Goal: Transaction & Acquisition: Purchase product/service

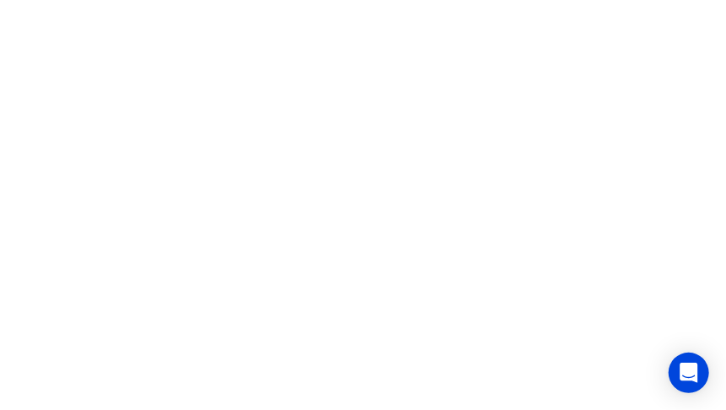
drag, startPoint x: 307, startPoint y: 140, endPoint x: 361, endPoint y: 102, distance: 65.9
click at [307, 0] on html at bounding box center [363, 0] width 726 height 0
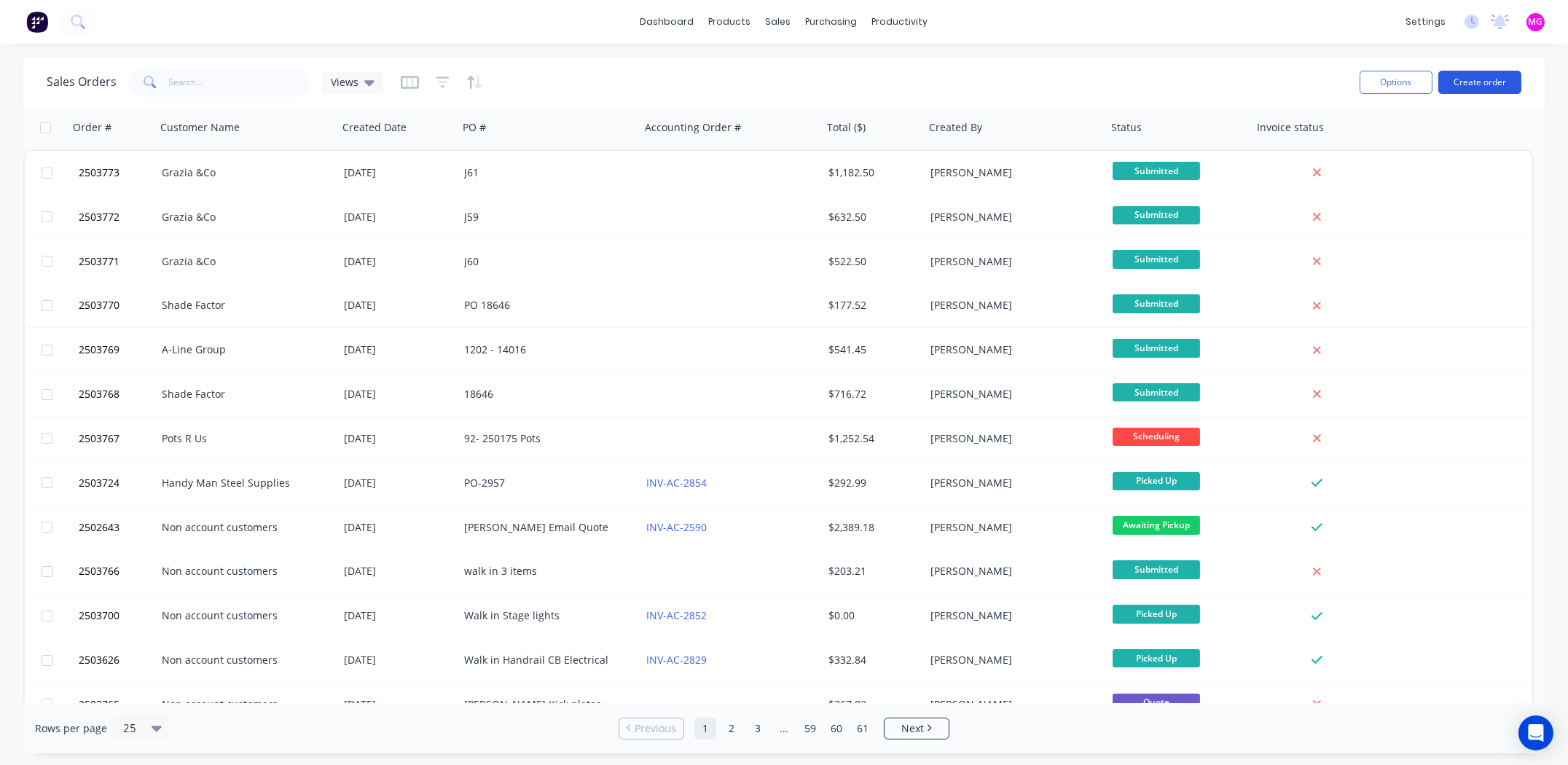
click at [1483, 81] on button "Create order" at bounding box center [1480, 82] width 83 height 23
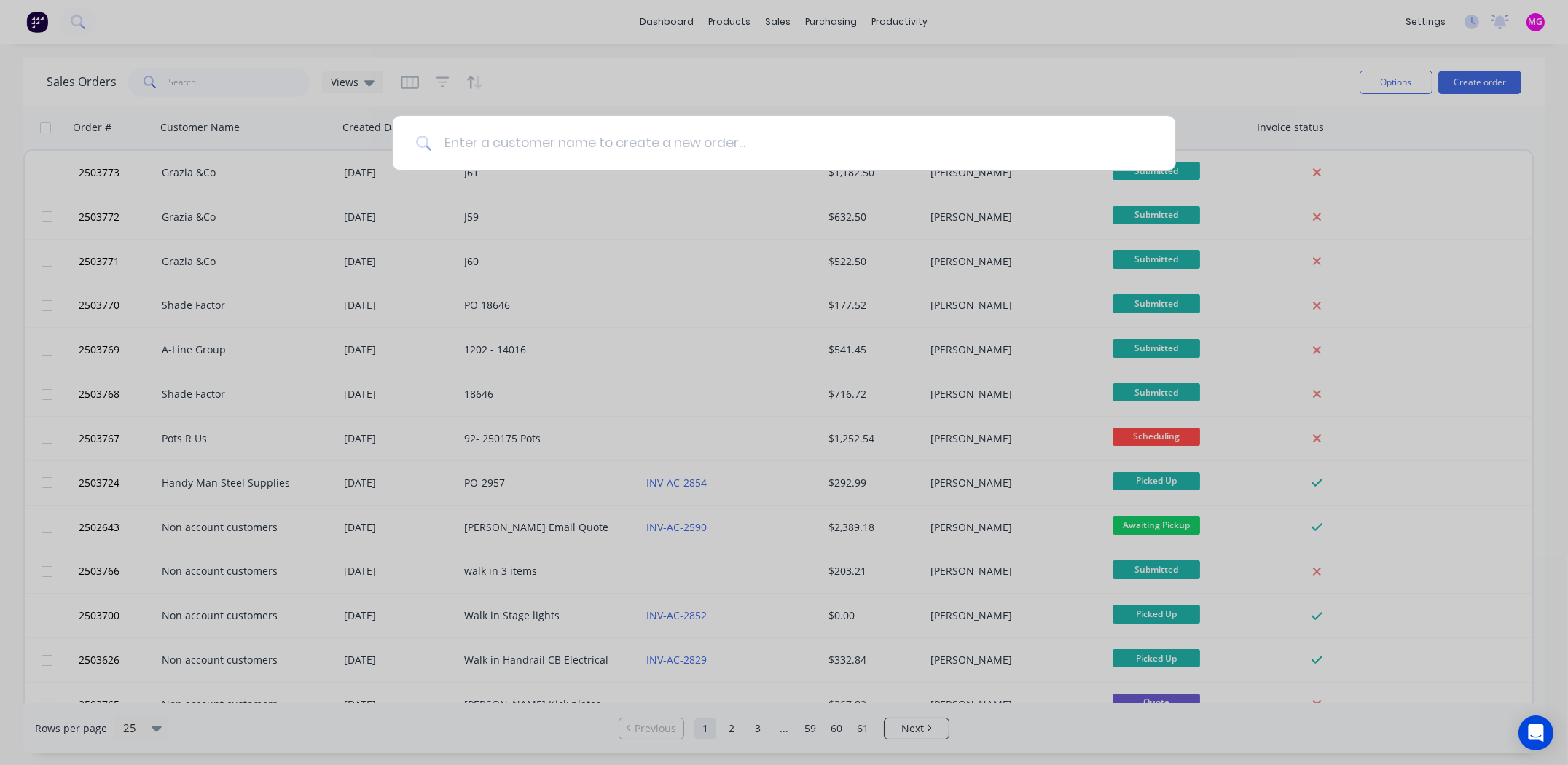
click at [575, 140] on input at bounding box center [792, 143] width 720 height 54
click at [556, 137] on input at bounding box center [792, 143] width 720 height 54
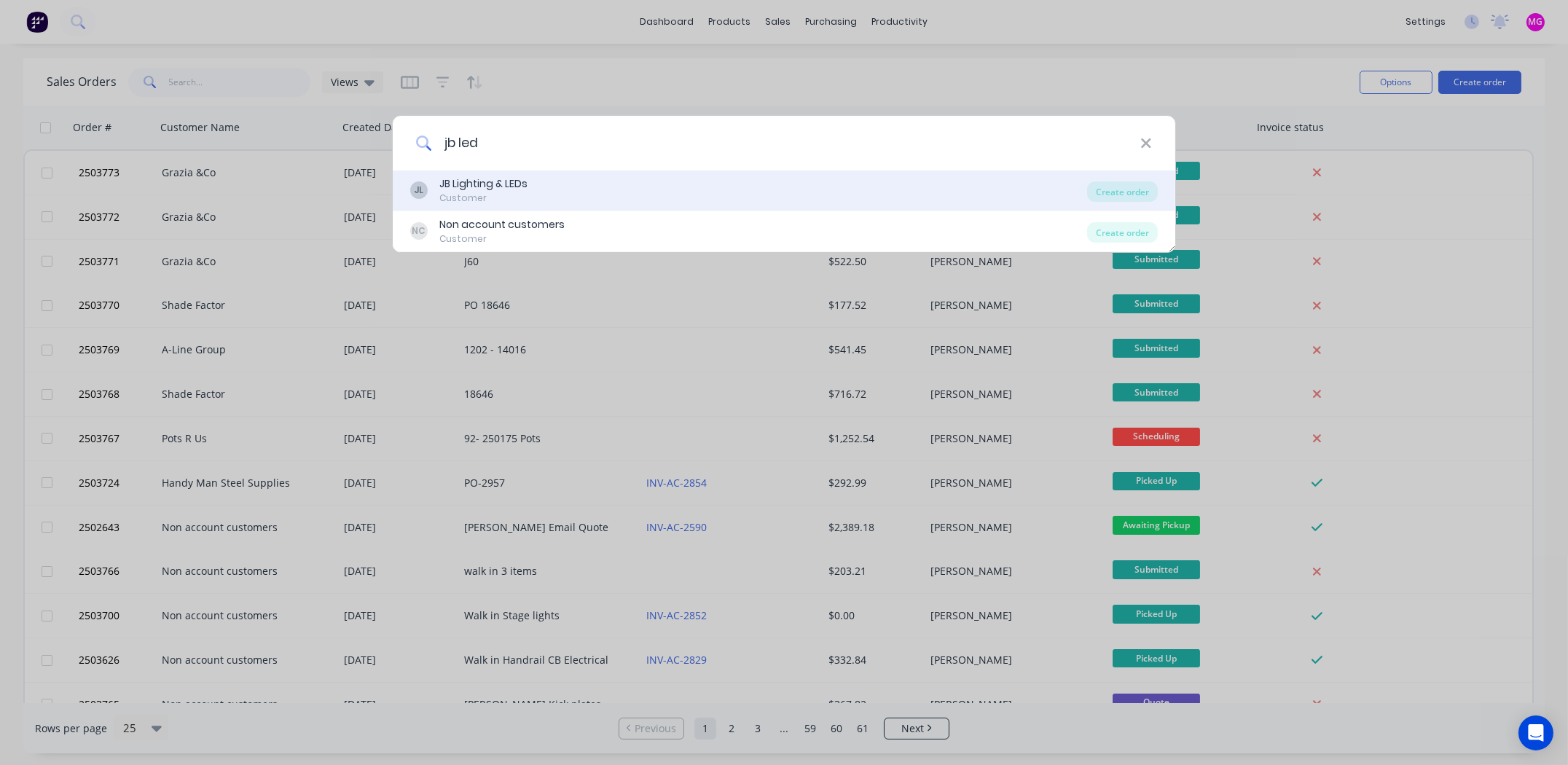
type input "jb led"
click at [500, 192] on div "Customer" at bounding box center [483, 198] width 88 height 13
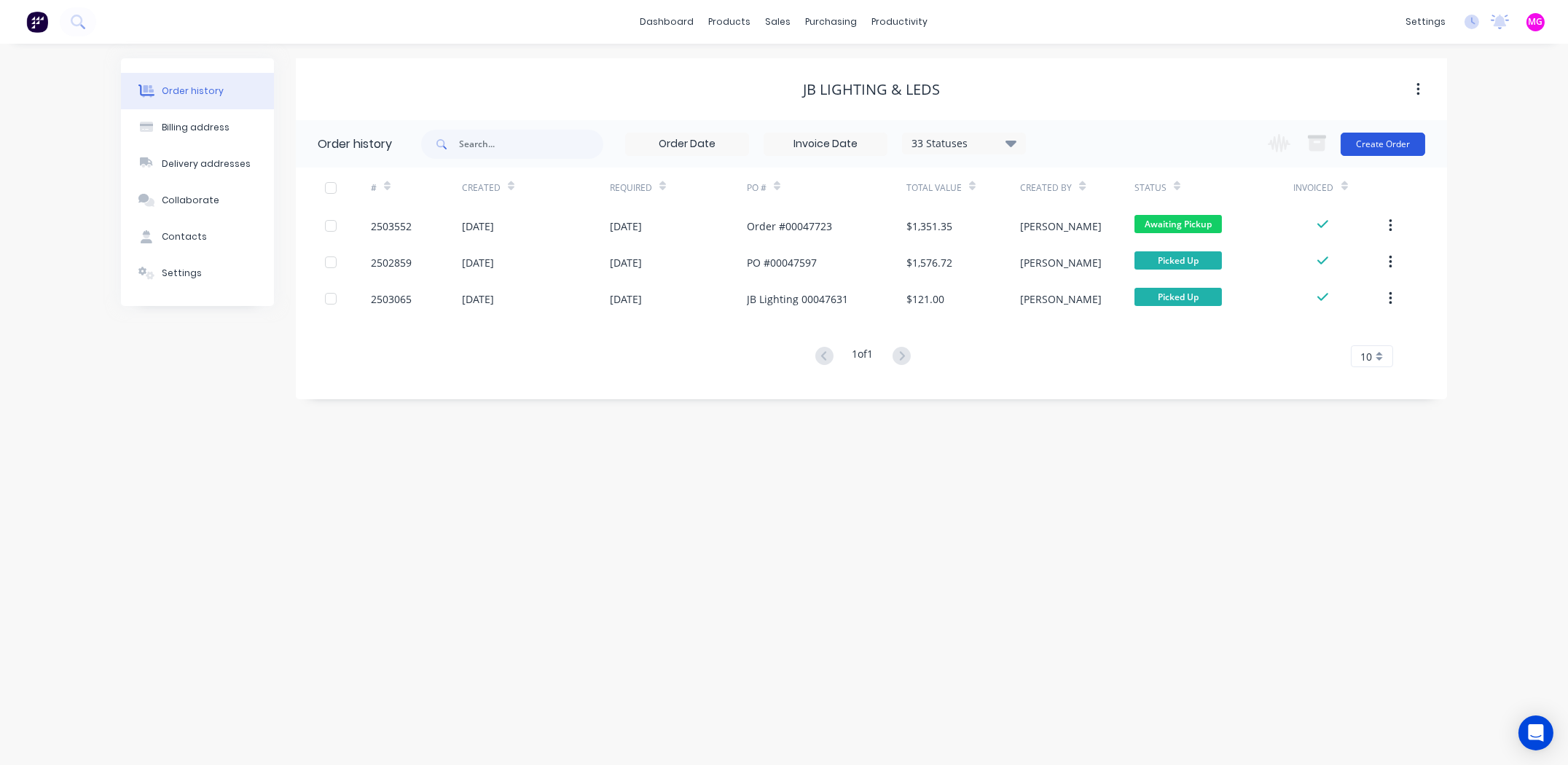
click at [1385, 137] on button "Create Order" at bounding box center [1383, 143] width 85 height 23
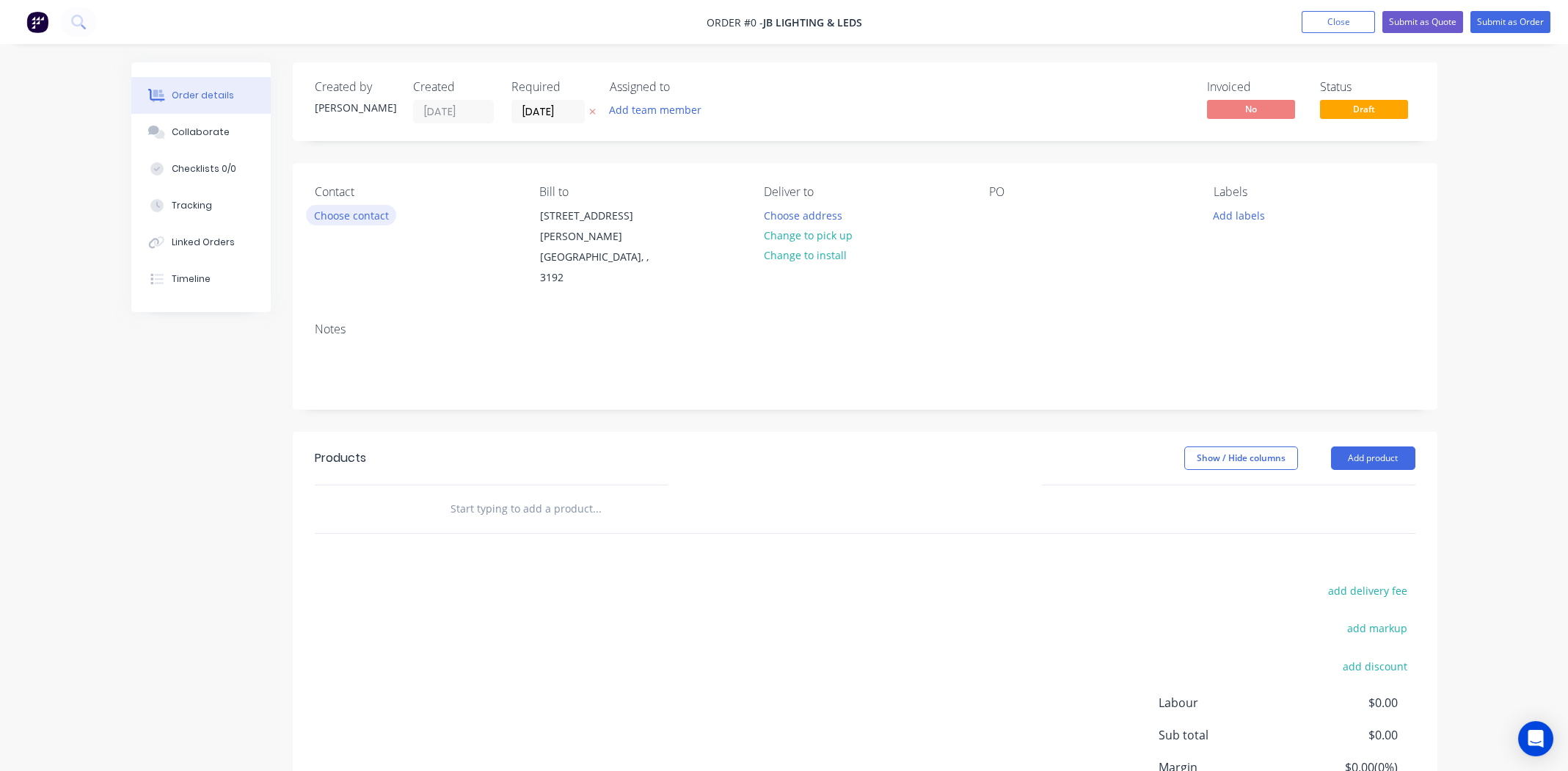
click at [332, 213] on button "Choose contact" at bounding box center [351, 214] width 91 height 20
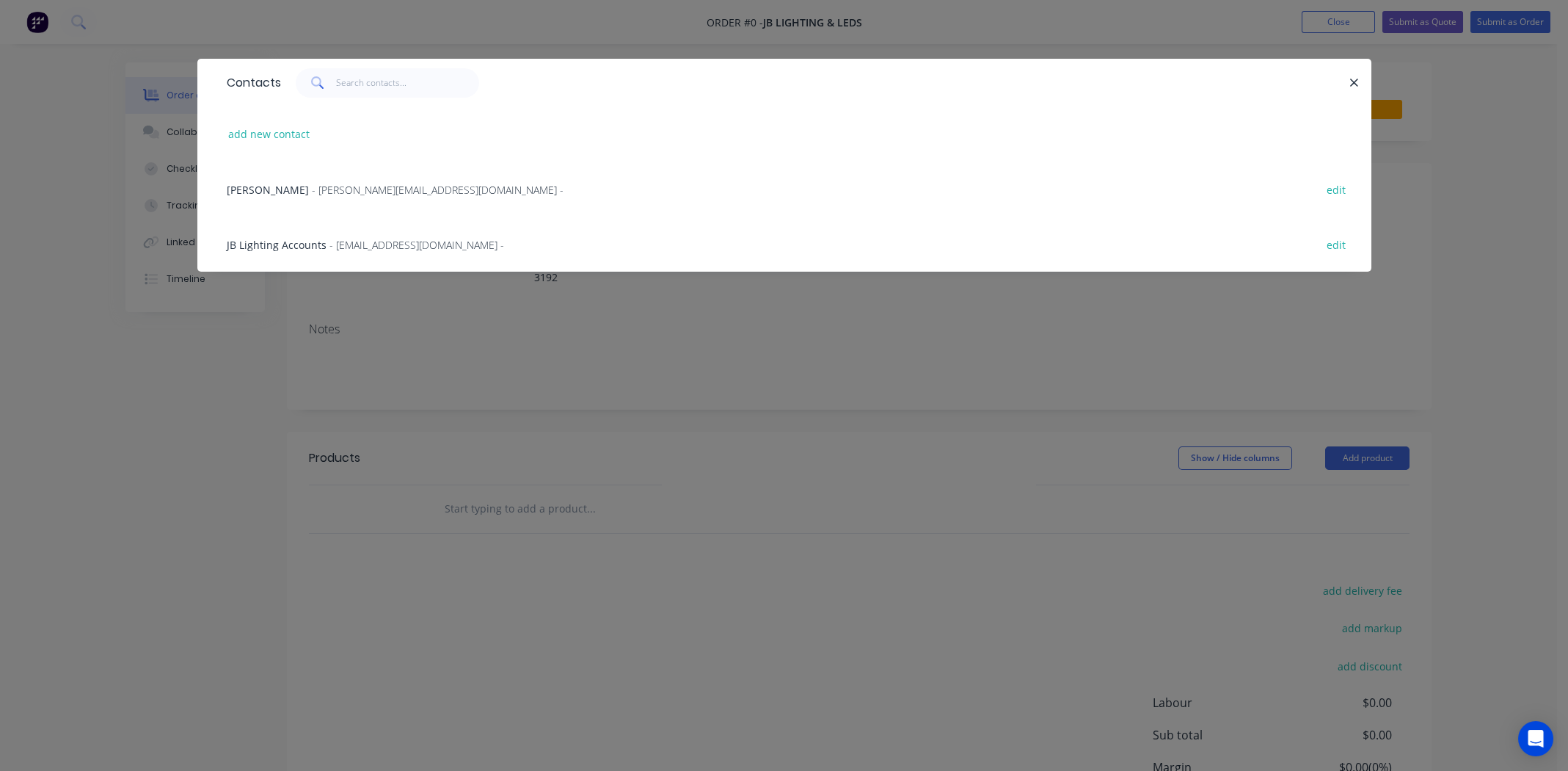
click at [287, 243] on span "JB Lighting Accounts" at bounding box center [276, 245] width 100 height 14
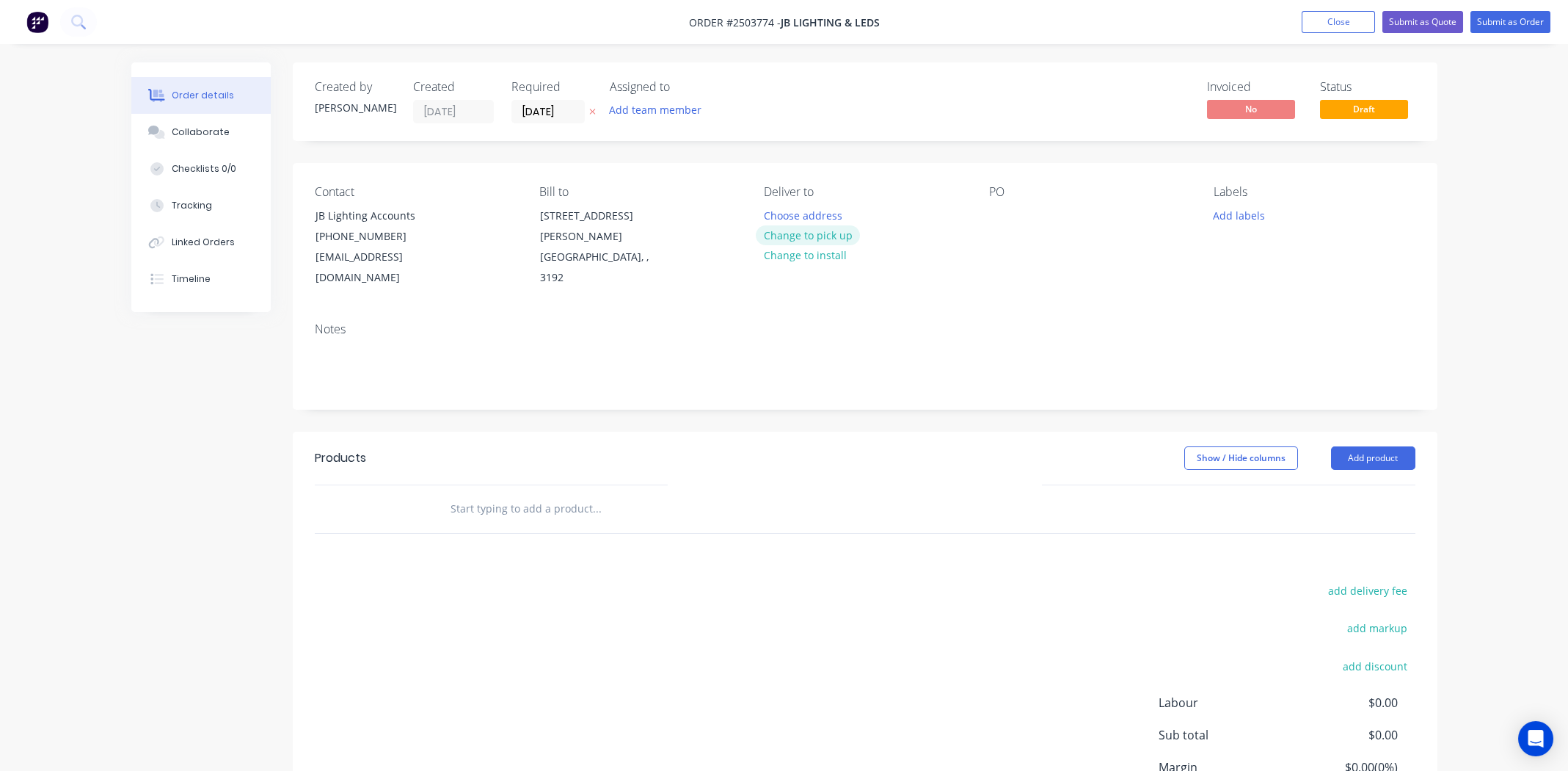
click at [794, 236] on button "Change to pick up" at bounding box center [808, 235] width 104 height 20
click at [997, 213] on div at bounding box center [1000, 215] width 24 height 21
click at [1237, 216] on button "Add labels" at bounding box center [1240, 214] width 68 height 20
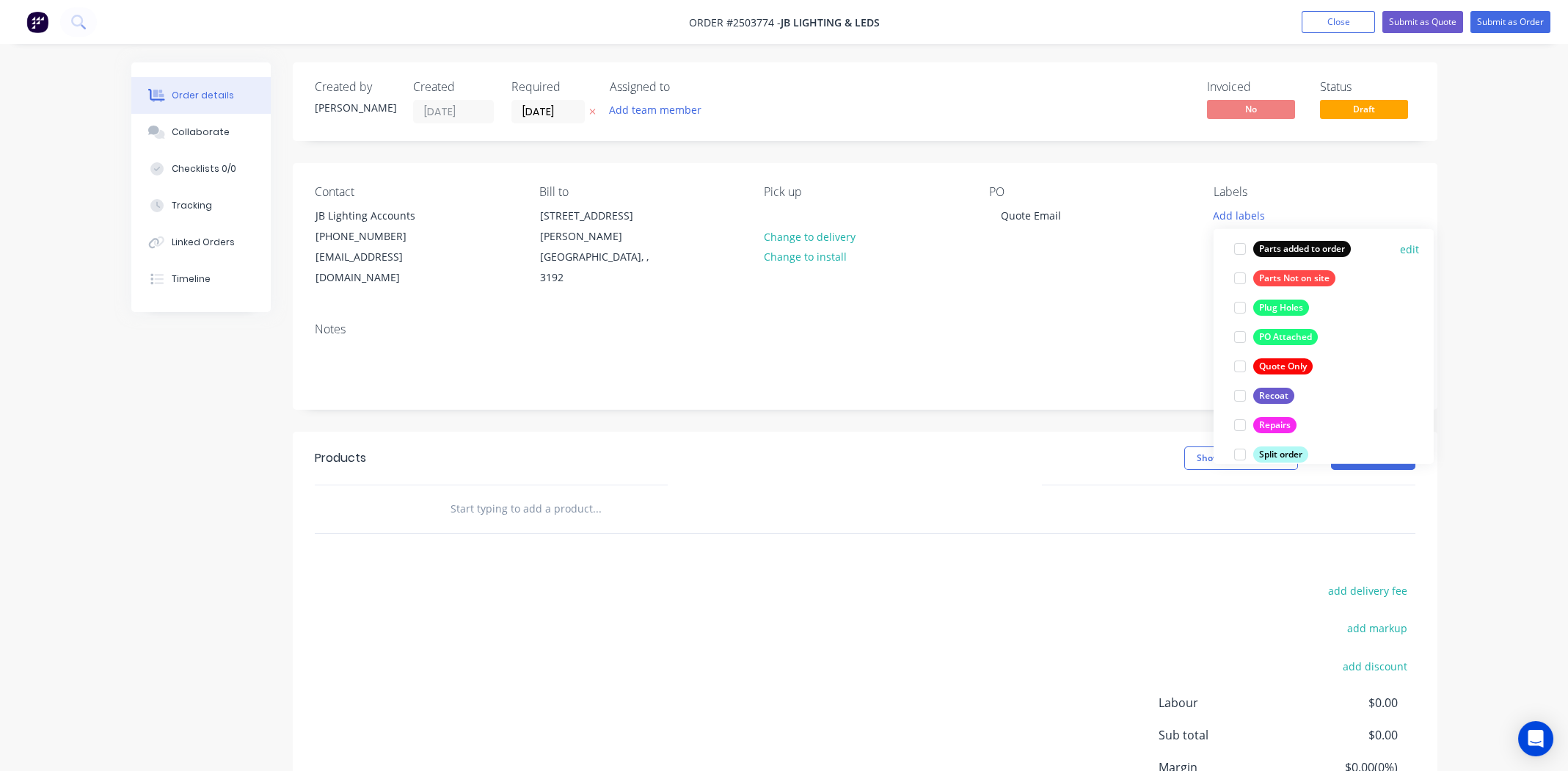
scroll to position [808, 0]
click at [1241, 362] on div at bounding box center [1241, 362] width 30 height 30
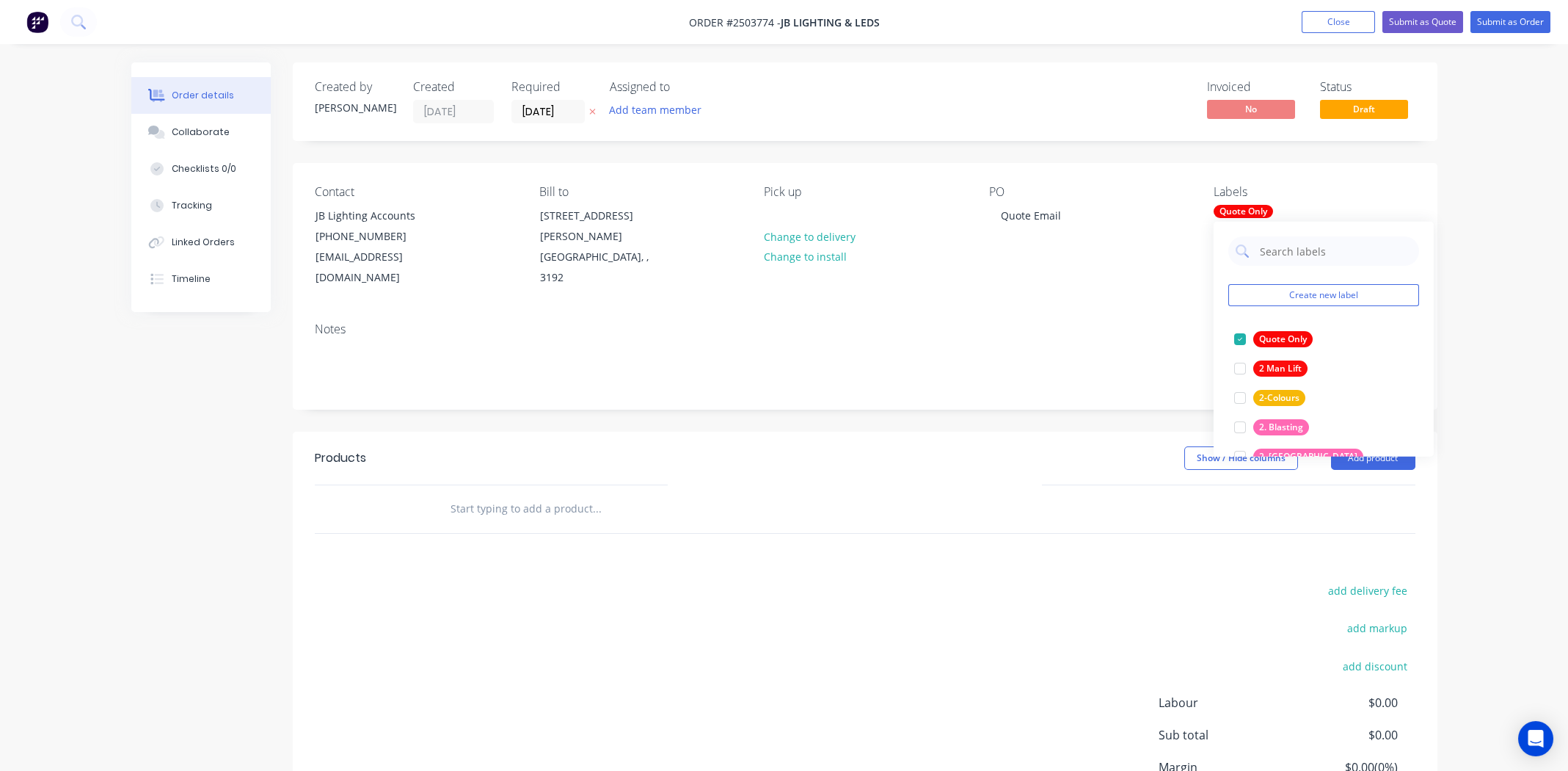
click at [1036, 322] on div "Notes" at bounding box center [865, 329] width 1100 height 14
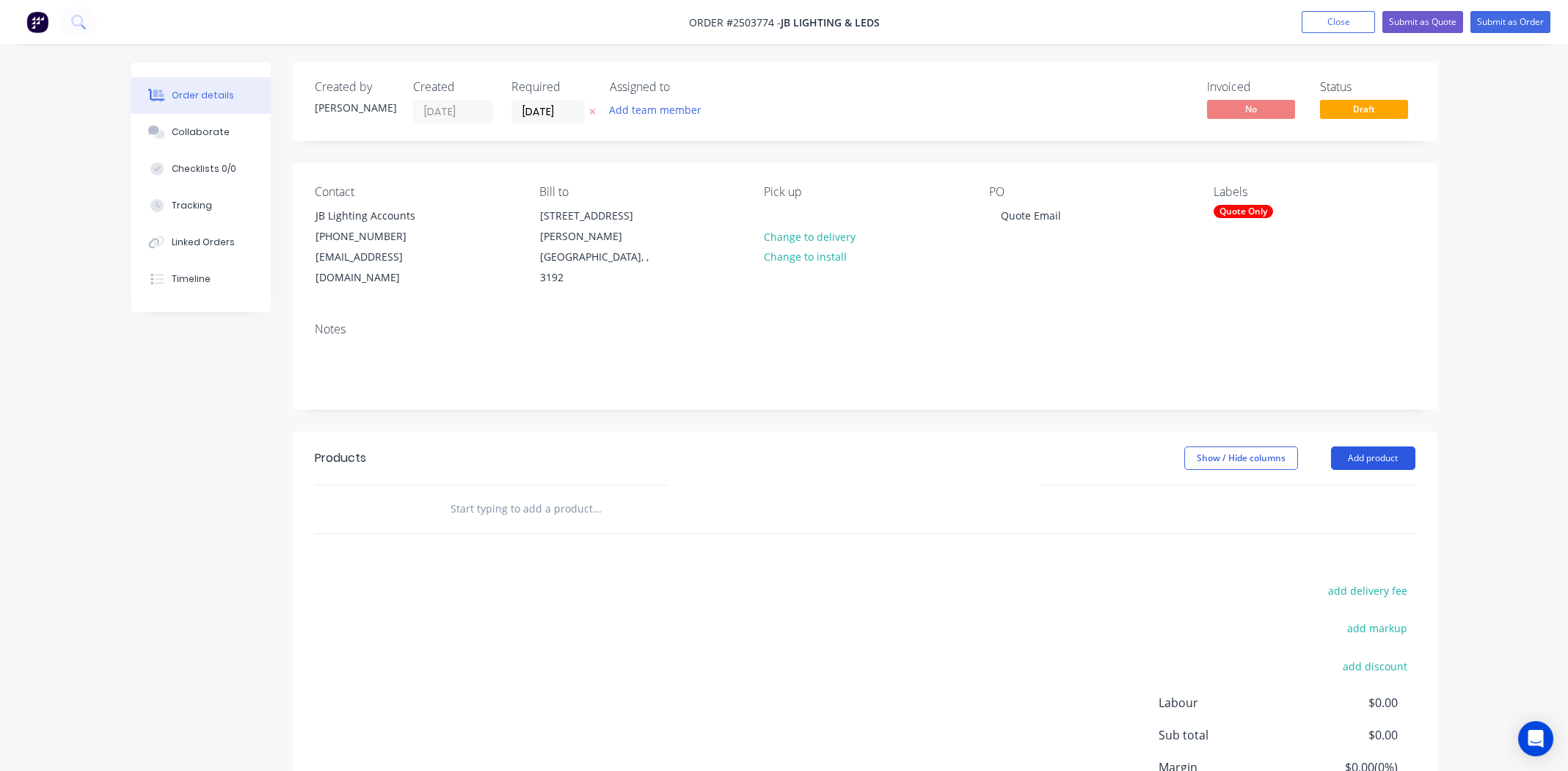
click at [1371, 446] on button "Add product" at bounding box center [1373, 457] width 84 height 24
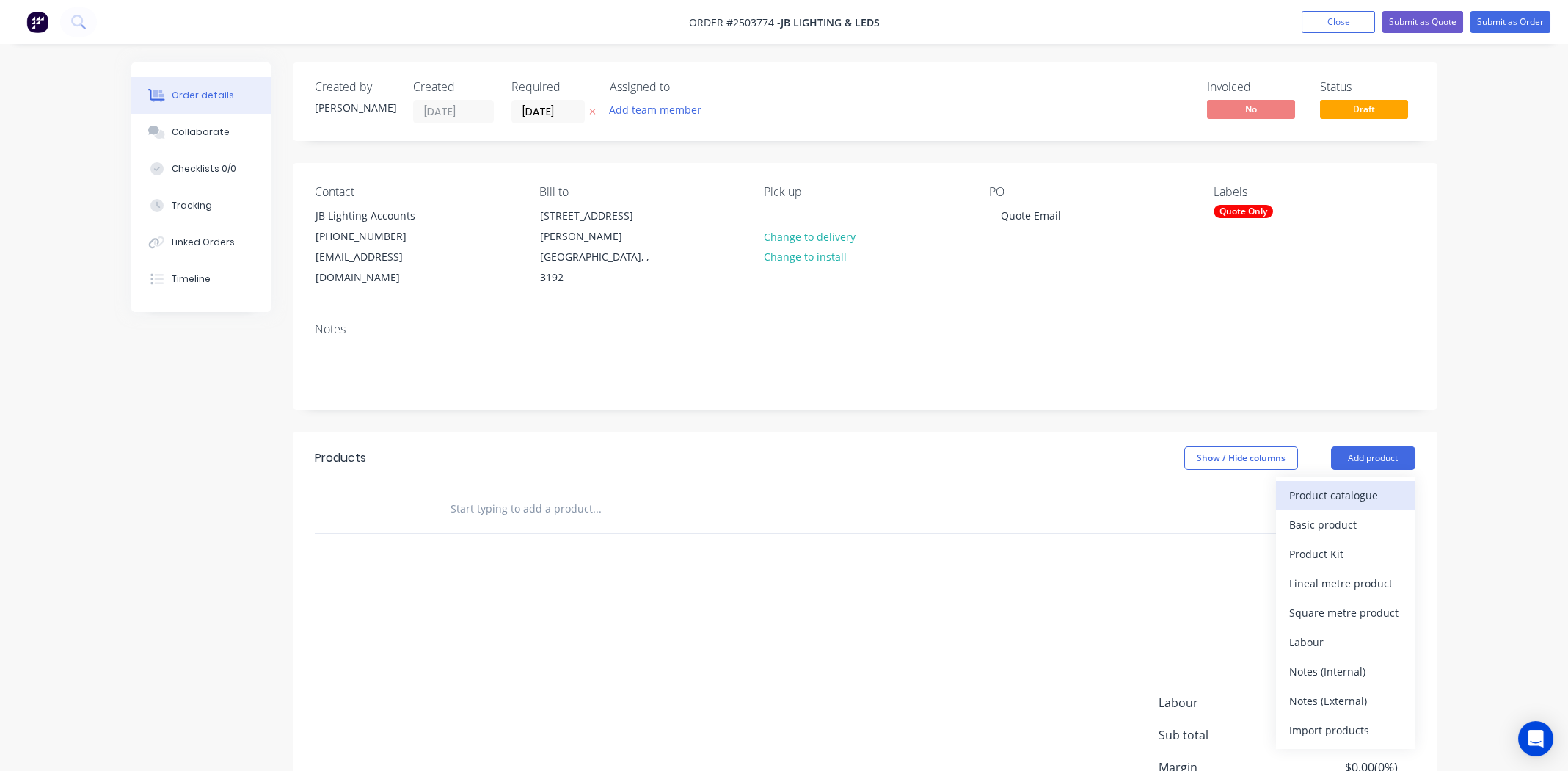
click at [1348, 481] on button "Product catalogue" at bounding box center [1346, 496] width 139 height 30
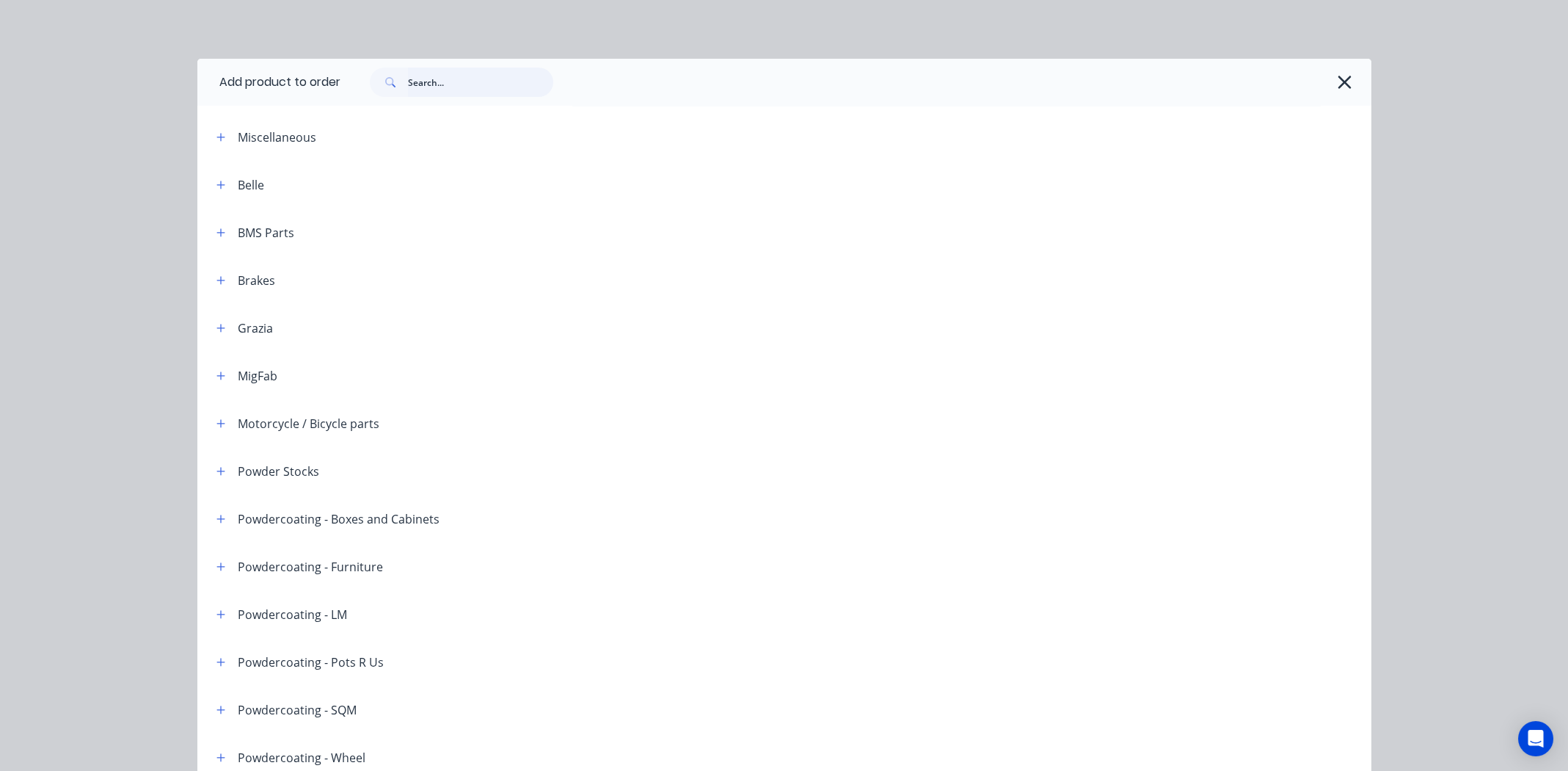
click at [467, 78] on input "text" at bounding box center [481, 83] width 145 height 30
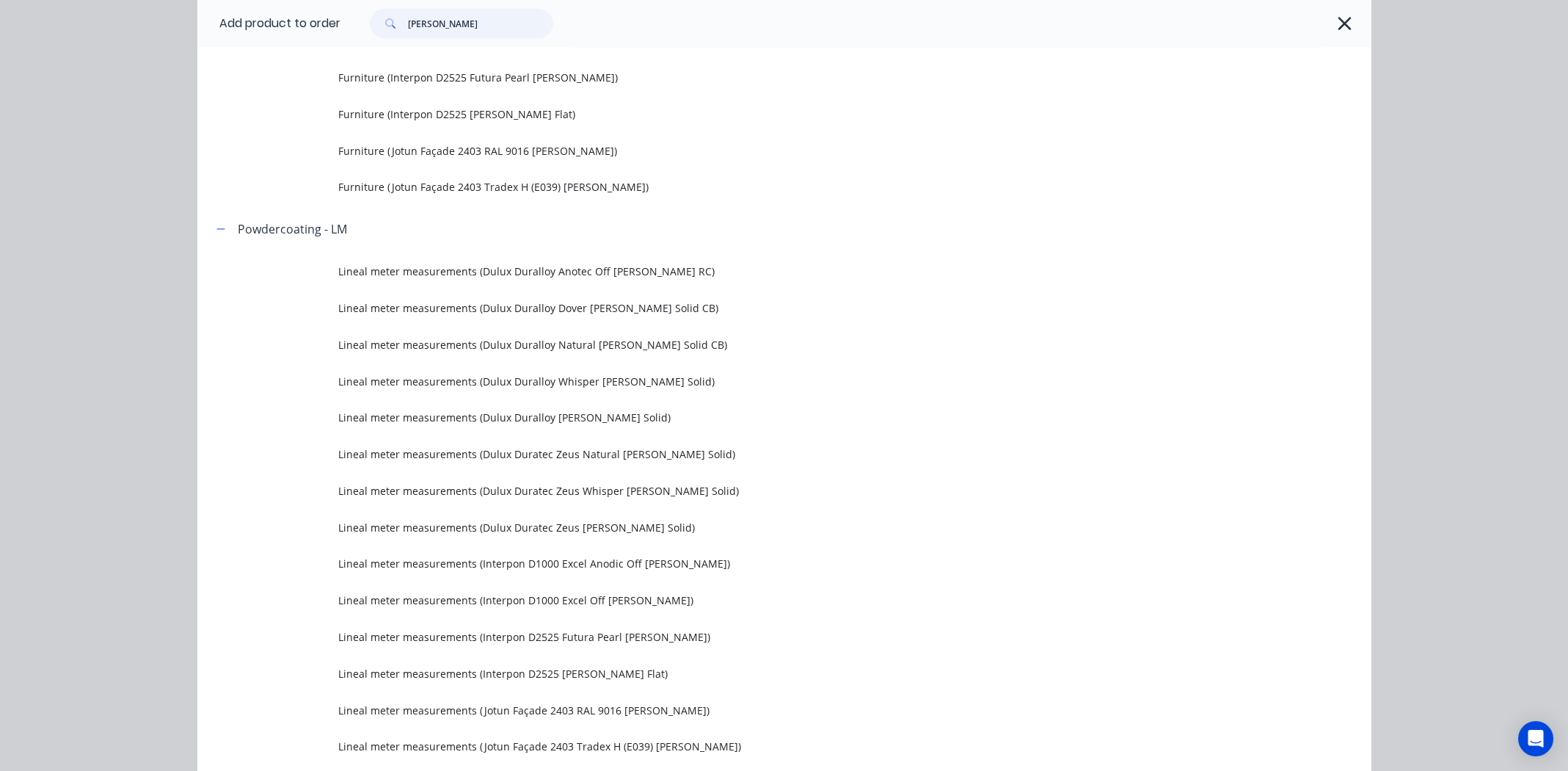
scroll to position [1762, 0]
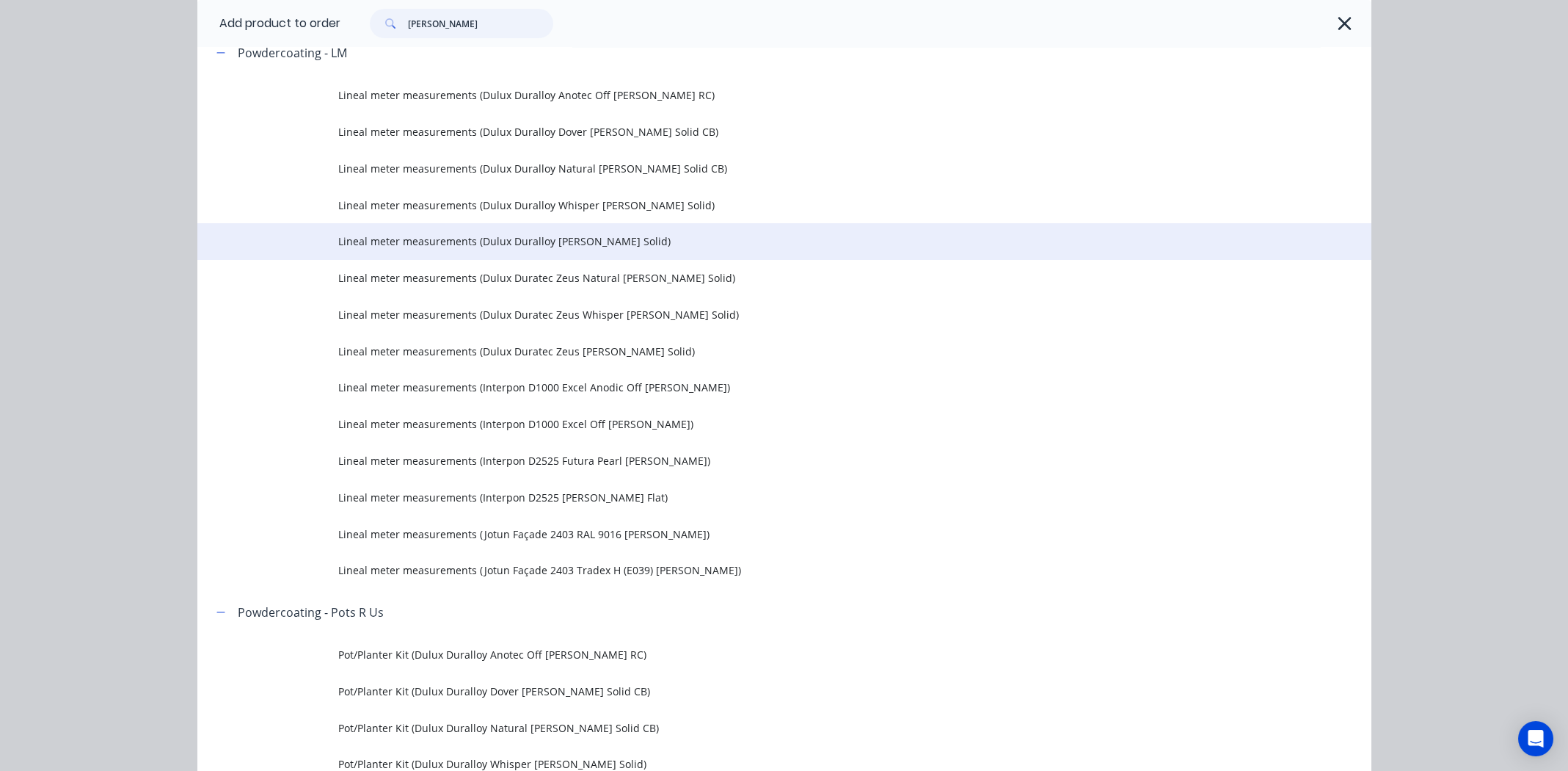
type input "white matt"
click at [493, 242] on span "Lineal meter measurements (Dulux Duralloy White Matt Solid)" at bounding box center [751, 241] width 826 height 16
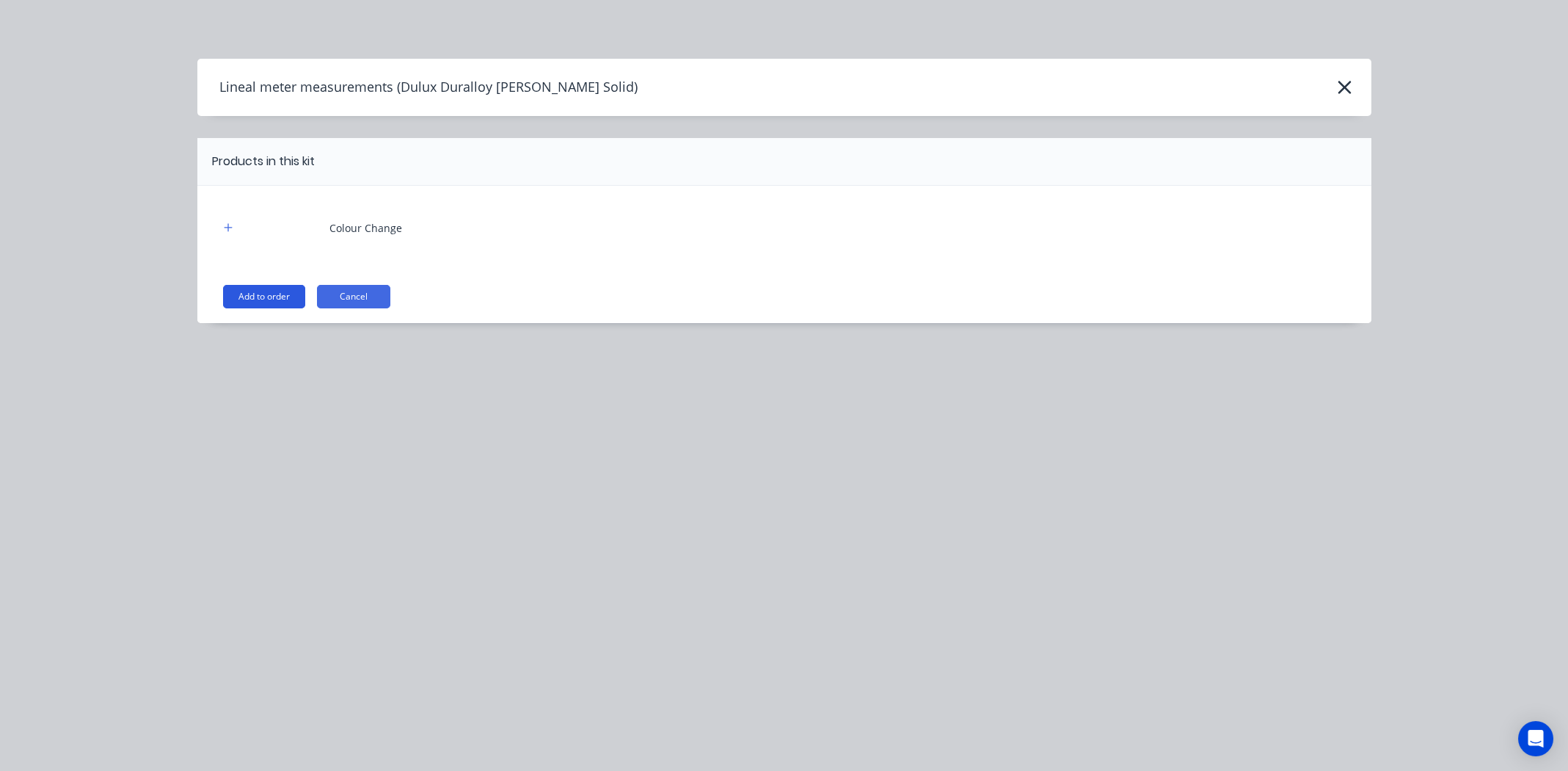
click at [254, 301] on button "Add to order" at bounding box center [264, 296] width 82 height 24
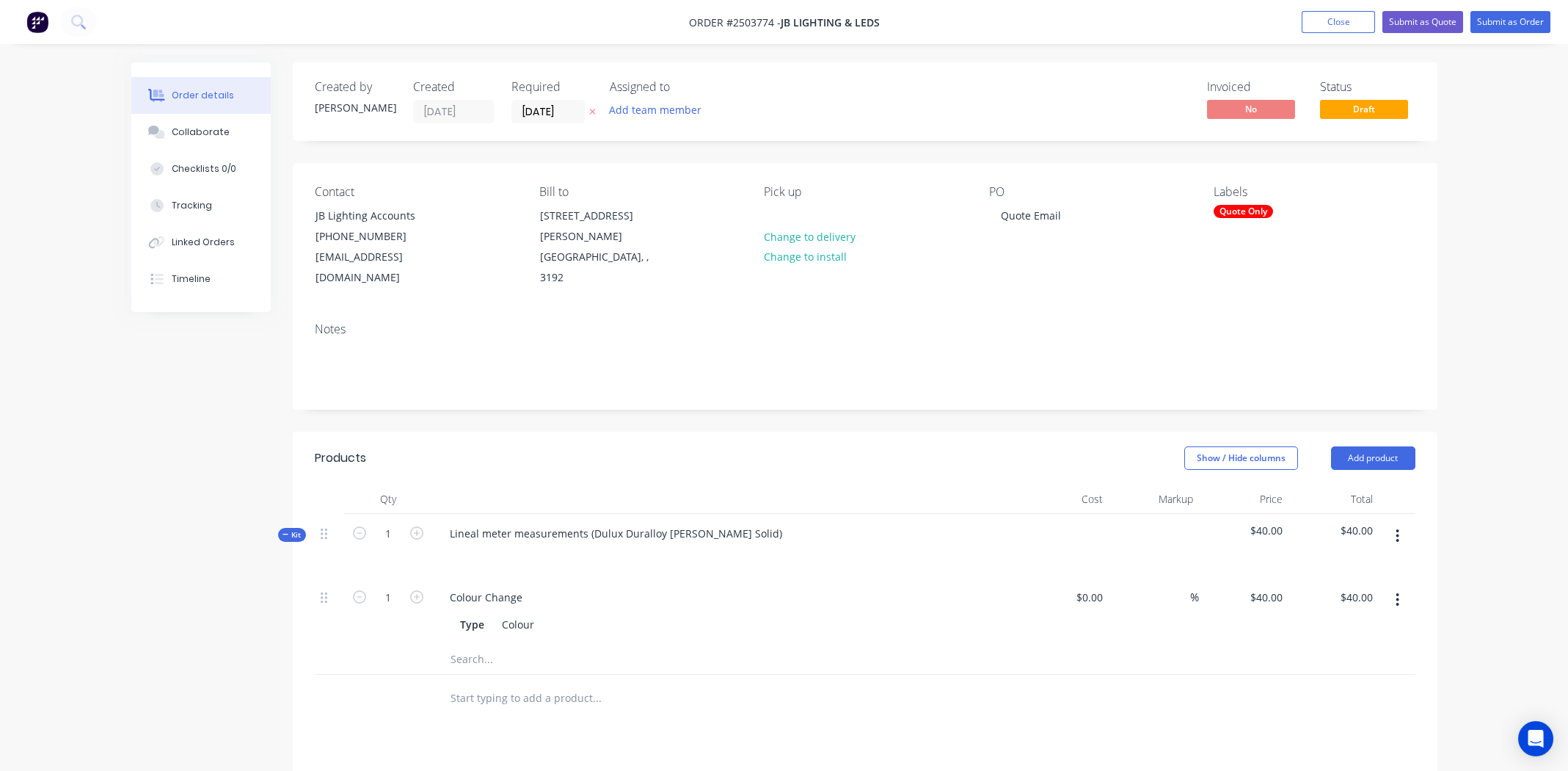
click at [1397, 528] on icon "button" at bounding box center [1397, 536] width 3 height 17
click at [1344, 564] on div "Add product to kit" at bounding box center [1346, 574] width 113 height 21
click at [1349, 623] on div "Product catalogue" at bounding box center [1346, 633] width 113 height 21
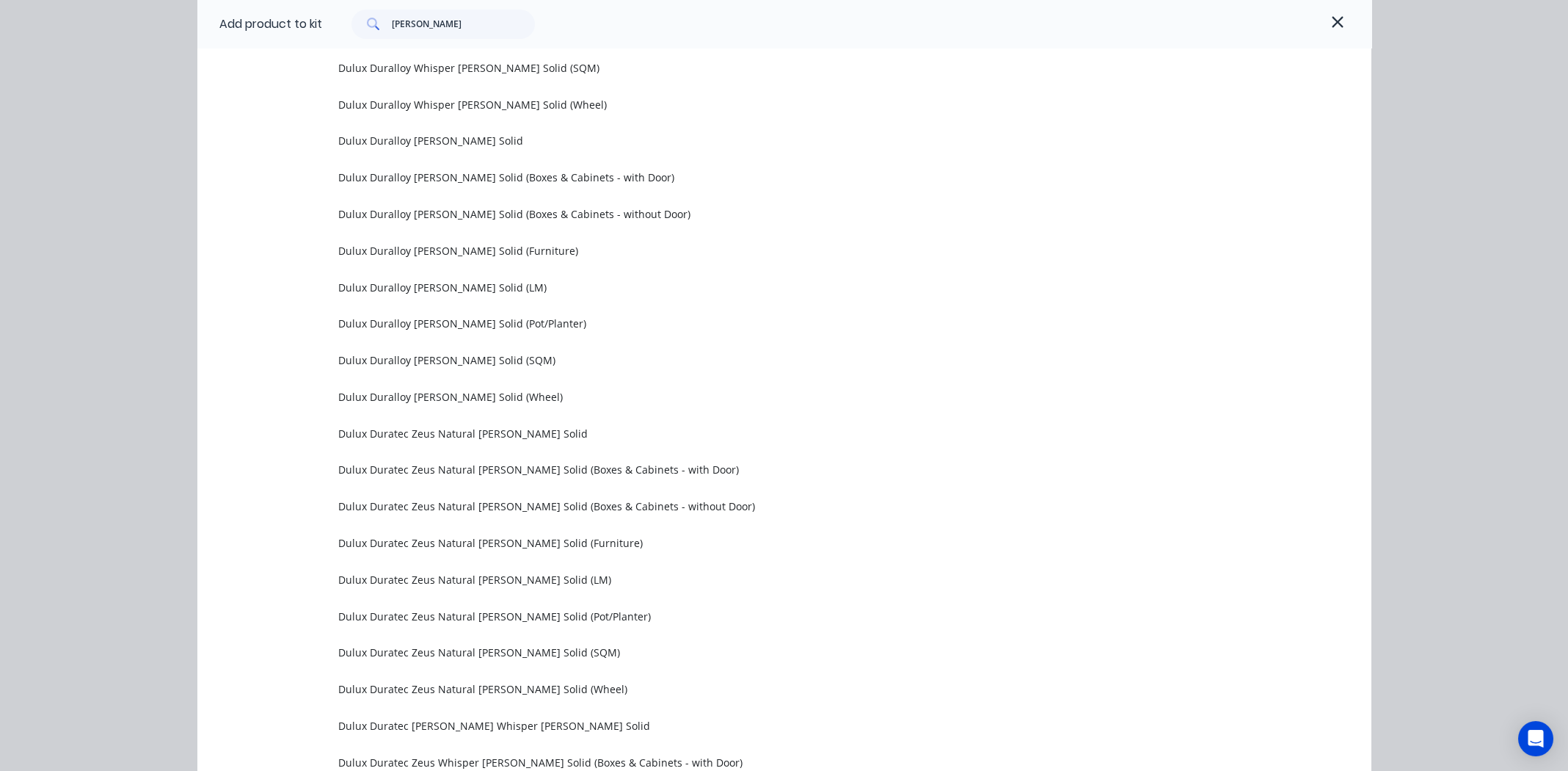
scroll to position [1533, 0]
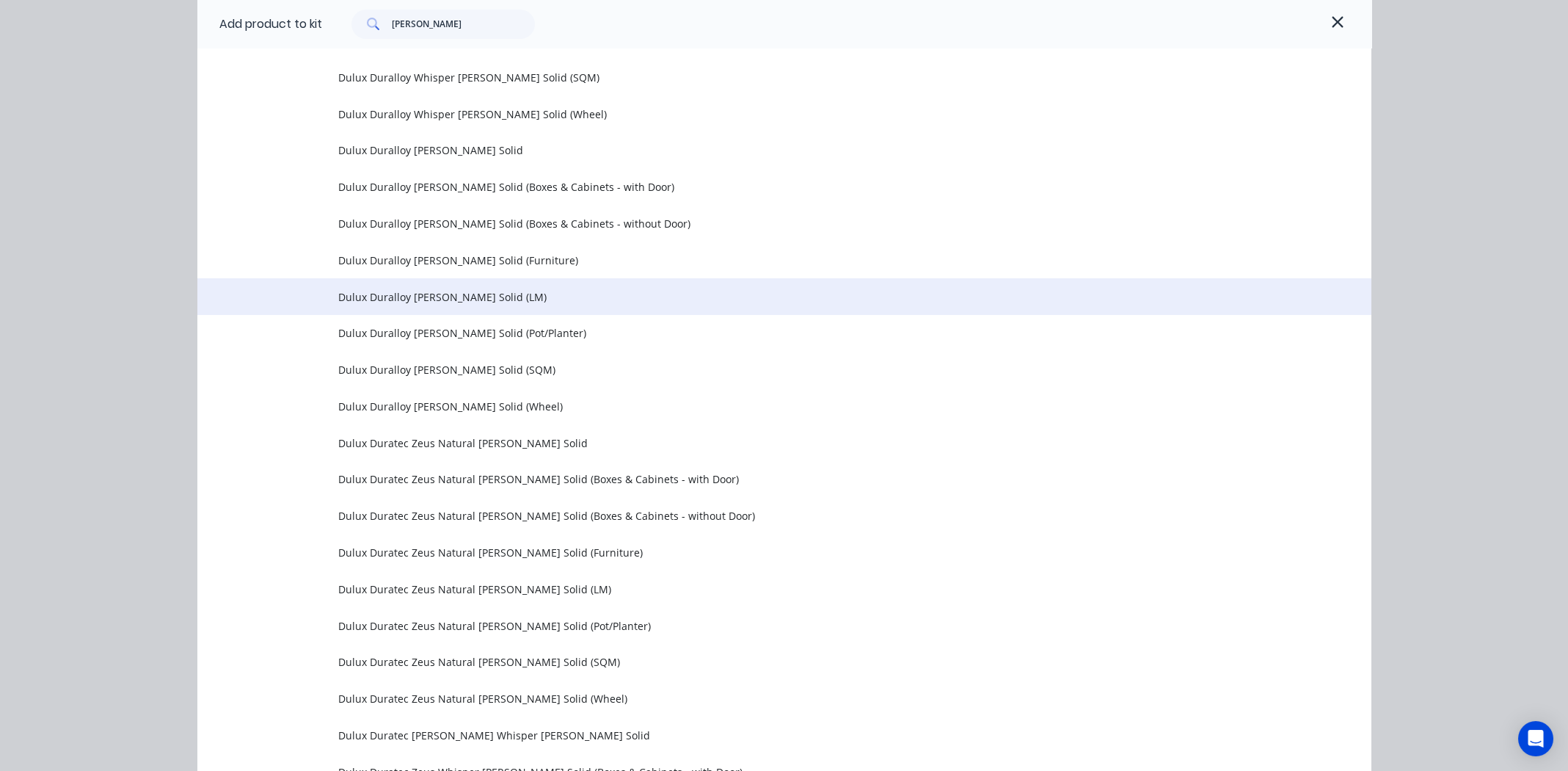
click at [416, 295] on span "Dulux Duralloy White Matt Solid (LM)" at bounding box center [751, 297] width 826 height 16
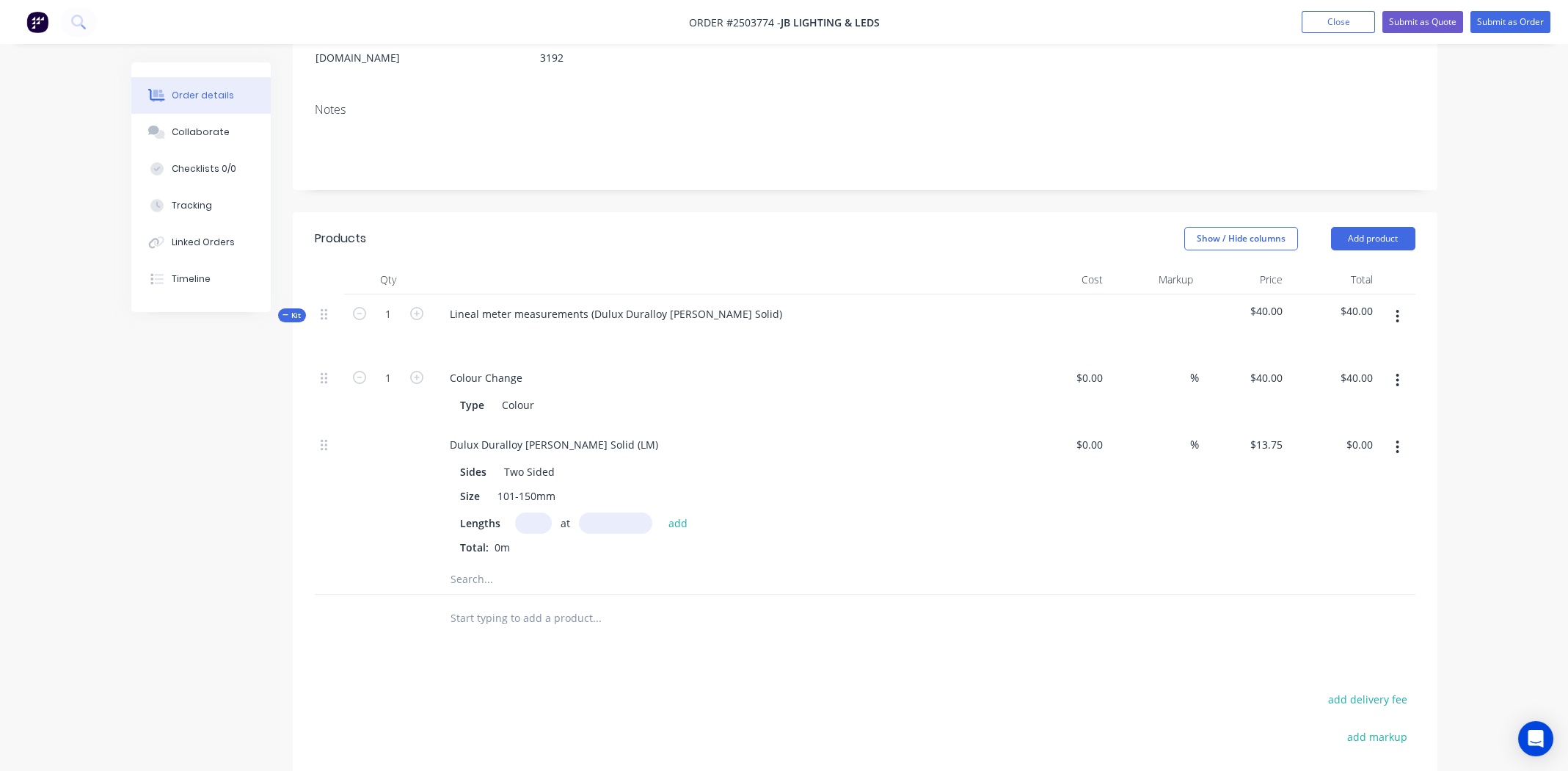
scroll to position [220, 0]
click at [547, 512] on input "text" at bounding box center [534, 523] width 37 height 21
type input "6"
type input "1200"
click at [661, 512] on button "add" at bounding box center [678, 522] width 35 height 20
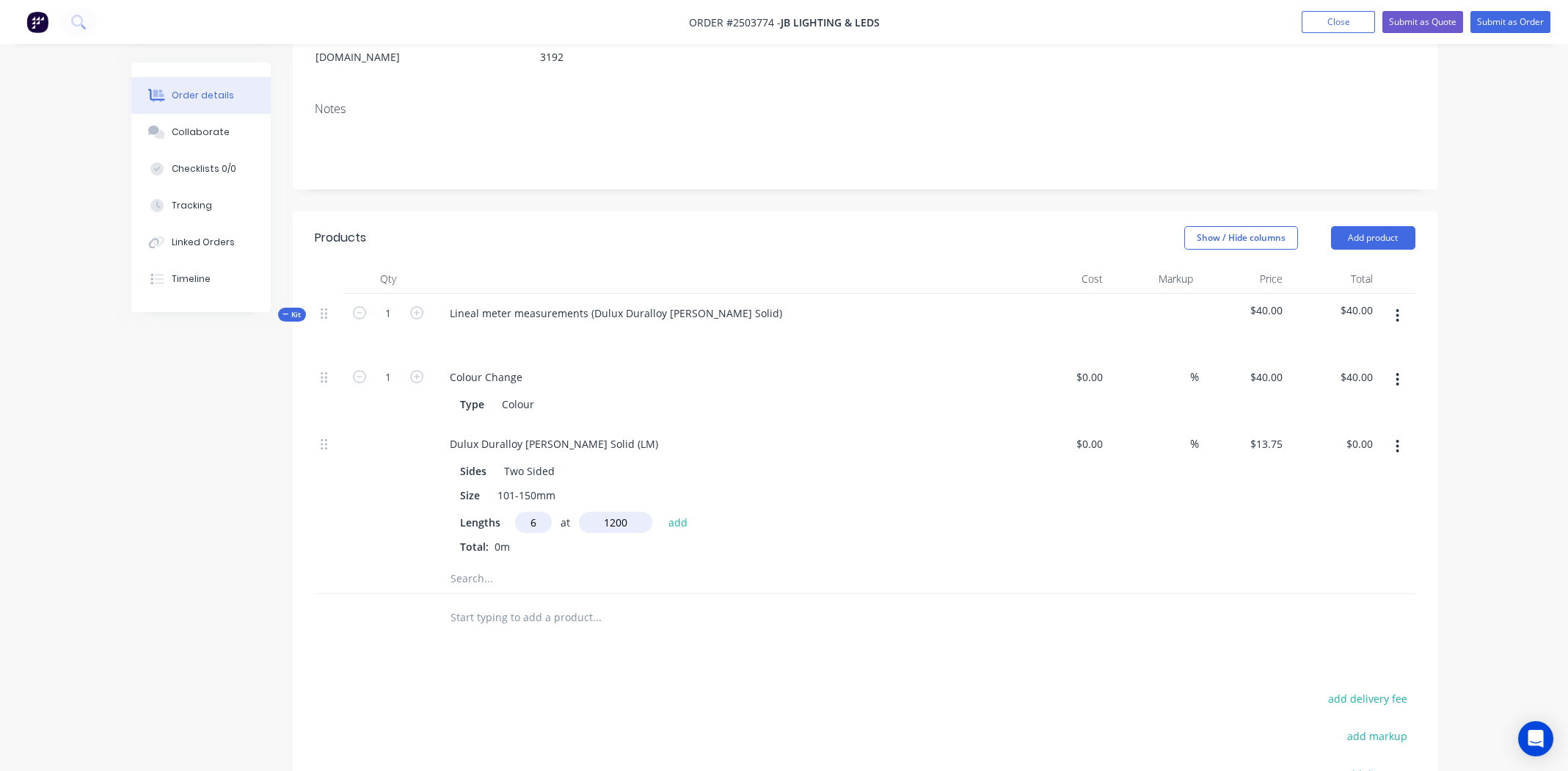
type input "$99.00"
type input "3"
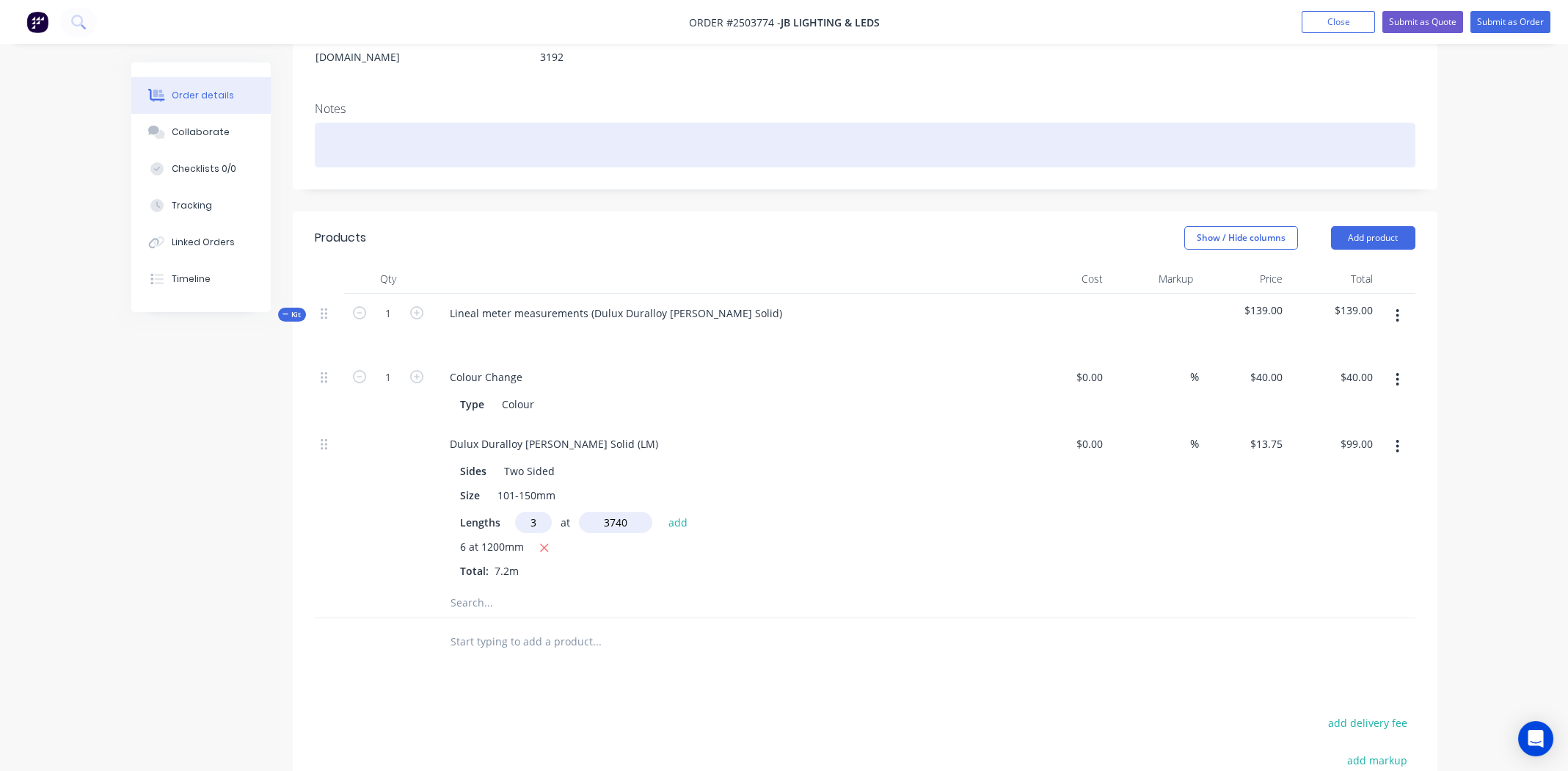
type input "3740"
click at [661, 512] on button "add" at bounding box center [678, 522] width 35 height 20
type input "$253.28"
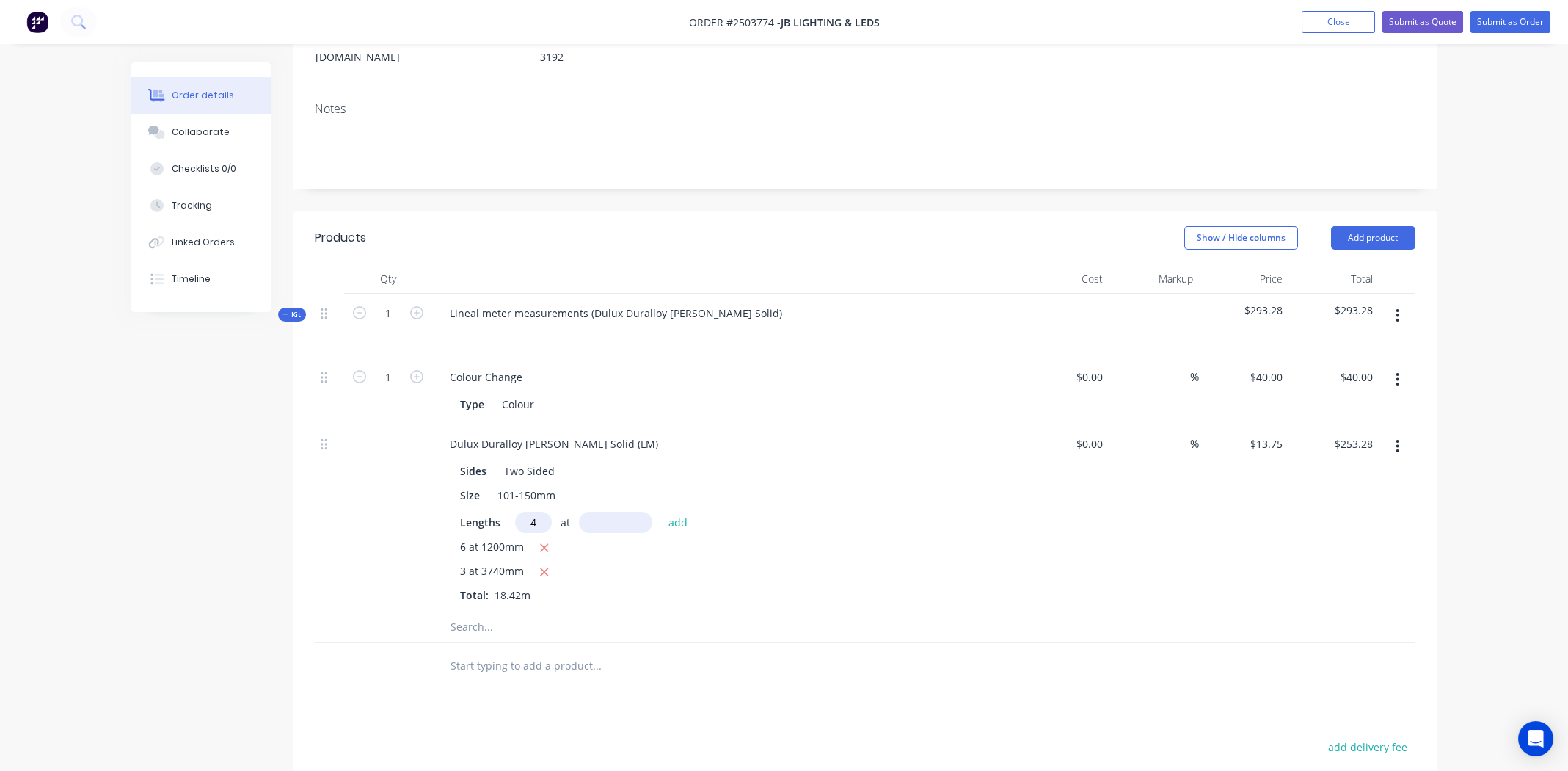
type input "4"
type input "4300"
click at [661, 512] on button "add" at bounding box center [678, 522] width 35 height 20
type input "$489.78"
type input "12"
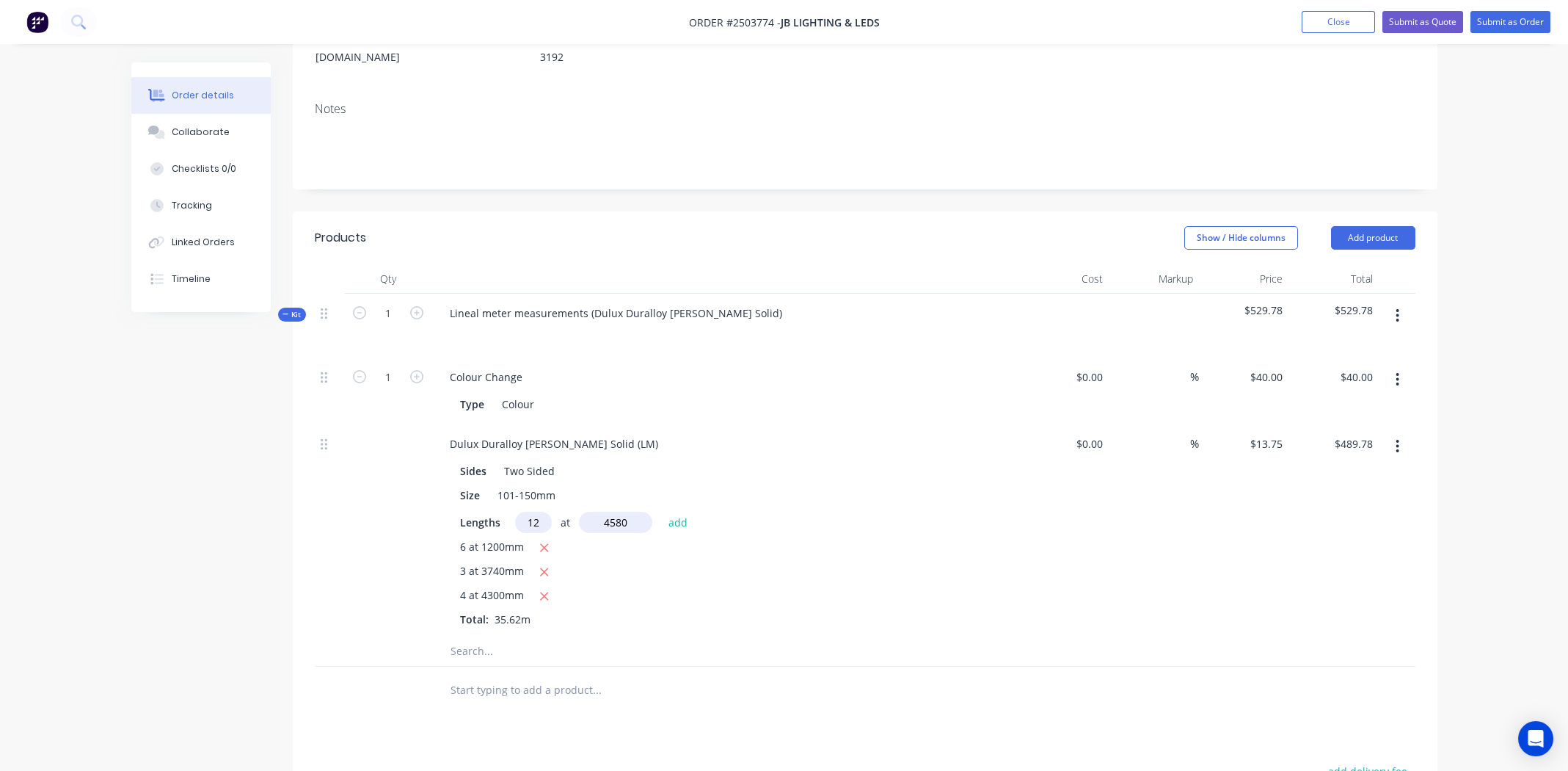
type input "4580"
click at [661, 512] on button "add" at bounding box center [678, 522] width 35 height 20
type input "$1,245.48"
type input "4"
type input "1430"
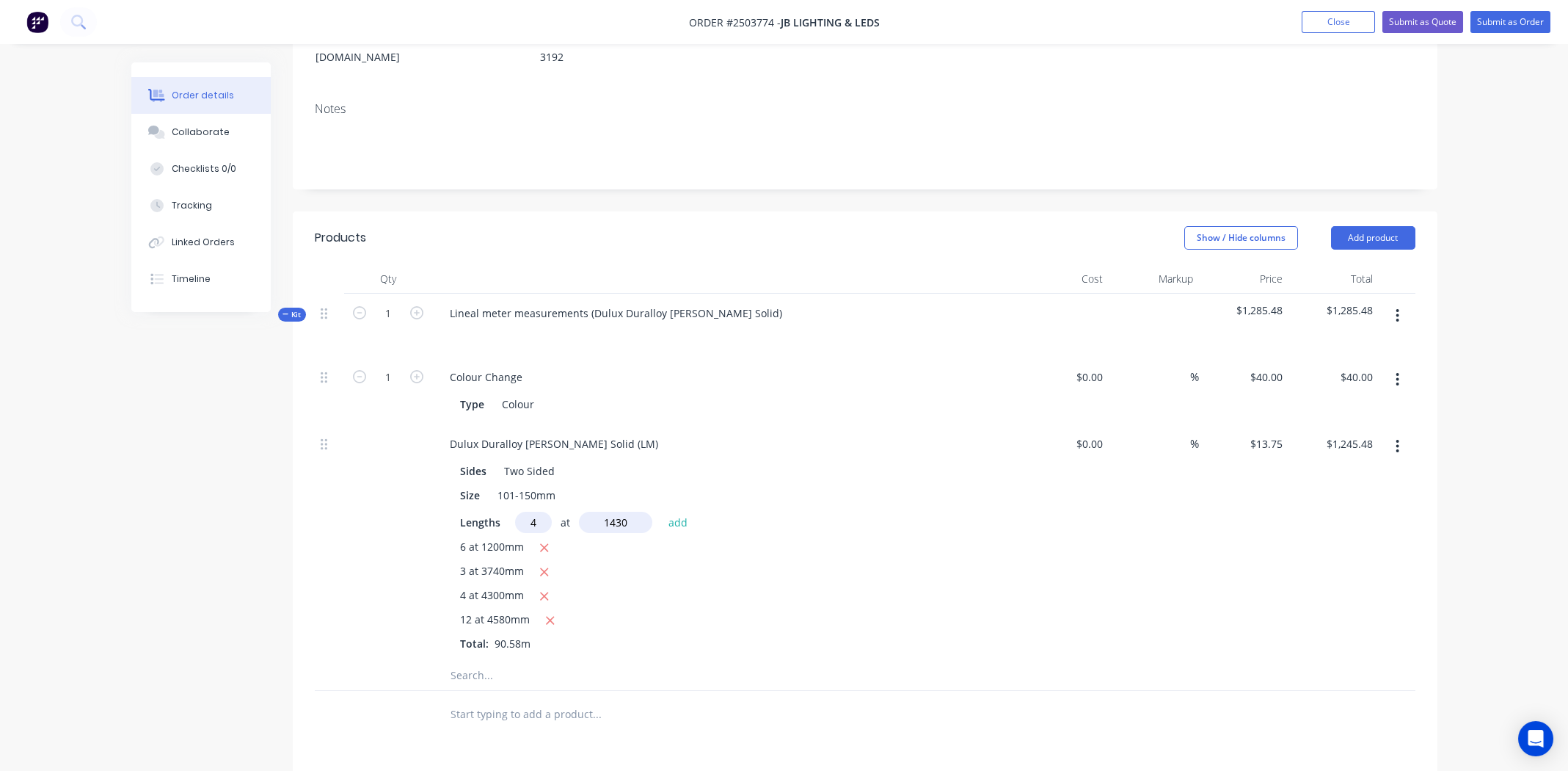
click at [661, 512] on button "add" at bounding box center [678, 522] width 35 height 20
type input "$1,324.13"
type input "4"
type input "2030"
click at [661, 512] on button "add" at bounding box center [678, 522] width 35 height 20
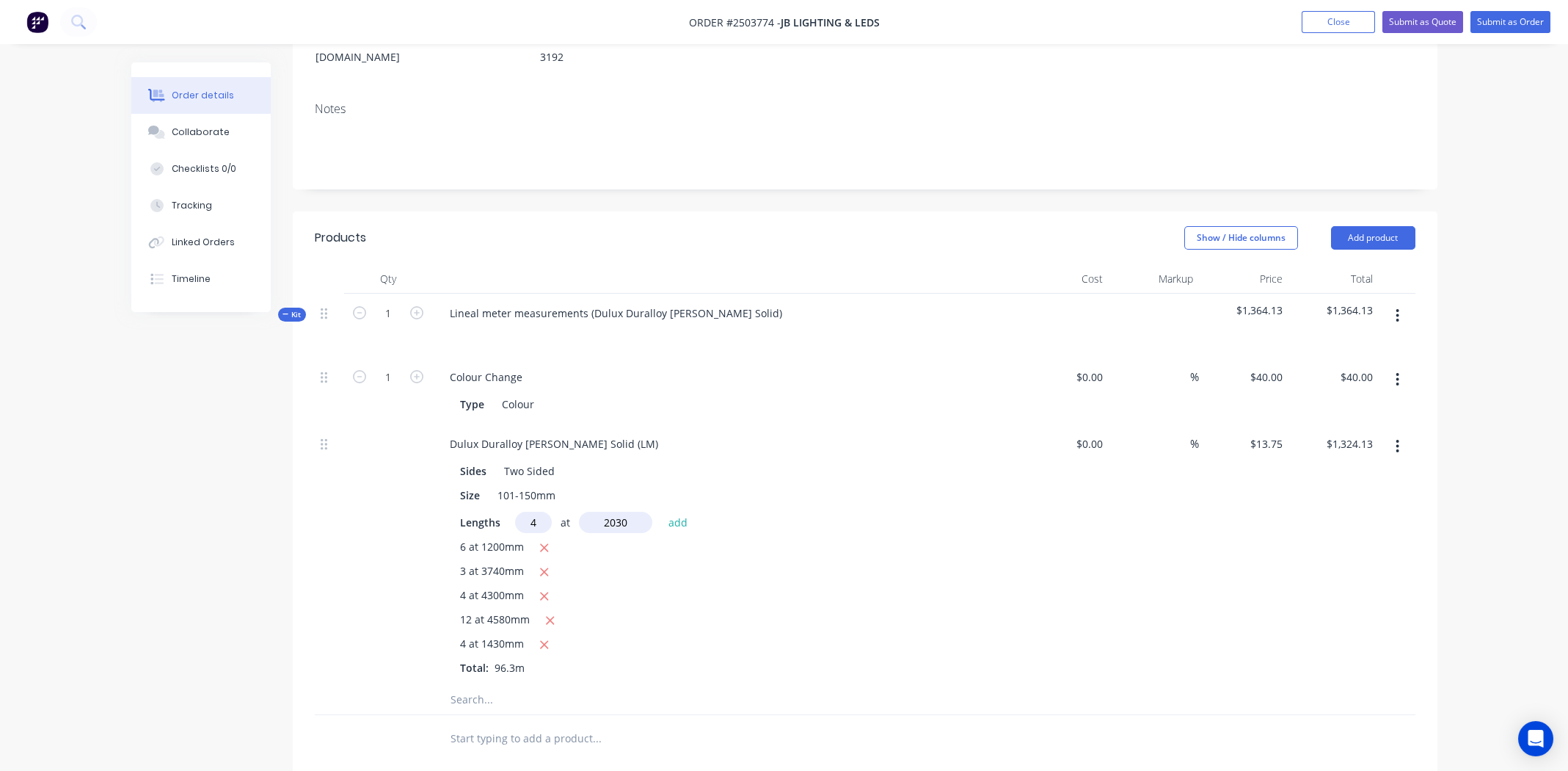
type input "$1,435.78"
type input "7"
click at [598, 512] on input "860mm" at bounding box center [616, 523] width 73 height 21
click at [596, 512] on input "860mm" at bounding box center [616, 523] width 73 height 21
type input "2860mm"
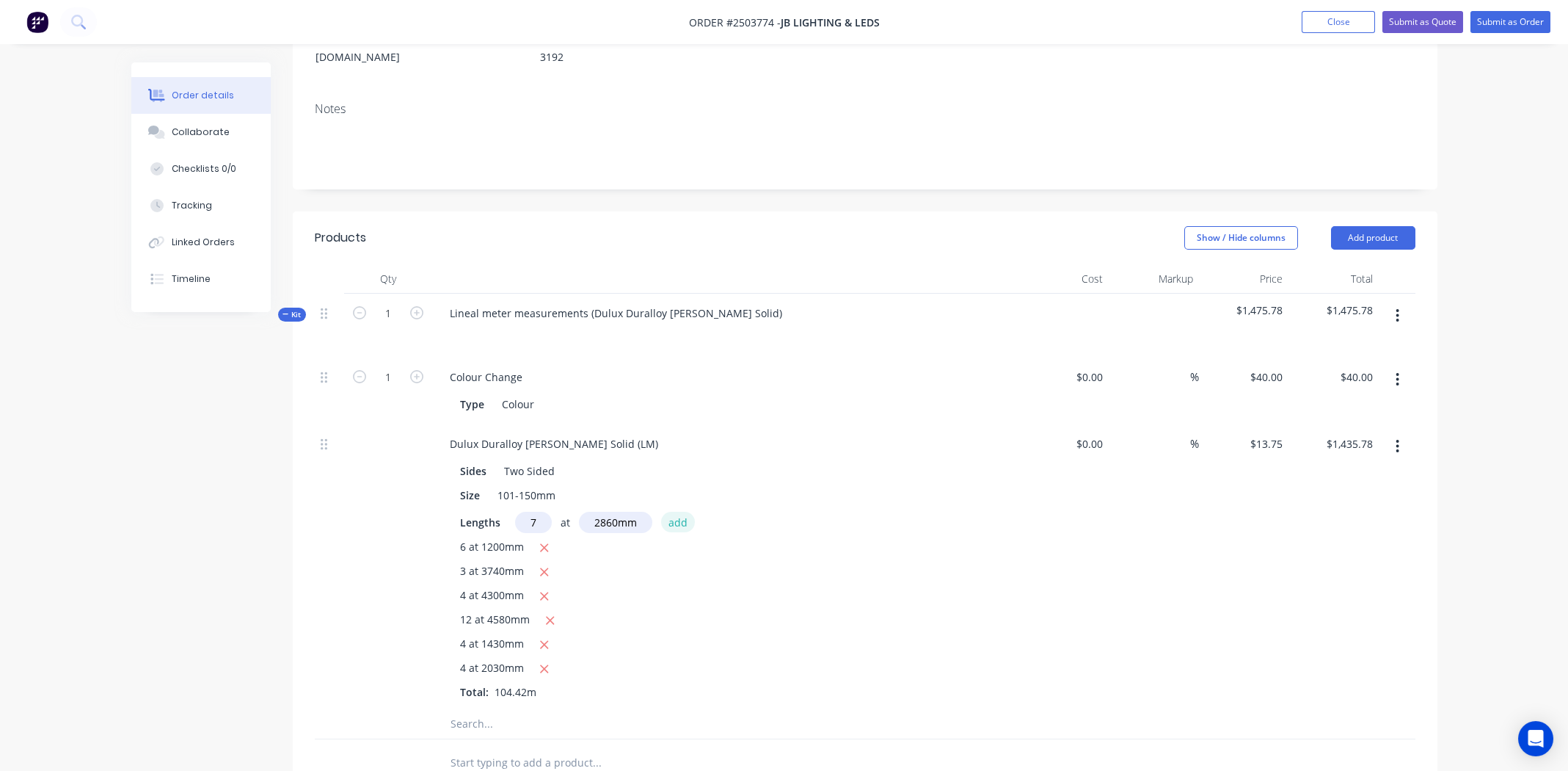
click at [682, 512] on button "add" at bounding box center [678, 522] width 35 height 20
type input "$1,711.05"
type input "14"
type input "7"
type input "1720"
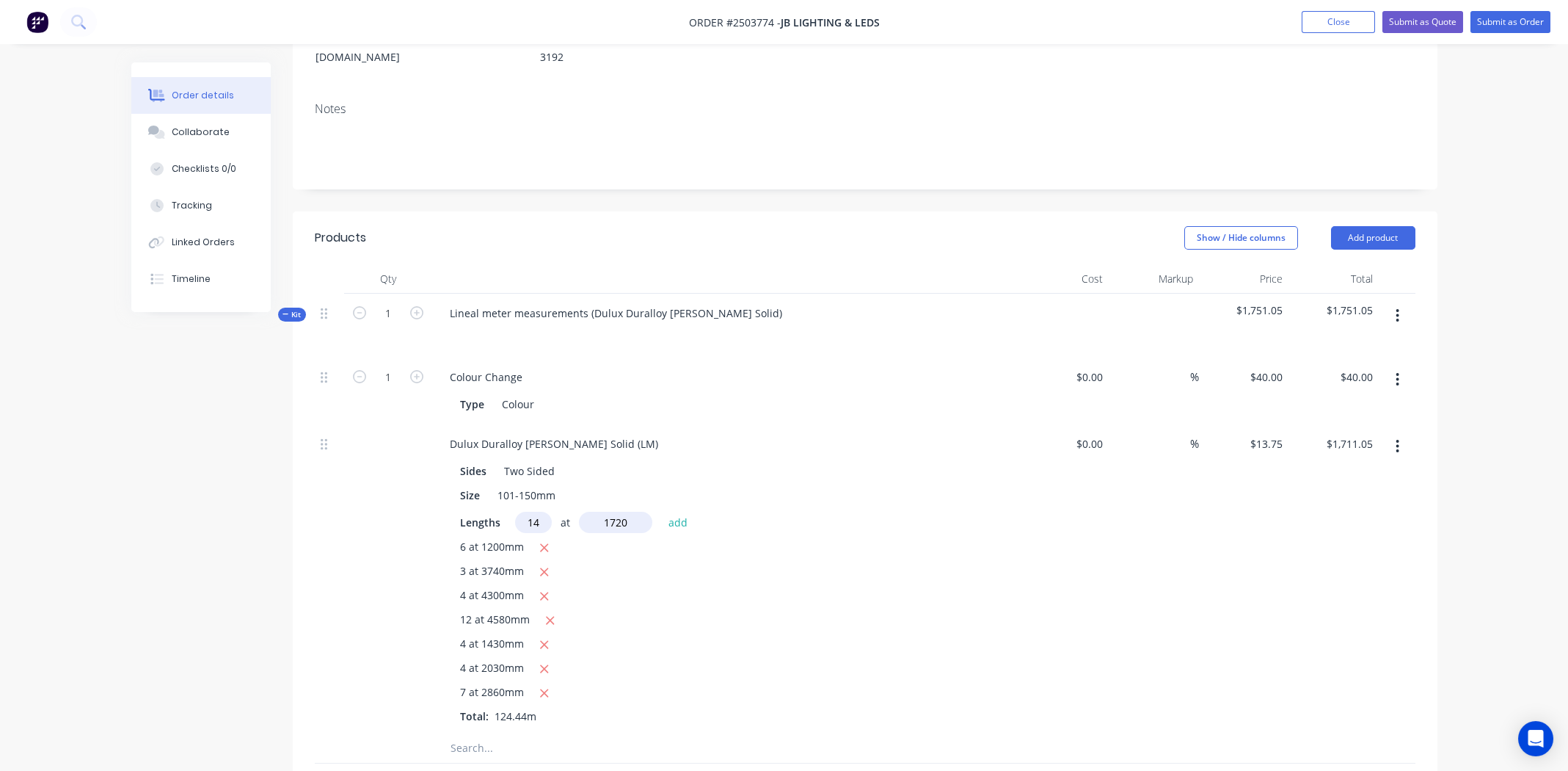
click at [661, 512] on button "add" at bounding box center [678, 522] width 35 height 20
type input "$2,042.15"
click at [838, 587] on div "4 at 4300mm" at bounding box center [726, 596] width 531 height 18
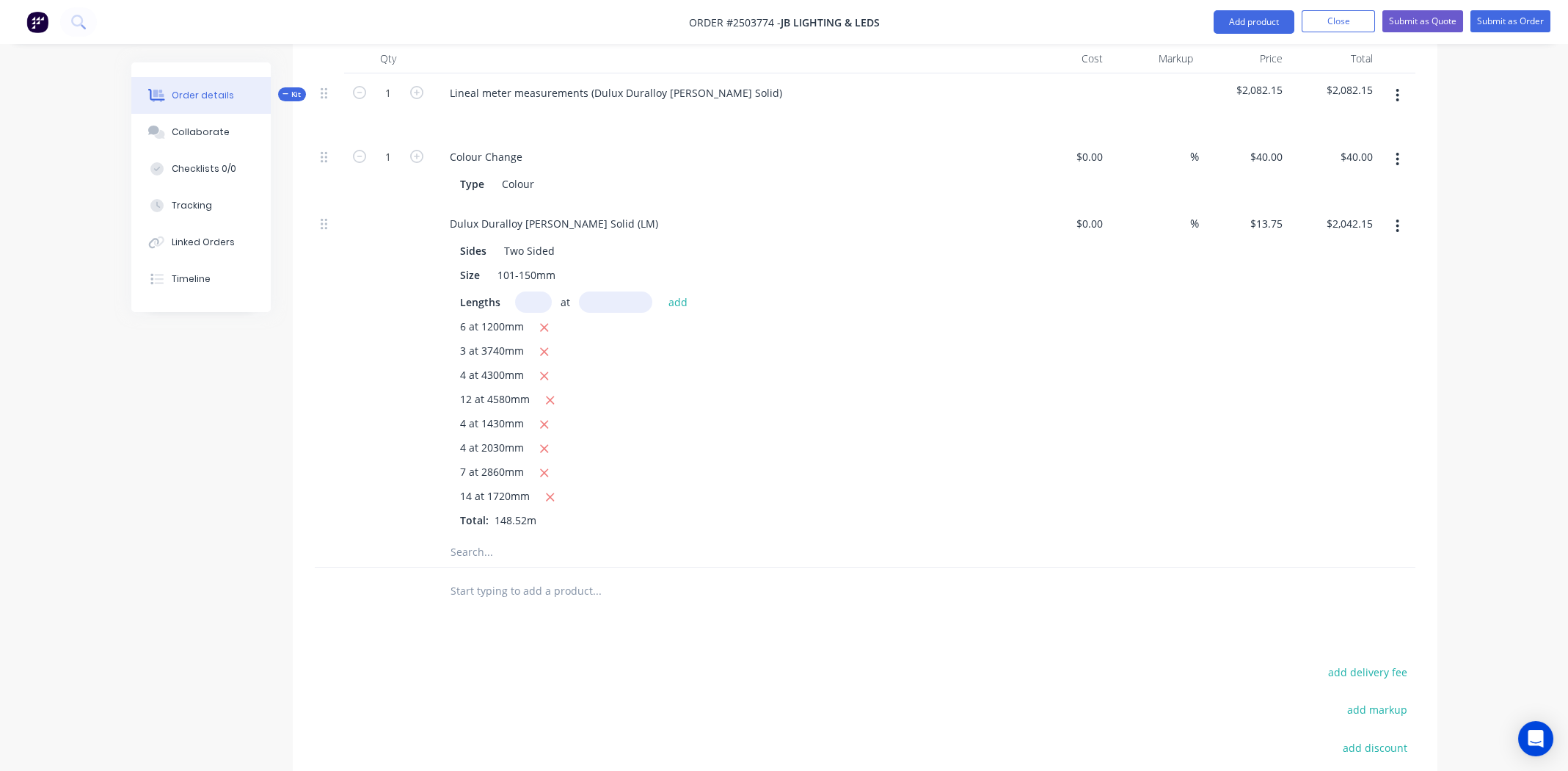
scroll to position [72, 0]
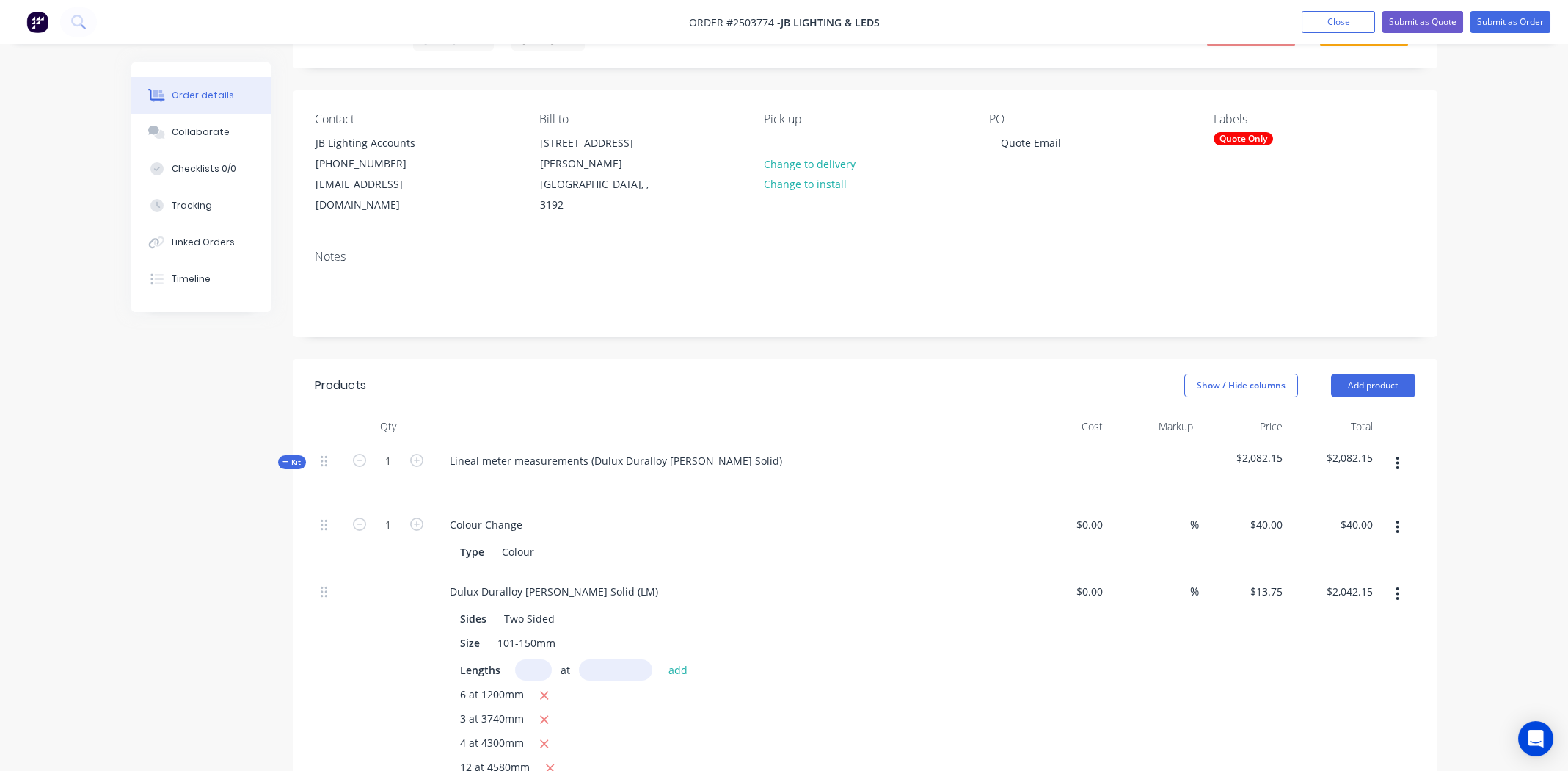
click at [1395, 450] on button "button" at bounding box center [1398, 463] width 35 height 26
click at [1334, 491] on div "Add product to kit" at bounding box center [1346, 502] width 113 height 21
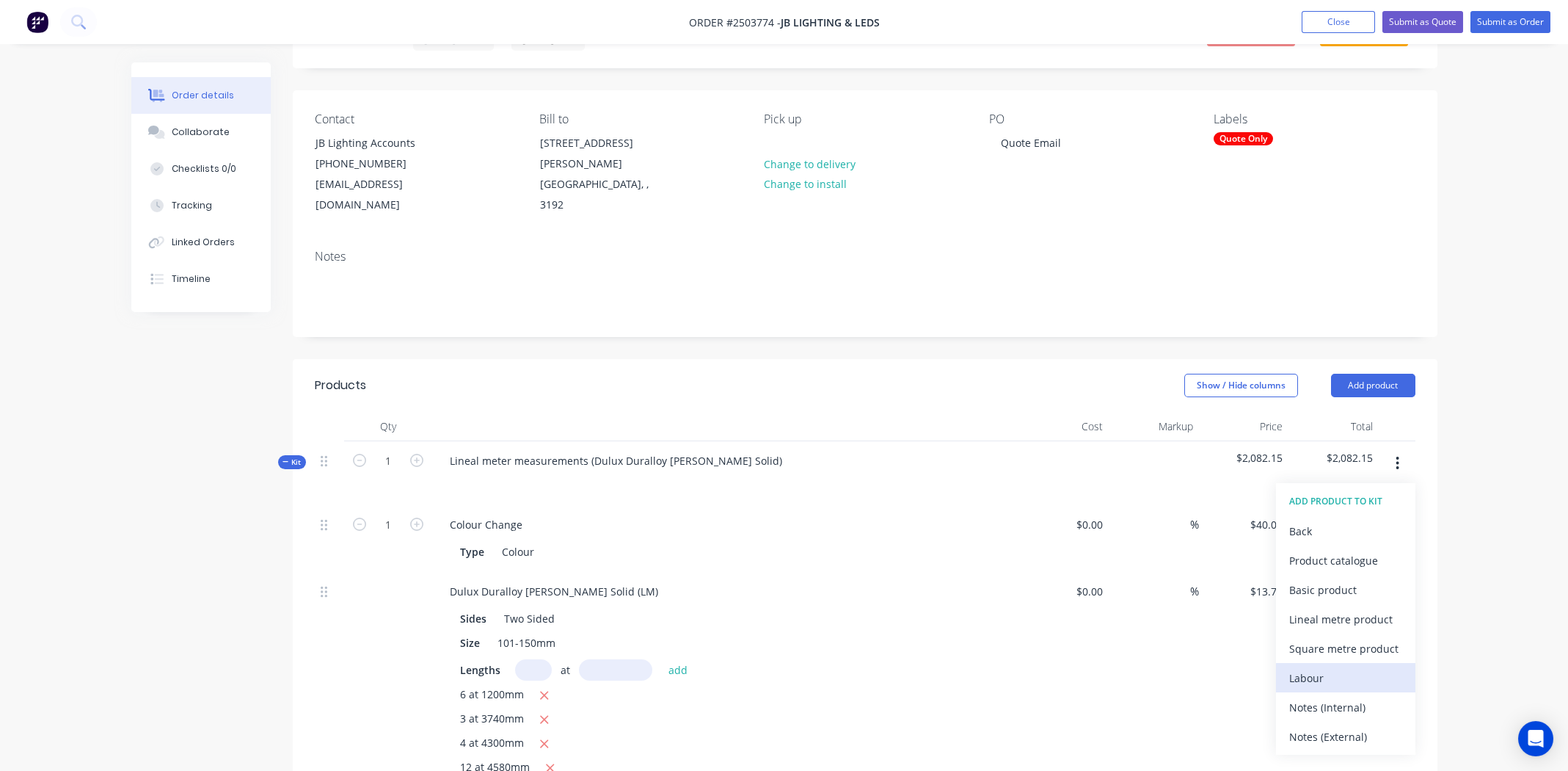
click at [1349, 667] on div "Labour" at bounding box center [1346, 678] width 113 height 21
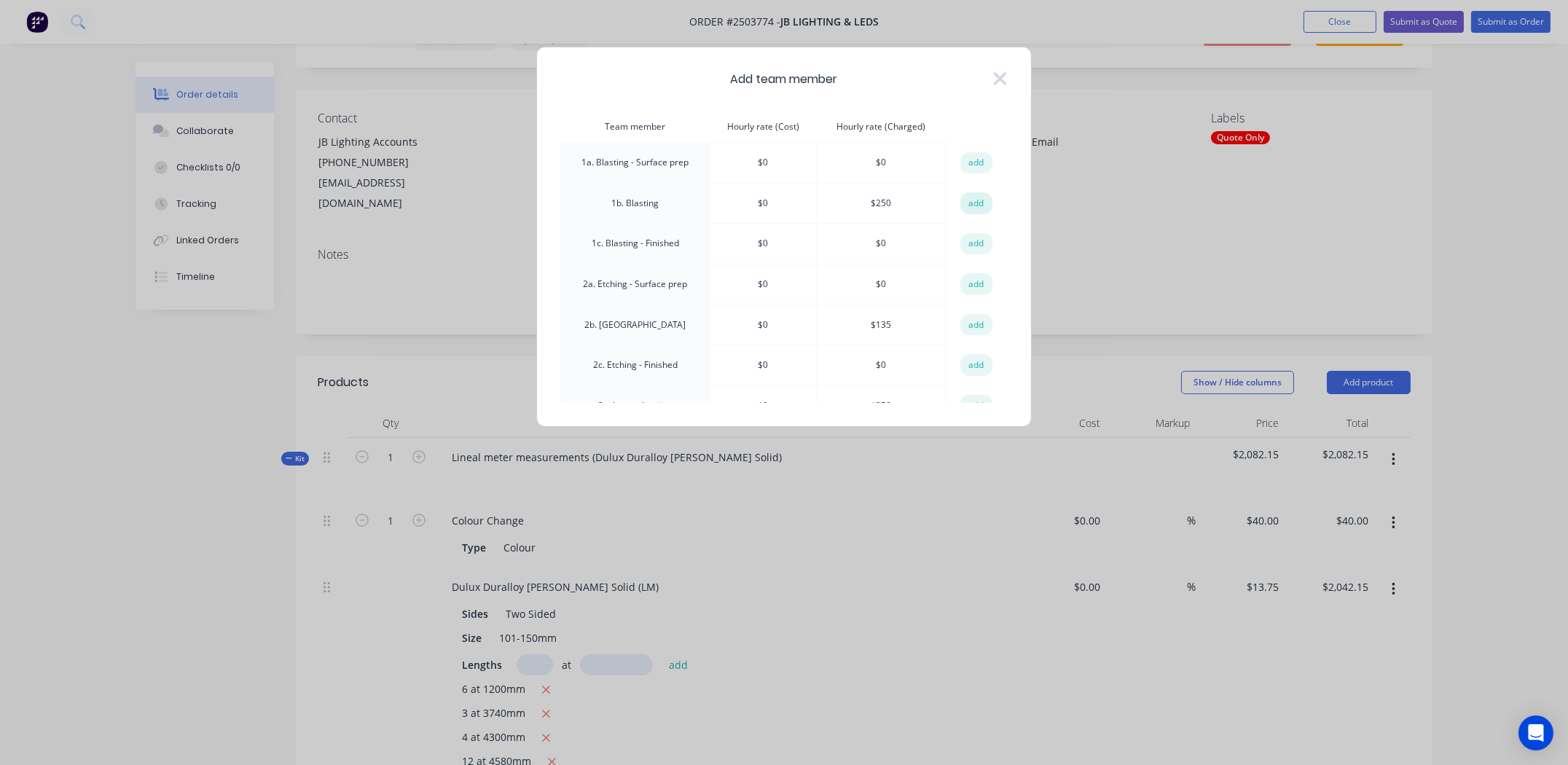
click at [972, 201] on button "add" at bounding box center [976, 203] width 32 height 22
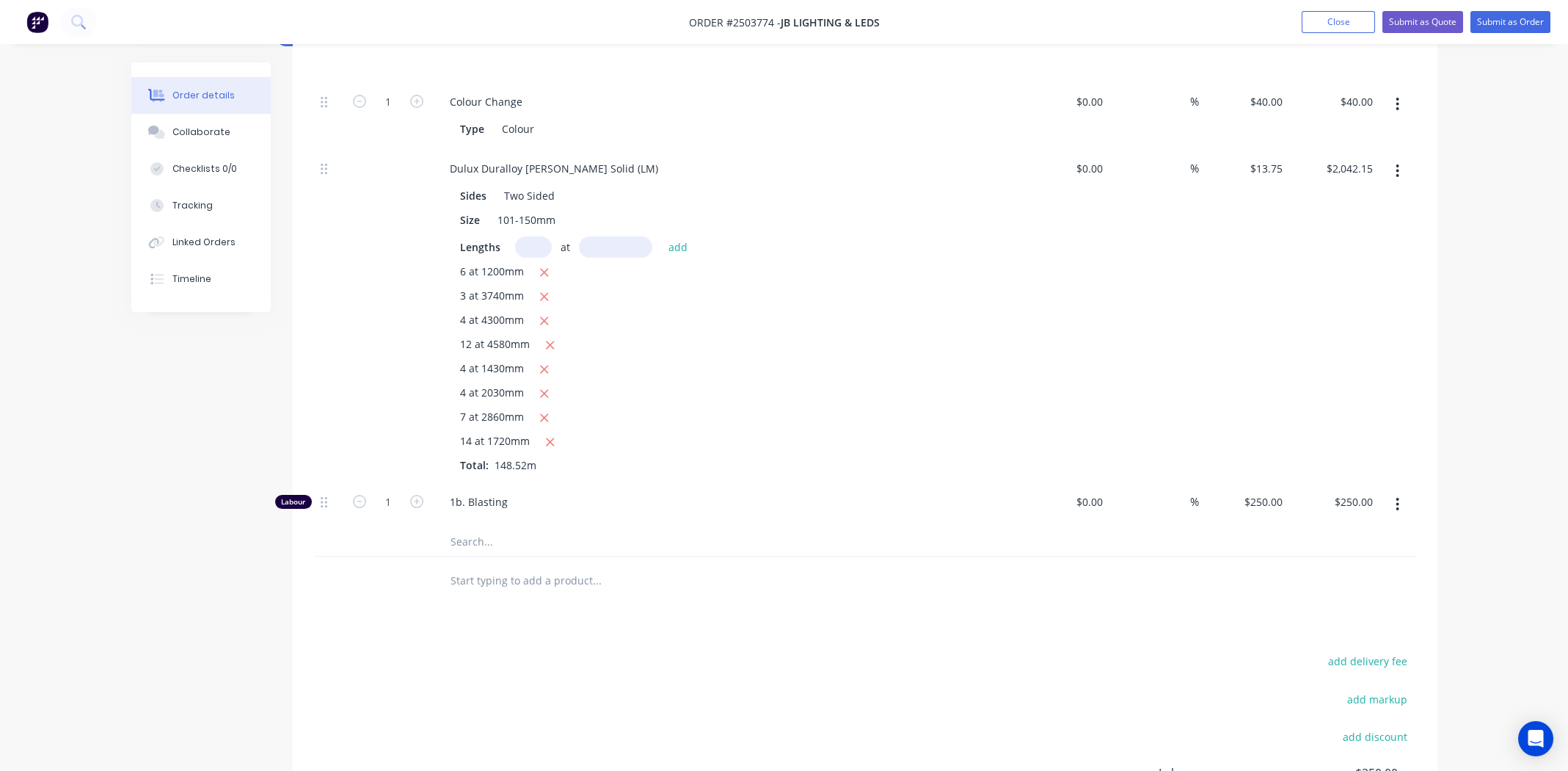
scroll to position [513, 0]
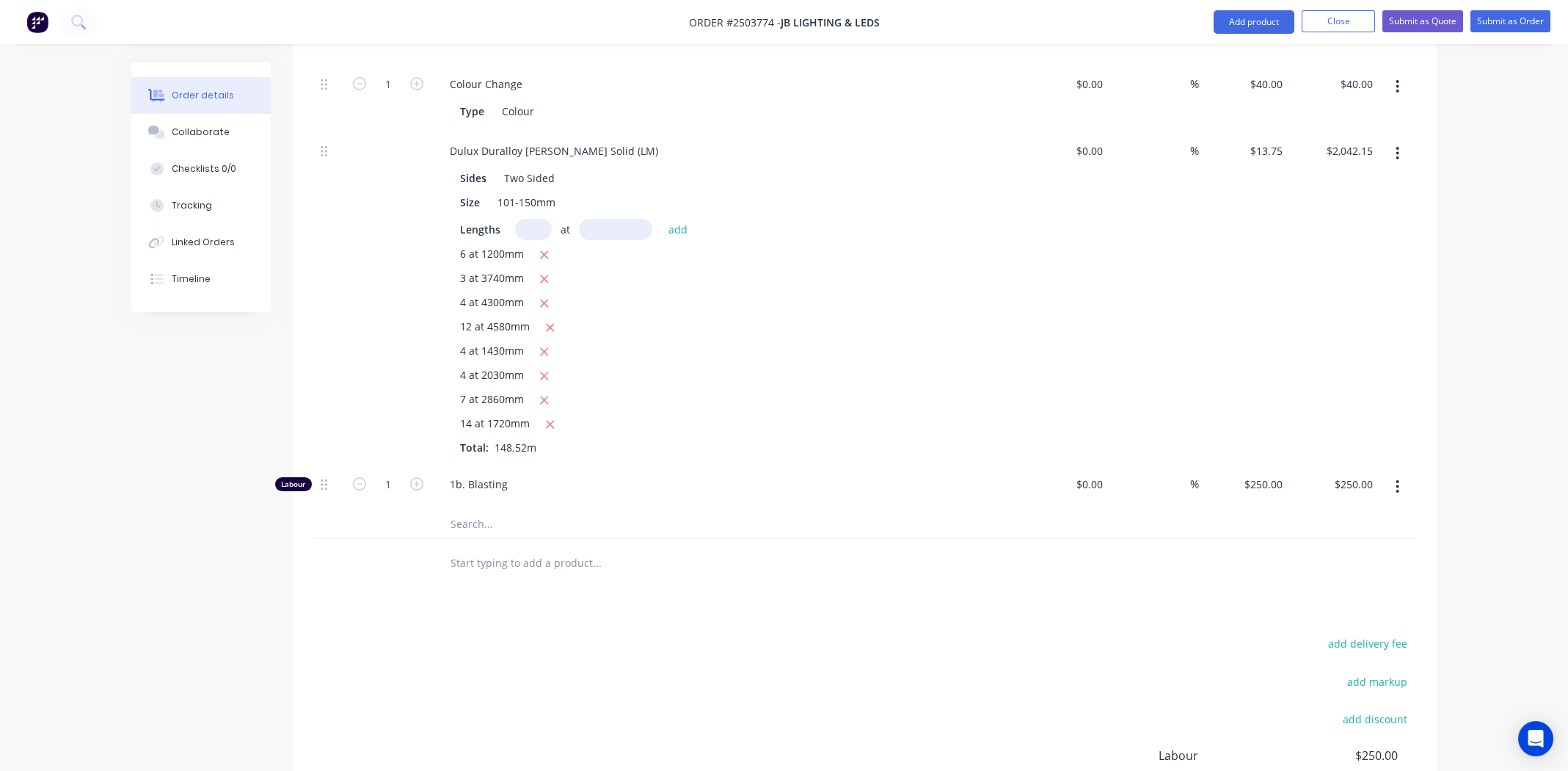
click at [777, 578] on div "Products Show / Hide columns Add product Qty Cost Markup Price Total Kit 1 Line…" at bounding box center [865, 429] width 1145 height 1022
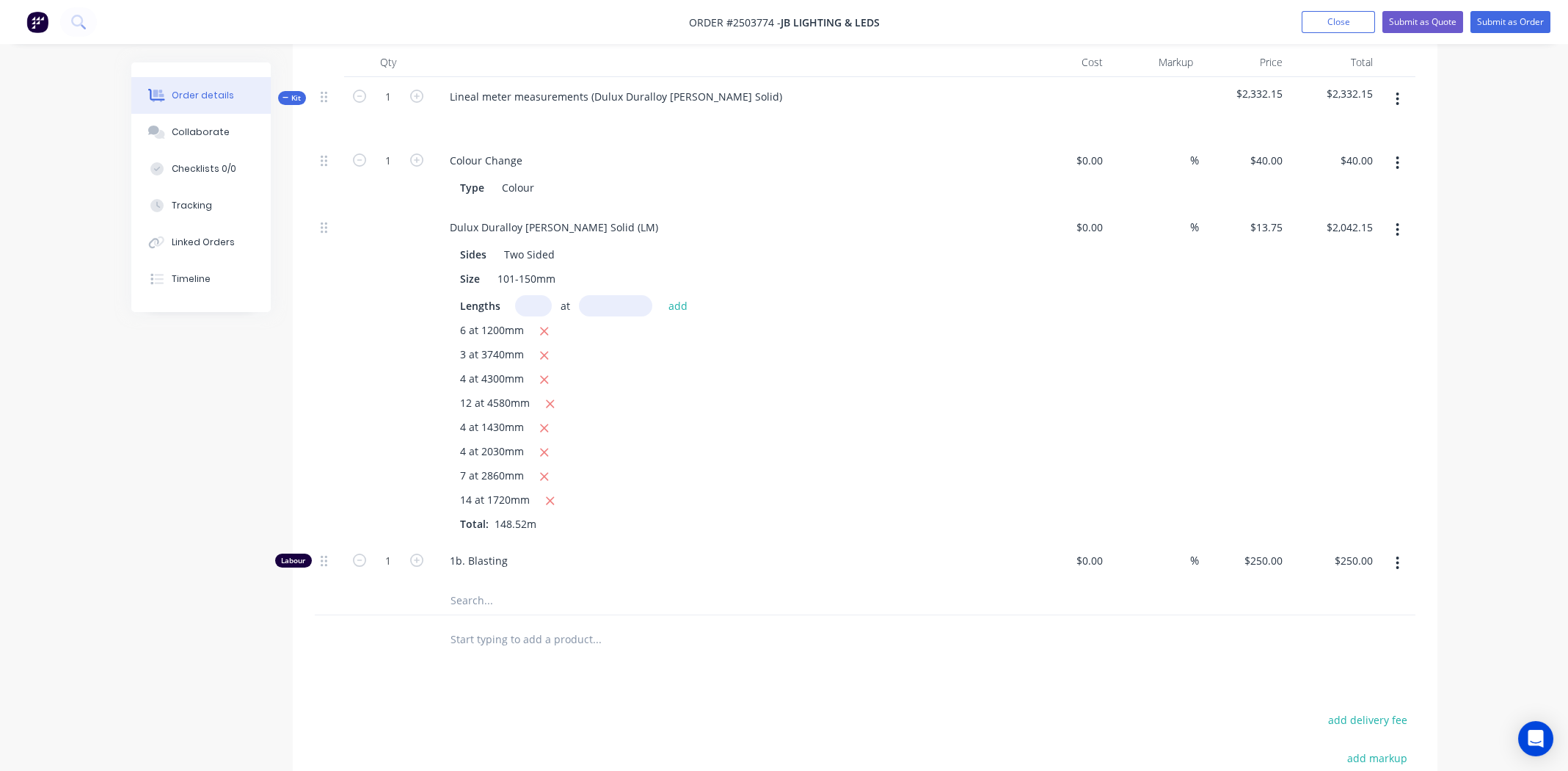
scroll to position [94, 0]
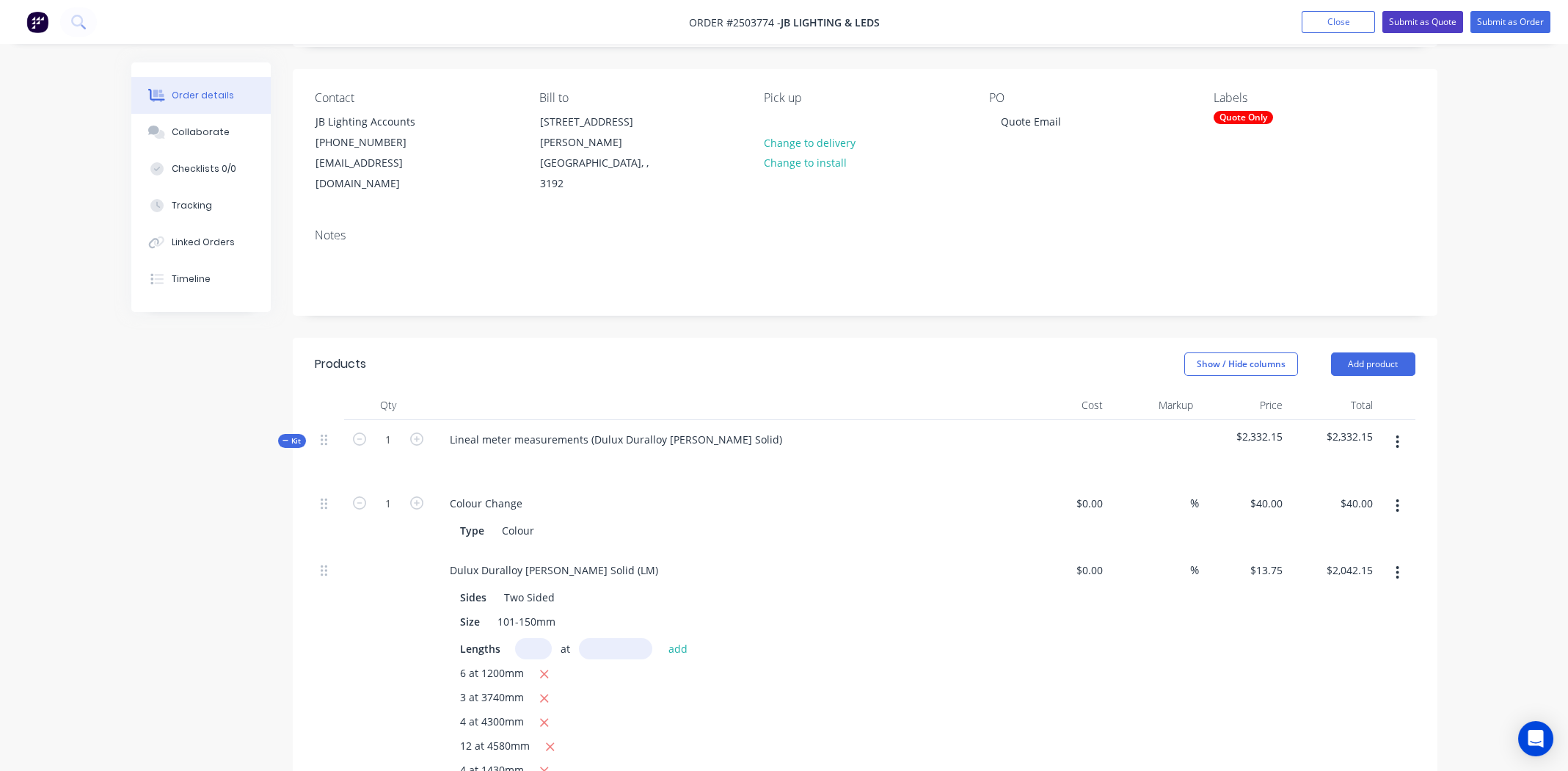
click at [1413, 19] on button "Submit as Quote" at bounding box center [1423, 22] width 81 height 22
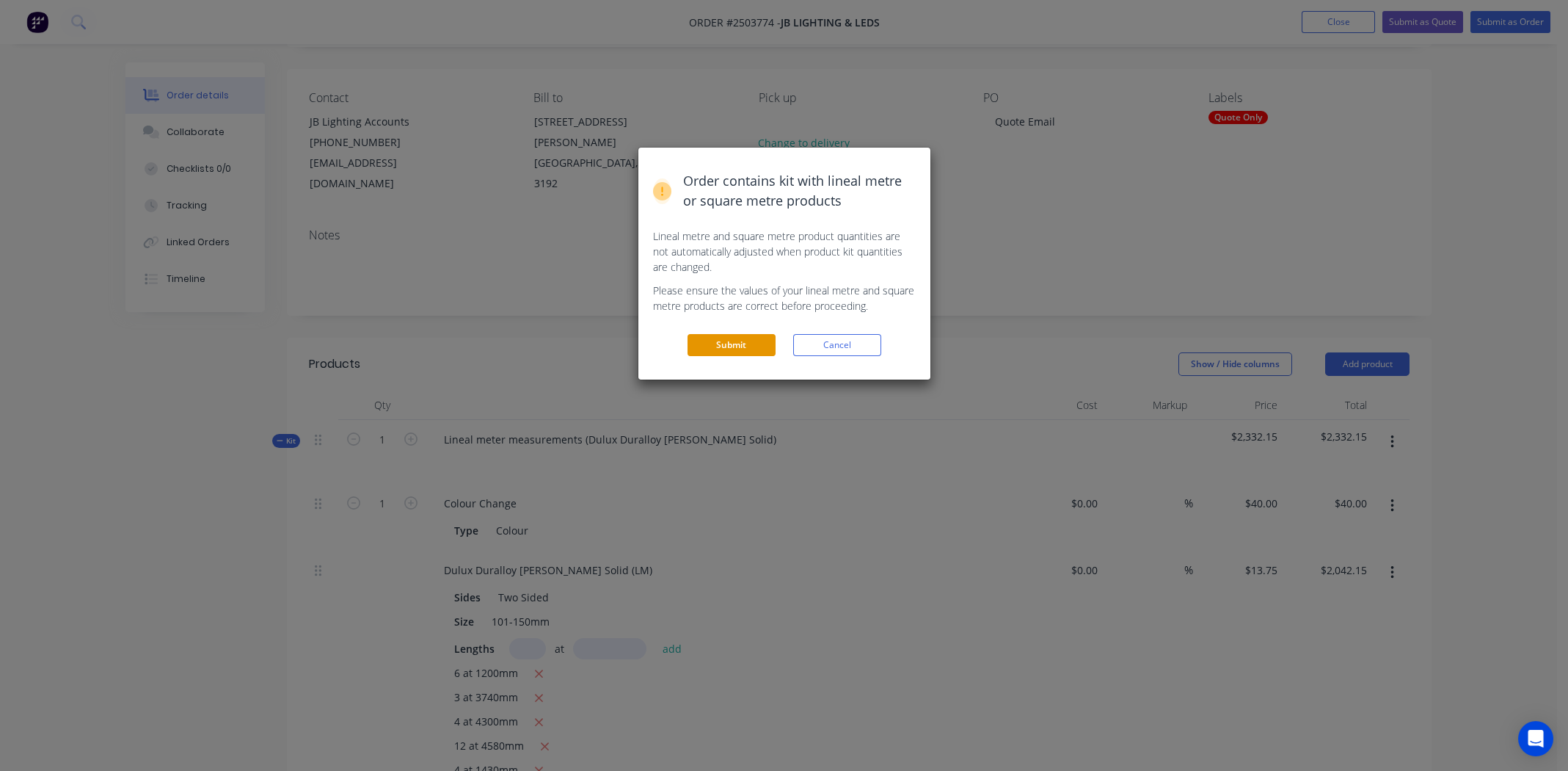
click at [730, 346] on button "Submit" at bounding box center [731, 345] width 88 height 22
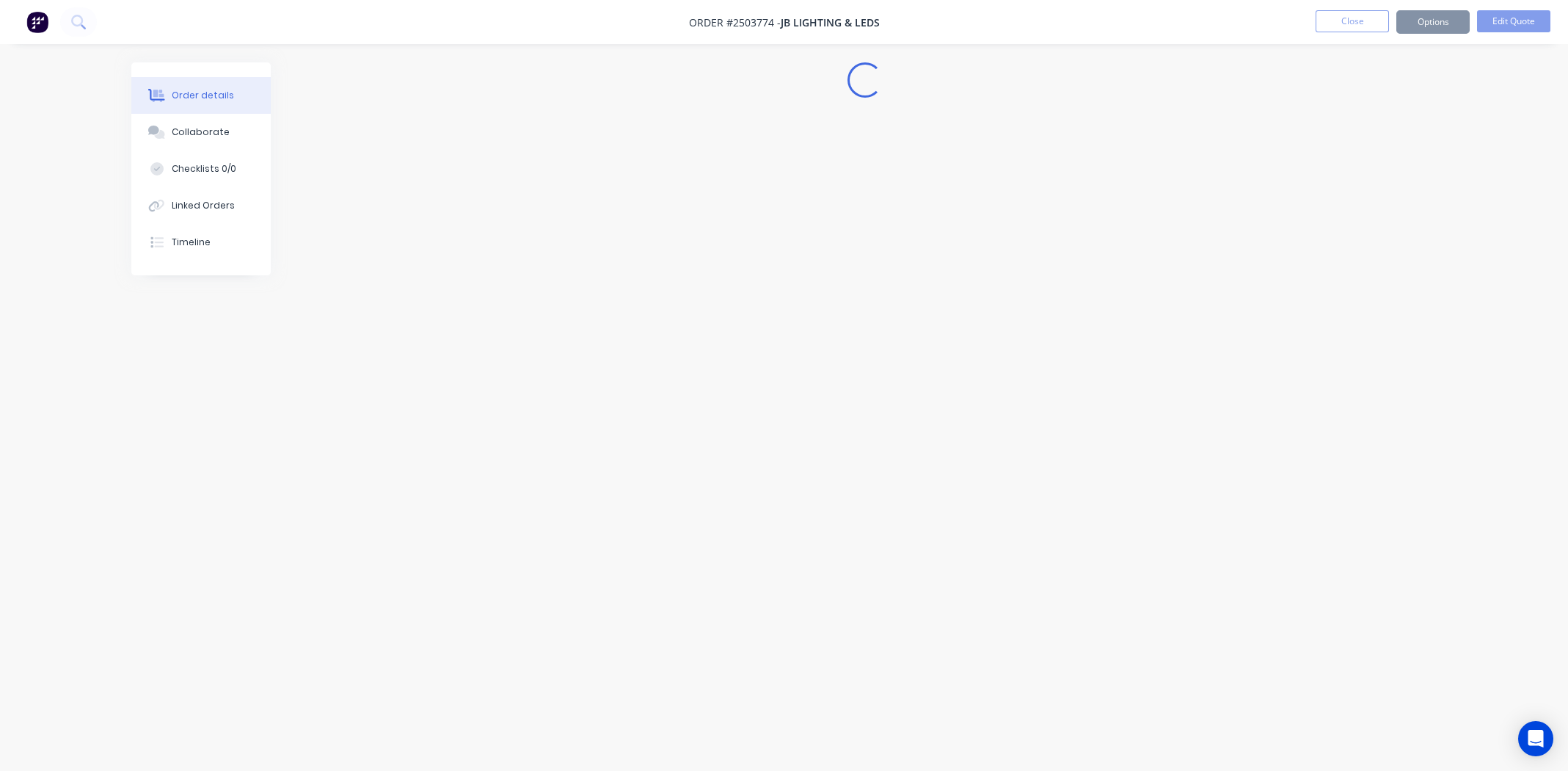
scroll to position [0, 0]
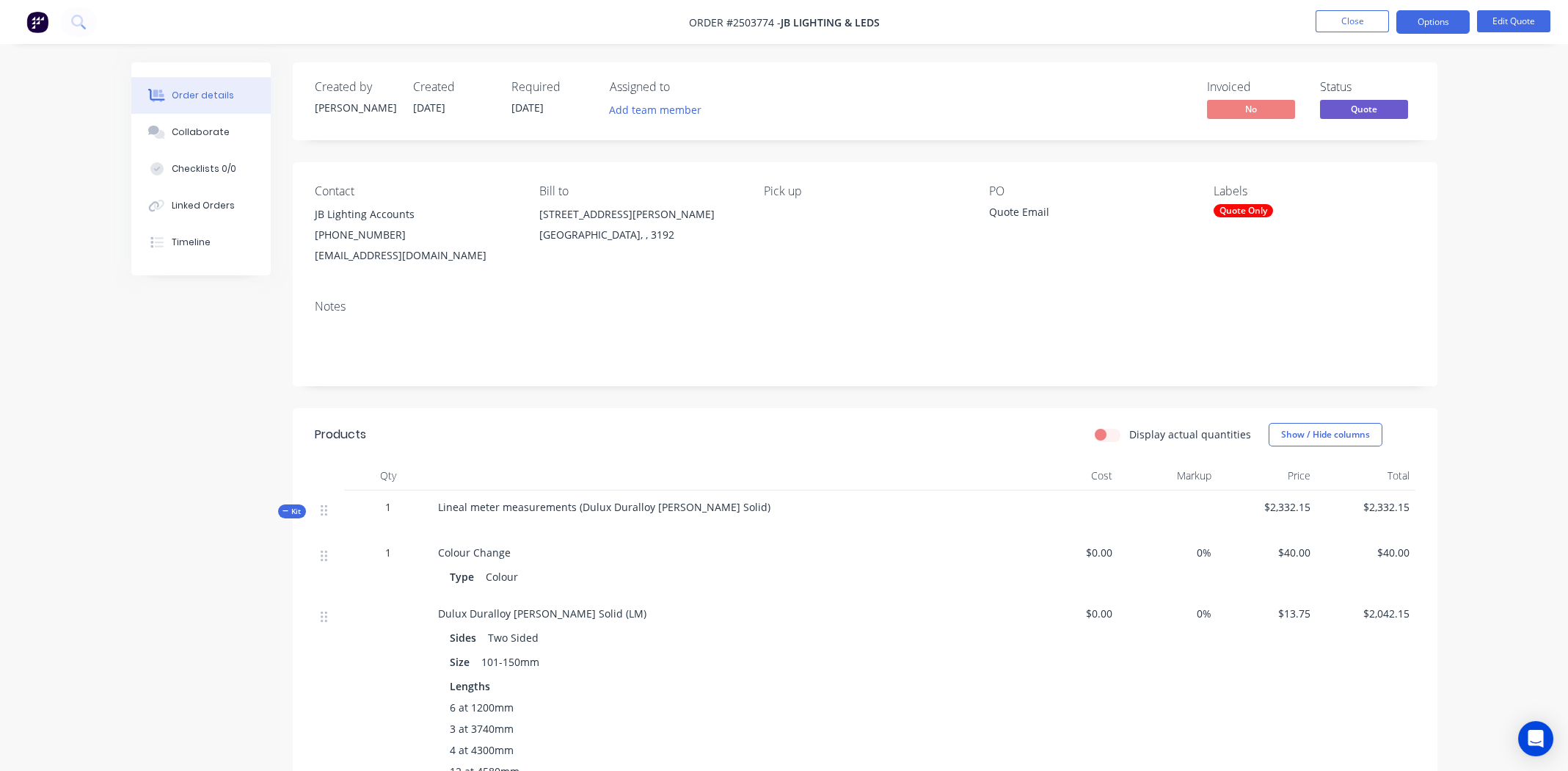
click at [739, 507] on div "Lineal meter measurements (Dulux Duralloy White Matt Solid)" at bounding box center [725, 513] width 587 height 45
click at [733, 507] on div "Lineal meter measurements (Dulux Duralloy White Matt Solid)" at bounding box center [725, 513] width 587 height 45
click at [1518, 15] on button "Edit Quote" at bounding box center [1514, 21] width 73 height 22
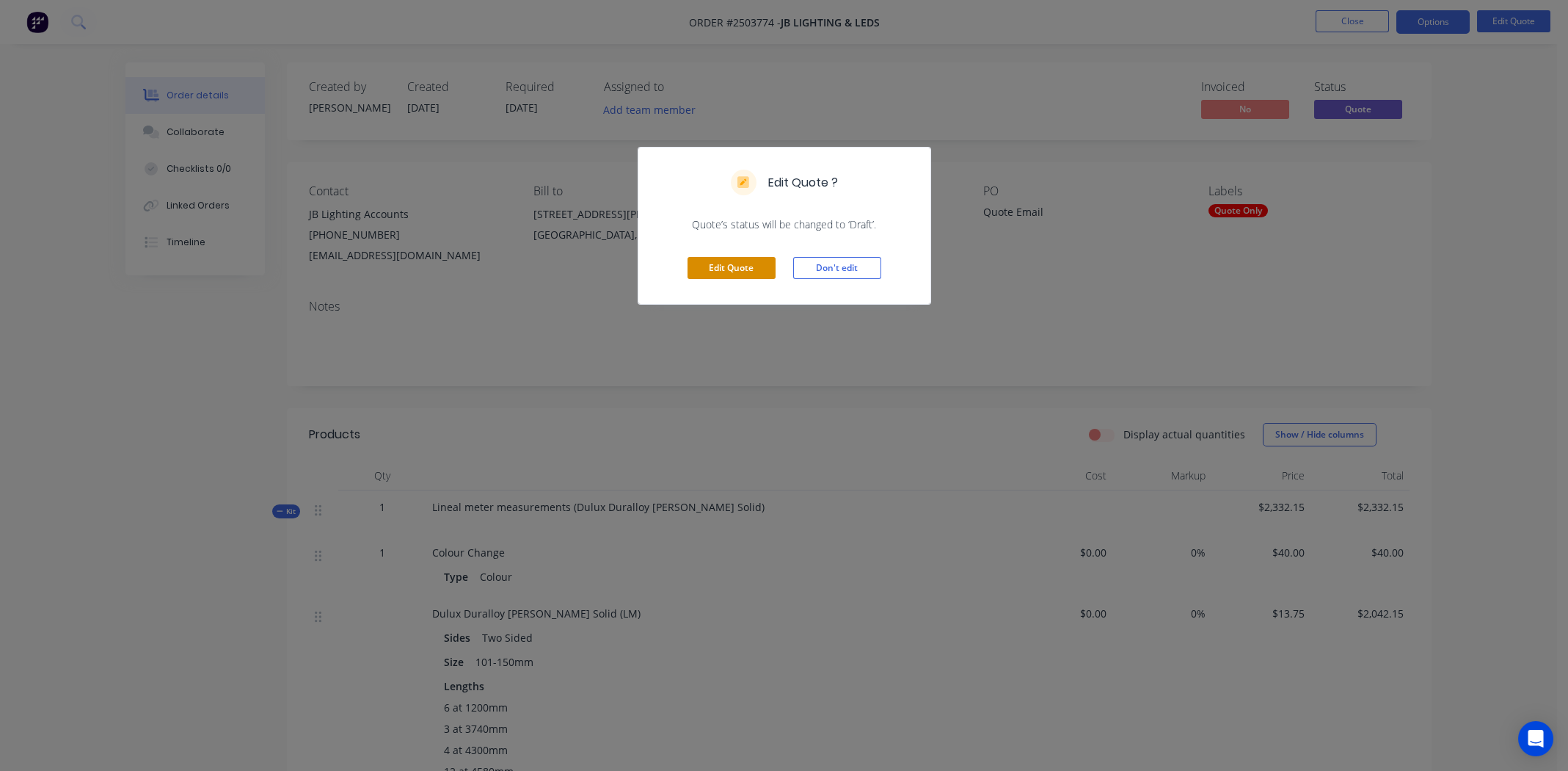
click at [747, 268] on button "Edit Quote" at bounding box center [731, 267] width 88 height 22
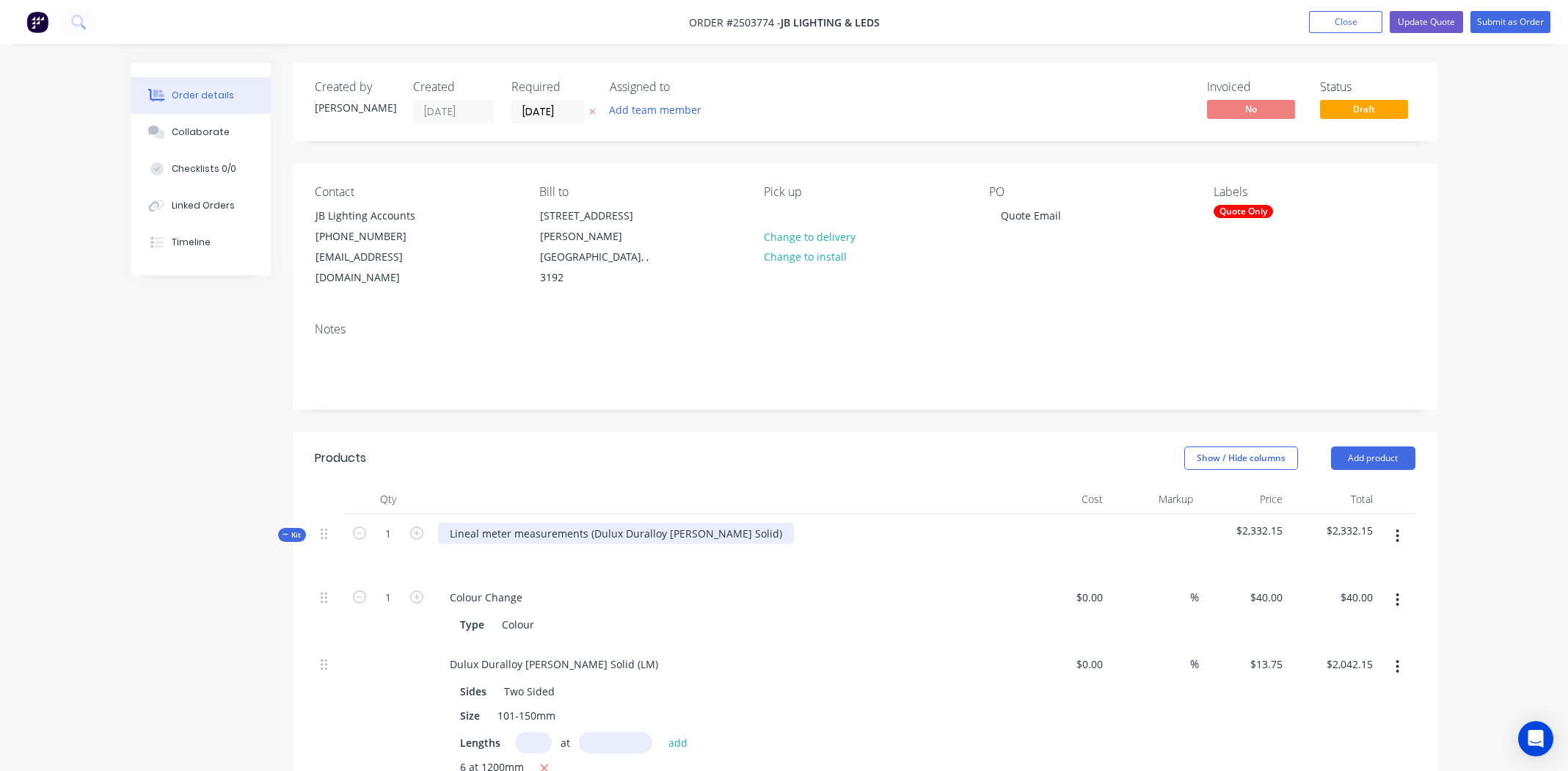
click at [745, 523] on div "Lineal meter measurements (Dulux Duralloy White Matt Solid)" at bounding box center [616, 533] width 356 height 21
click at [544, 523] on div "Dulux Duralloy White Matt Solid" at bounding box center [542, 533] width 208 height 21
copy div "Dulux Duralloy White Matt Solid"
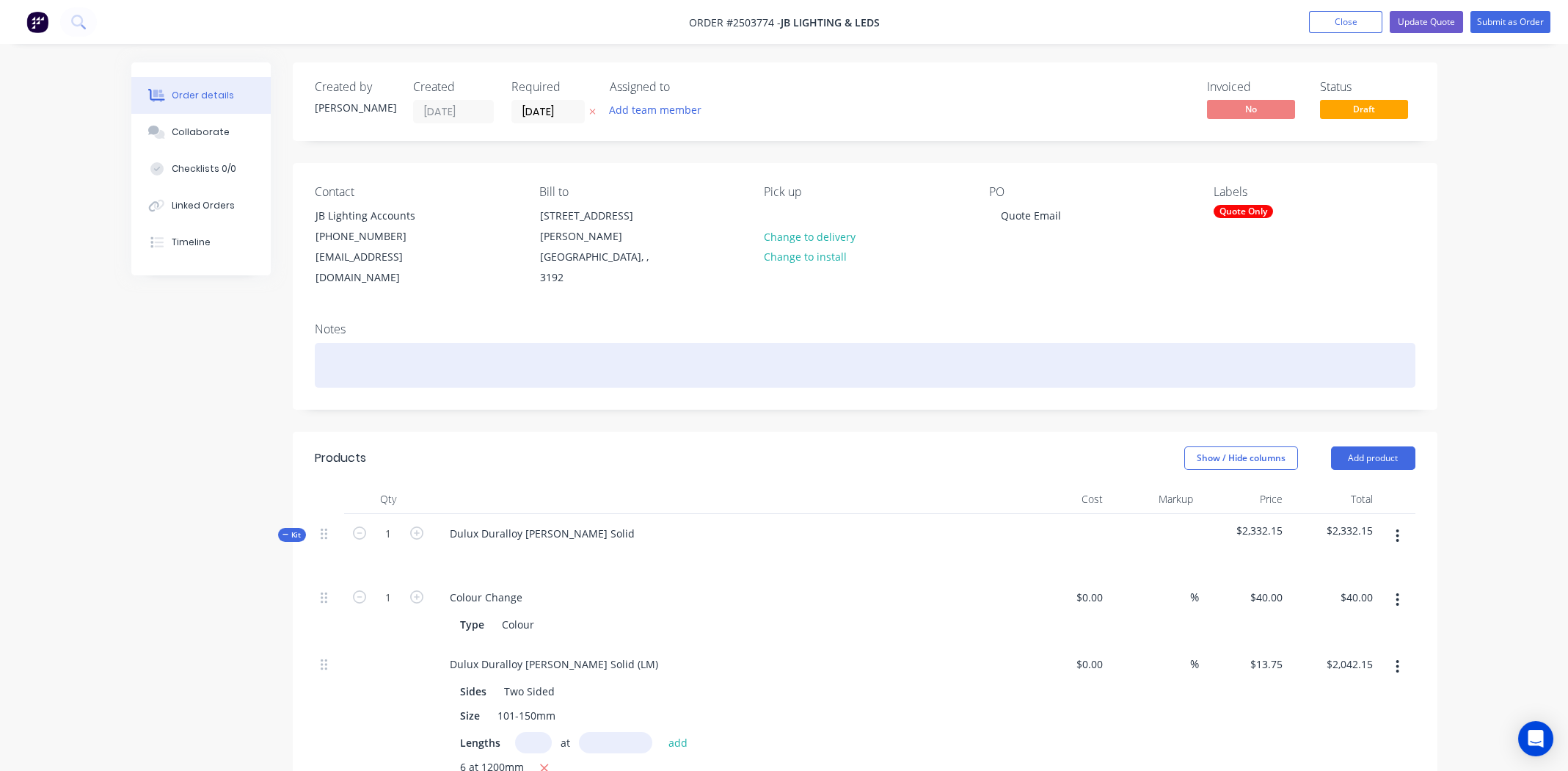
paste div
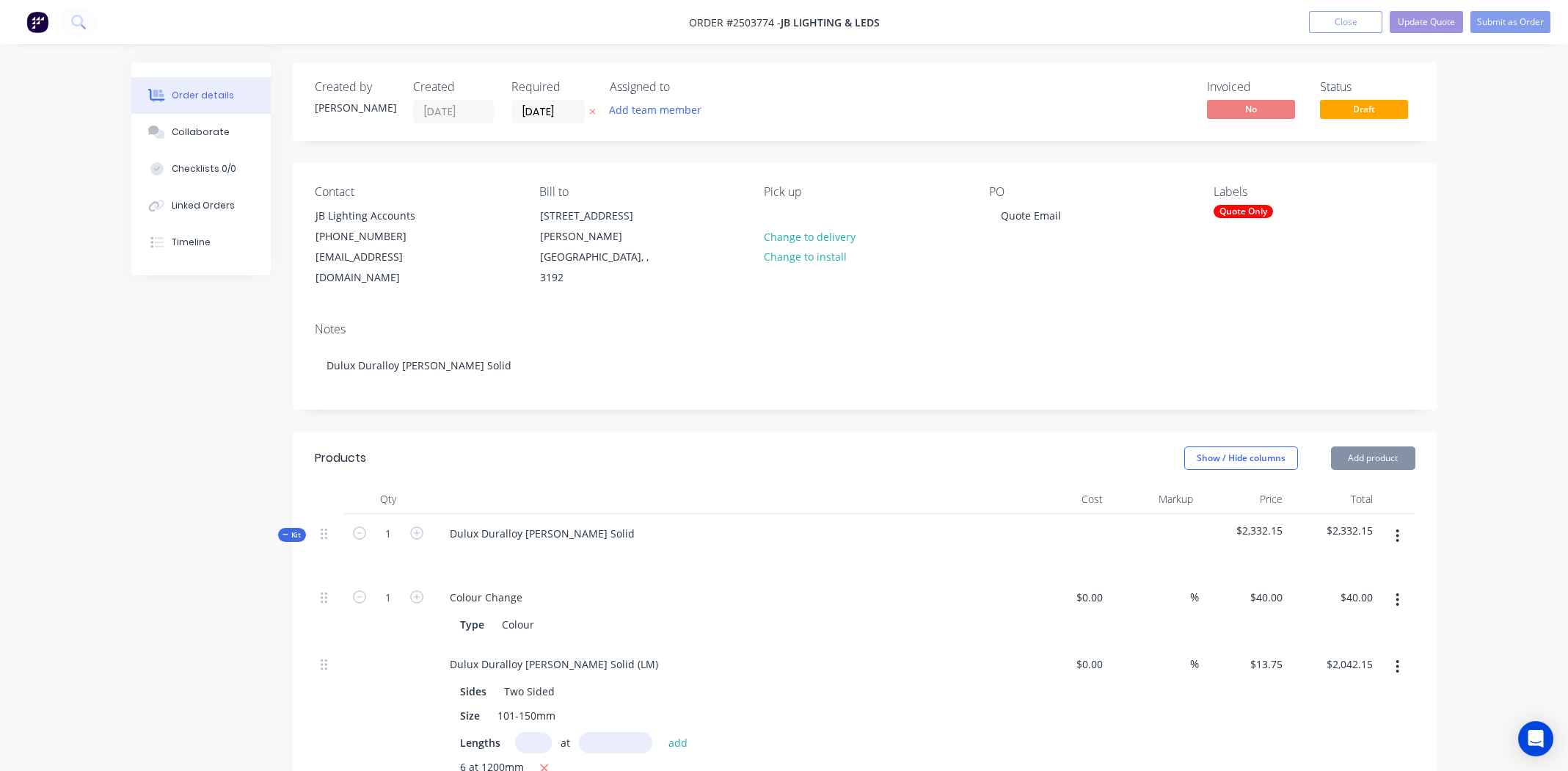
click at [869, 586] on div "Colour Change" at bounding box center [725, 597] width 575 height 21
click at [1053, 227] on div "PO Quote Email" at bounding box center [1089, 236] width 201 height 104
click at [1061, 218] on div "Quote Email" at bounding box center [1031, 215] width 84 height 21
click at [1058, 311] on div "Notes Dulux Duralloy White Matt Solid" at bounding box center [865, 360] width 1145 height 98
click at [1413, 6] on nav "Order #2503774 - JB Lighting & LEDs Add product Close Update Quote Submit as Or…" at bounding box center [784, 22] width 1568 height 44
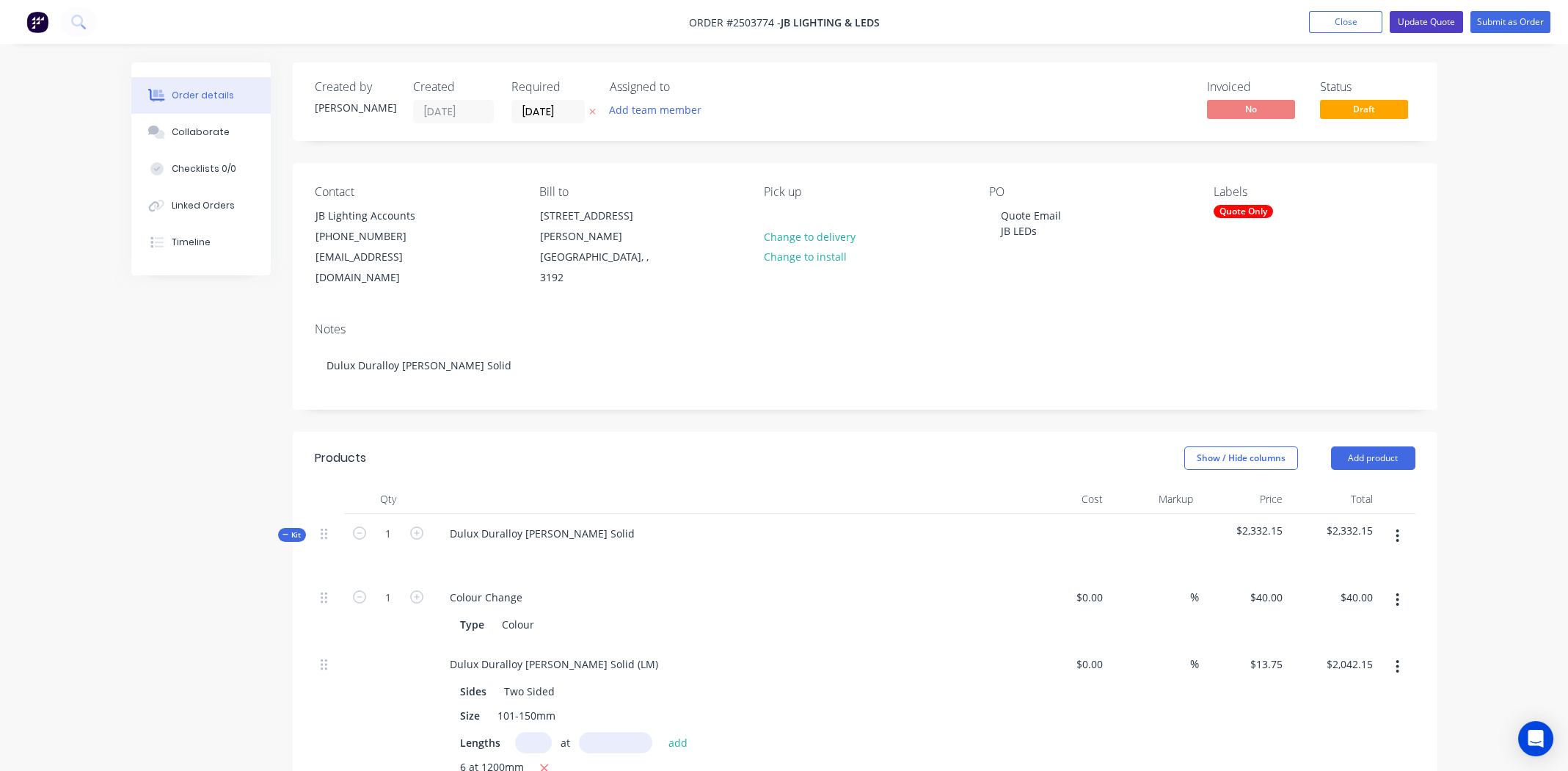
click at [1415, 11] on button "Update Quote" at bounding box center [1427, 22] width 73 height 22
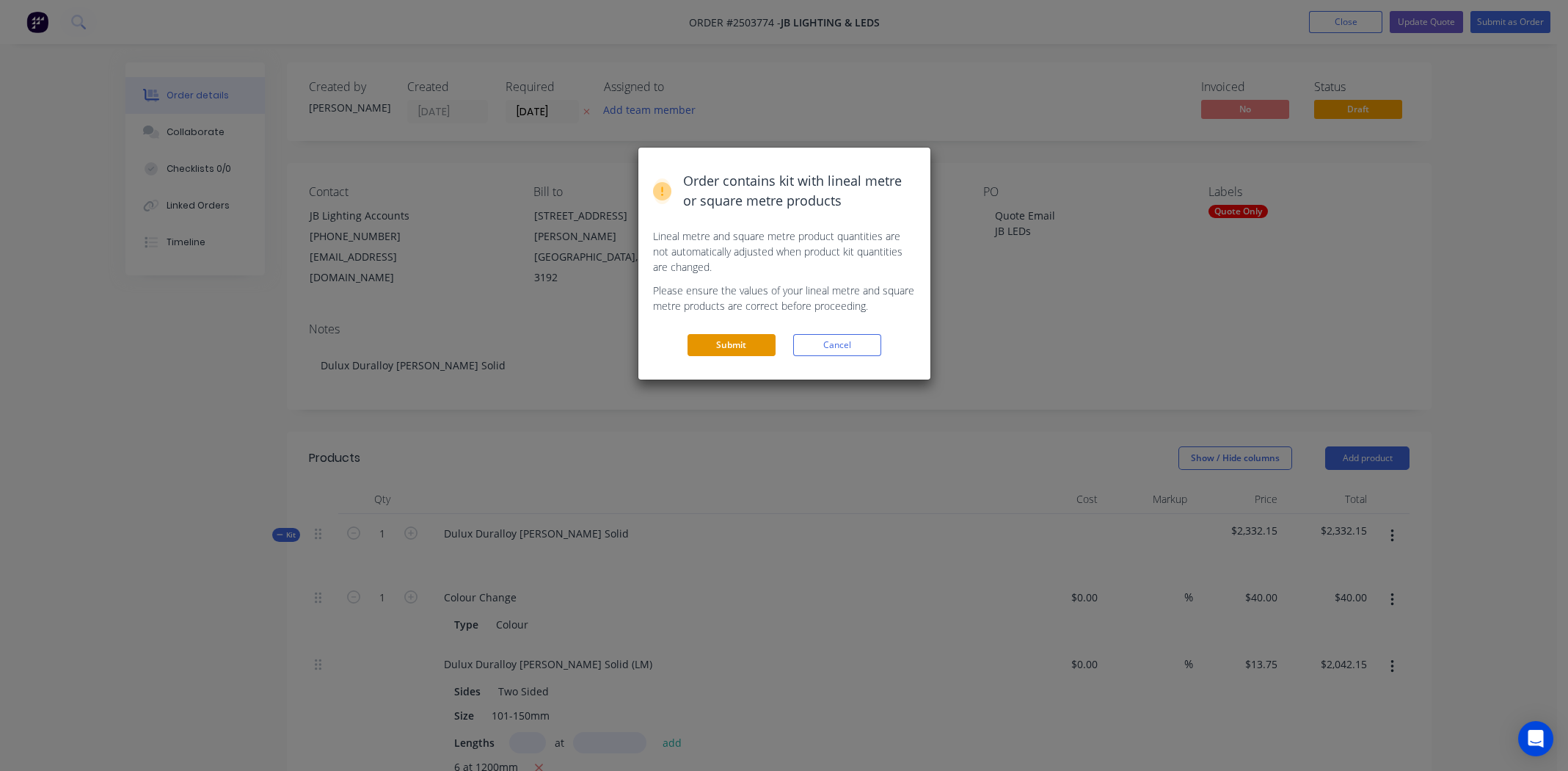
click at [705, 348] on button "Submit" at bounding box center [731, 345] width 88 height 22
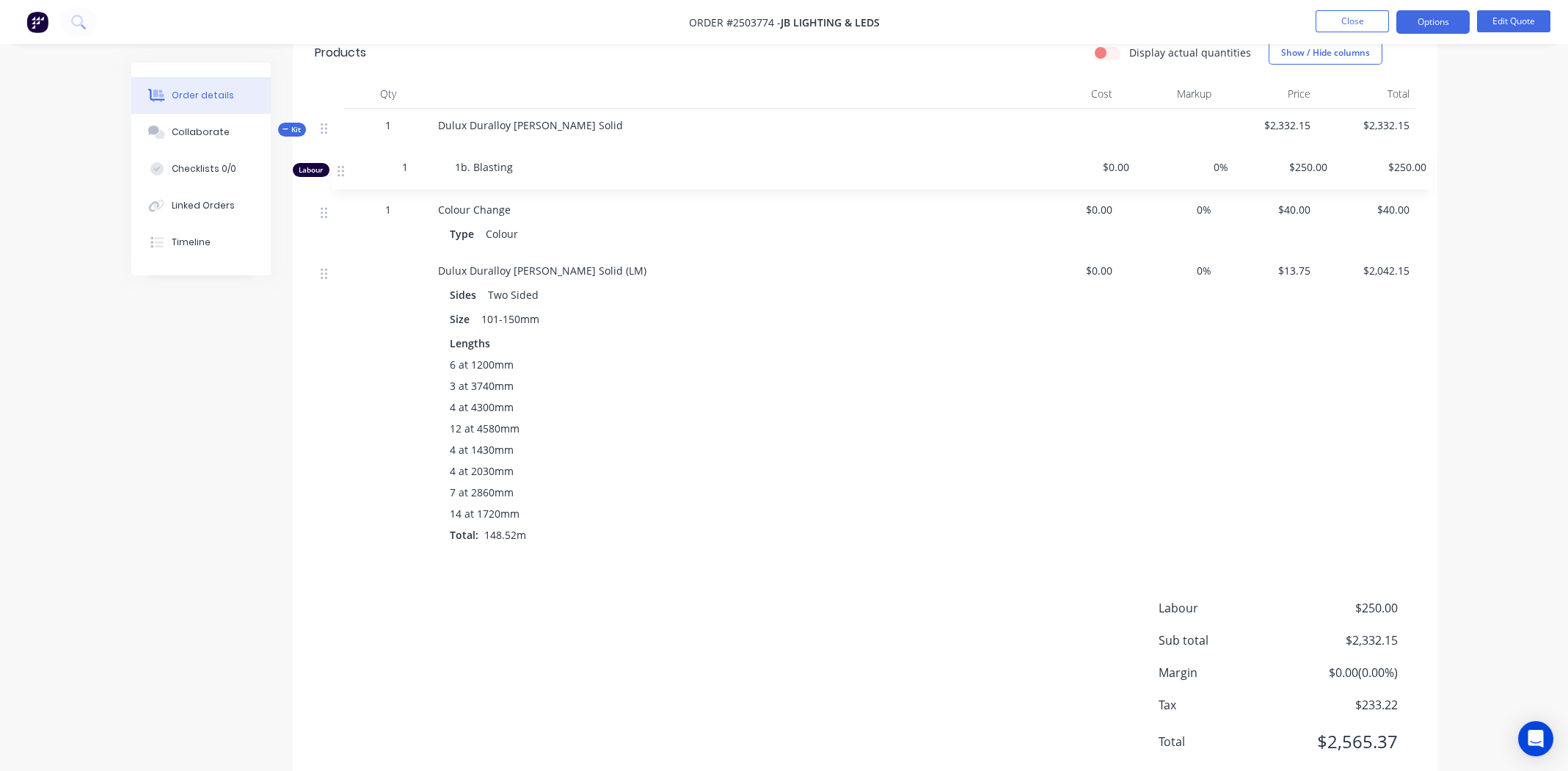
scroll to position [376, 0]
drag, startPoint x: 325, startPoint y: 517, endPoint x: 343, endPoint y: 161, distance: 356.5
click at [343, 161] on div "1 Colour Change Type Colour $0.00 0% $40.00 $40.00 Dulux Duralloy White Matt So…" at bounding box center [865, 358] width 1100 height 398
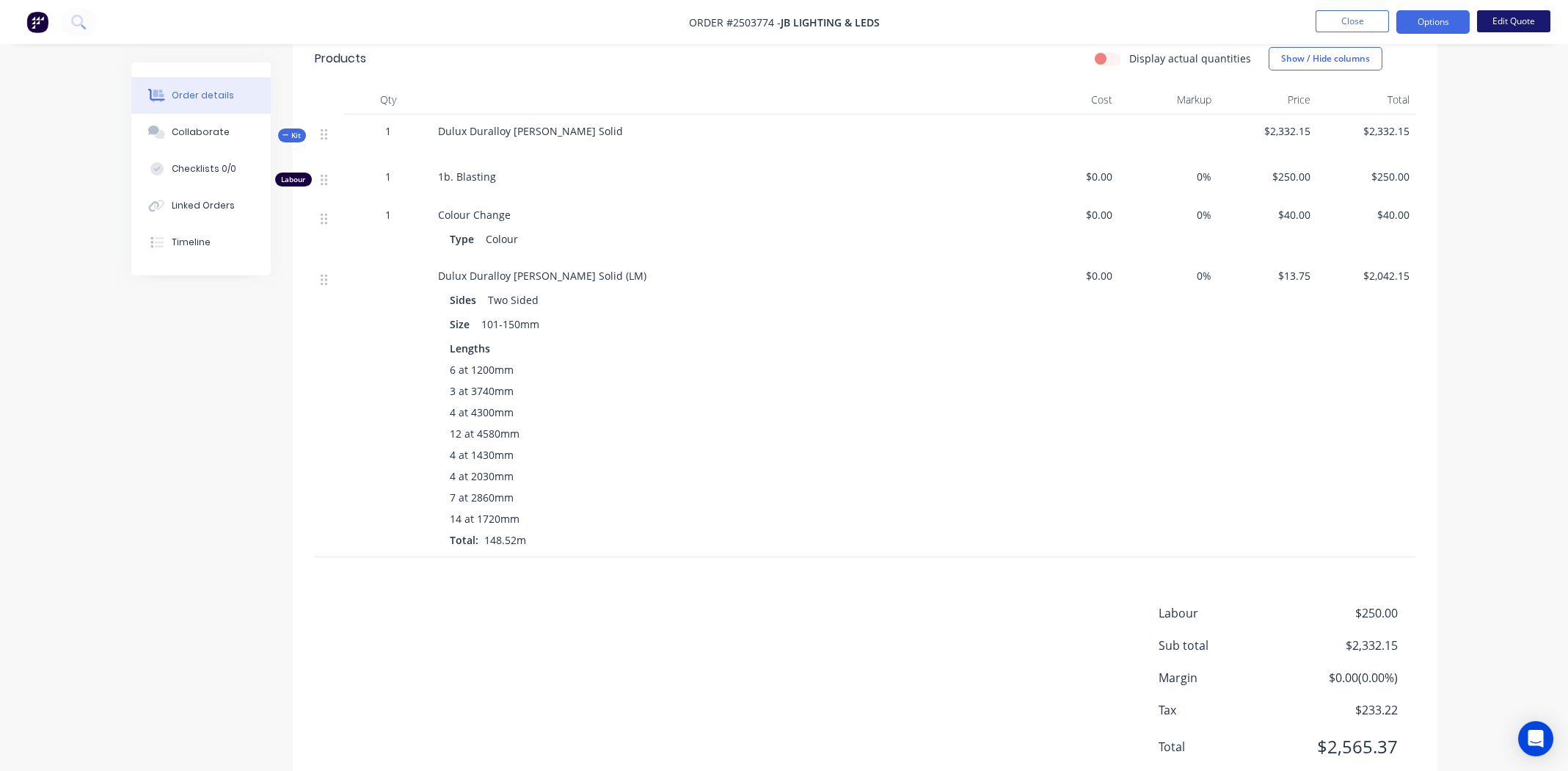
click at [1493, 23] on button "Edit Quote" at bounding box center [1514, 21] width 73 height 22
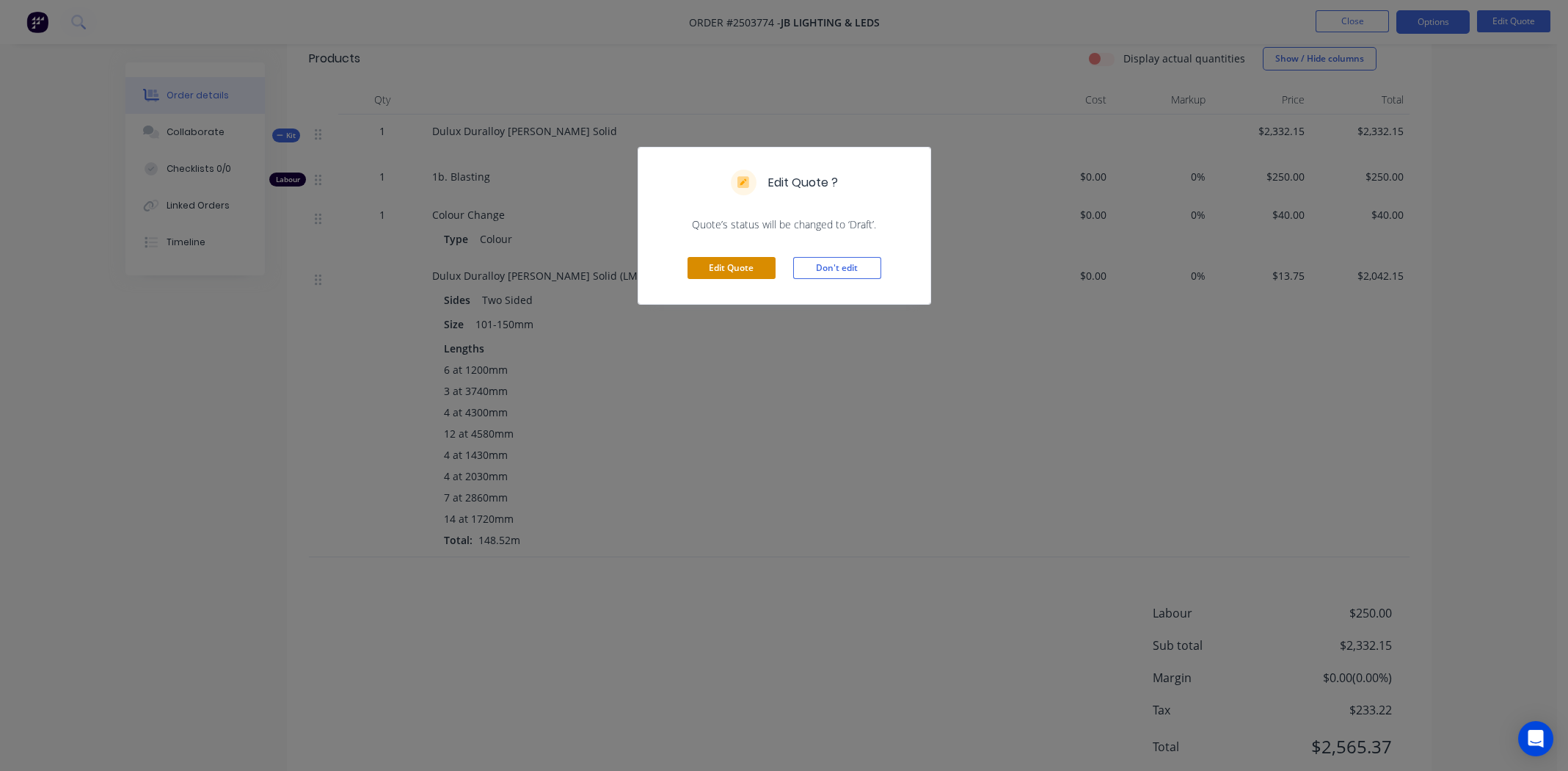
click at [717, 264] on button "Edit Quote" at bounding box center [731, 267] width 88 height 22
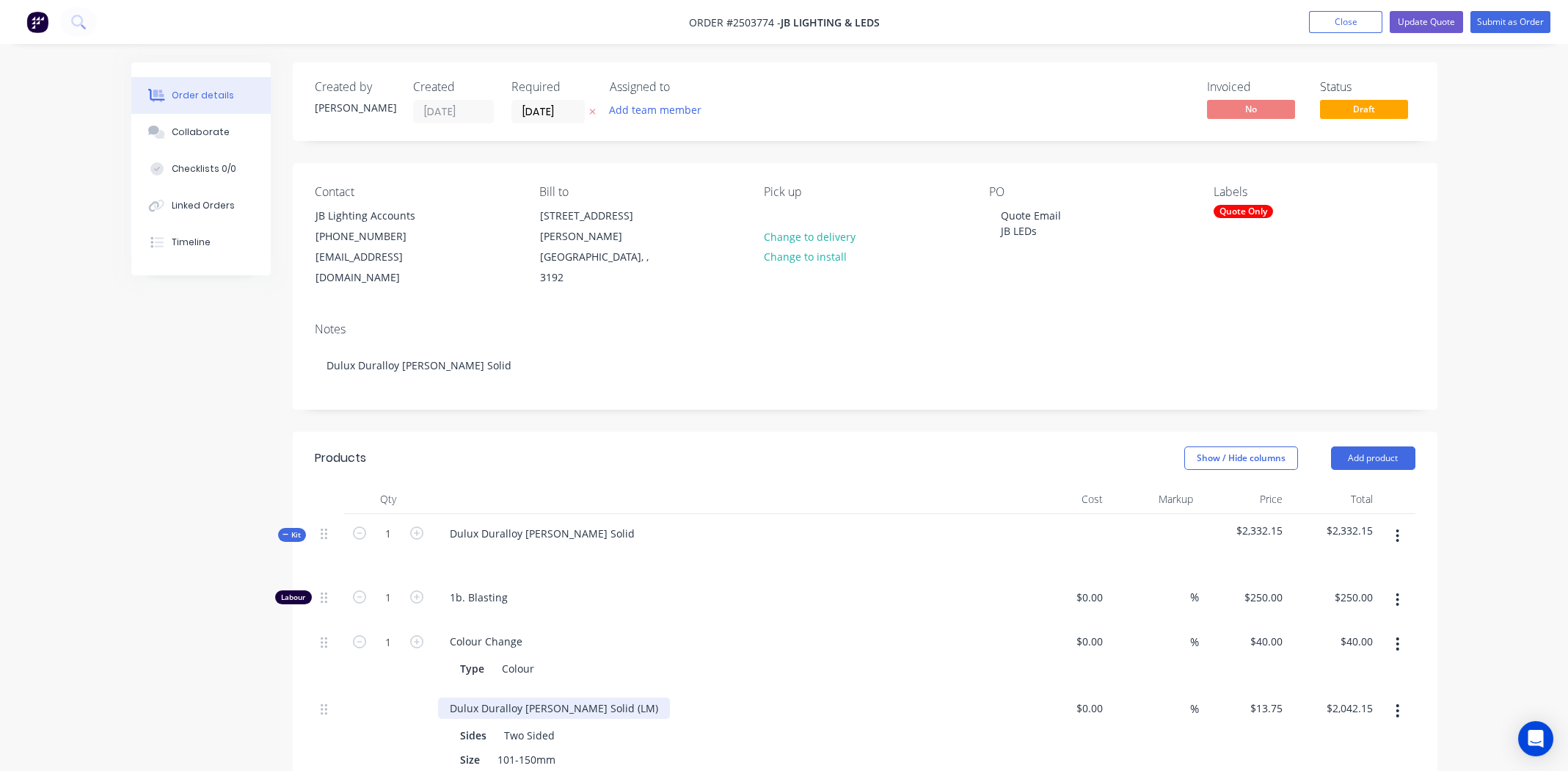
click at [548, 698] on div "Dulux Duralloy White Matt Solid (LM)" at bounding box center [554, 708] width 232 height 21
paste div
click at [450, 698] on div "Lismo Profile 45.5 x 65" at bounding box center [504, 708] width 132 height 21
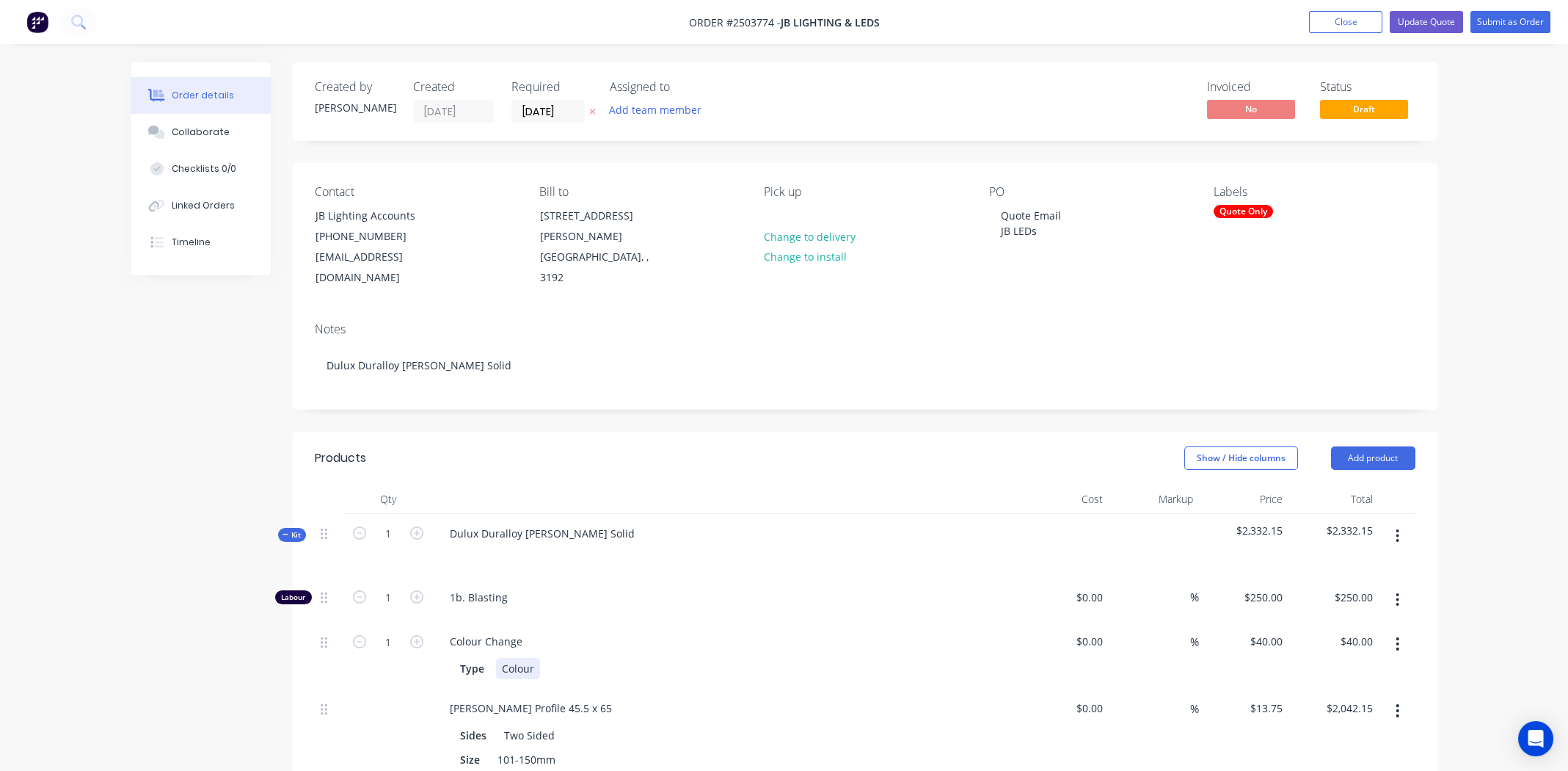
click at [703, 660] on div "Colour Change Type Colour" at bounding box center [725, 655] width 587 height 67
click at [1425, 20] on button "Update Quote" at bounding box center [1427, 22] width 73 height 22
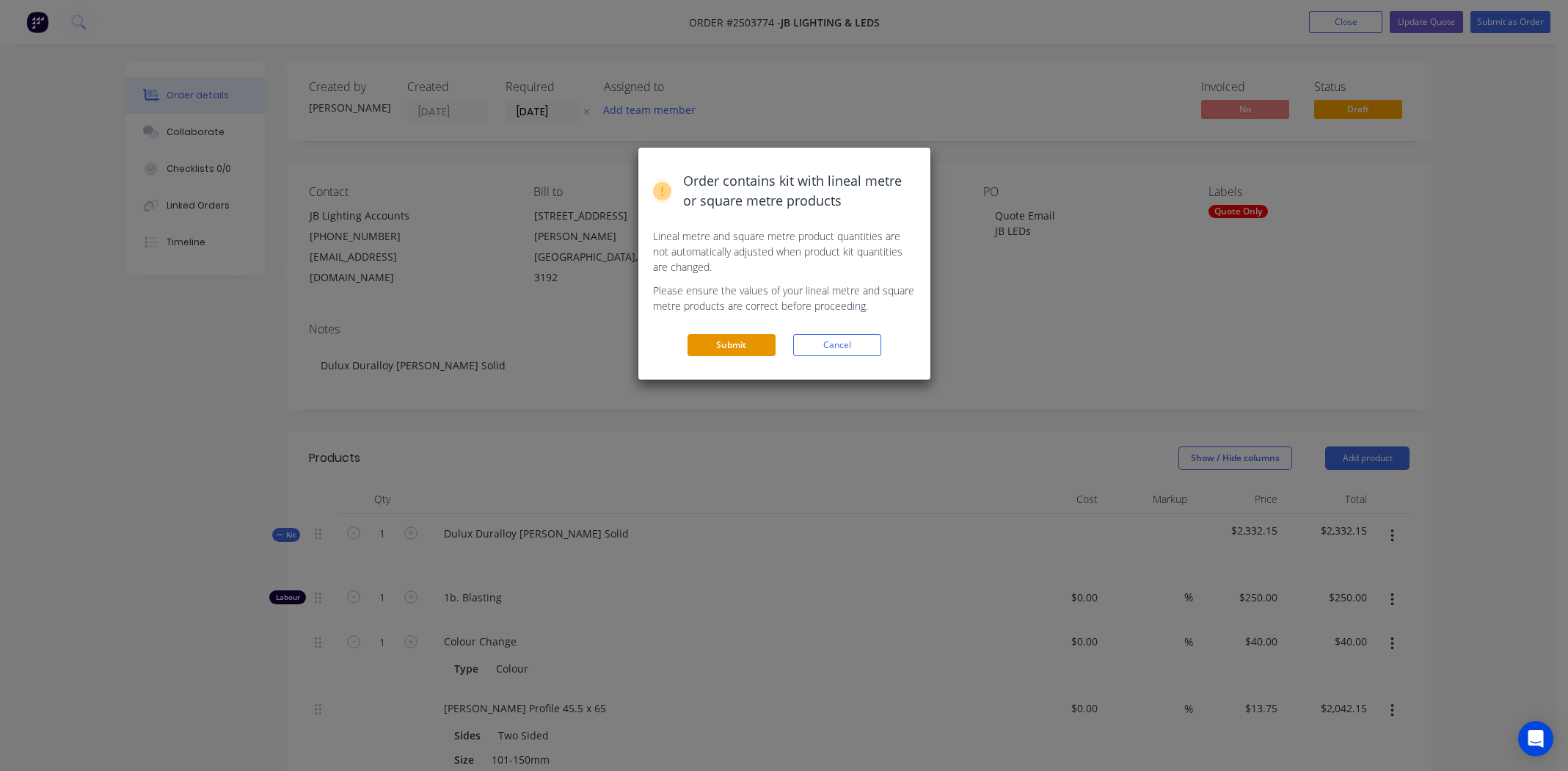
click at [728, 345] on button "Submit" at bounding box center [731, 345] width 88 height 22
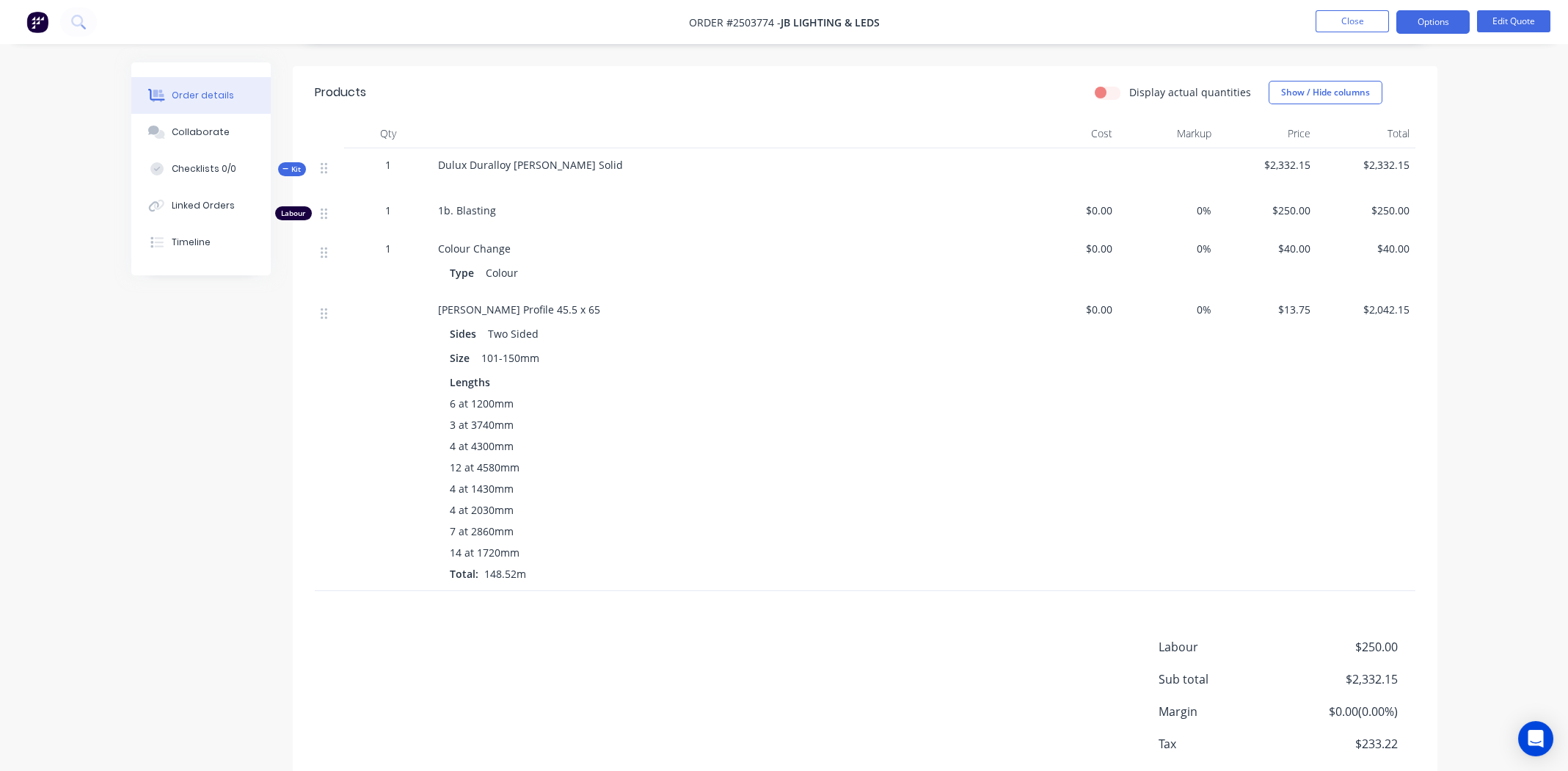
scroll to position [367, 0]
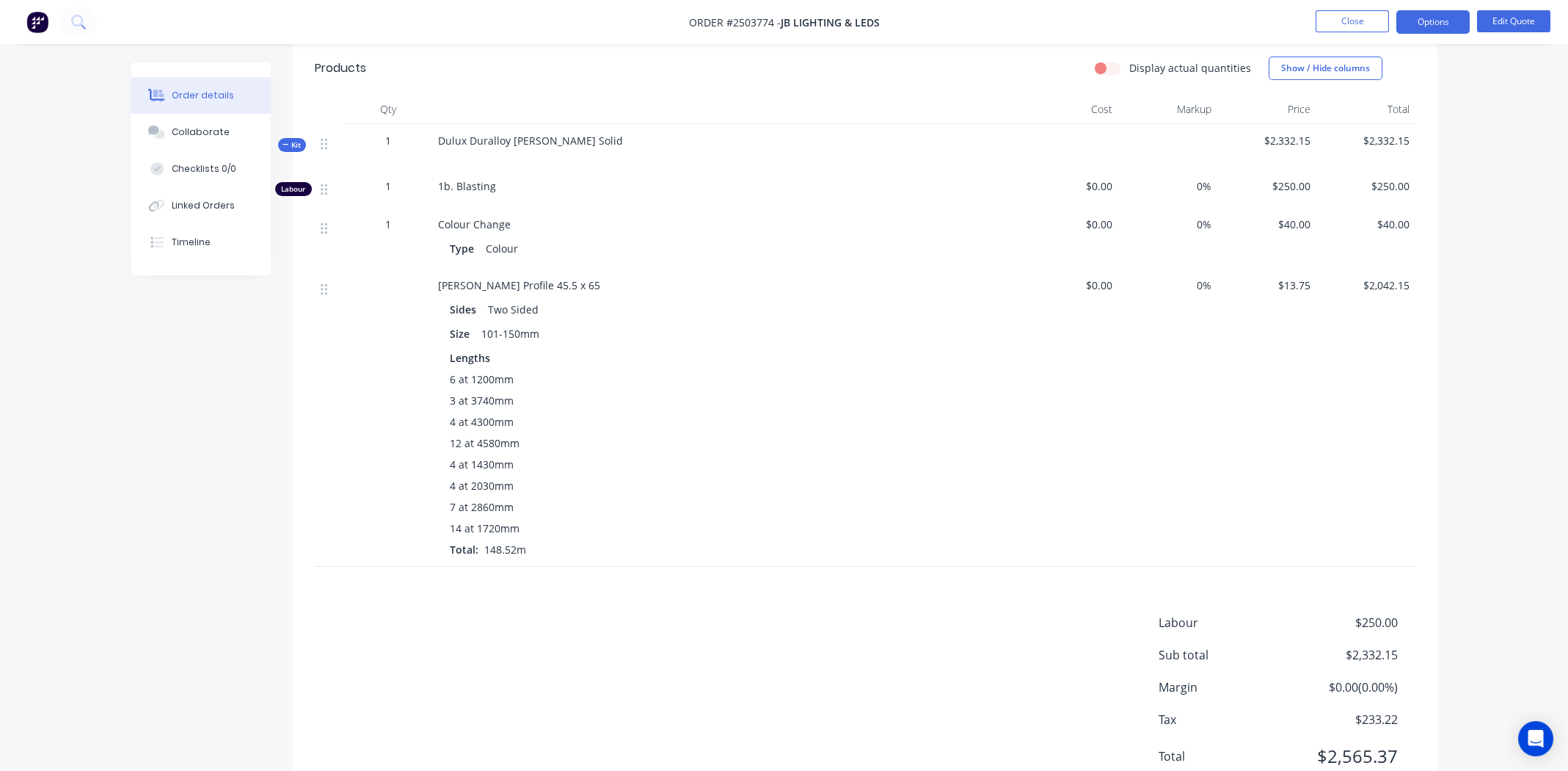
drag, startPoint x: 882, startPoint y: 24, endPoint x: 865, endPoint y: 35, distance: 20.2
click at [865, 35] on nav "Order #2503774 - JB Lighting & LEDs Close Options Edit Quote" at bounding box center [784, 22] width 1568 height 44
drag, startPoint x: 772, startPoint y: 21, endPoint x: 726, endPoint y: 24, distance: 46.1
click at [726, 24] on span "Order #2503774 -" at bounding box center [735, 23] width 91 height 14
copy span "#2503774"
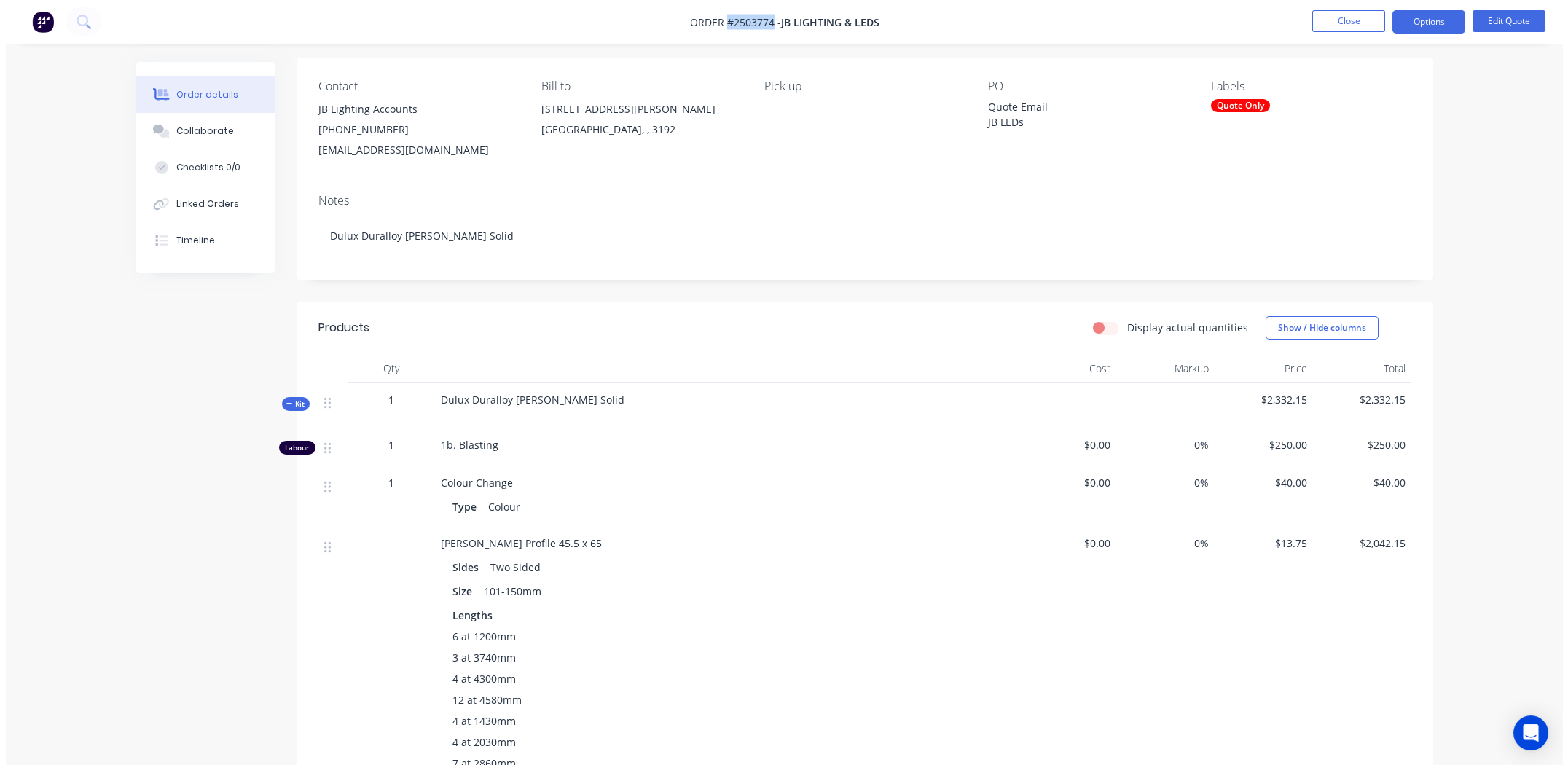
scroll to position [0, 0]
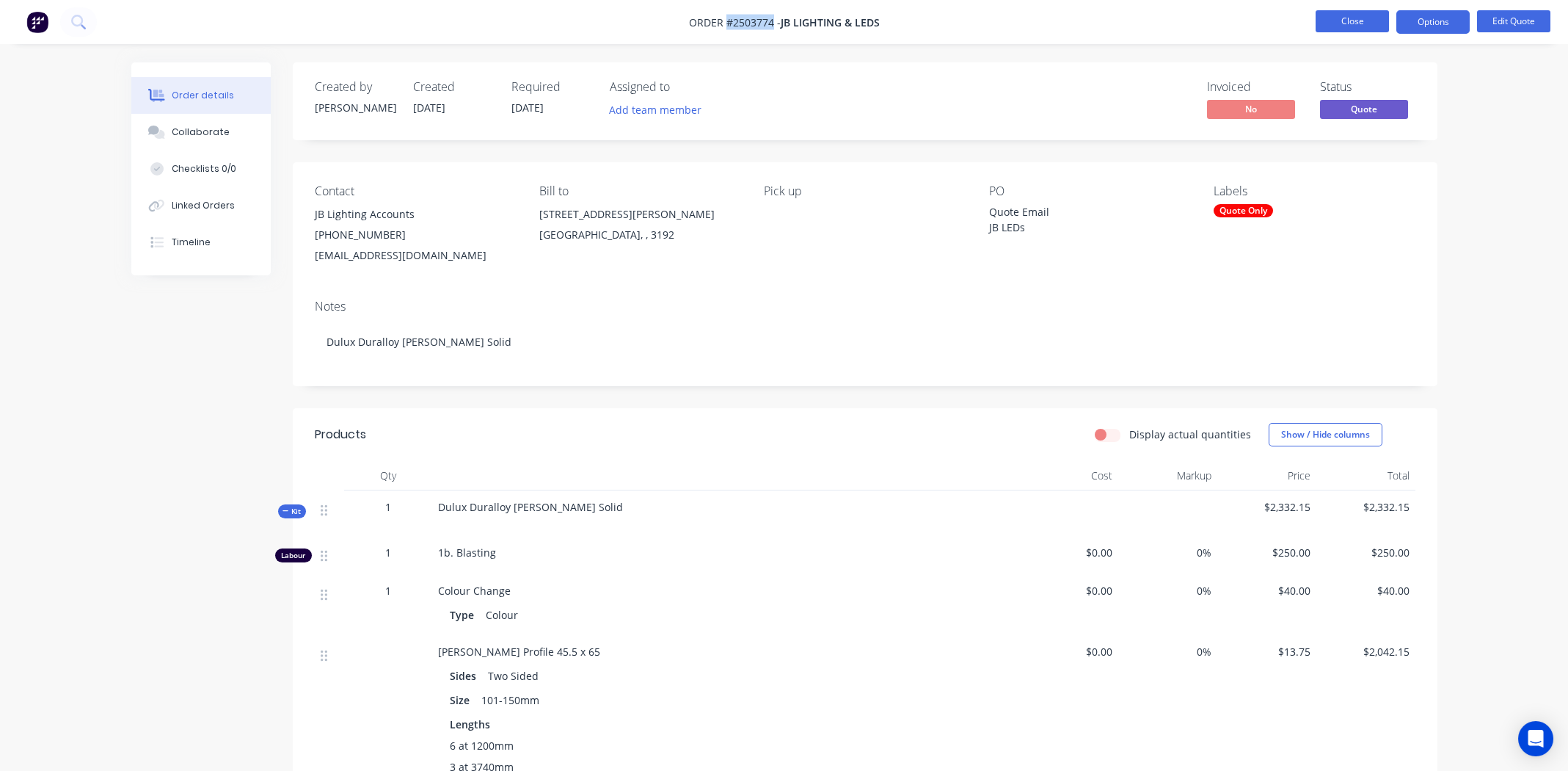
click at [1335, 24] on button "Close" at bounding box center [1352, 21] width 73 height 22
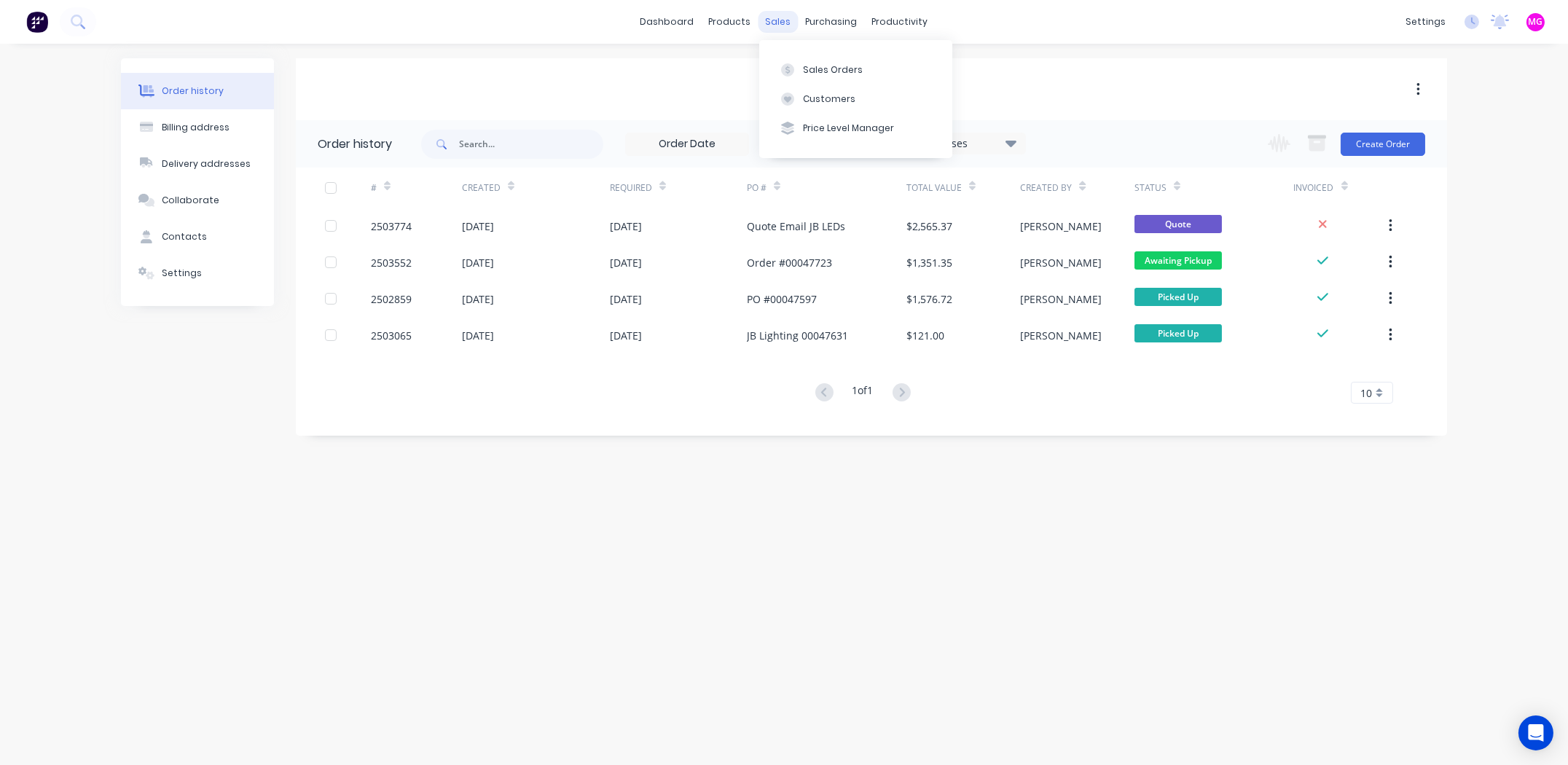
click at [785, 21] on div "sales" at bounding box center [778, 22] width 40 height 22
click at [820, 71] on div "Sales Orders" at bounding box center [832, 69] width 60 height 13
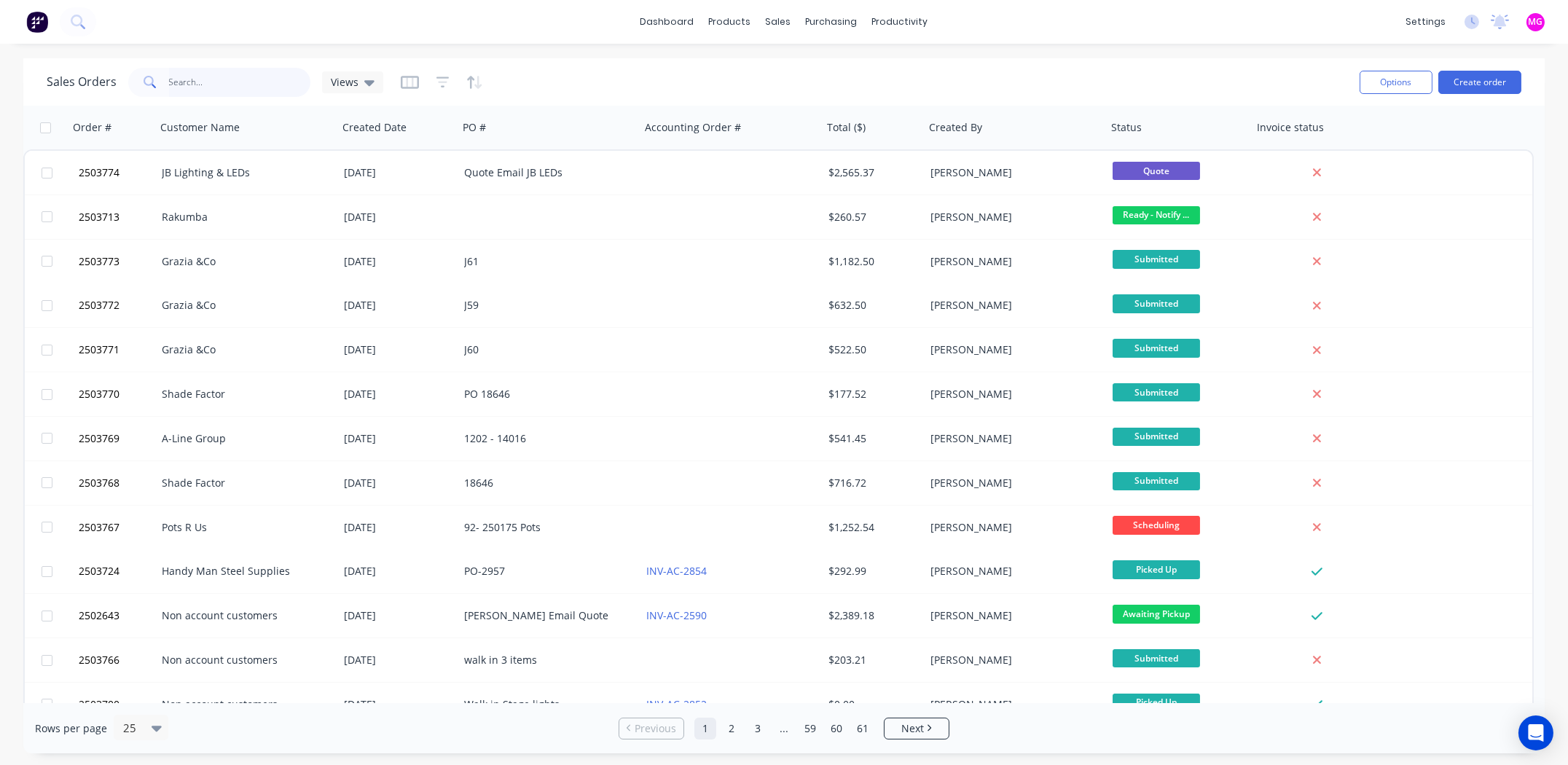
click at [202, 86] on input "text" at bounding box center [240, 82] width 142 height 29
type input "2503766"
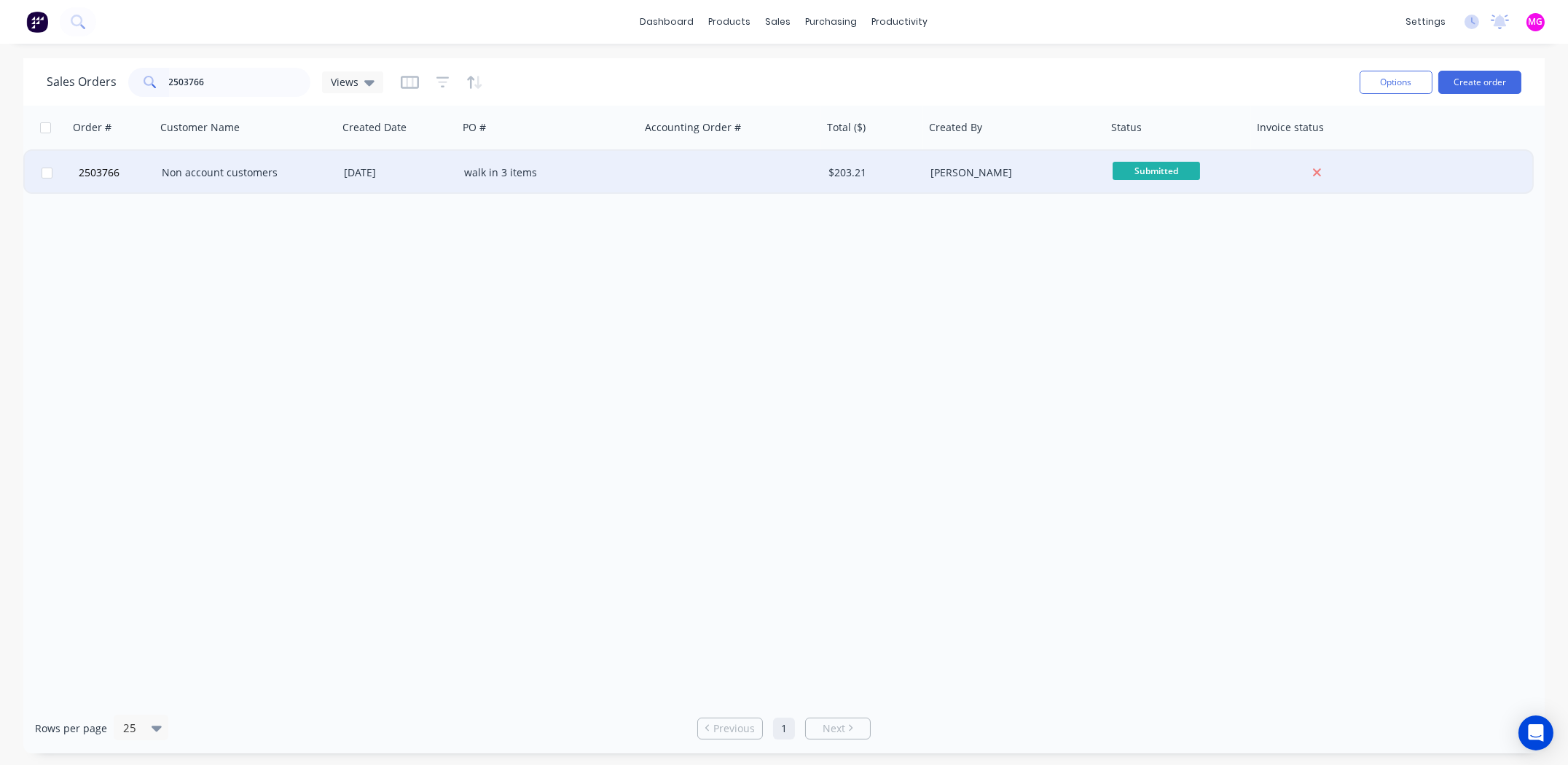
click at [183, 174] on div "Non account customers" at bounding box center [242, 172] width 162 height 15
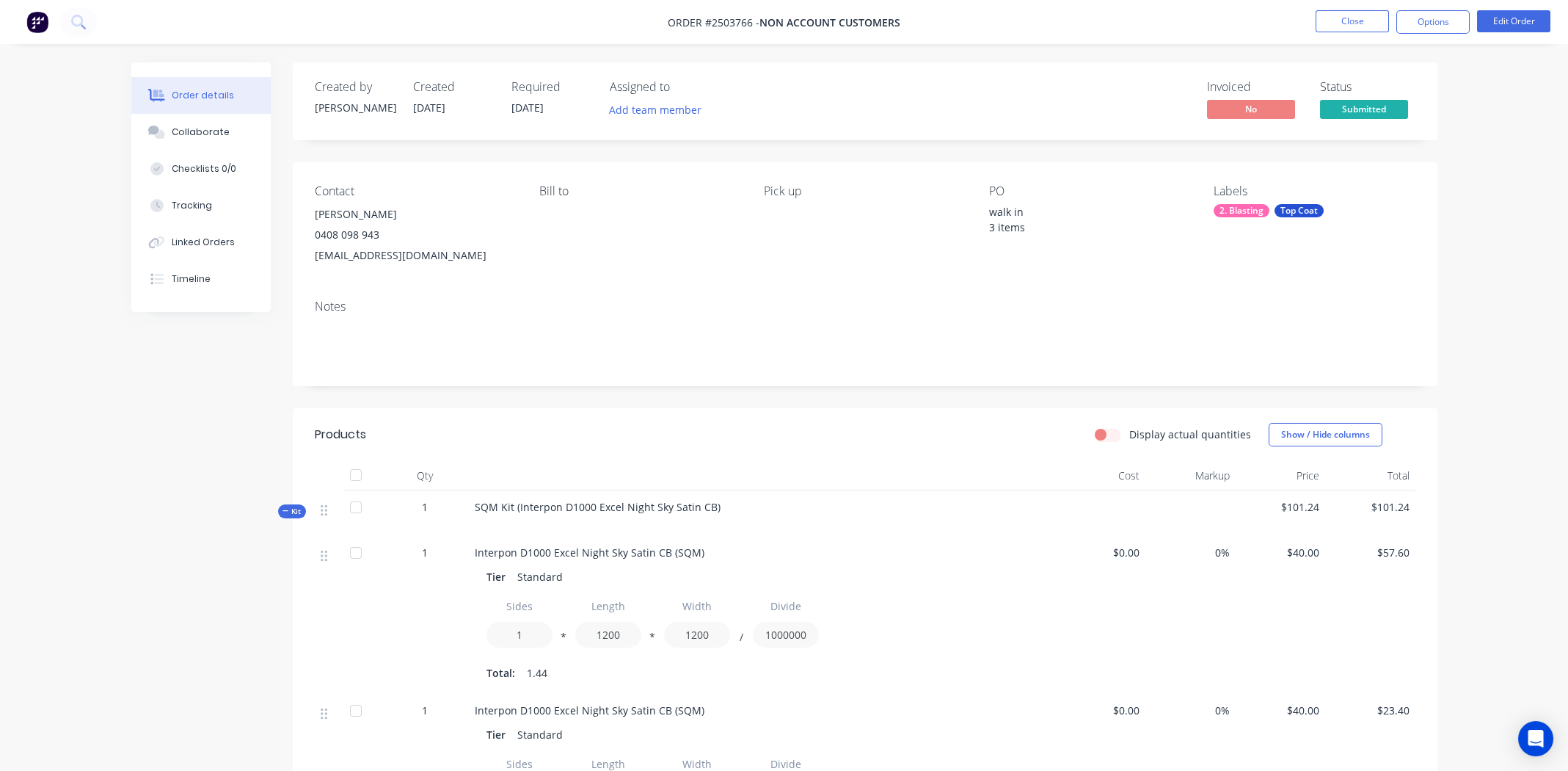
click at [714, 504] on div "SQM Kit (Interpon D1000 Excel Night Sky Satin CB)" at bounding box center [763, 513] width 587 height 45
click at [1512, 21] on button "Edit Order" at bounding box center [1514, 21] width 73 height 22
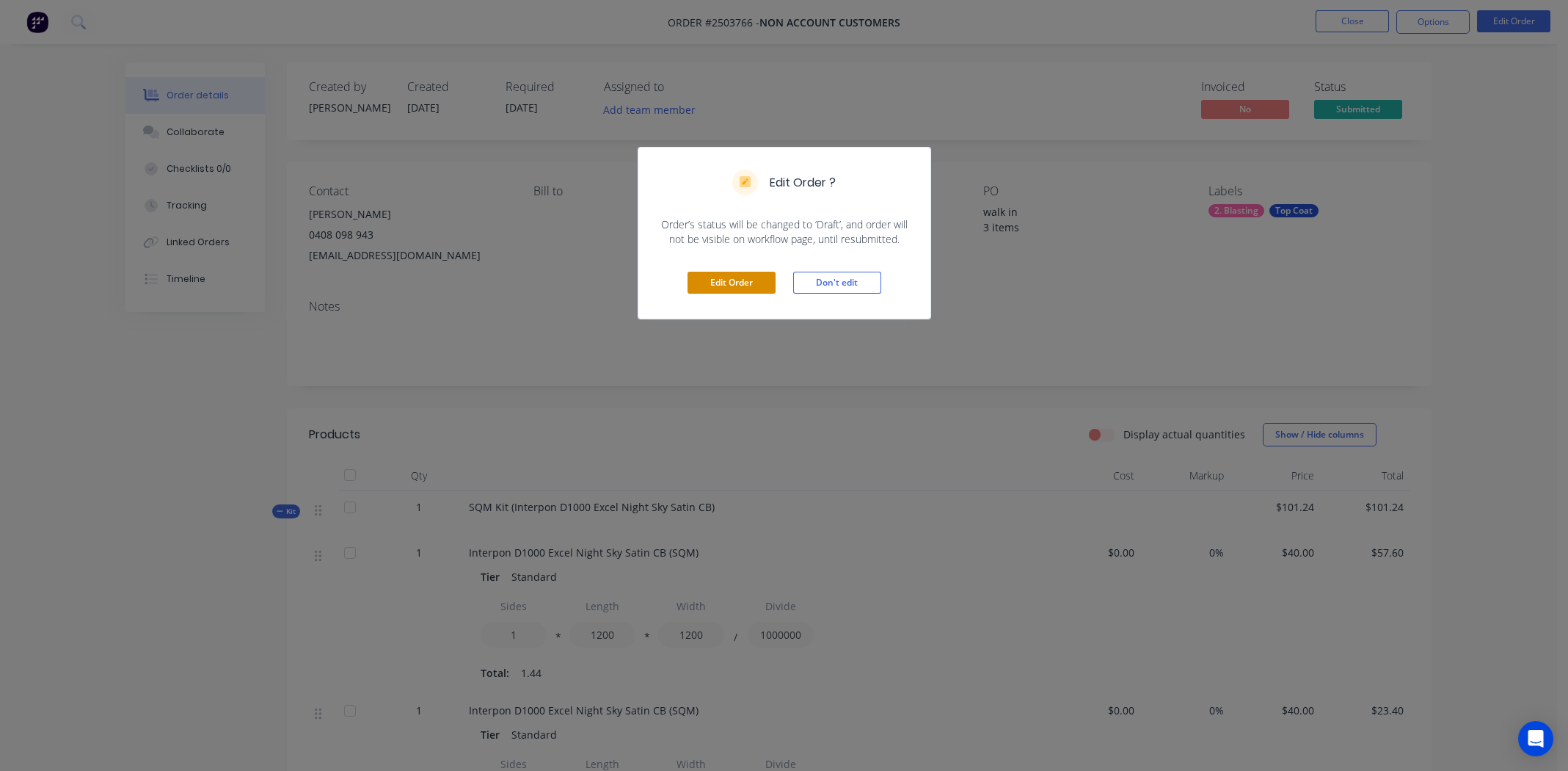
click at [730, 274] on button "Edit Order" at bounding box center [731, 282] width 88 height 22
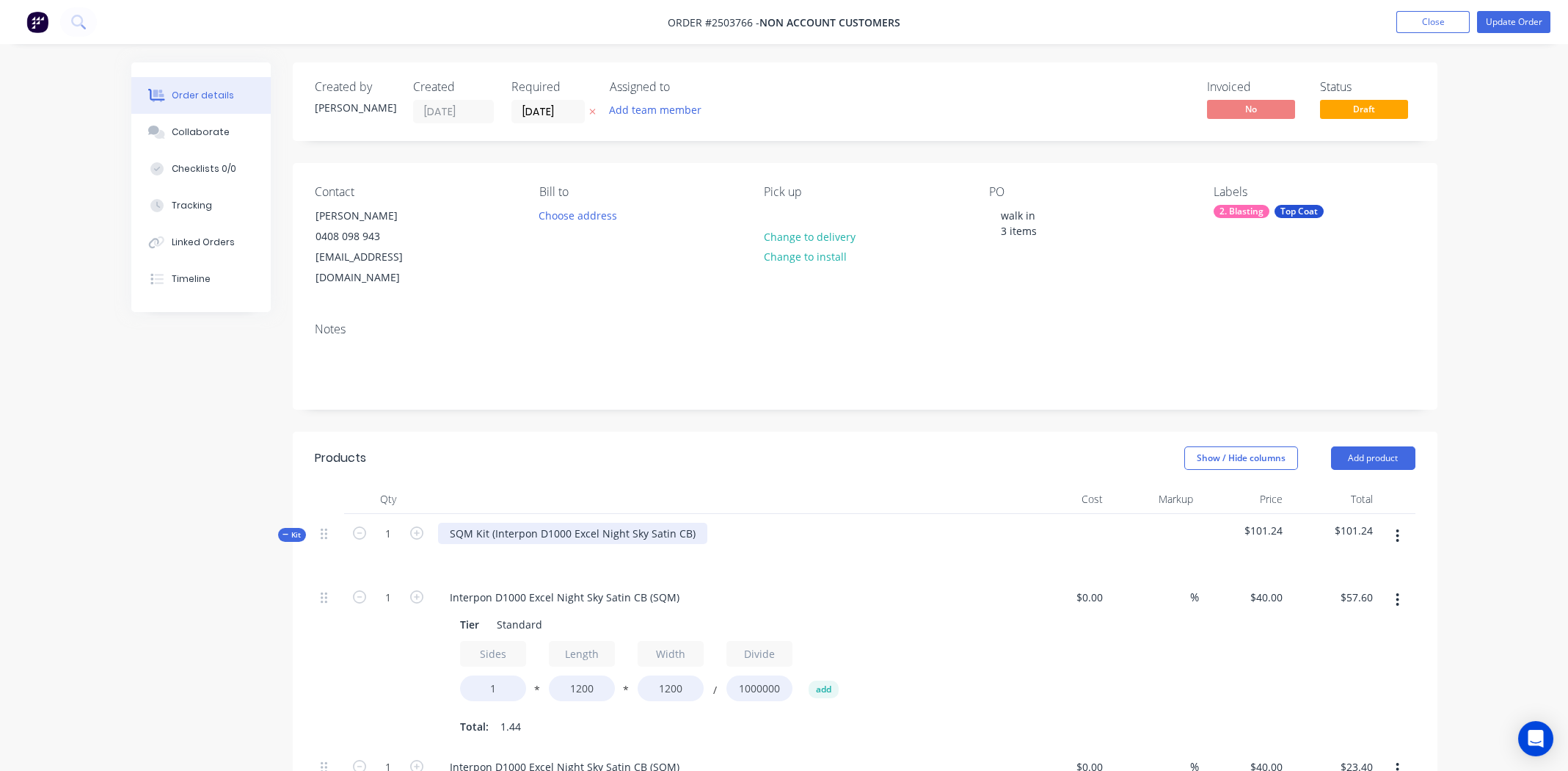
click at [690, 523] on div "SQM Kit (Interpon D1000 Excel Night Sky Satin CB)" at bounding box center [572, 533] width 269 height 21
click at [493, 523] on div "SQM Kit (Interpon D1000 Excel Night Sky Satin CB" at bounding box center [571, 533] width 266 height 21
click at [575, 523] on div "Interpon D1000 Excel Night Sky Satin CB" at bounding box center [548, 533] width 221 height 21
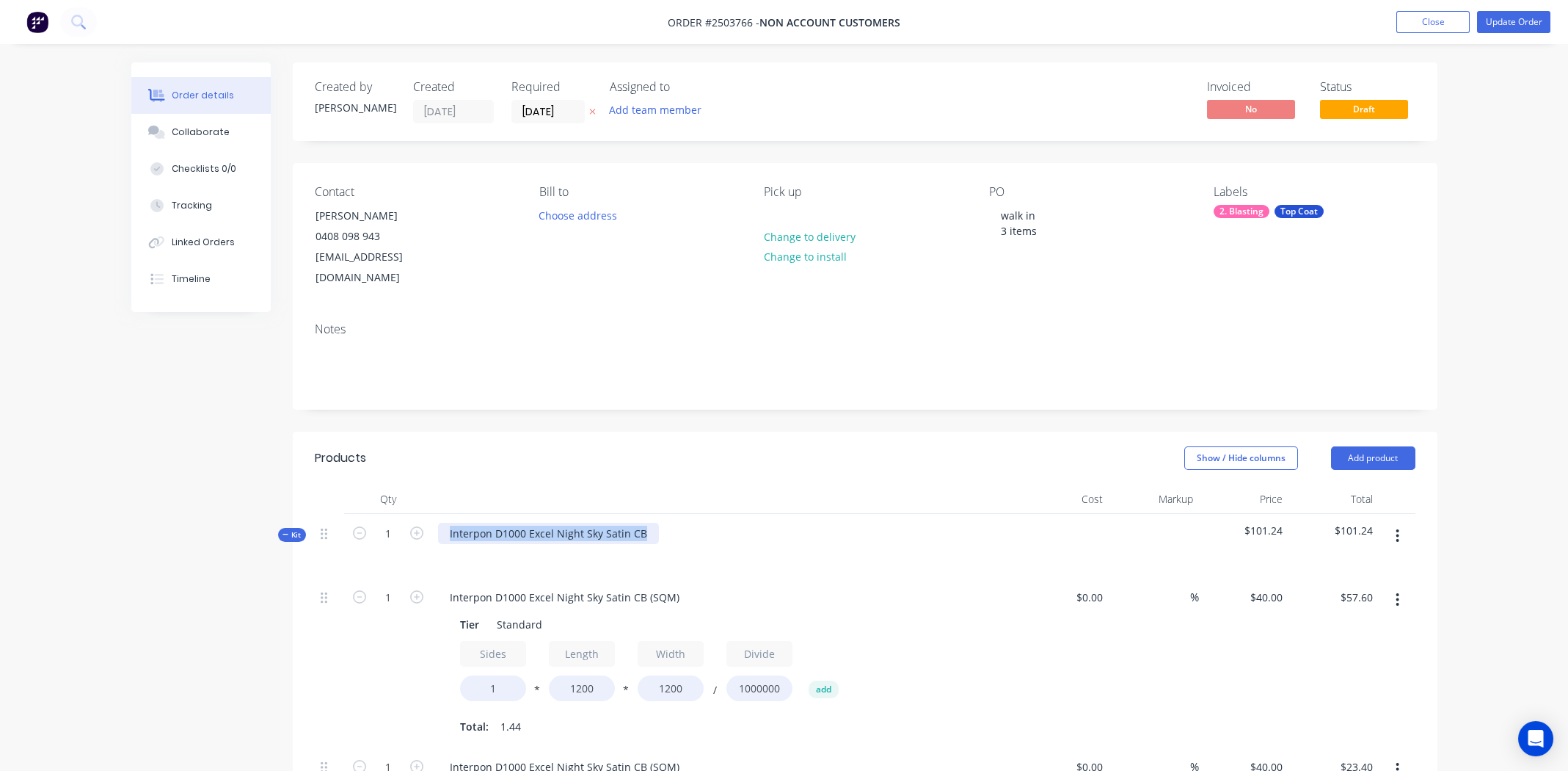
copy div "Interpon D1000 Excel Night Sky Satin CB"
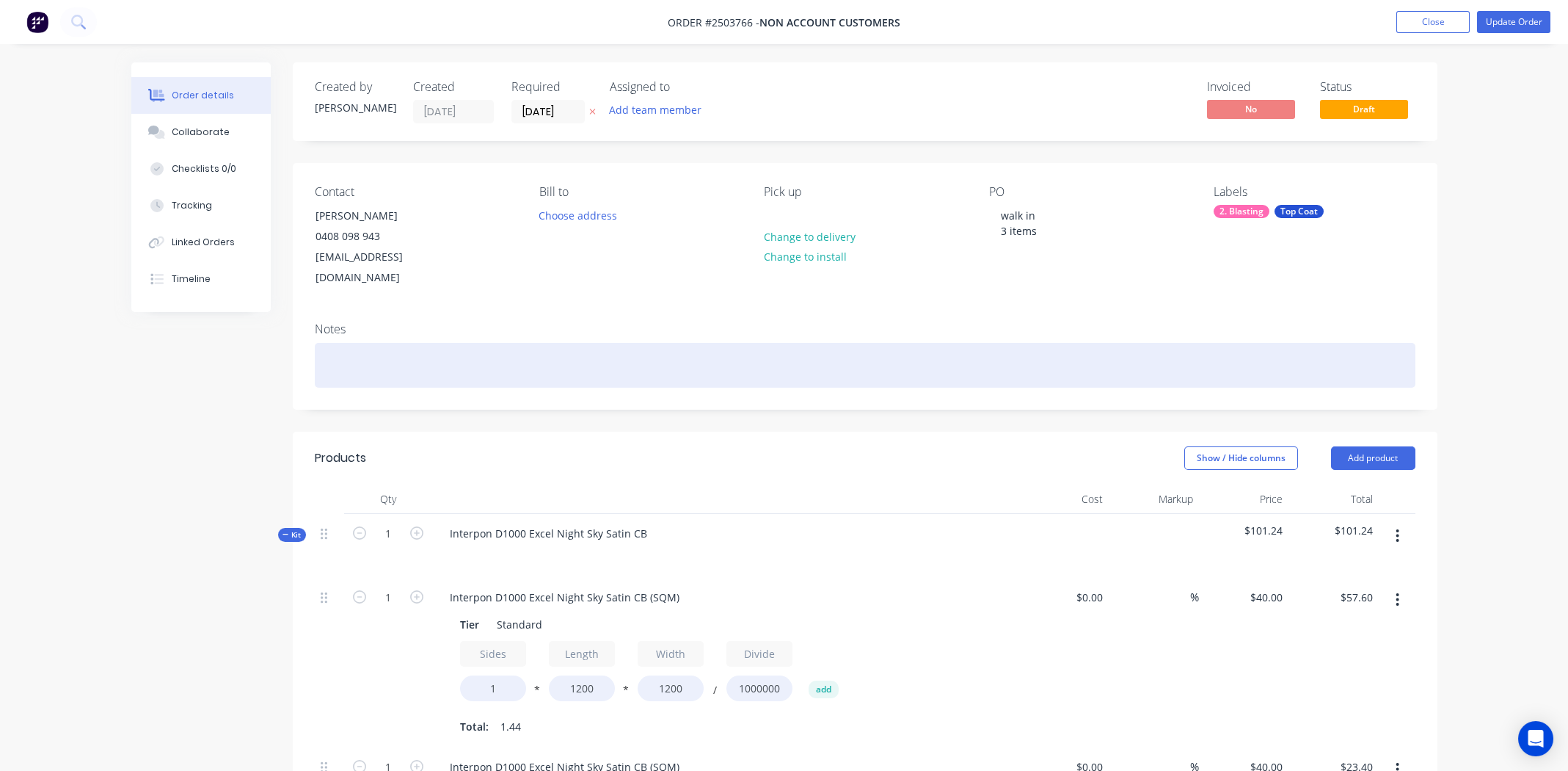
paste div
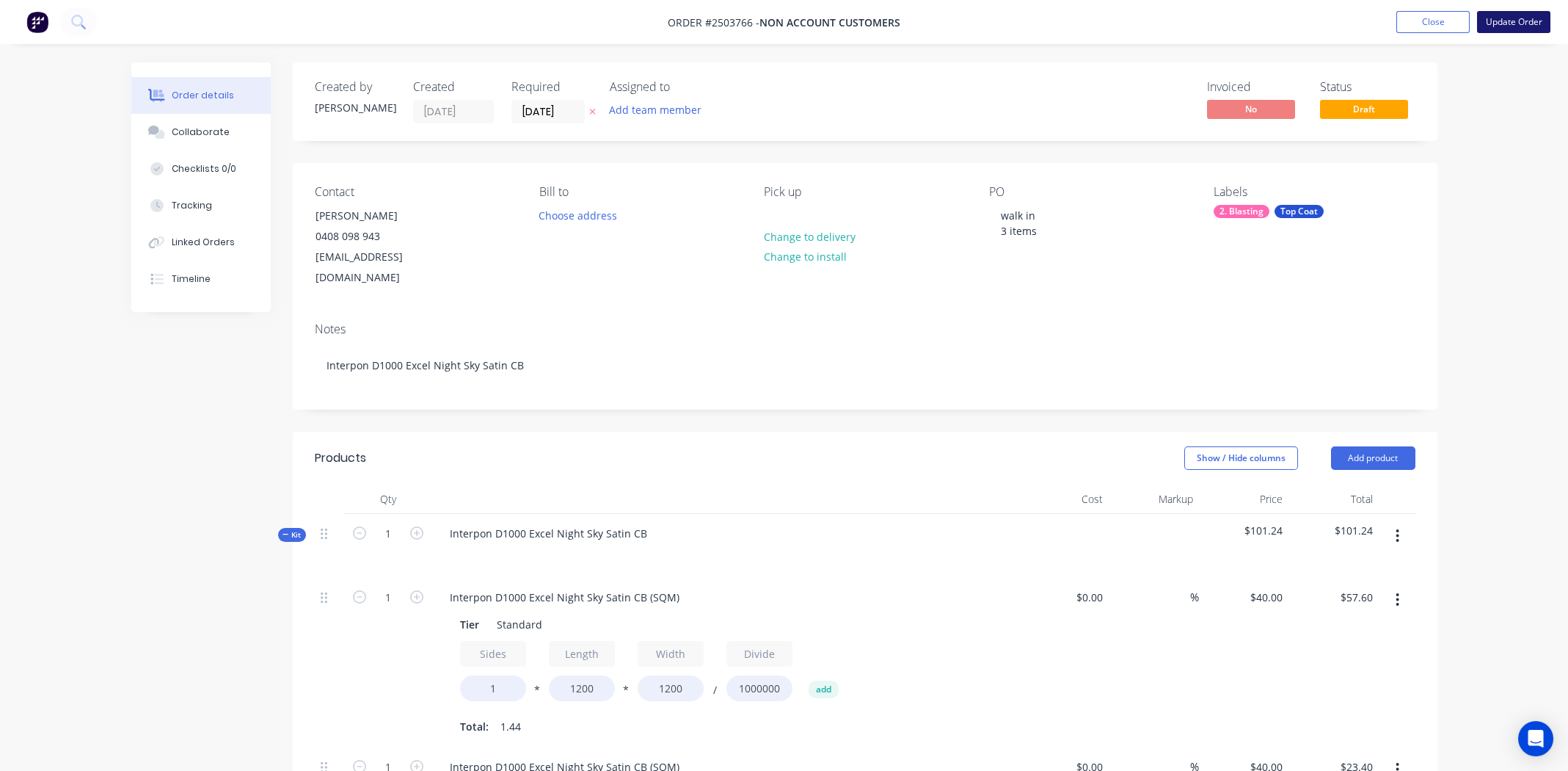
click at [1513, 17] on button "Update Order" at bounding box center [1514, 22] width 73 height 22
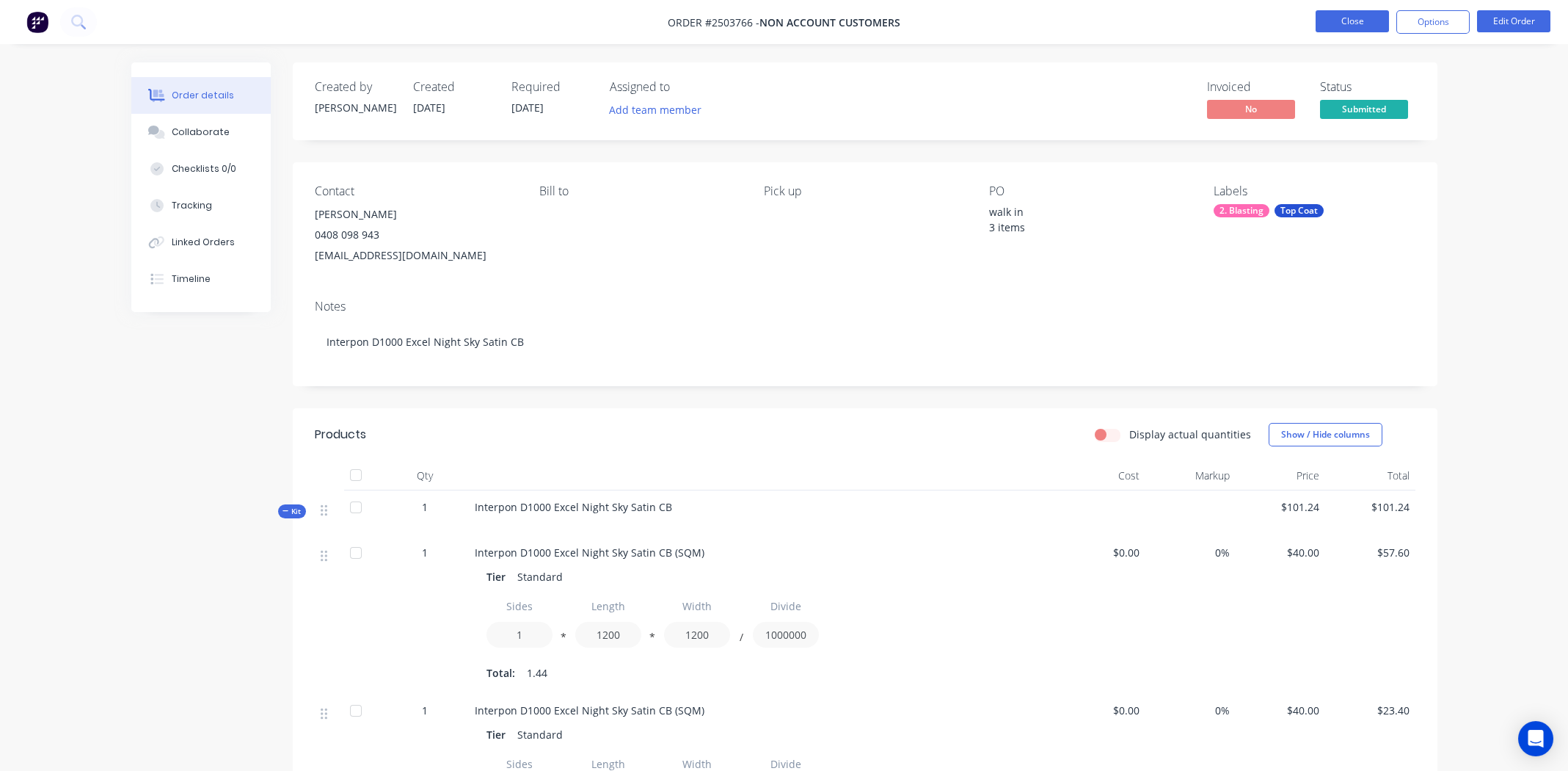
click at [1352, 21] on button "Close" at bounding box center [1352, 21] width 73 height 22
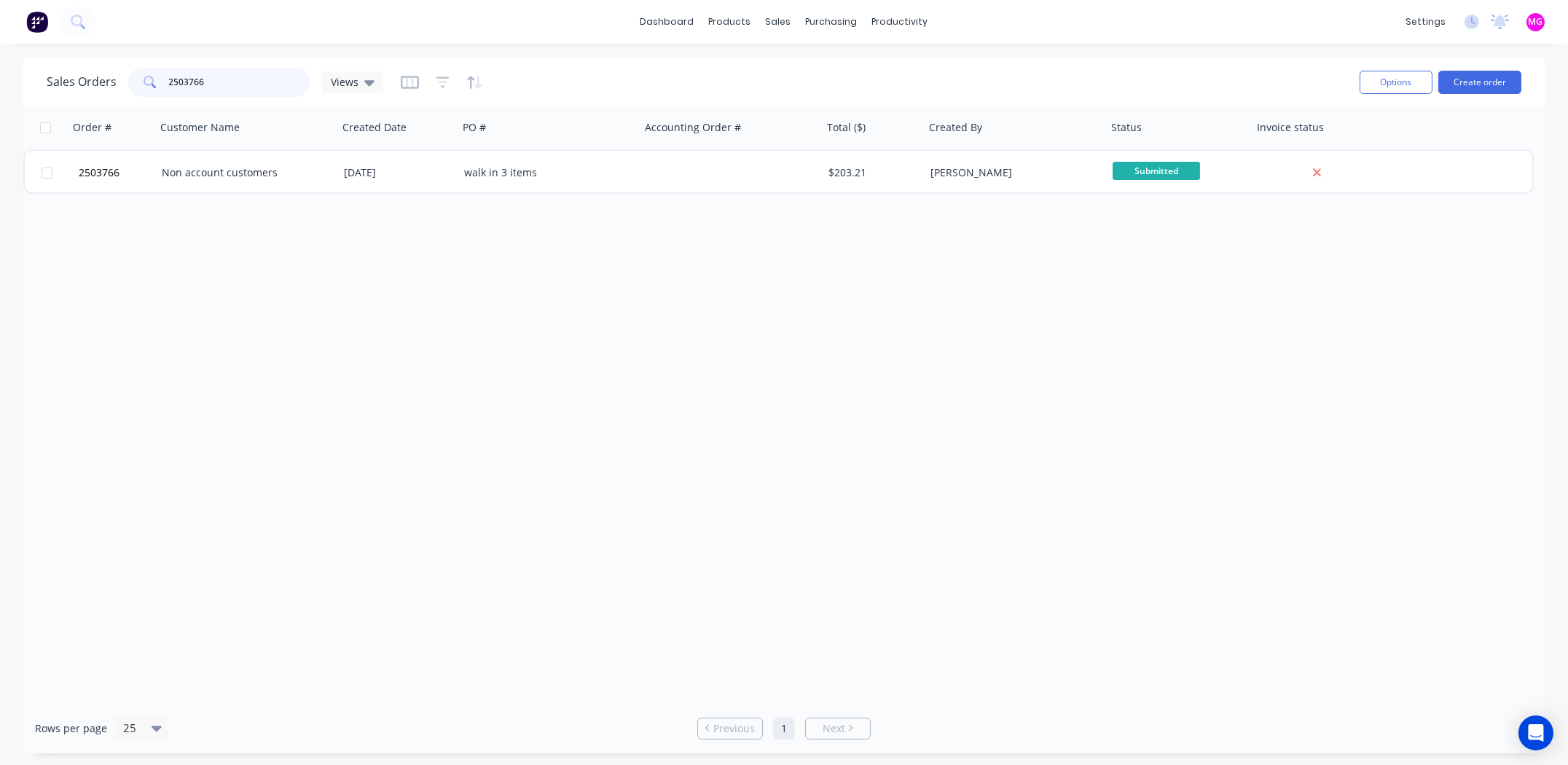
click at [241, 74] on input "2503766" at bounding box center [240, 82] width 142 height 29
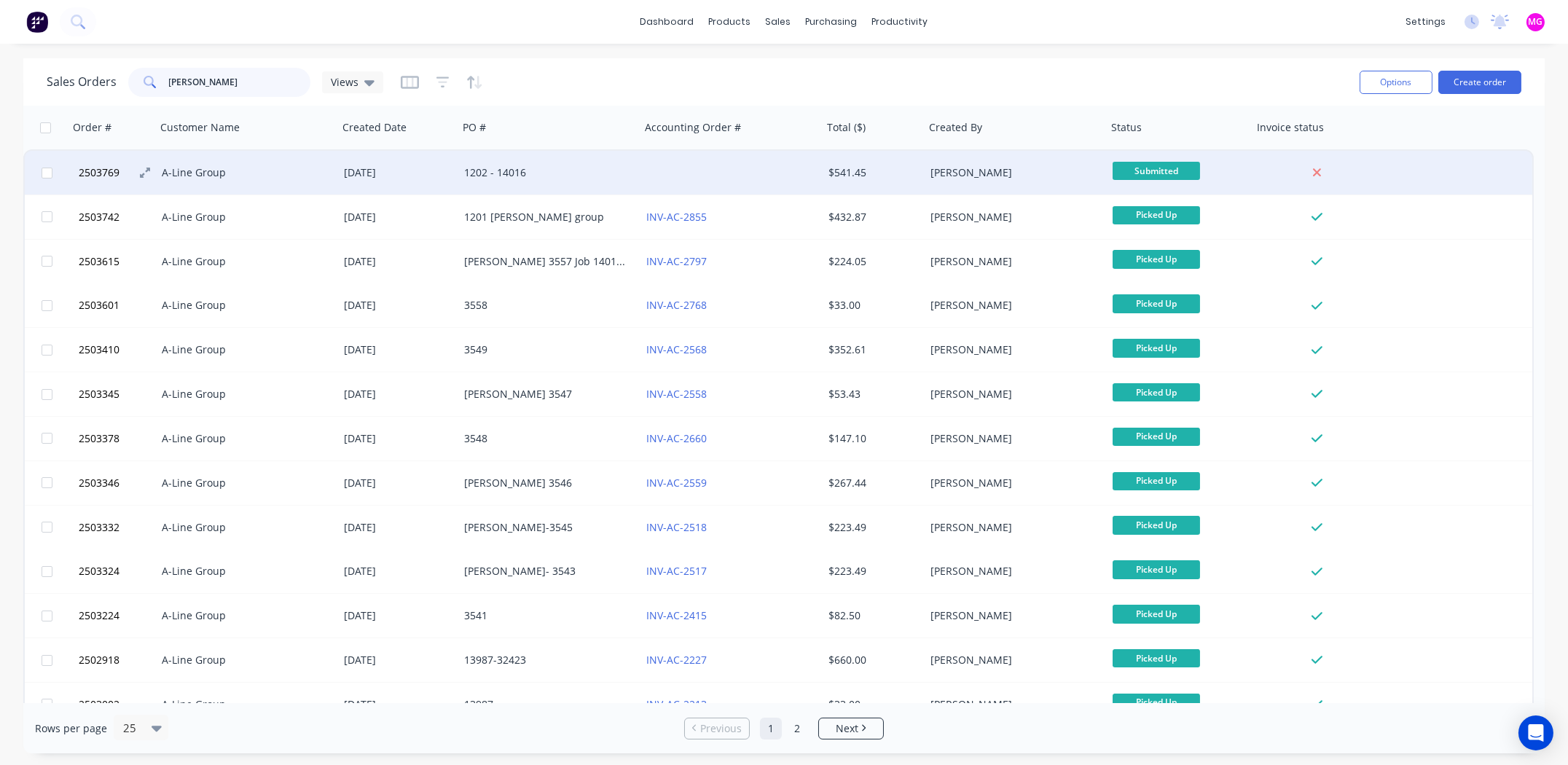
type input "aline"
click at [94, 169] on span "2503769" at bounding box center [99, 172] width 41 height 15
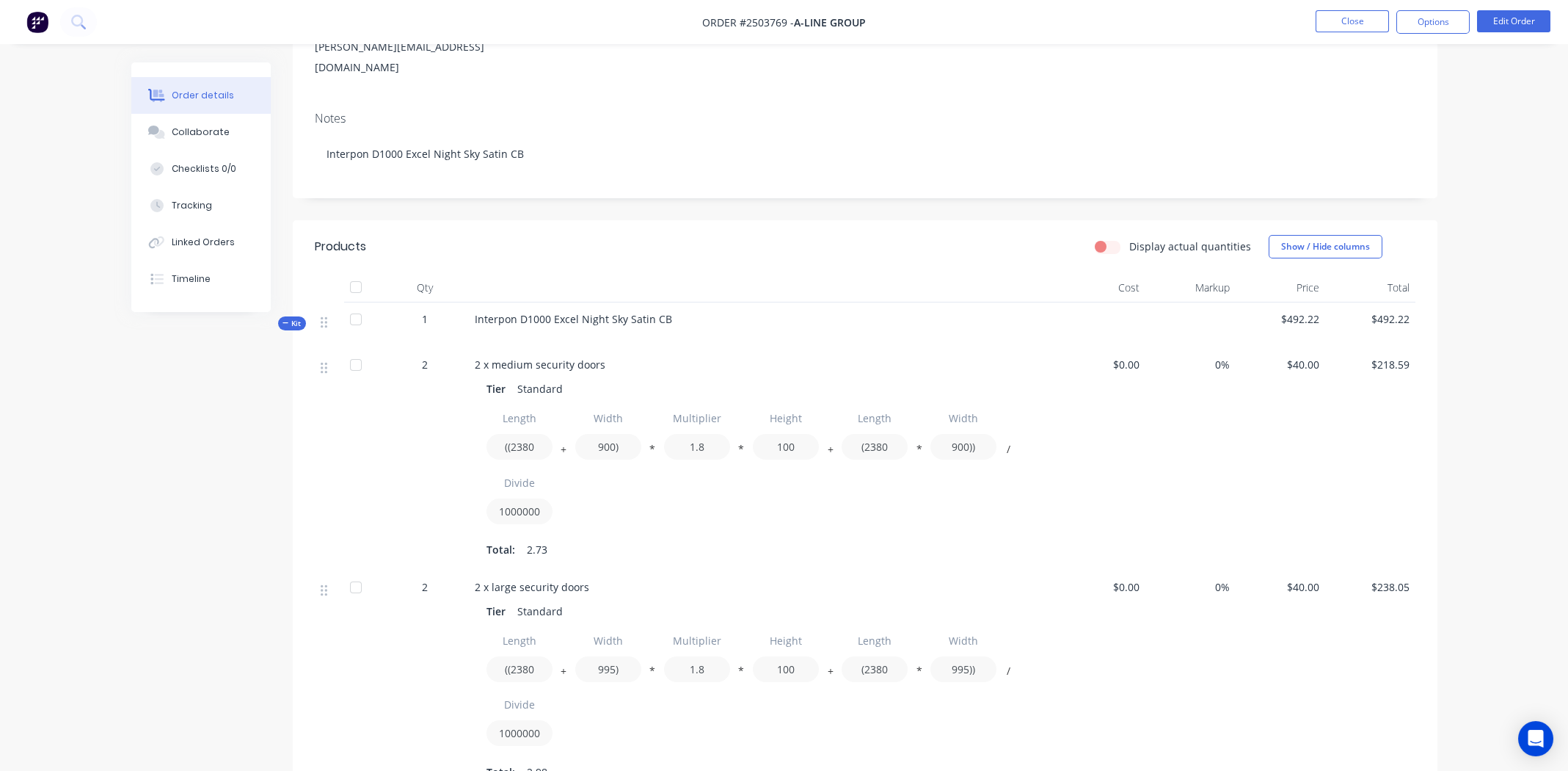
scroll to position [35, 0]
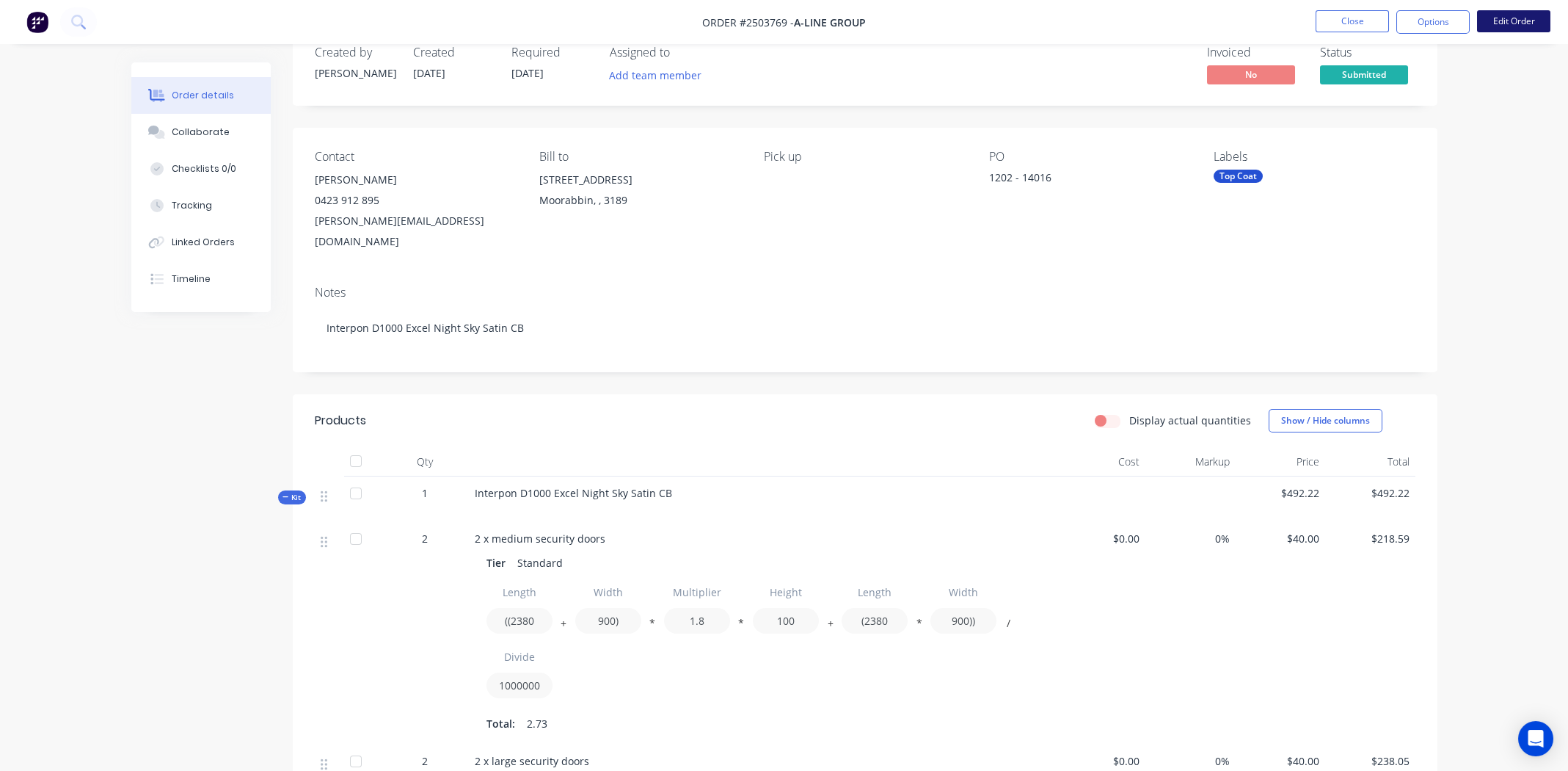
click at [1518, 14] on button "Edit Order" at bounding box center [1514, 21] width 73 height 22
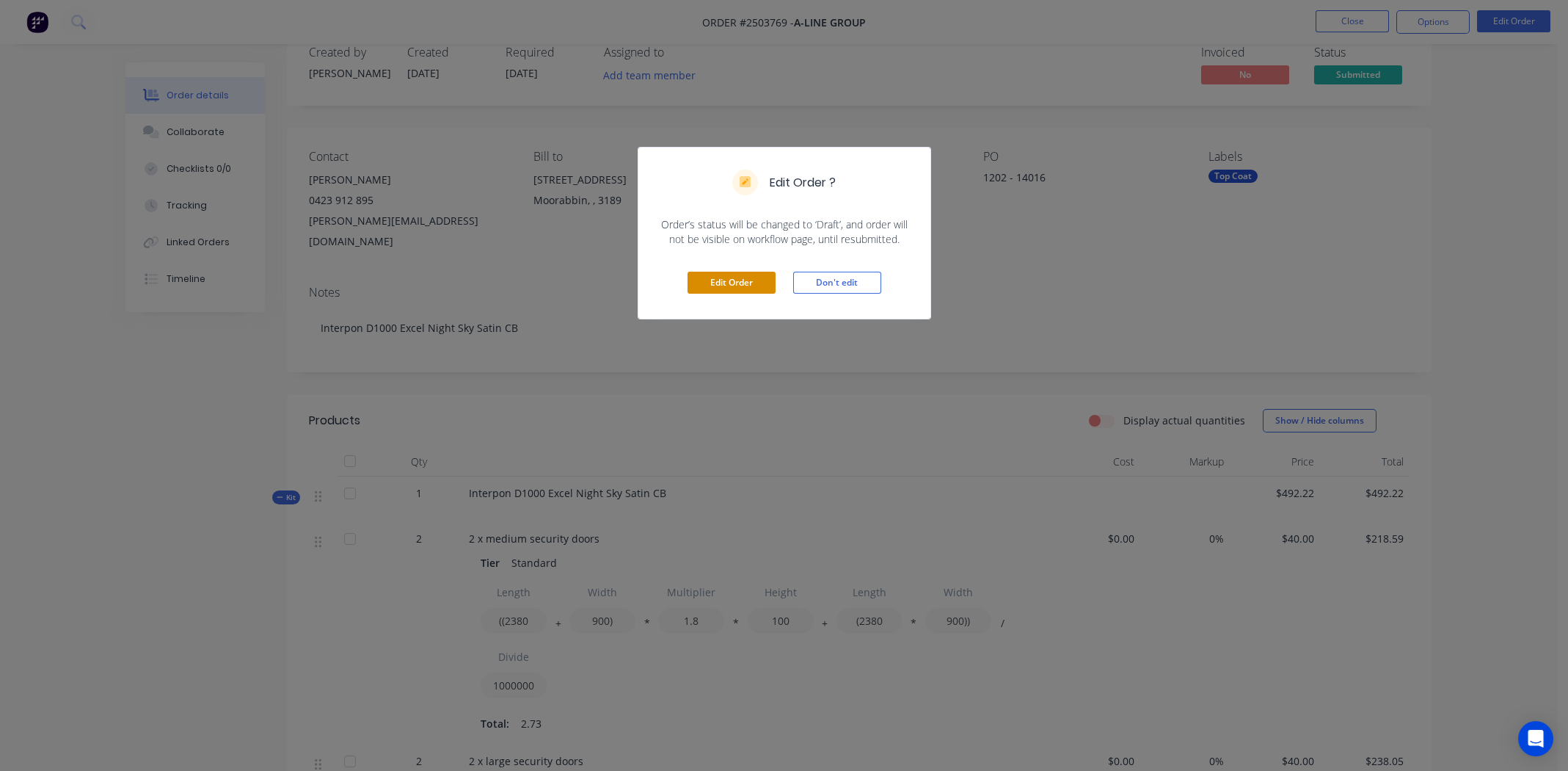
click at [737, 278] on button "Edit Order" at bounding box center [731, 282] width 88 height 22
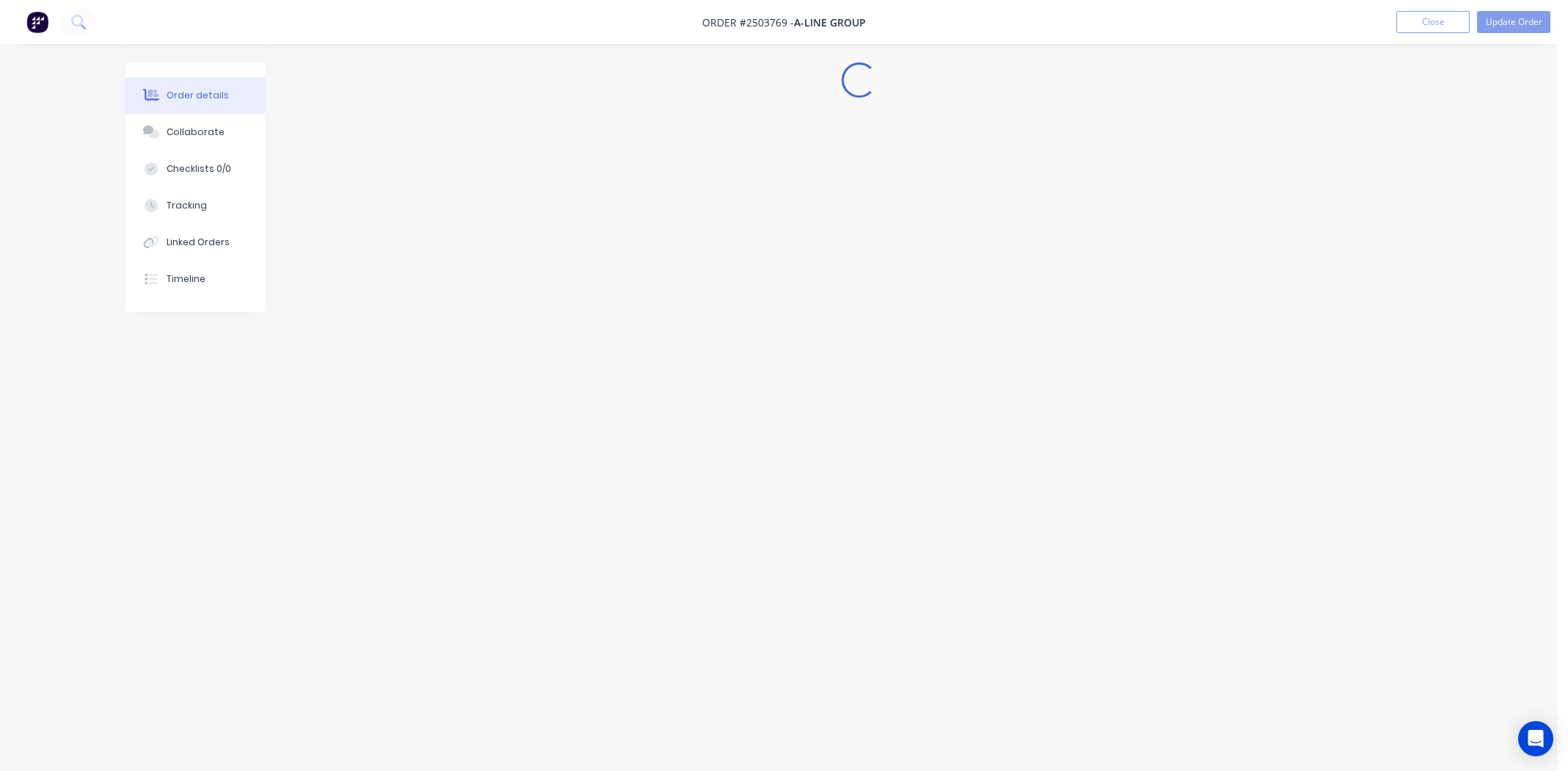
scroll to position [0, 0]
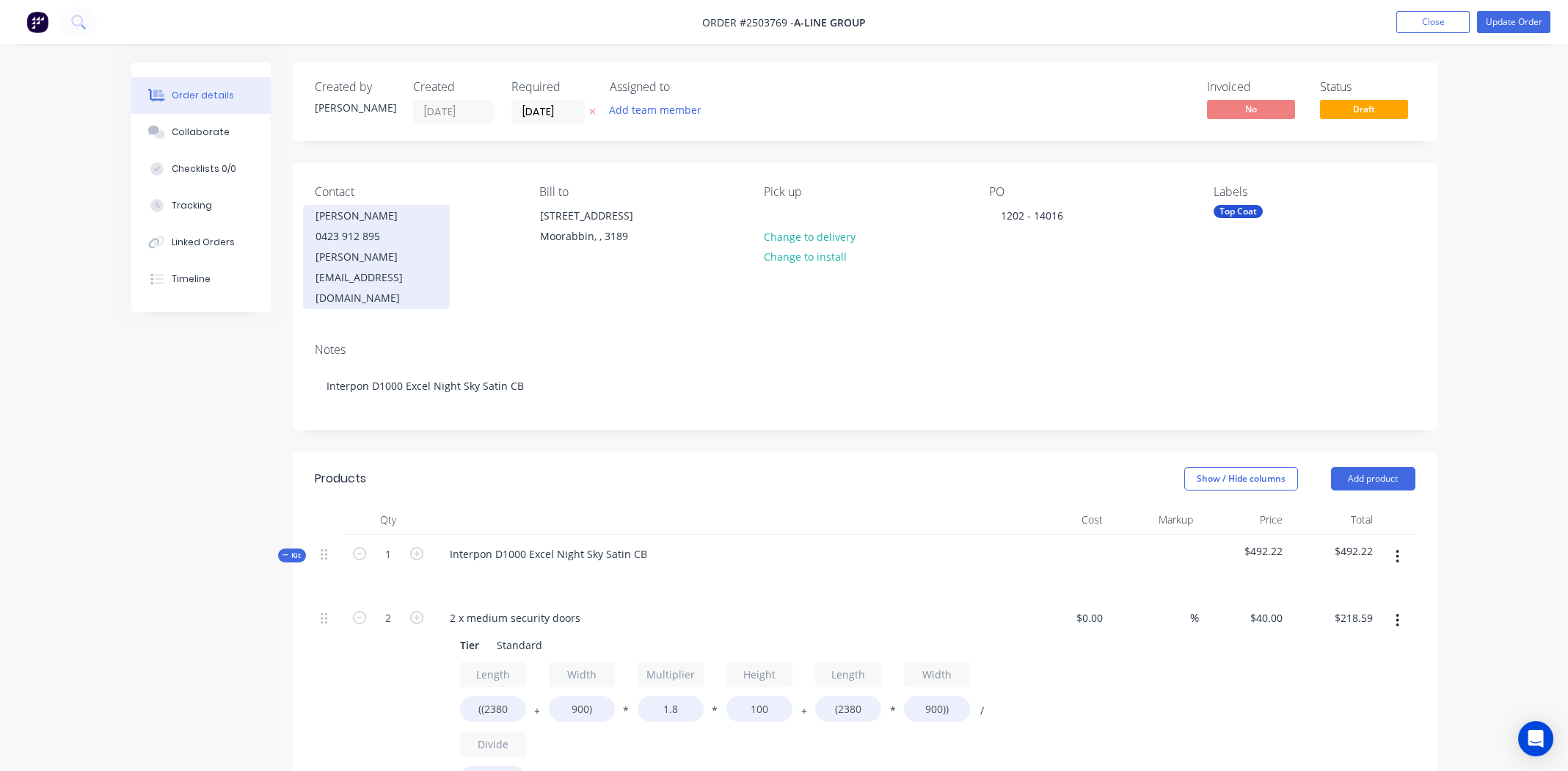
click at [360, 227] on div "0423 912 895" at bounding box center [376, 237] width 122 height 21
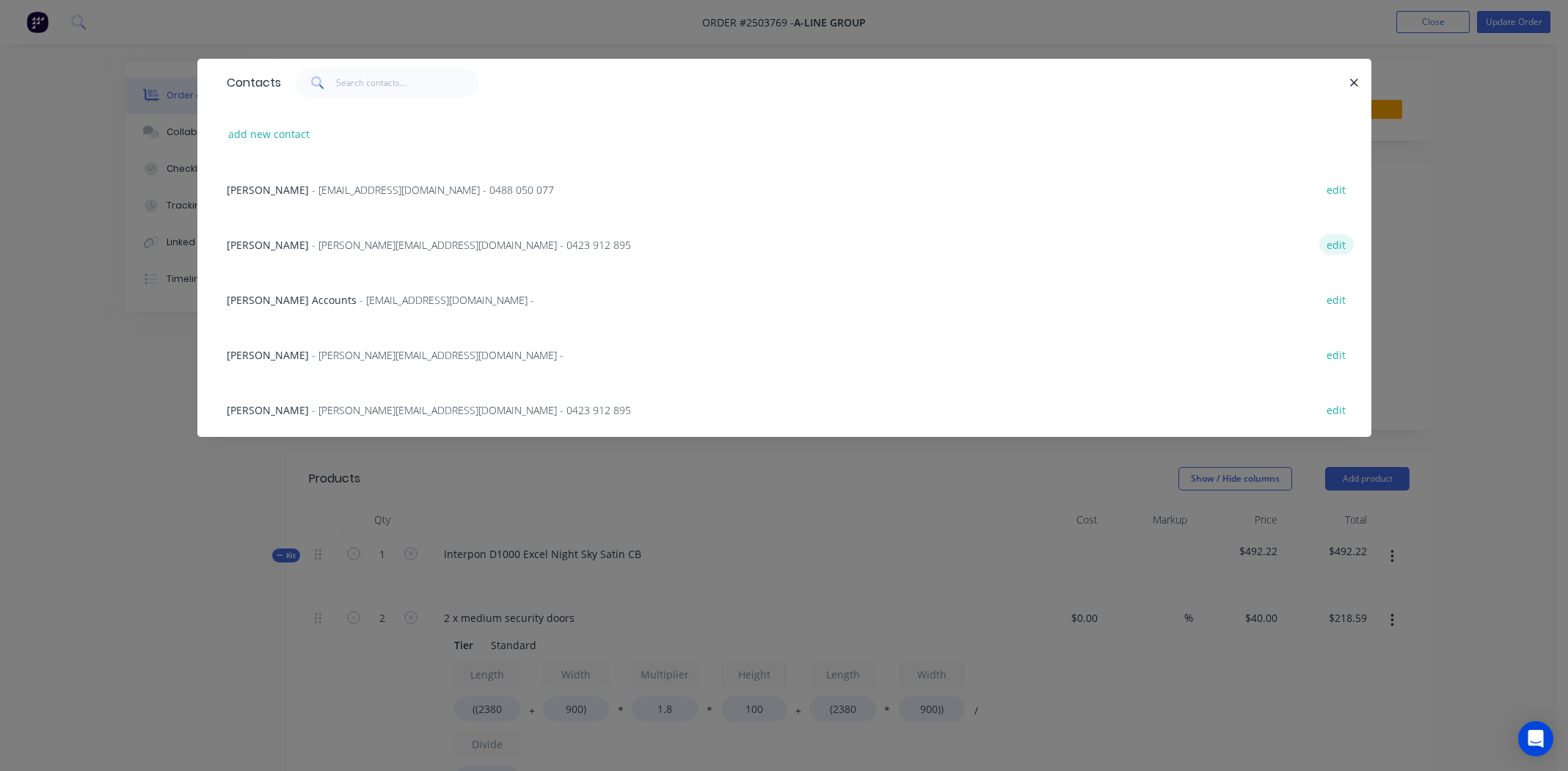
click at [1325, 246] on button "edit" at bounding box center [1337, 244] width 35 height 20
select select "AU"
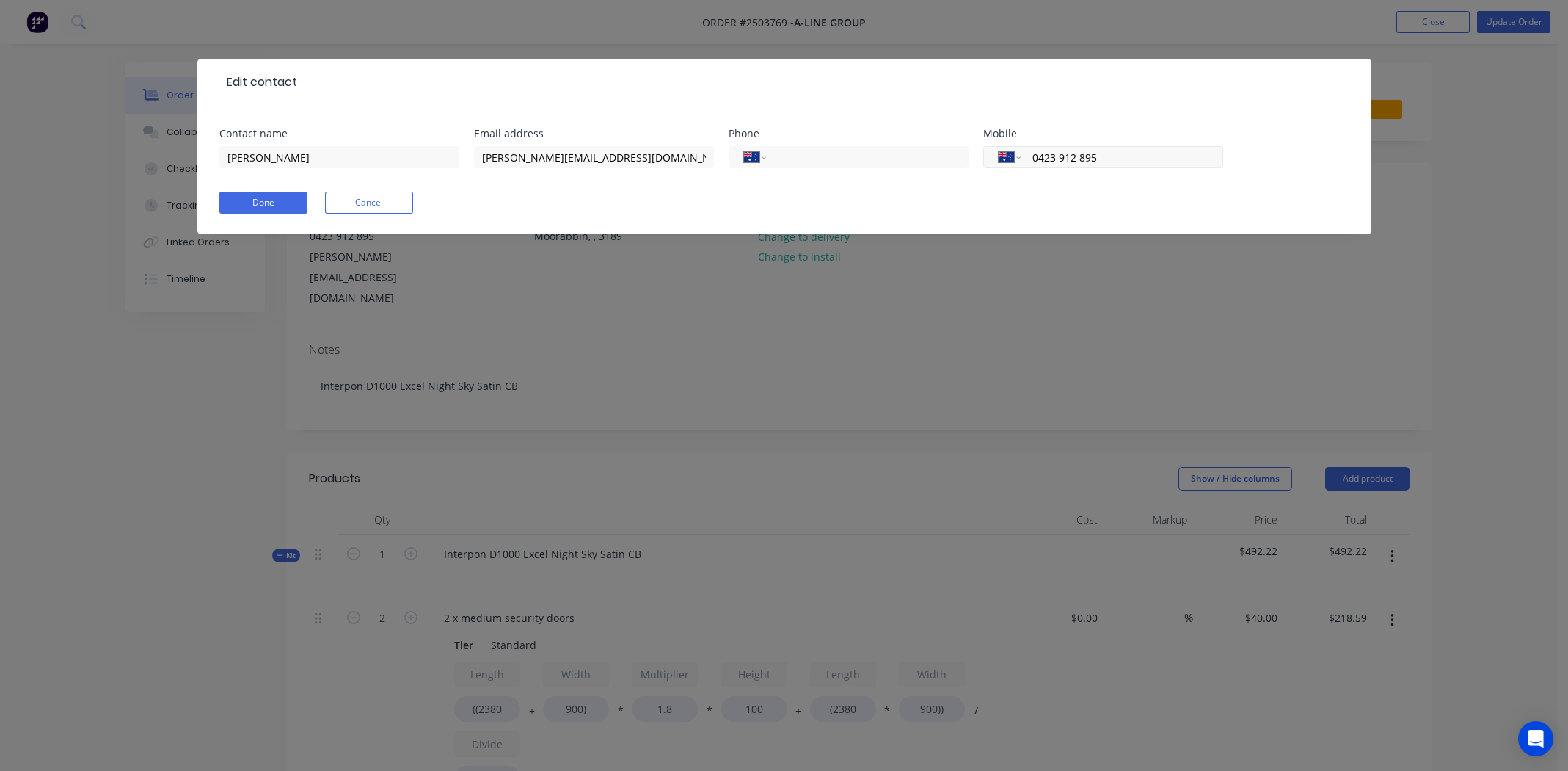
click at [1126, 162] on input "0423 912 895" at bounding box center [1119, 157] width 176 height 17
click at [1066, 158] on input "0423 912 895" at bounding box center [1119, 157] width 176 height 17
click at [1105, 156] on input "0423 694 895" at bounding box center [1119, 157] width 176 height 17
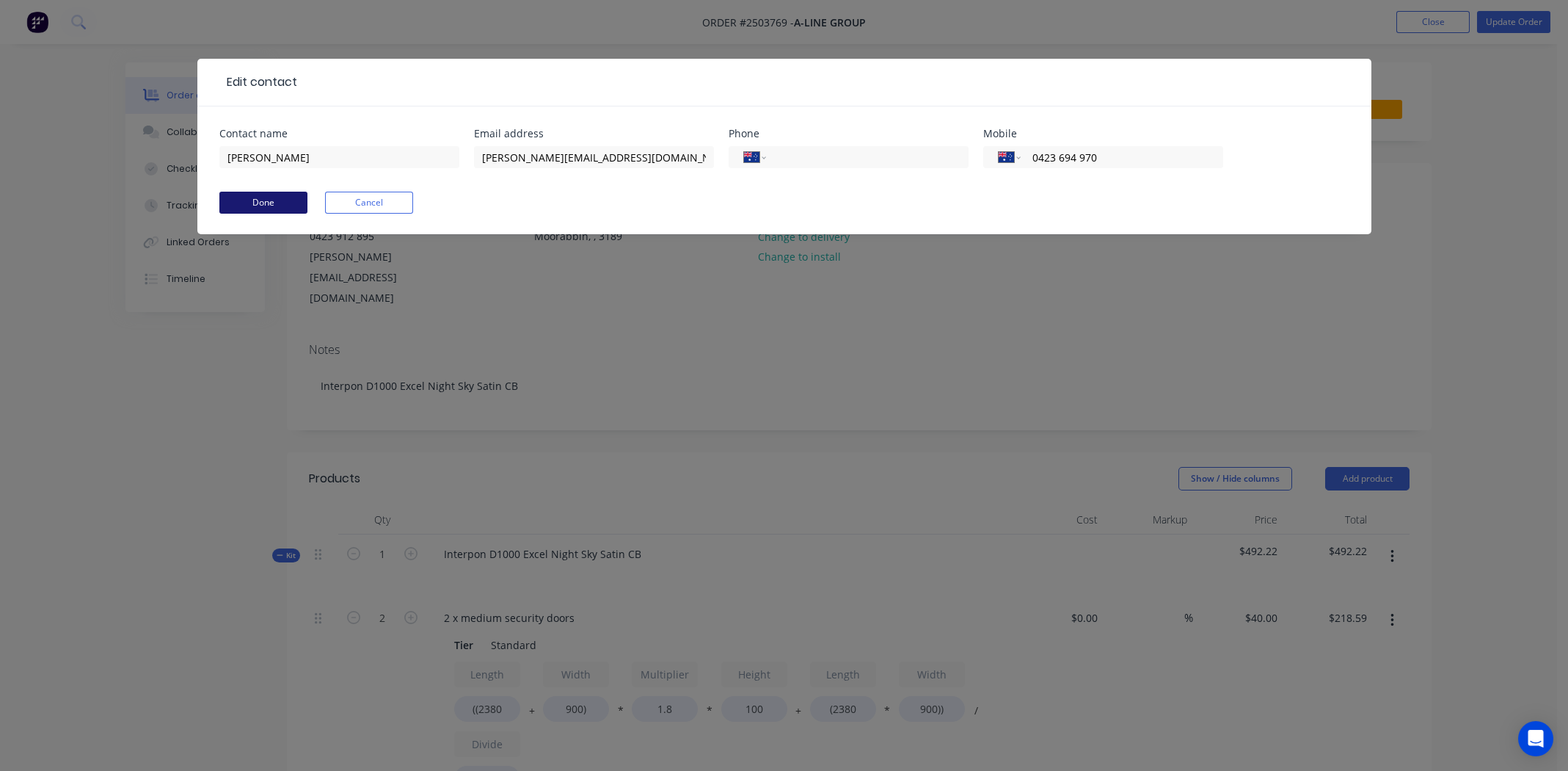
type input "0423 694 970"
click at [253, 199] on button "Done" at bounding box center [263, 202] width 88 height 22
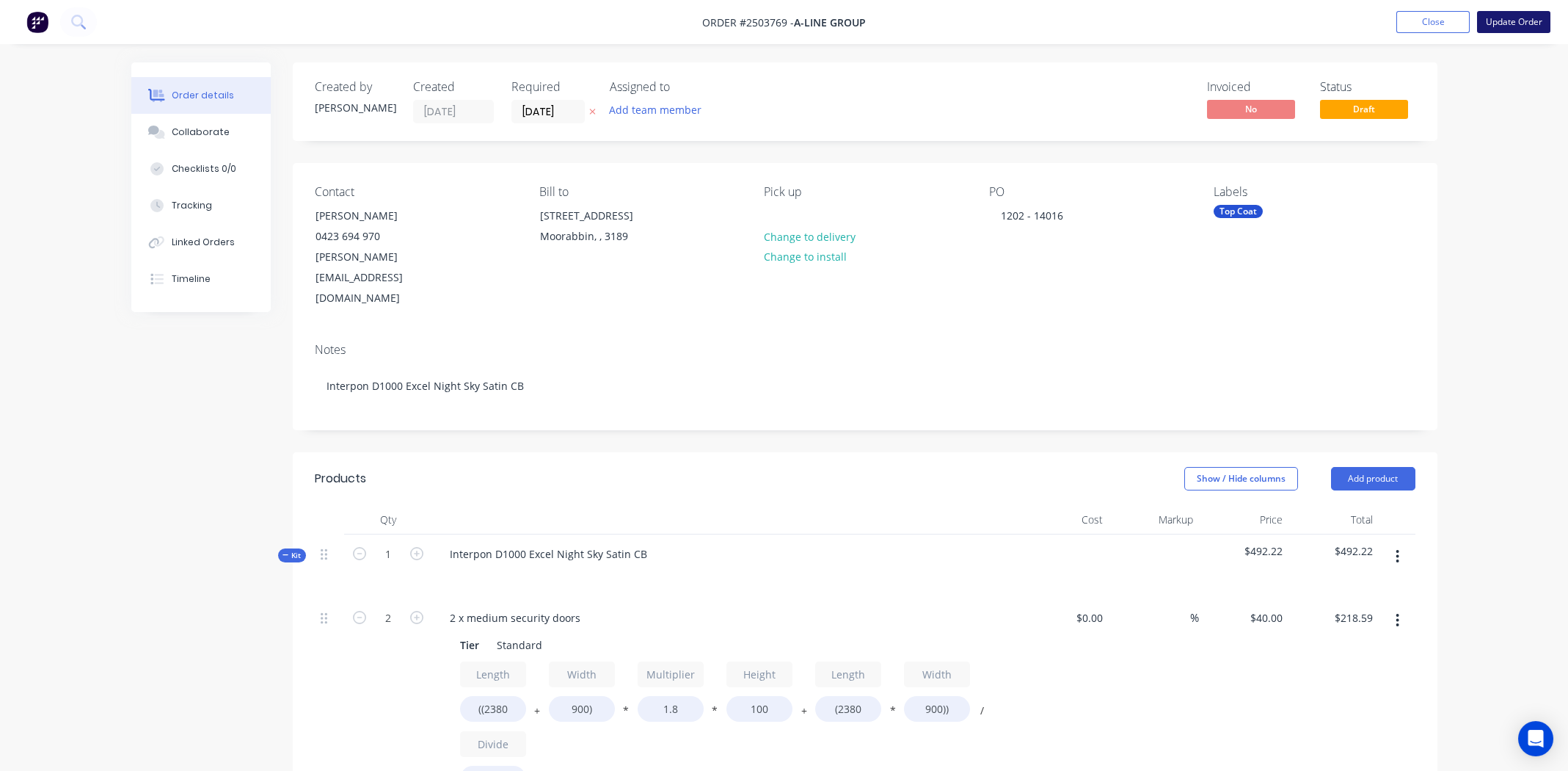
click at [1507, 20] on button "Update Order" at bounding box center [1514, 22] width 73 height 22
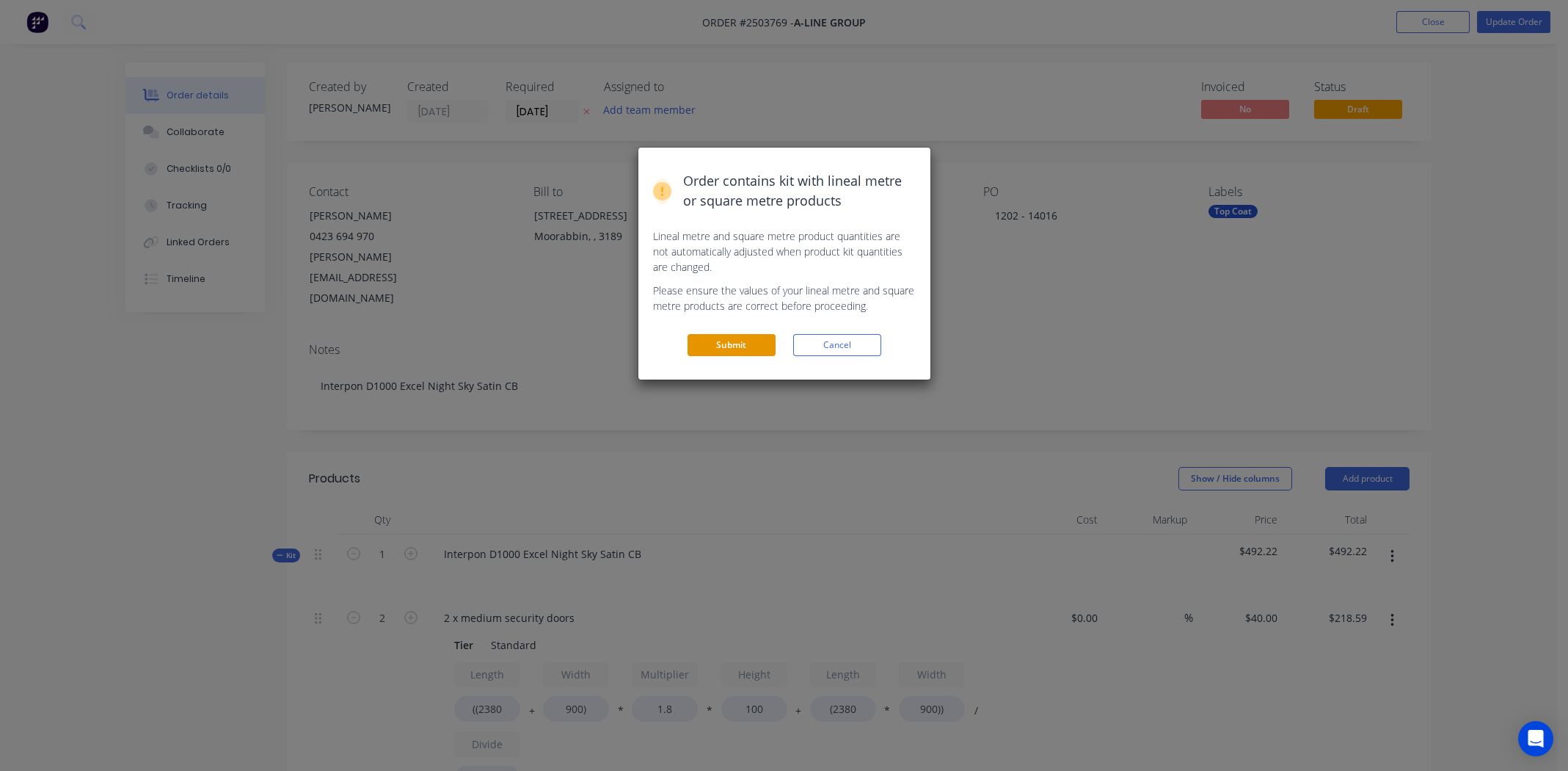
click at [714, 346] on button "Submit" at bounding box center [731, 345] width 88 height 22
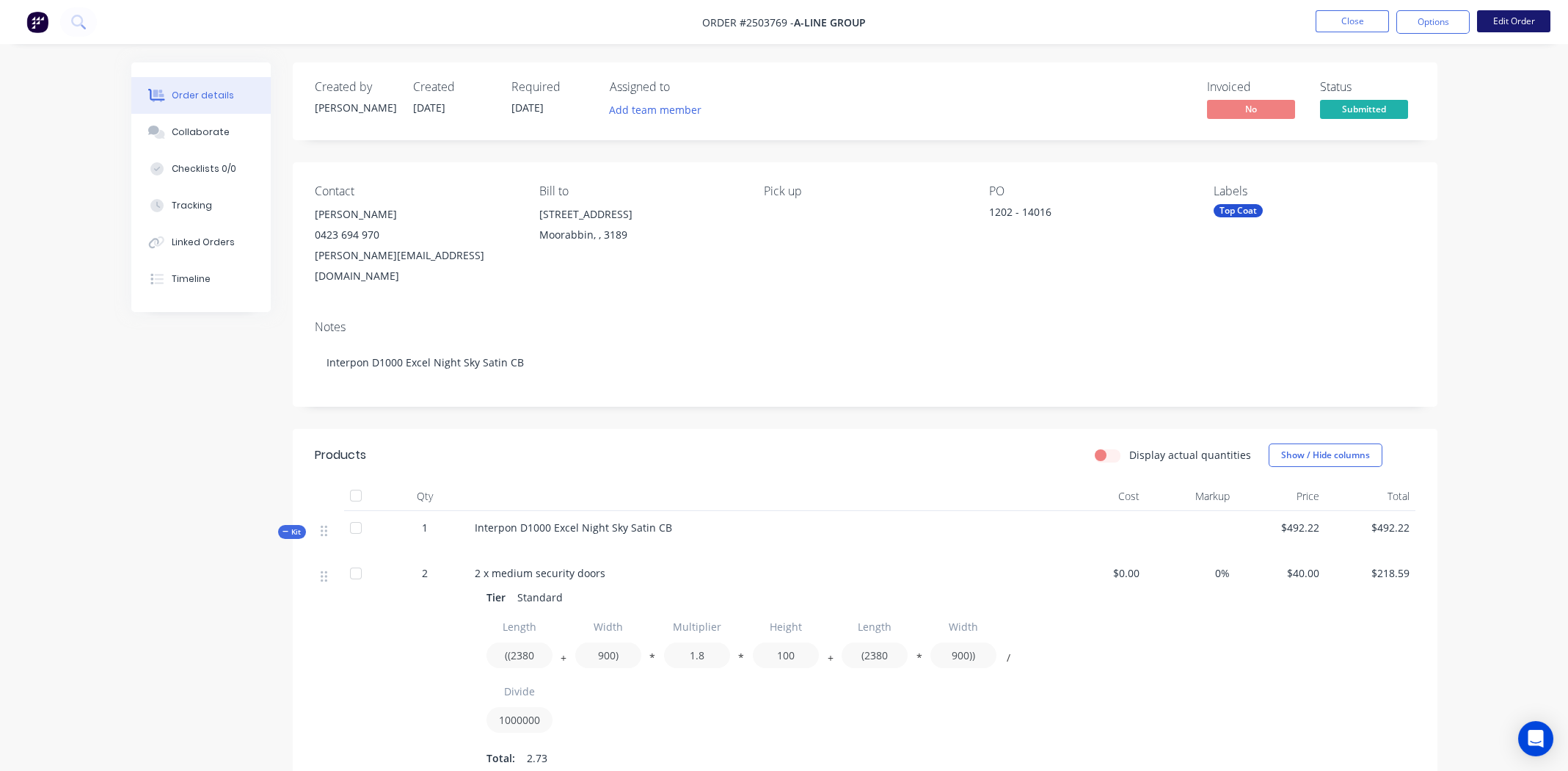
click at [1520, 17] on button "Edit Order" at bounding box center [1514, 21] width 73 height 22
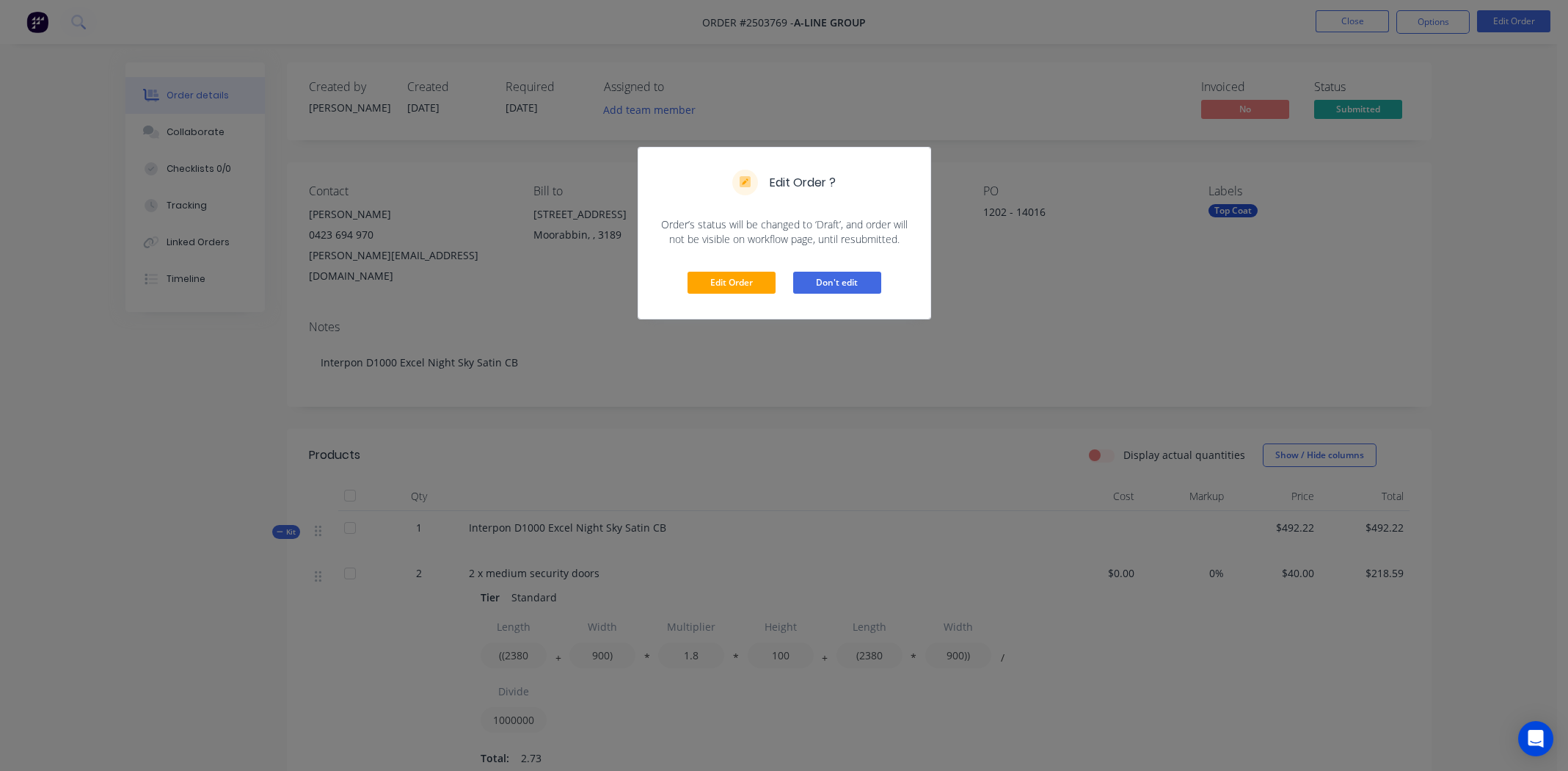
click at [816, 281] on button "Don't edit" at bounding box center [837, 282] width 88 height 22
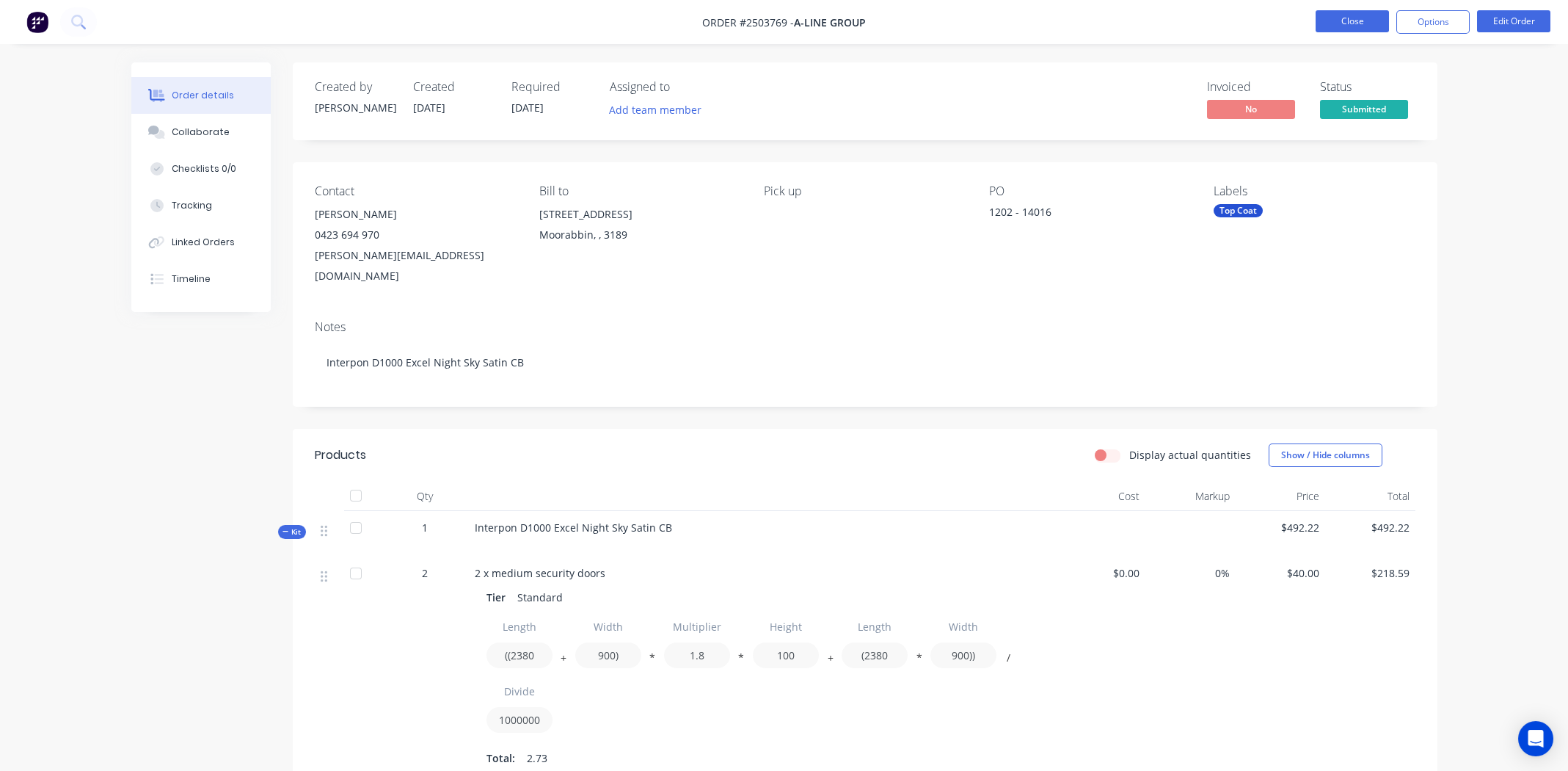
click at [1336, 18] on button "Close" at bounding box center [1352, 21] width 73 height 22
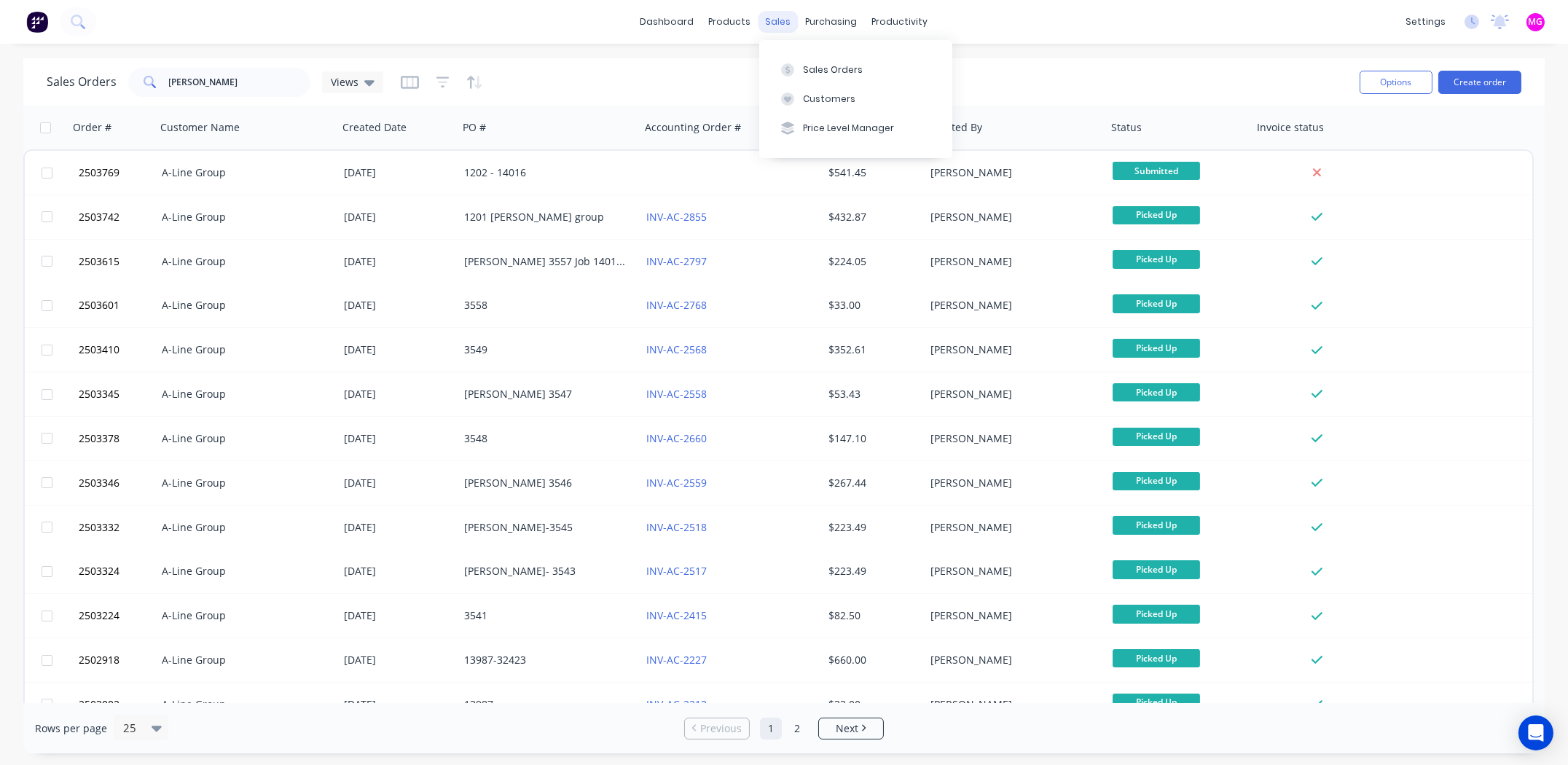
click at [774, 22] on div "sales" at bounding box center [778, 22] width 40 height 22
click at [824, 91] on button "Customers" at bounding box center [855, 99] width 193 height 29
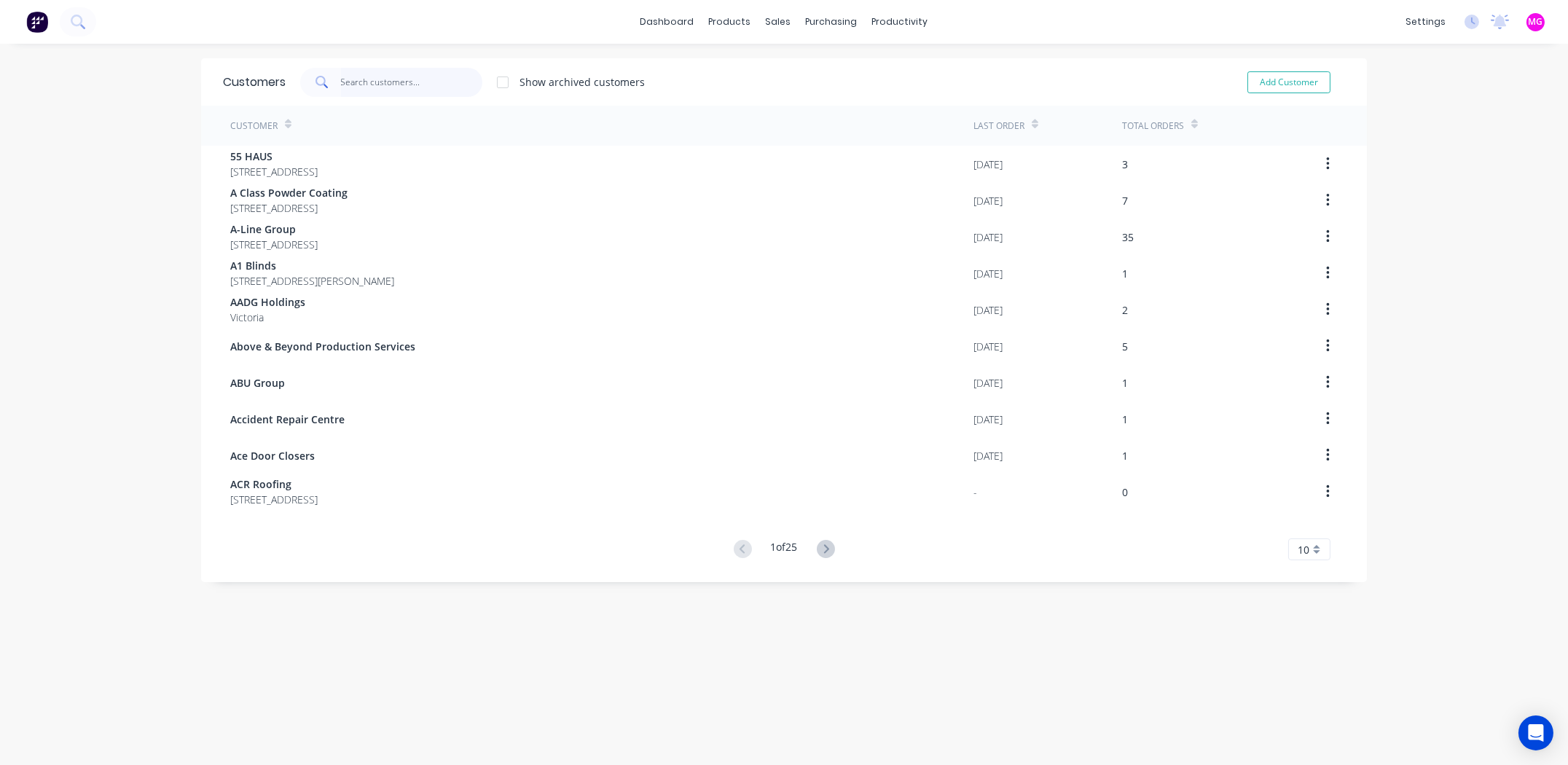
click at [412, 73] on input "text" at bounding box center [411, 82] width 142 height 29
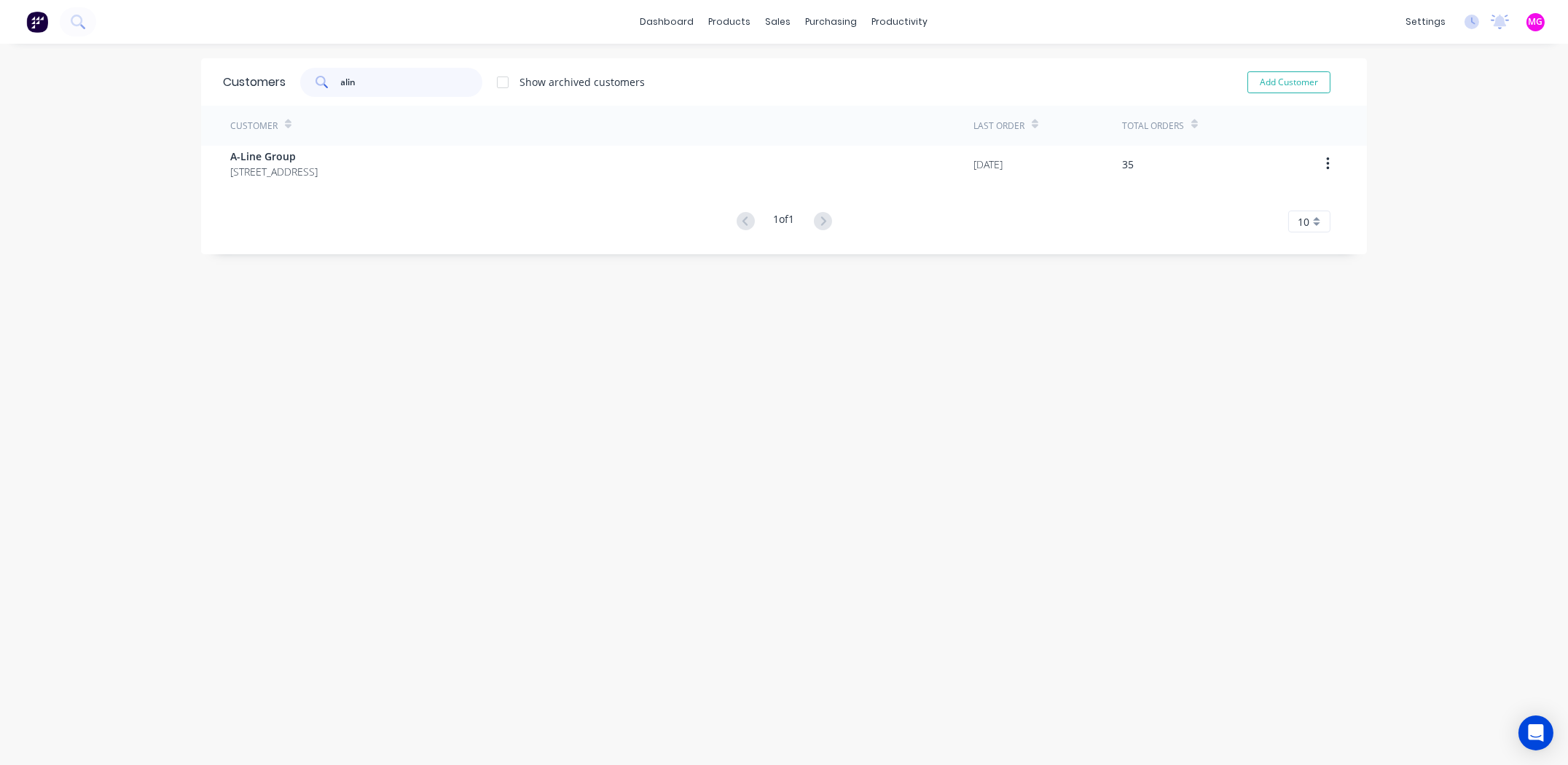
type input "aline"
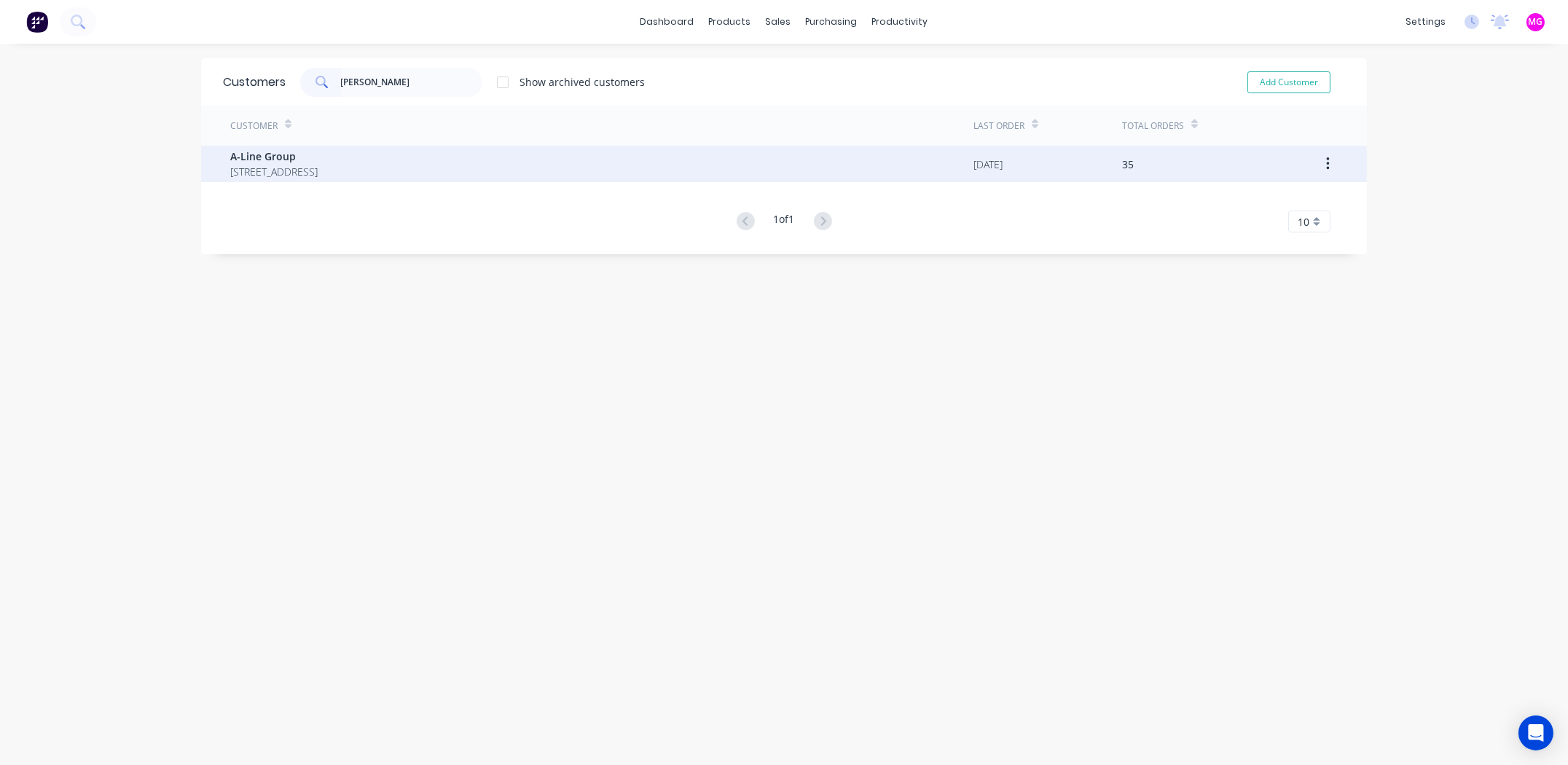
click at [310, 156] on span "A-Line Group" at bounding box center [273, 156] width 87 height 16
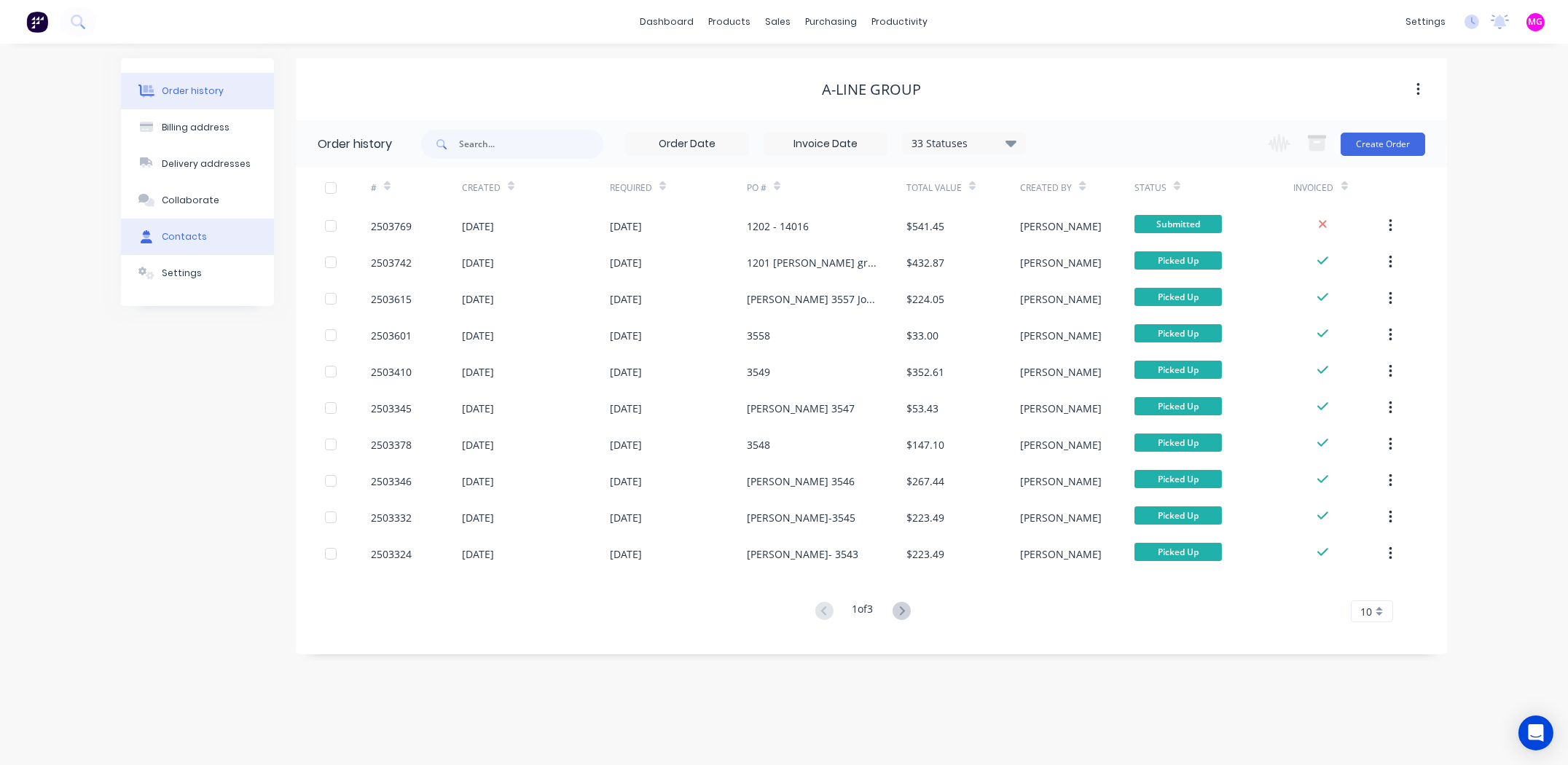
click at [174, 239] on div "Contacts" at bounding box center [184, 236] width 45 height 13
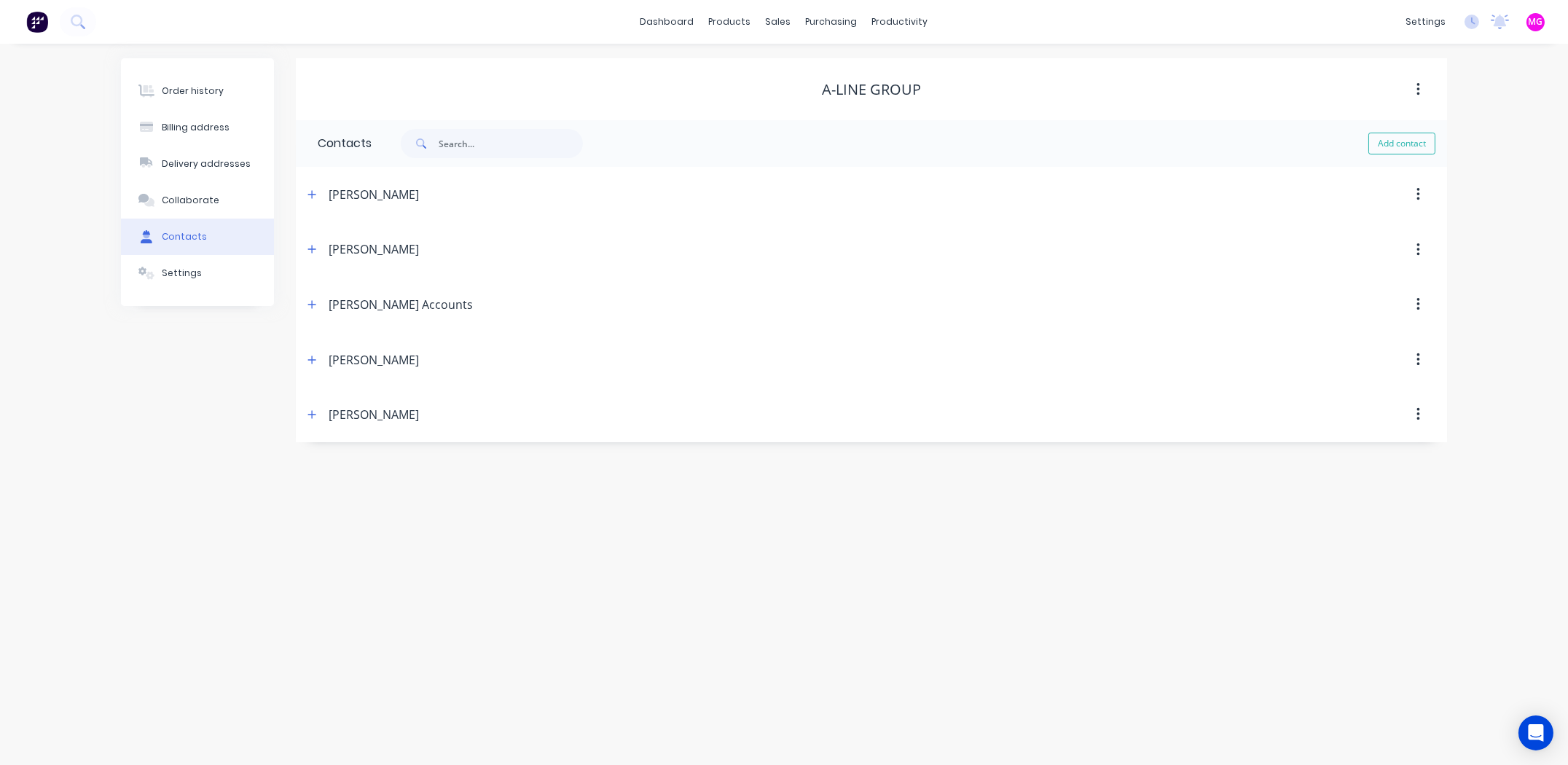
click at [368, 196] on div "Nathan Jensen" at bounding box center [373, 194] width 91 height 17
click at [1418, 192] on icon "button" at bounding box center [1418, 194] width 3 height 16
click at [316, 194] on icon "button" at bounding box center [312, 194] width 9 height 10
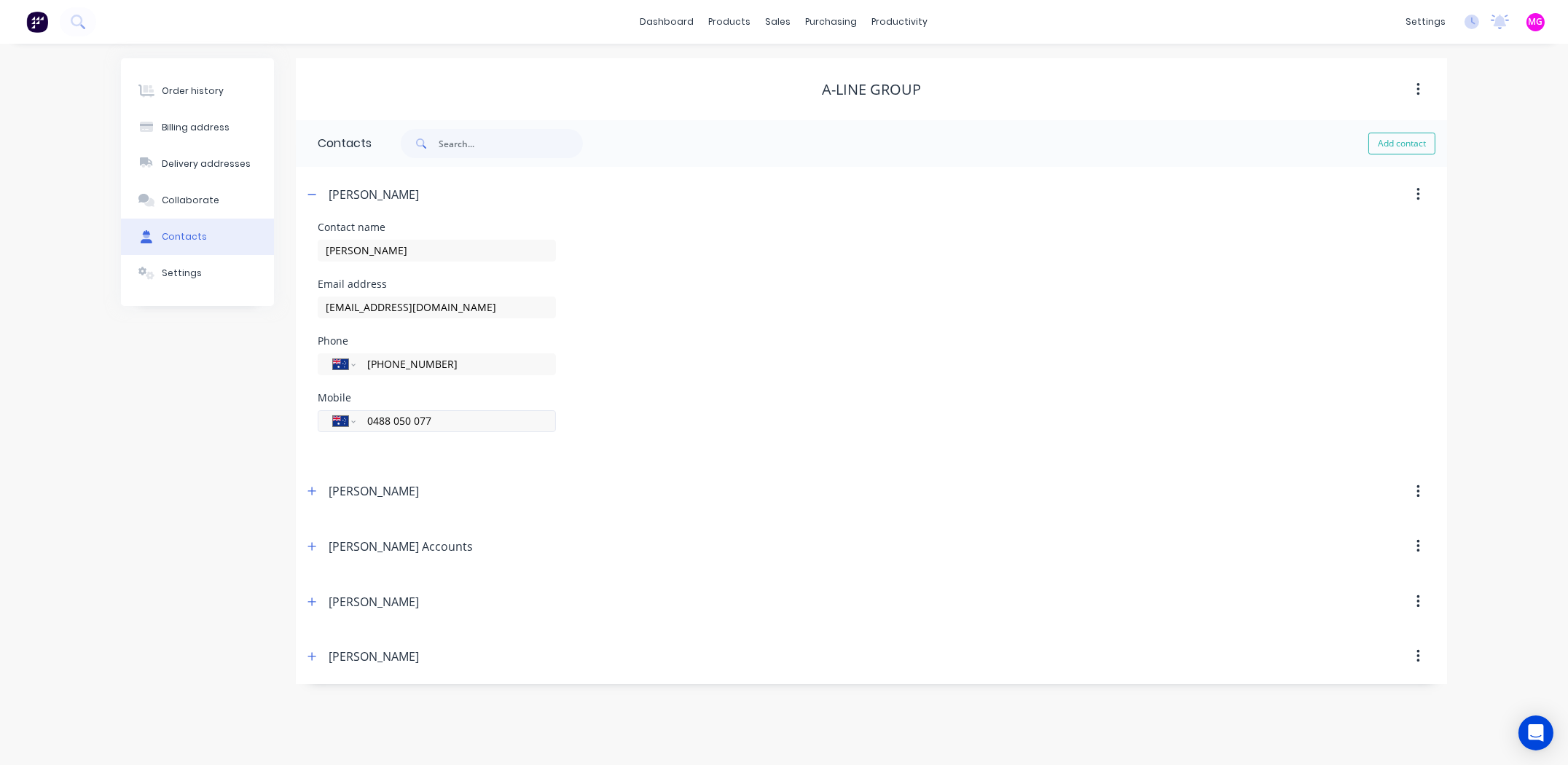
click at [390, 420] on input "0488 050 077" at bounding box center [453, 420] width 175 height 16
click at [400, 420] on input "0400 050 077" at bounding box center [453, 420] width 175 height 16
click at [424, 420] on input "0400 279 077" at bounding box center [453, 420] width 175 height 16
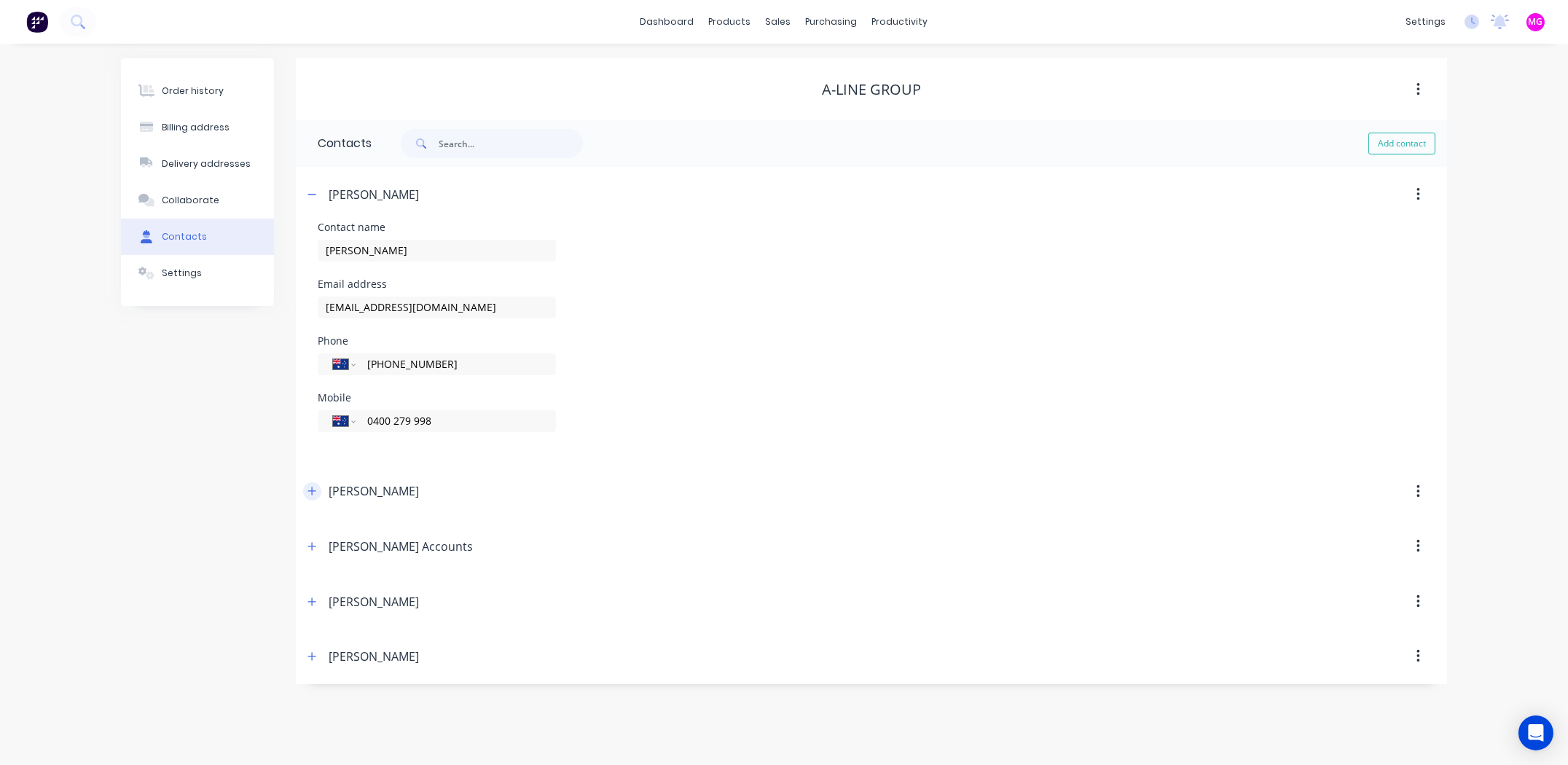
click at [311, 499] on button "button" at bounding box center [312, 491] width 18 height 18
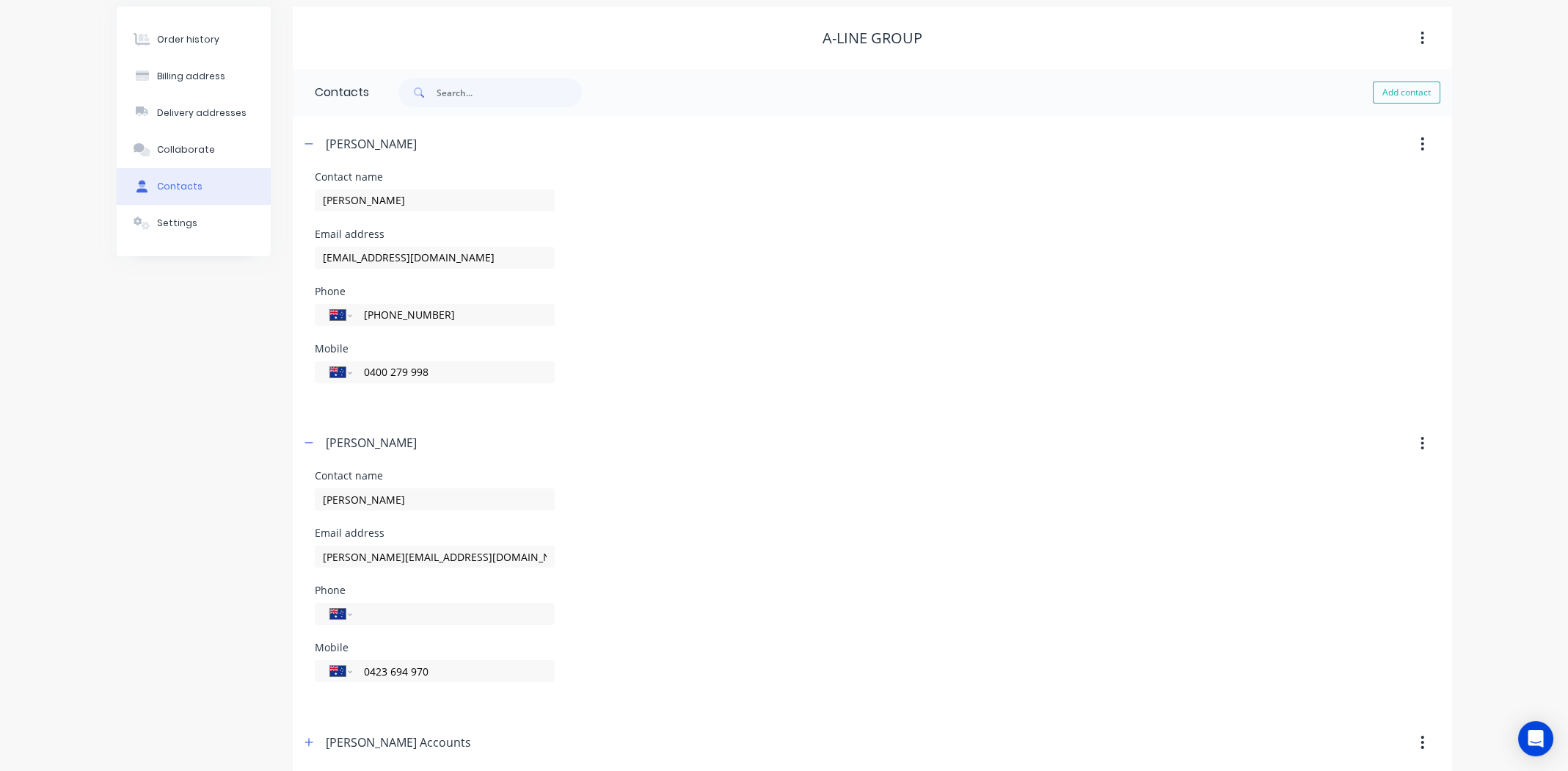
scroll to position [29, 0]
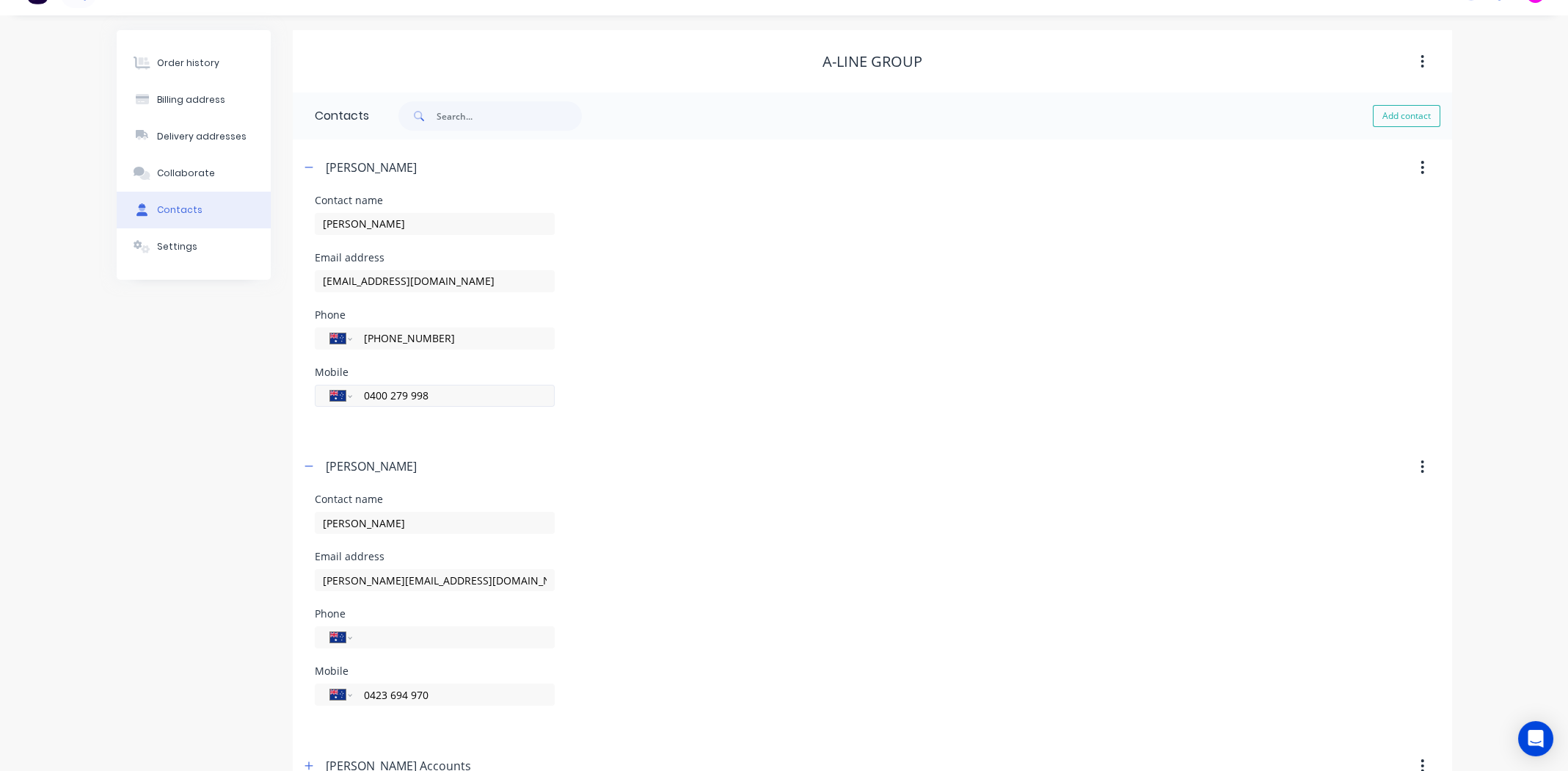
click at [440, 394] on input "0400 279 998" at bounding box center [450, 395] width 176 height 17
click at [479, 395] on input "0400 279 99" at bounding box center [450, 395] width 176 height 17
type input "0400 279 998"
click at [756, 402] on div "Mobile International Afghanistan Åland Islands Albania Algeria American Samoa A…" at bounding box center [872, 396] width 1115 height 57
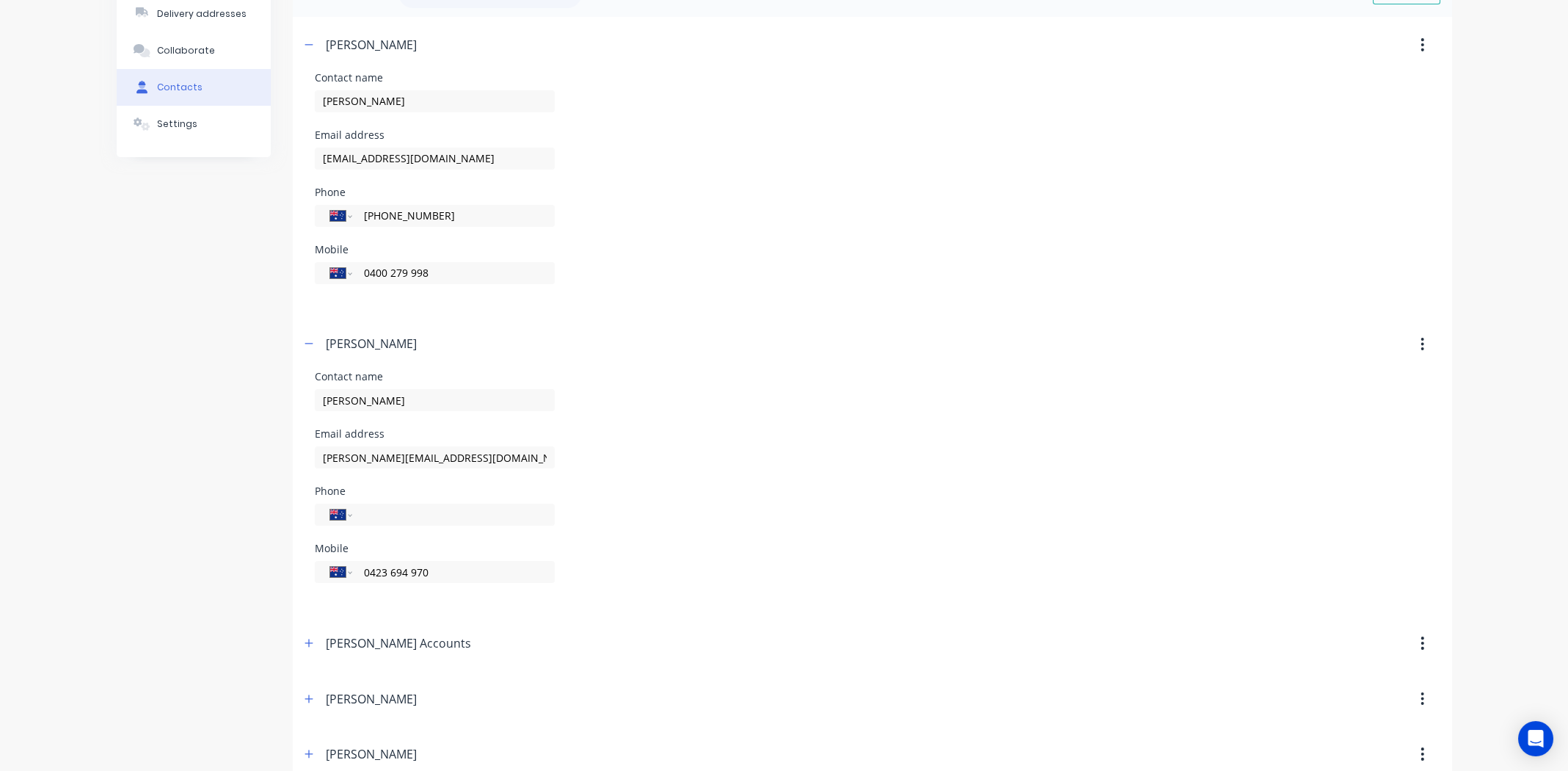
scroll to position [175, 0]
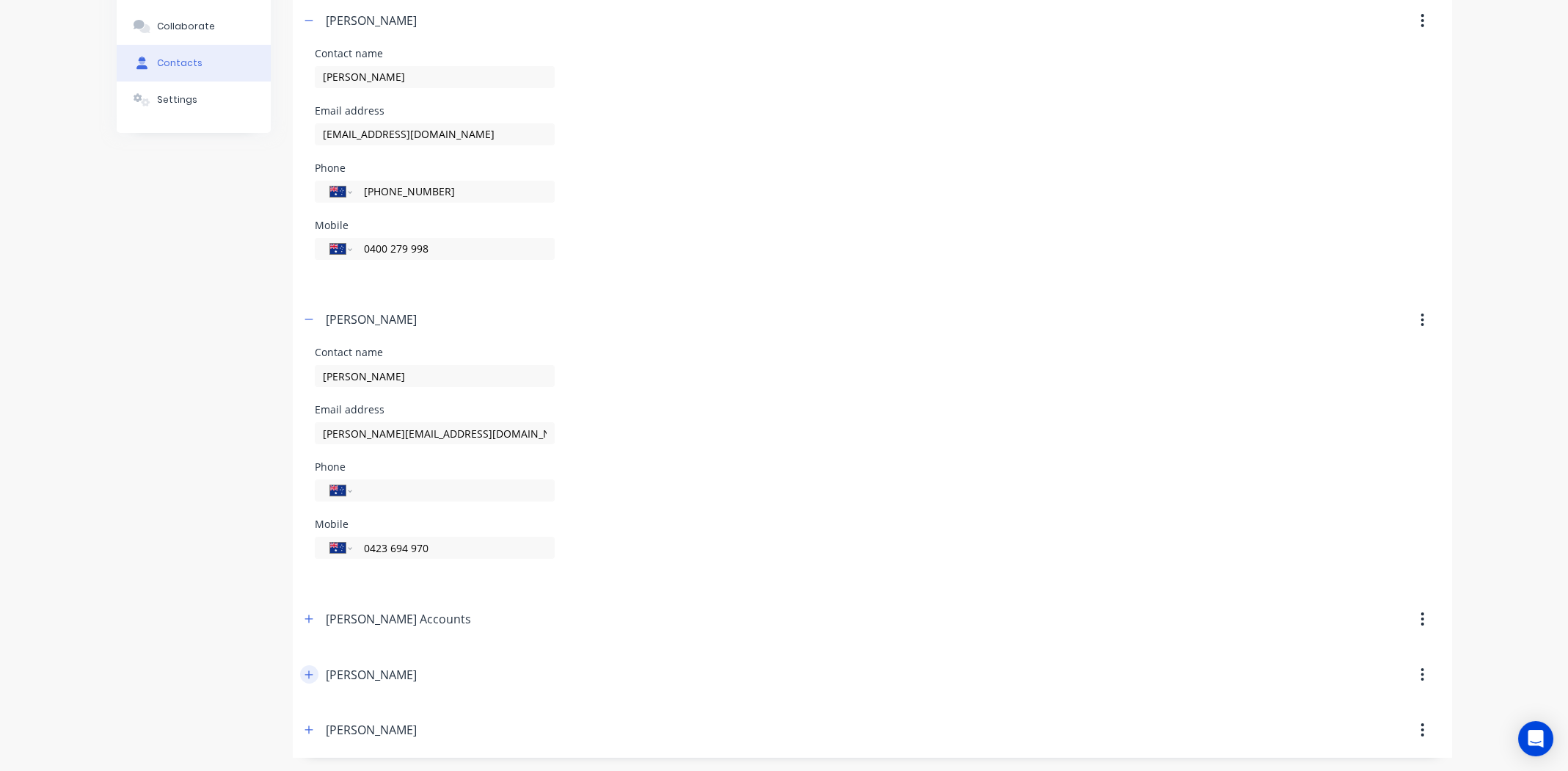
click at [306, 675] on icon "button" at bounding box center [309, 675] width 9 height 10
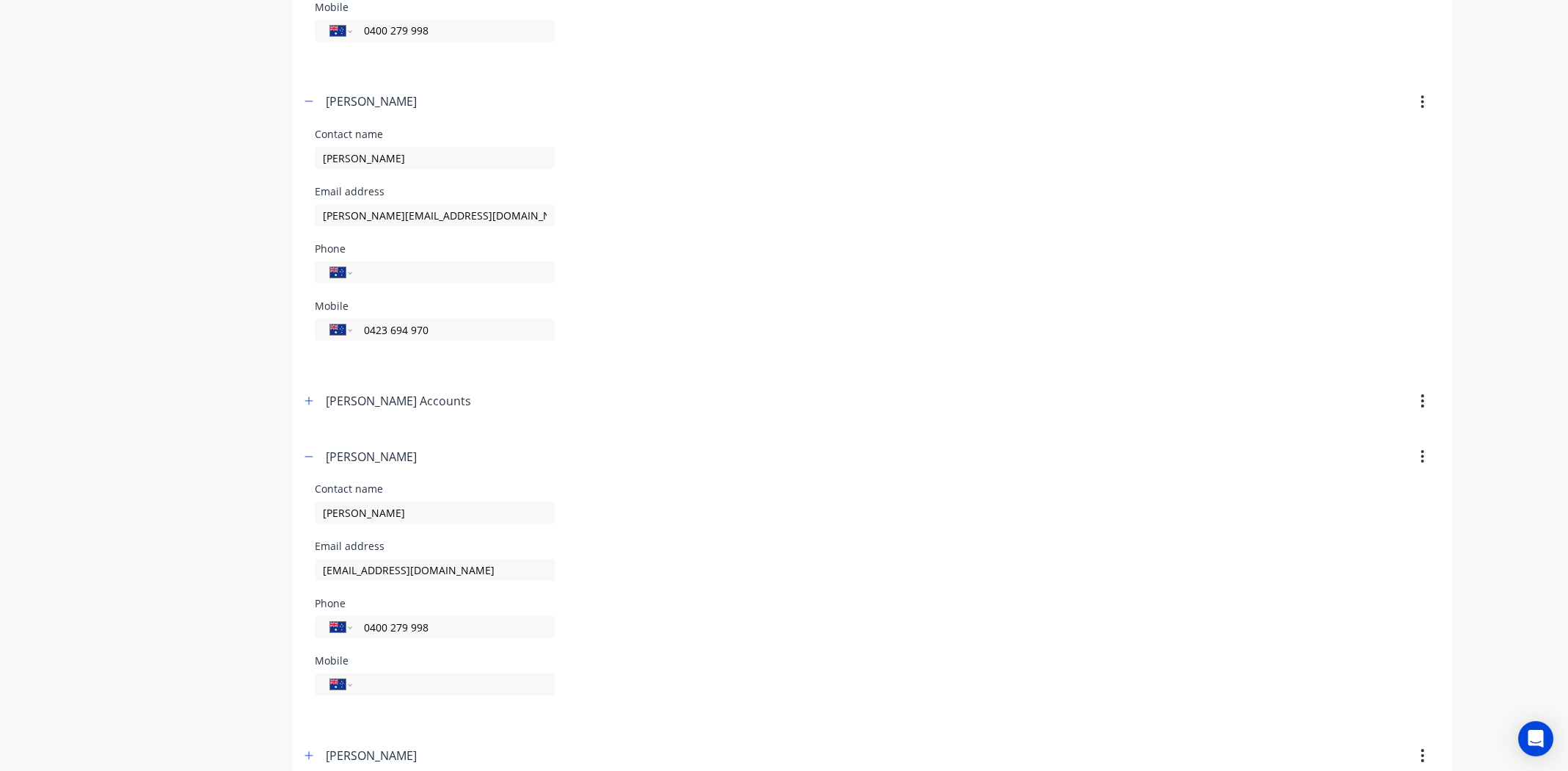
scroll to position [419, 0]
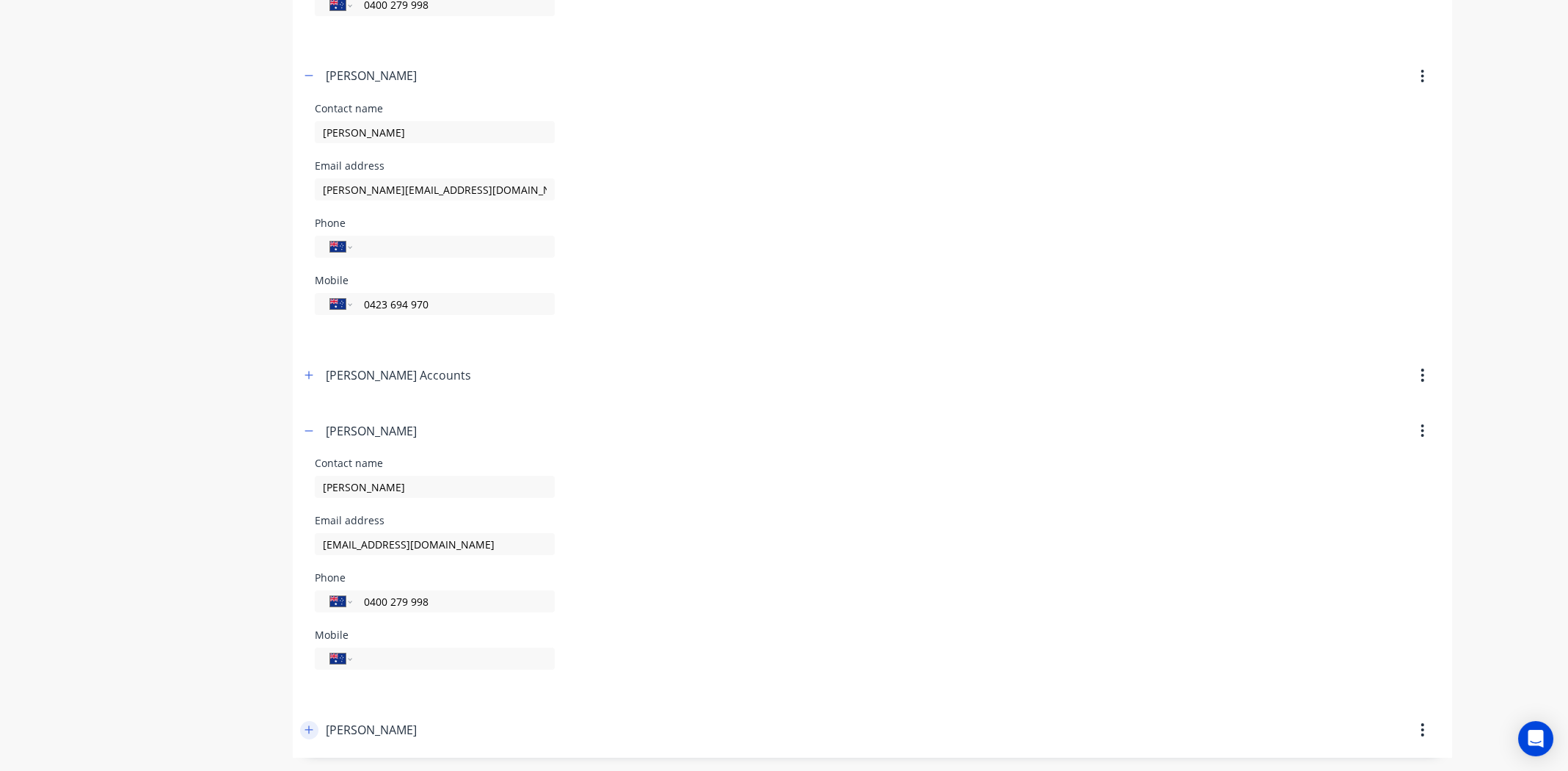
click at [309, 727] on icon "button" at bounding box center [309, 730] width 9 height 10
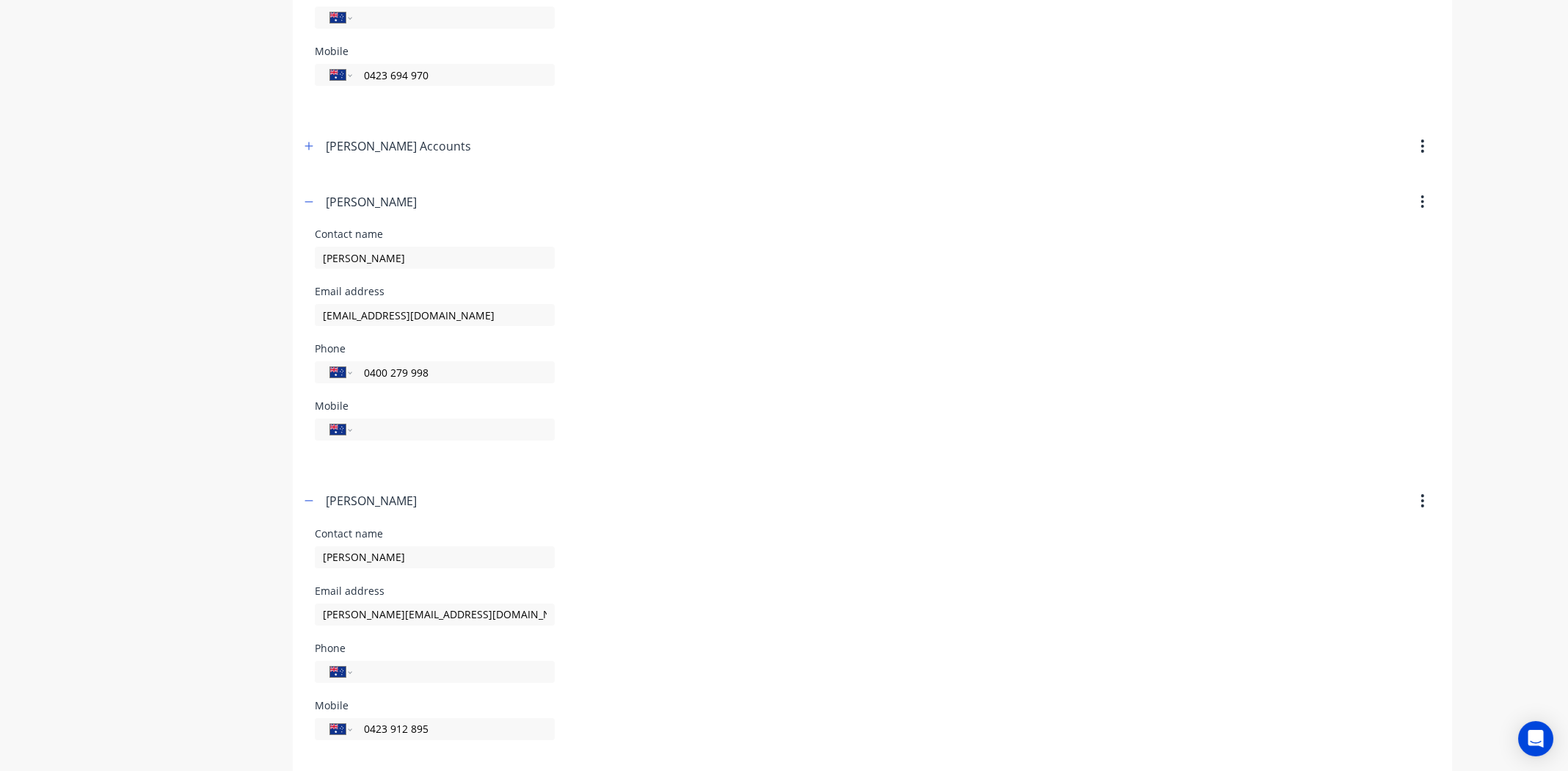
scroll to position [662, 0]
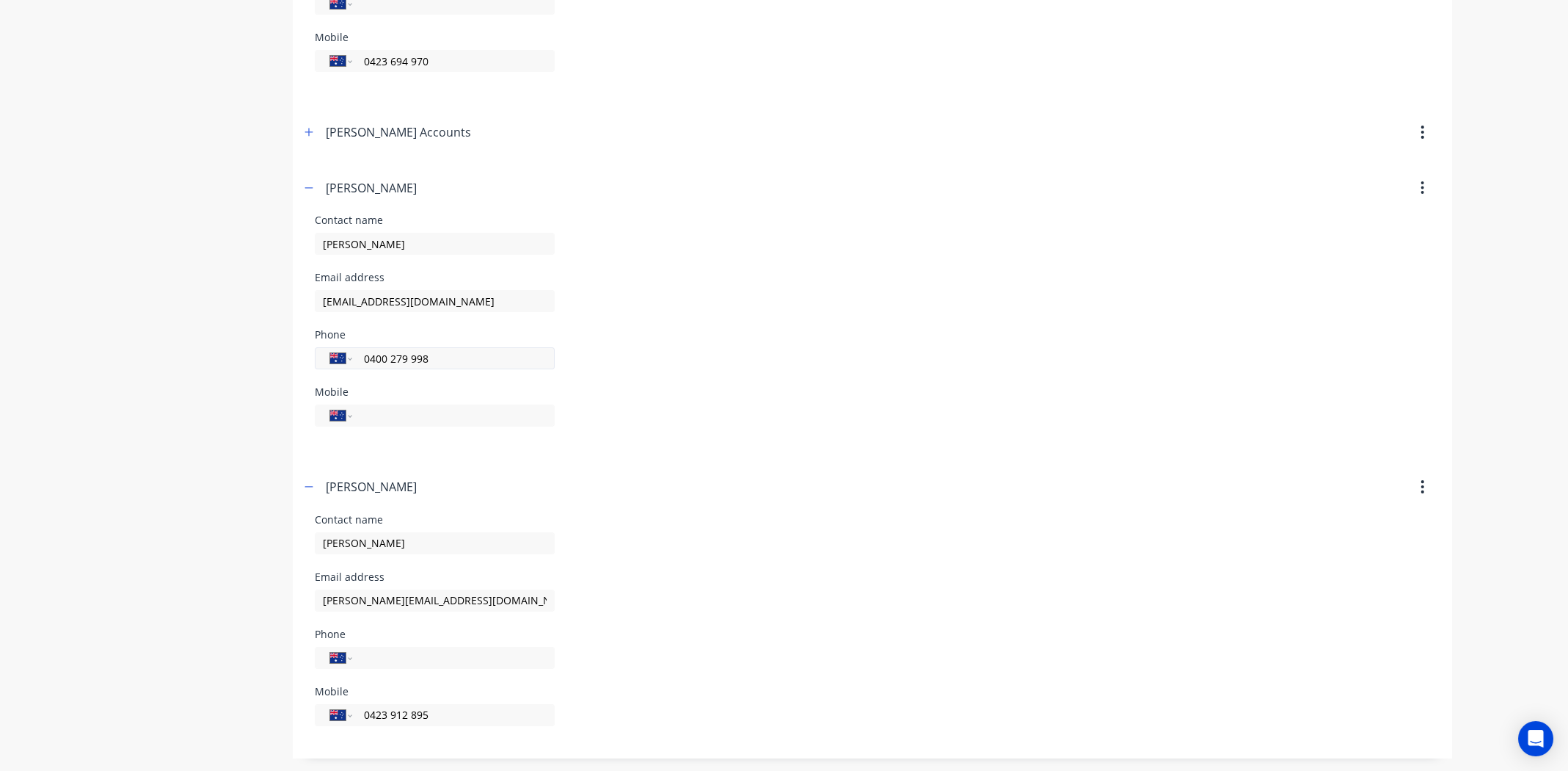
drag, startPoint x: 434, startPoint y: 357, endPoint x: 362, endPoint y: 361, distance: 72.1
click at [362, 361] on input "0400 279 998" at bounding box center [450, 358] width 176 height 17
click at [359, 451] on form "Contact name James Greenfield Email address jamesg@alinegroup.com.au Phone Inte…" at bounding box center [872, 337] width 1115 height 244
paste input "0400 279 998"
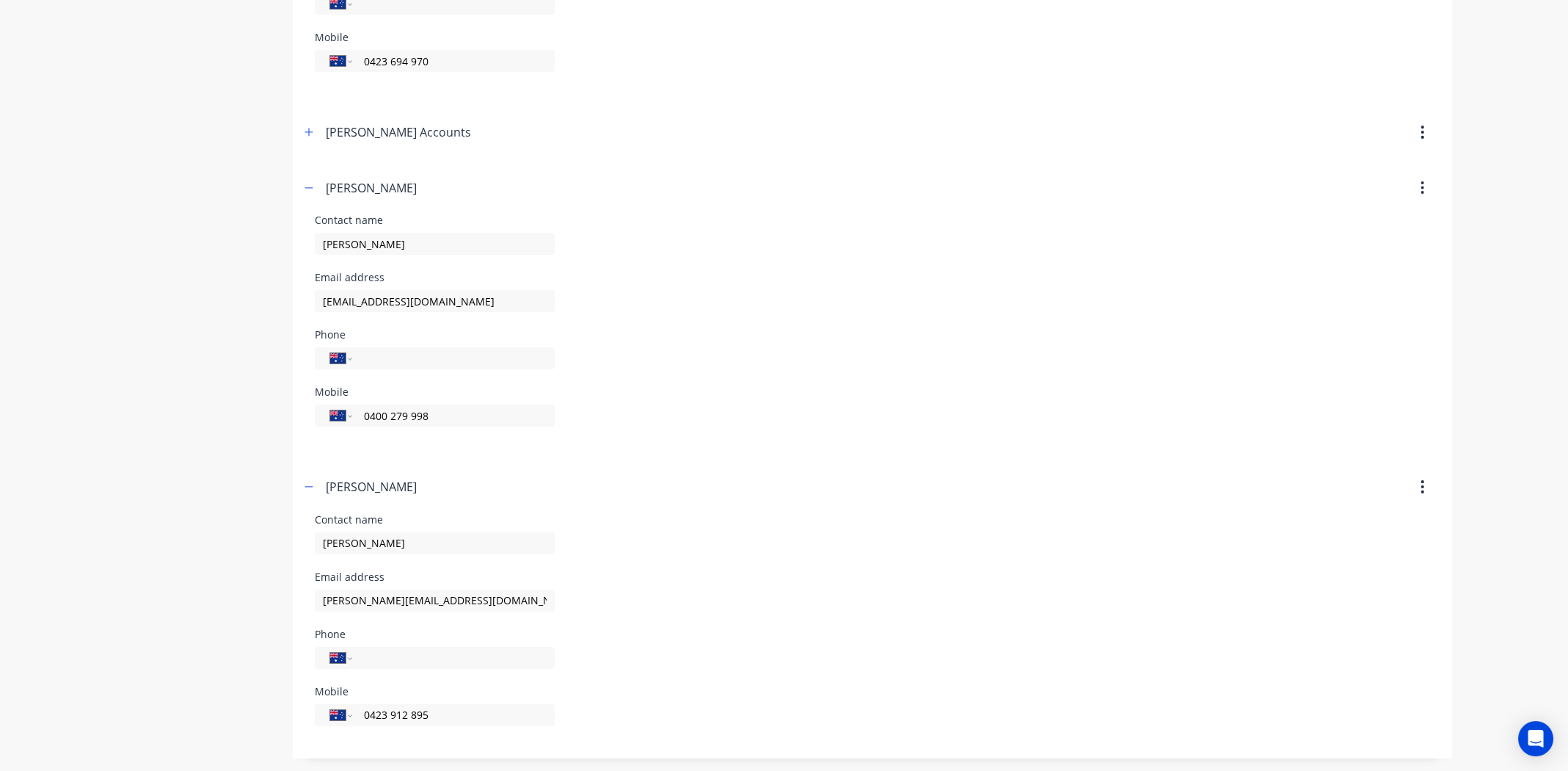
type input "0400 279 998"
click at [783, 382] on div "Phone International Afghanistan Åland Islands Albania Algeria American Samoa An…" at bounding box center [872, 358] width 1115 height 57
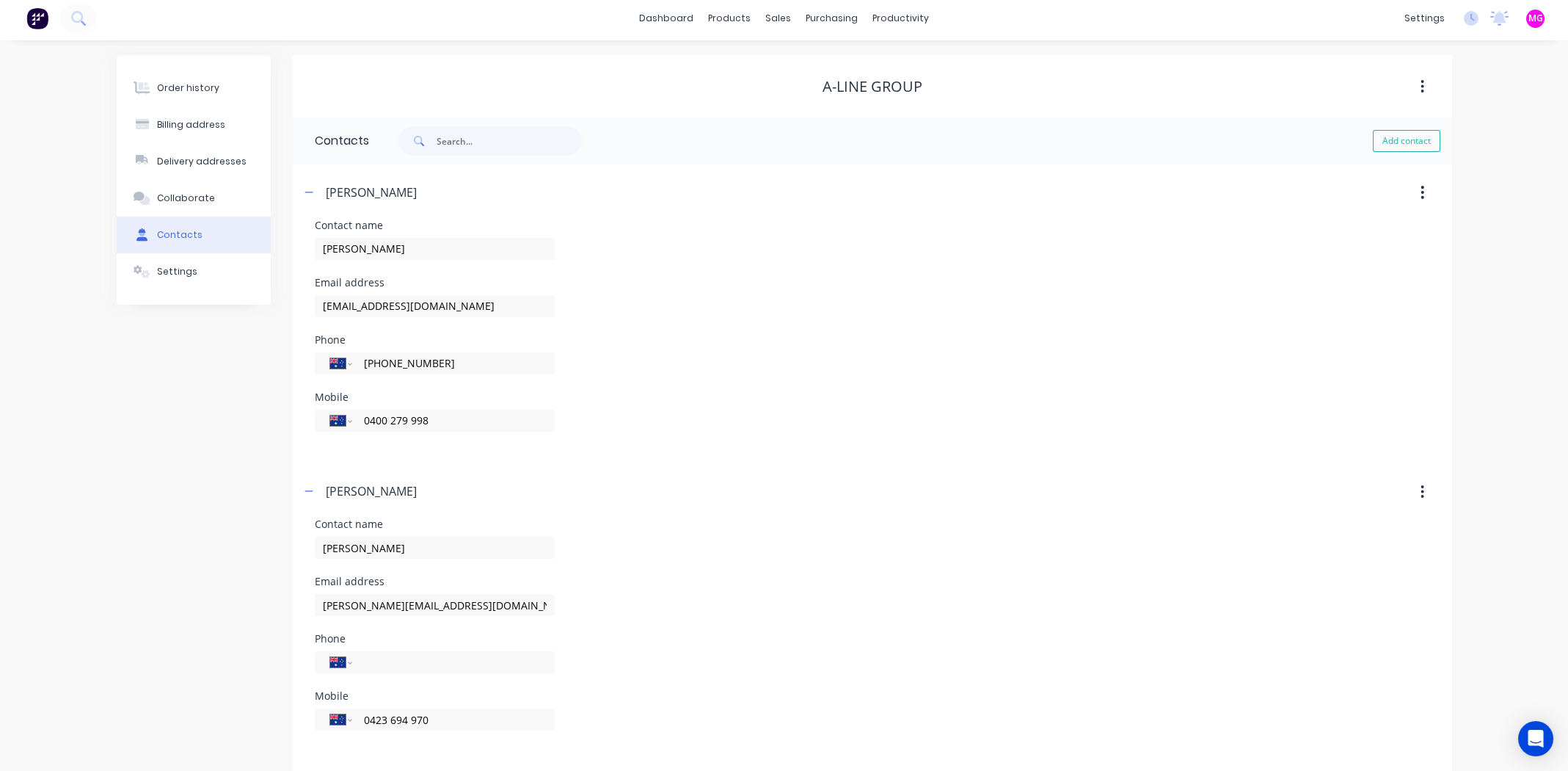
scroll to position [0, 0]
click at [772, 16] on div "sales" at bounding box center [778, 22] width 40 height 22
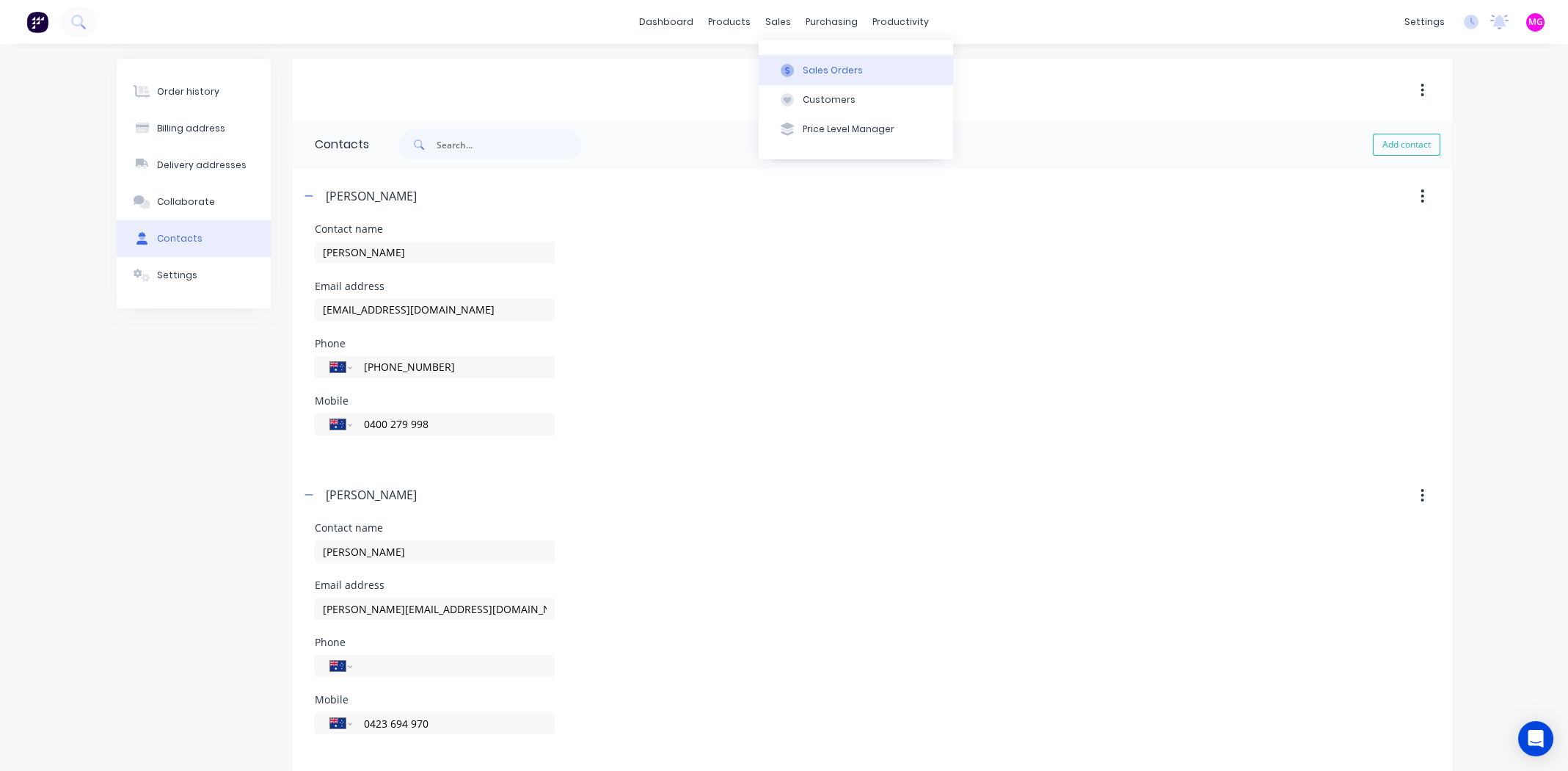
click at [826, 67] on div "Sales Orders" at bounding box center [832, 70] width 60 height 13
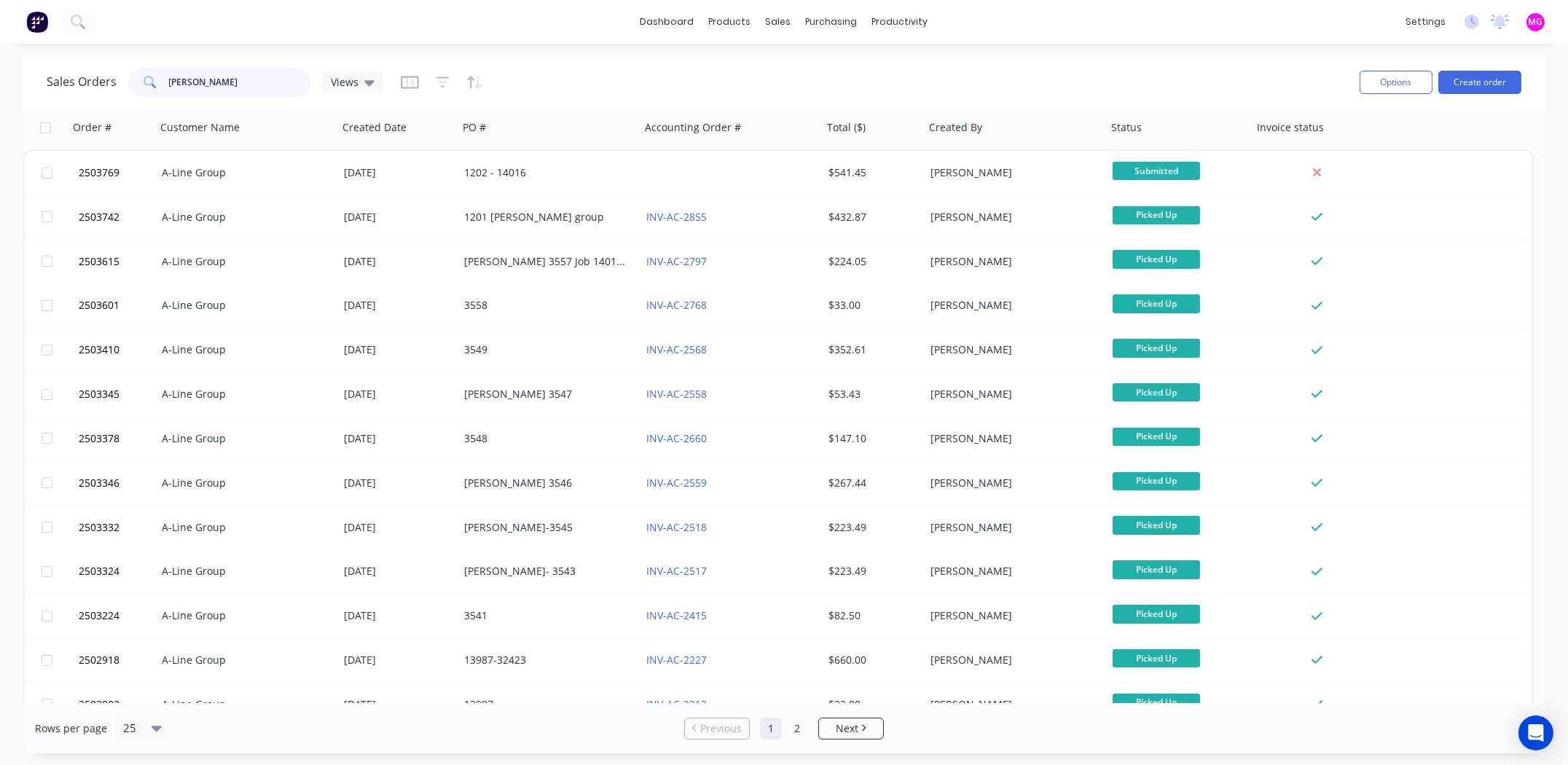
click at [227, 79] on input "aline" at bounding box center [240, 82] width 142 height 29
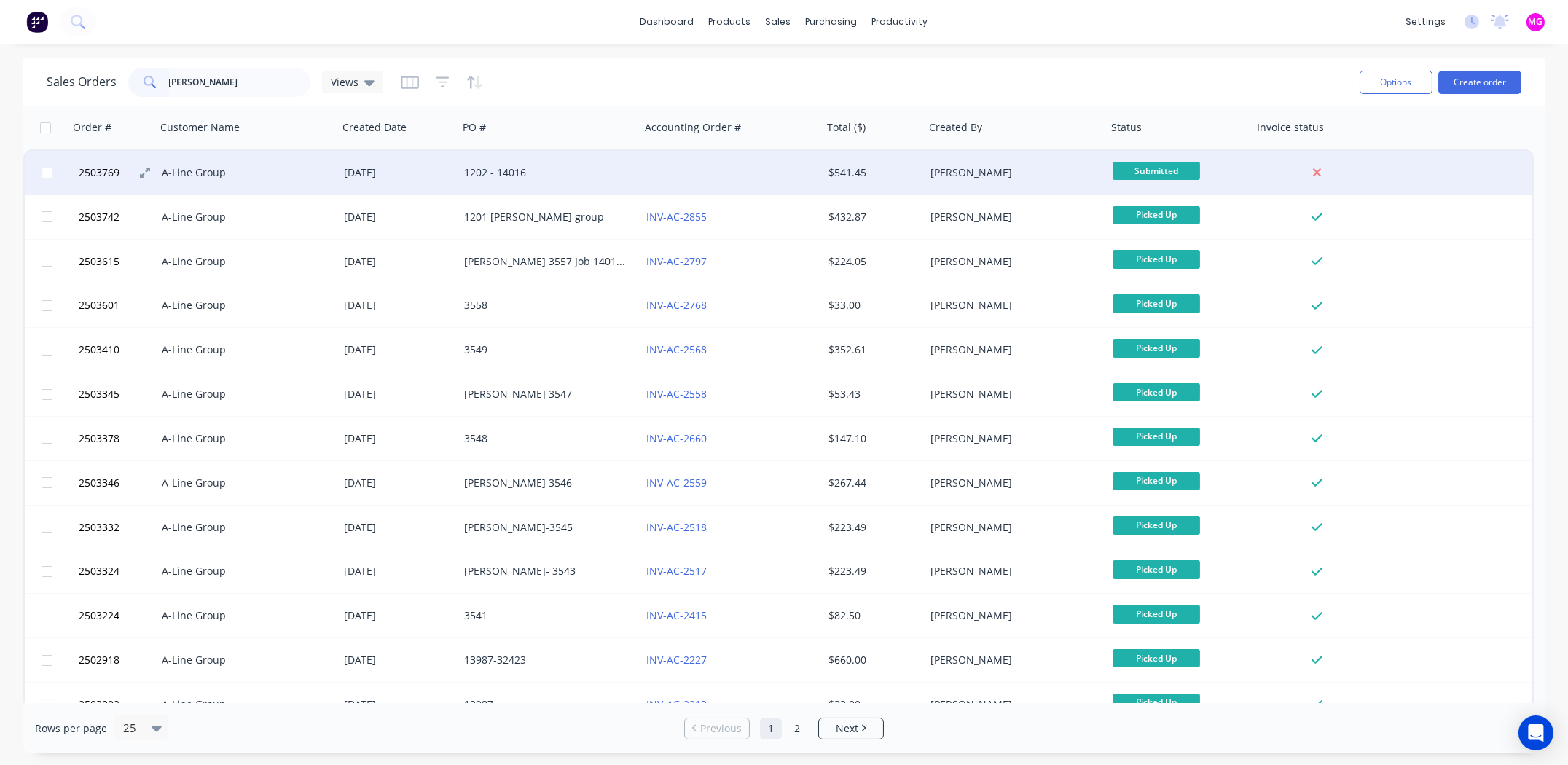
click at [95, 169] on span "2503769" at bounding box center [99, 172] width 41 height 15
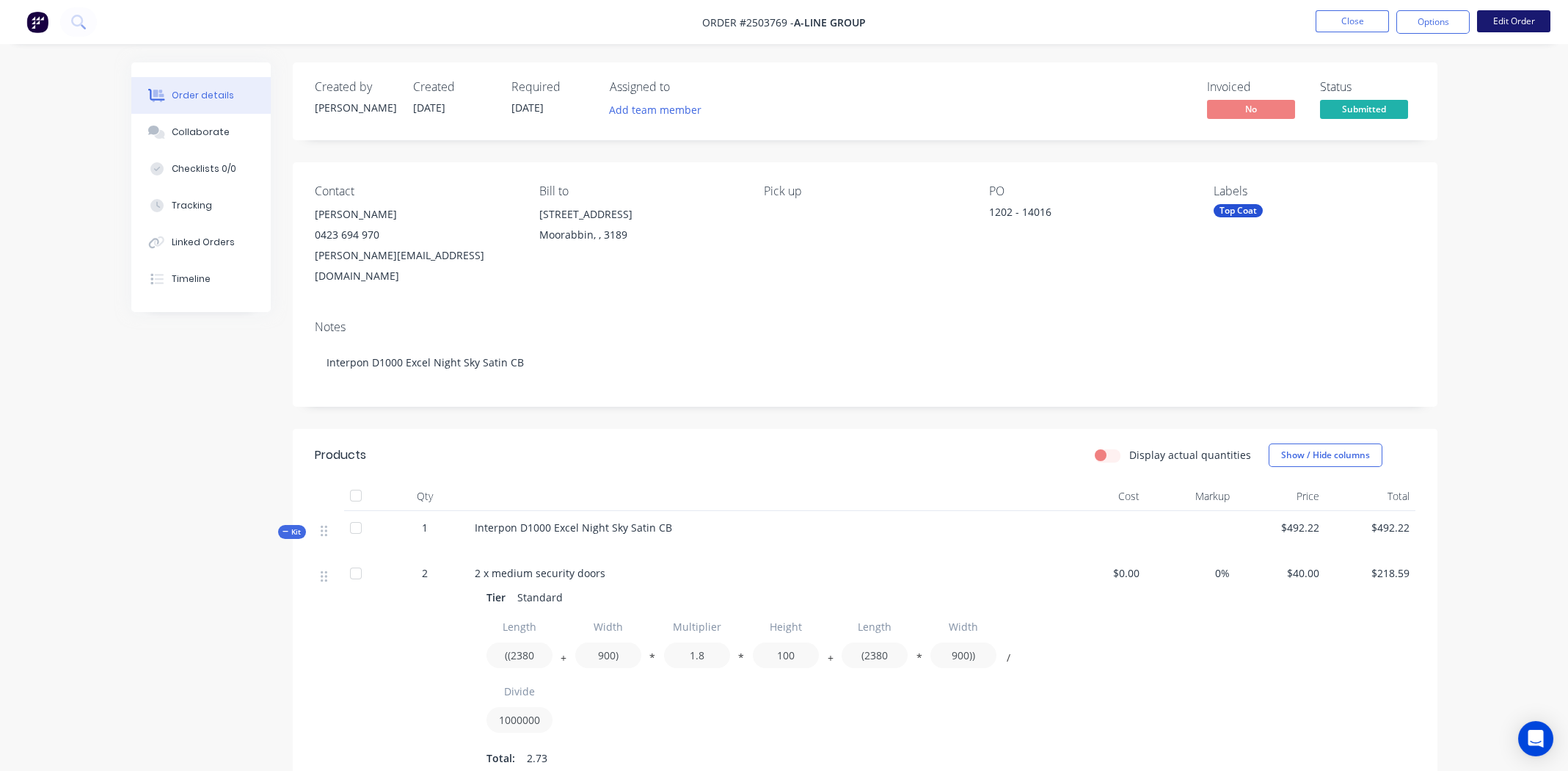
click at [1506, 19] on button "Edit Order" at bounding box center [1514, 21] width 73 height 22
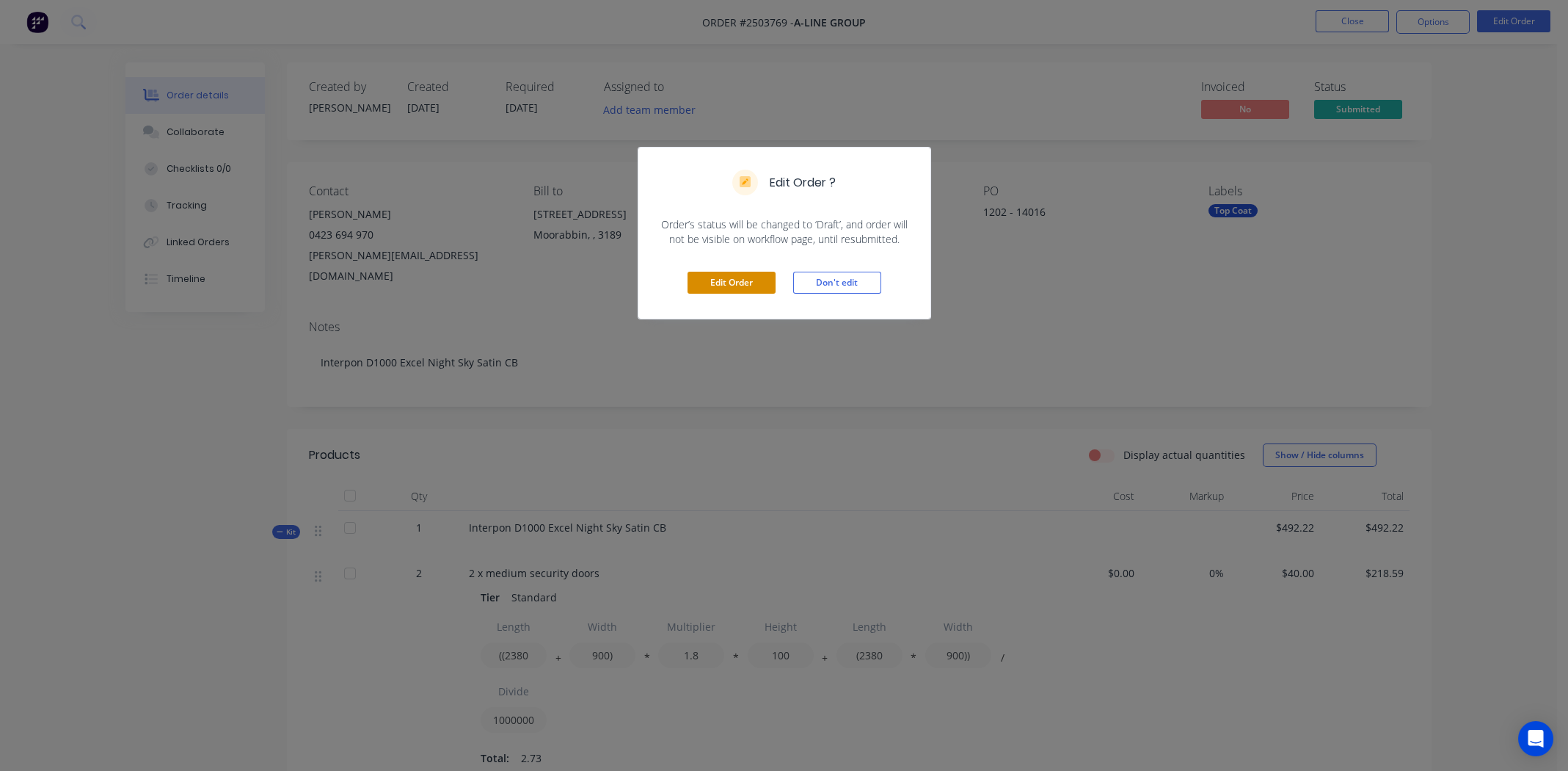
click at [730, 278] on button "Edit Order" at bounding box center [731, 282] width 88 height 22
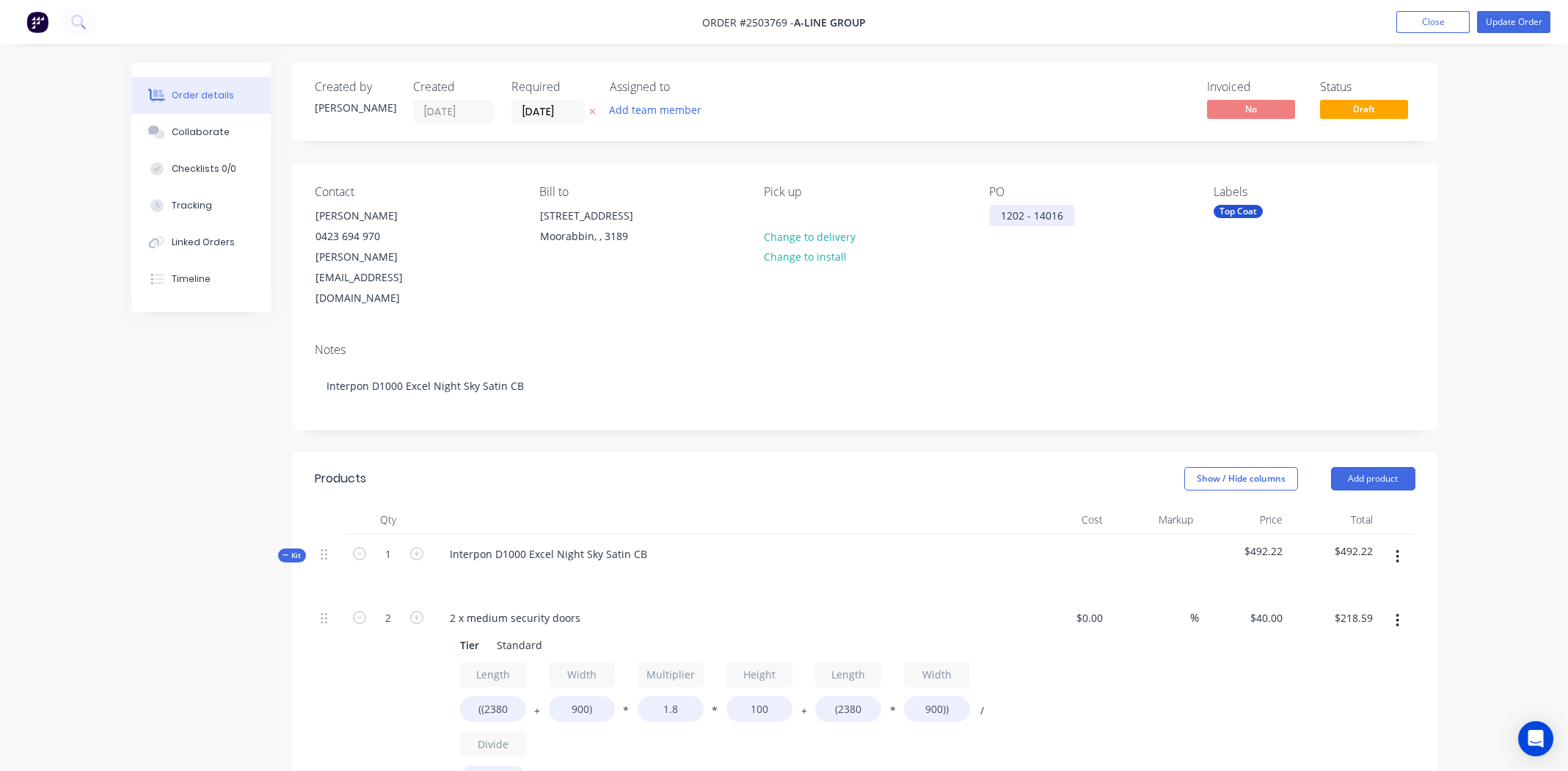
click at [1066, 213] on div "1202 - 14016" at bounding box center [1032, 215] width 86 height 21
click at [1500, 21] on button "Update Order" at bounding box center [1514, 22] width 73 height 22
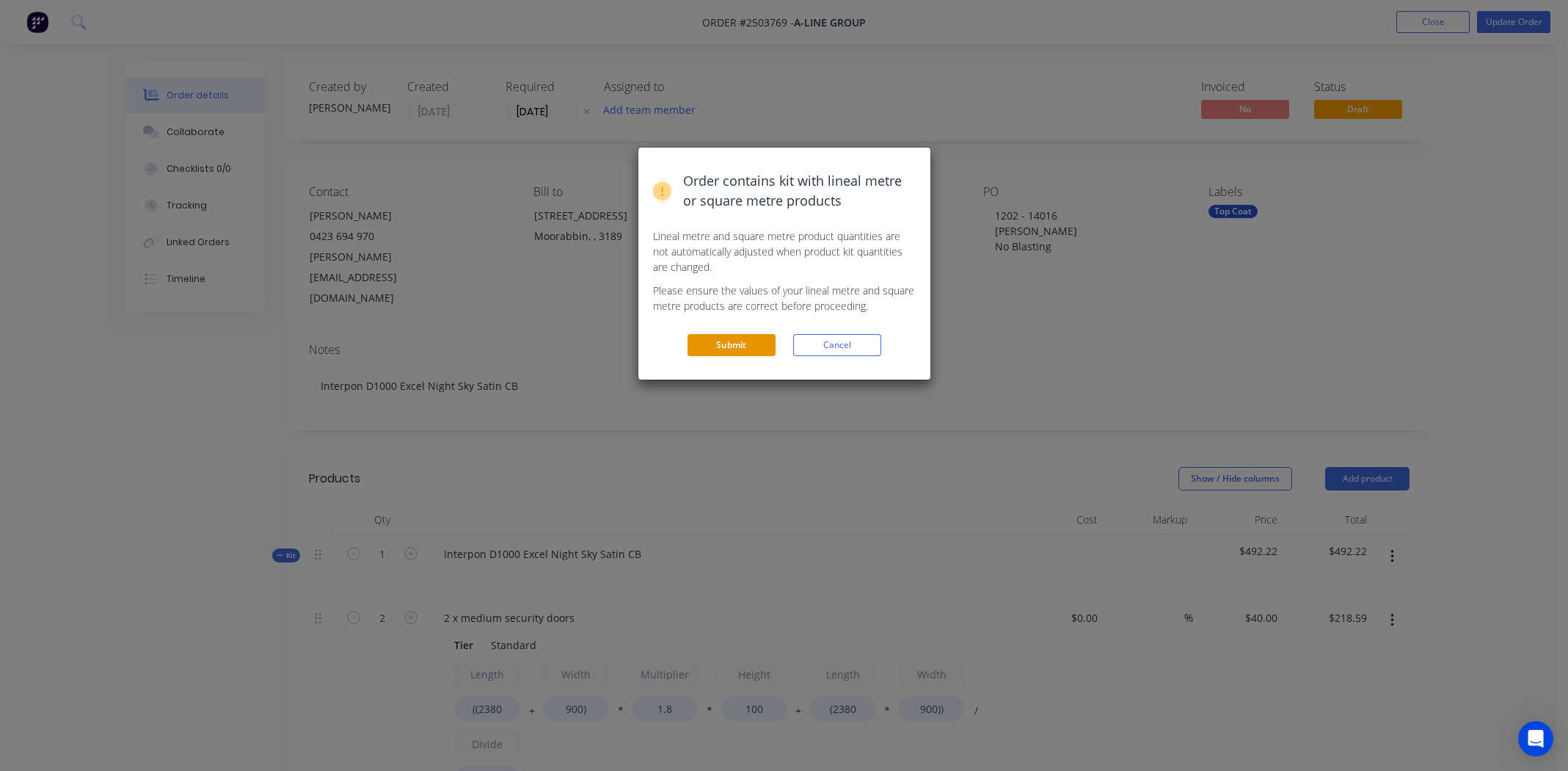
click at [716, 343] on button "Submit" at bounding box center [731, 345] width 88 height 22
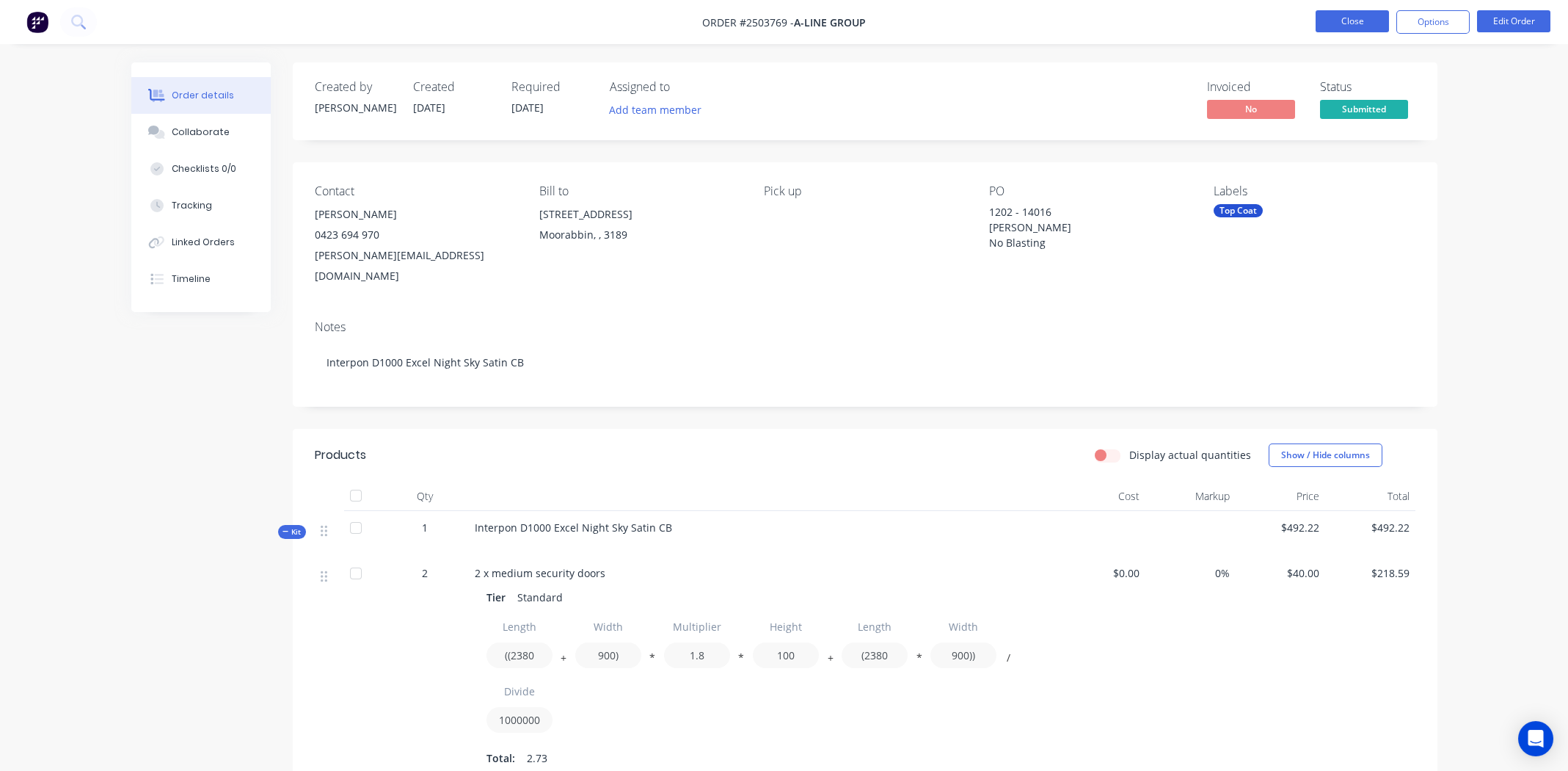
click at [1343, 17] on button "Close" at bounding box center [1352, 21] width 73 height 22
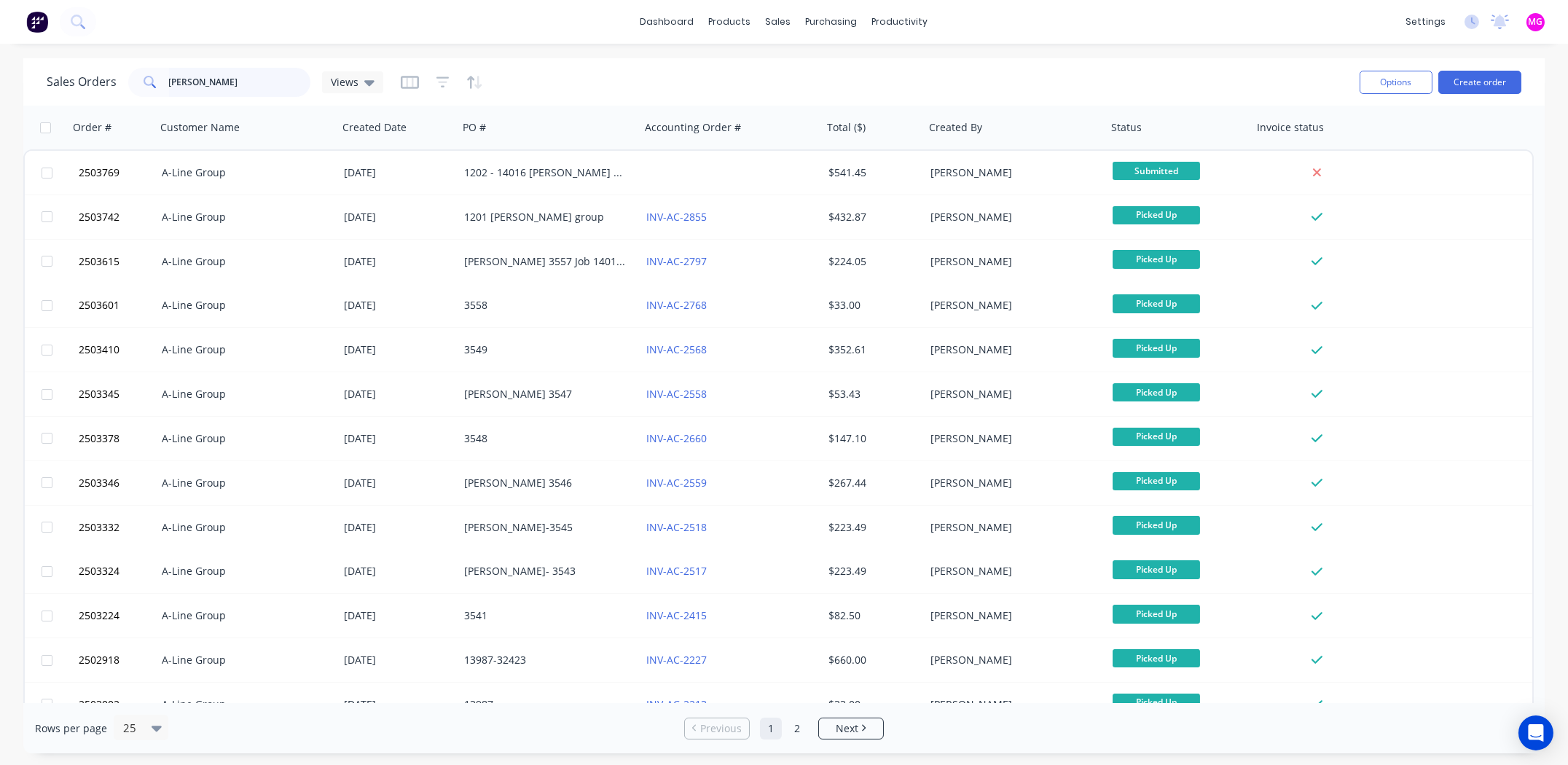
click at [241, 80] on input "aline" at bounding box center [240, 82] width 142 height 29
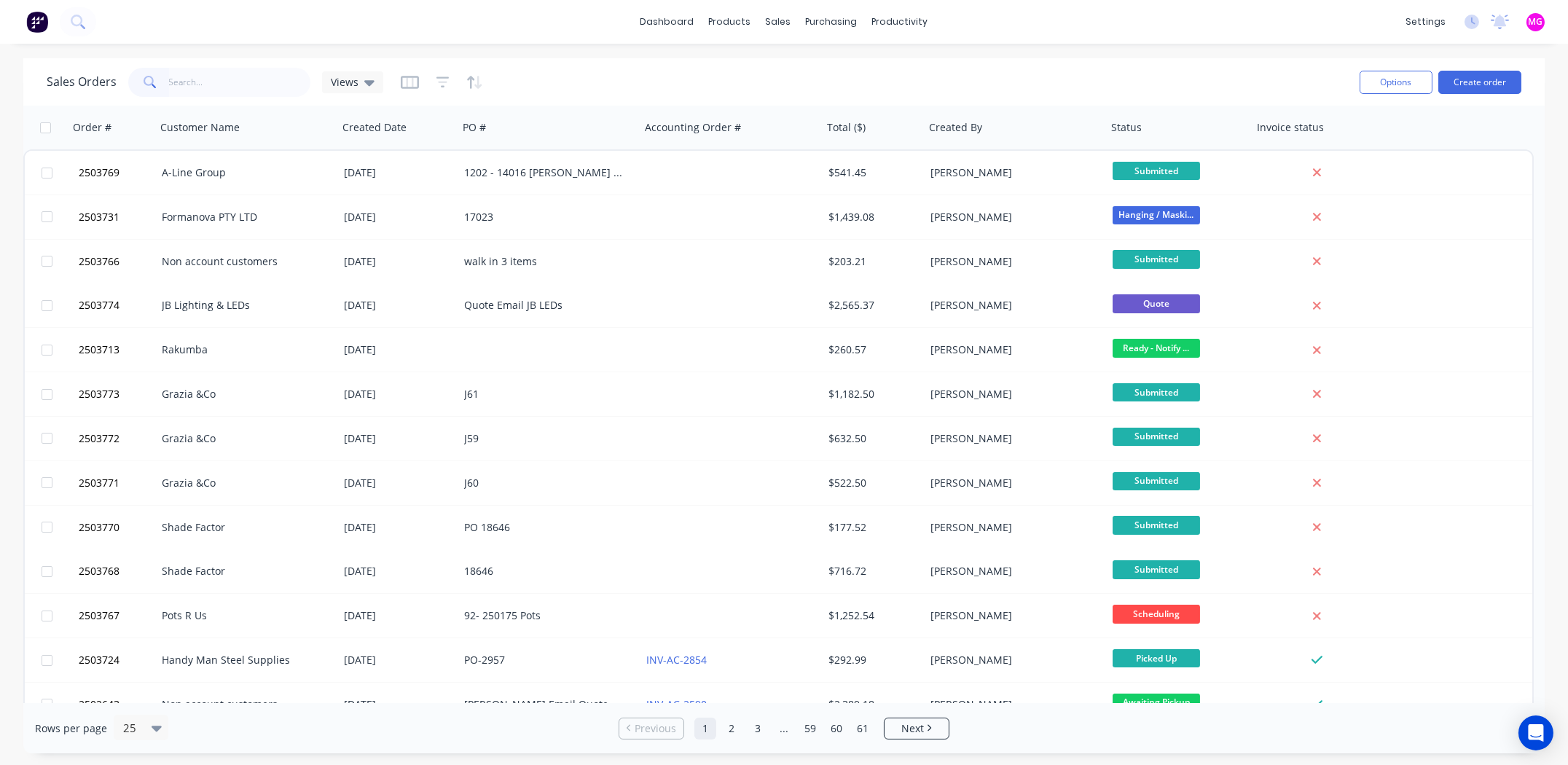
click at [1027, 32] on div "dashboard products sales purchasing productivity dashboard products Product Cat…" at bounding box center [784, 22] width 1568 height 44
click at [226, 88] on input "text" at bounding box center [240, 82] width 142 height 29
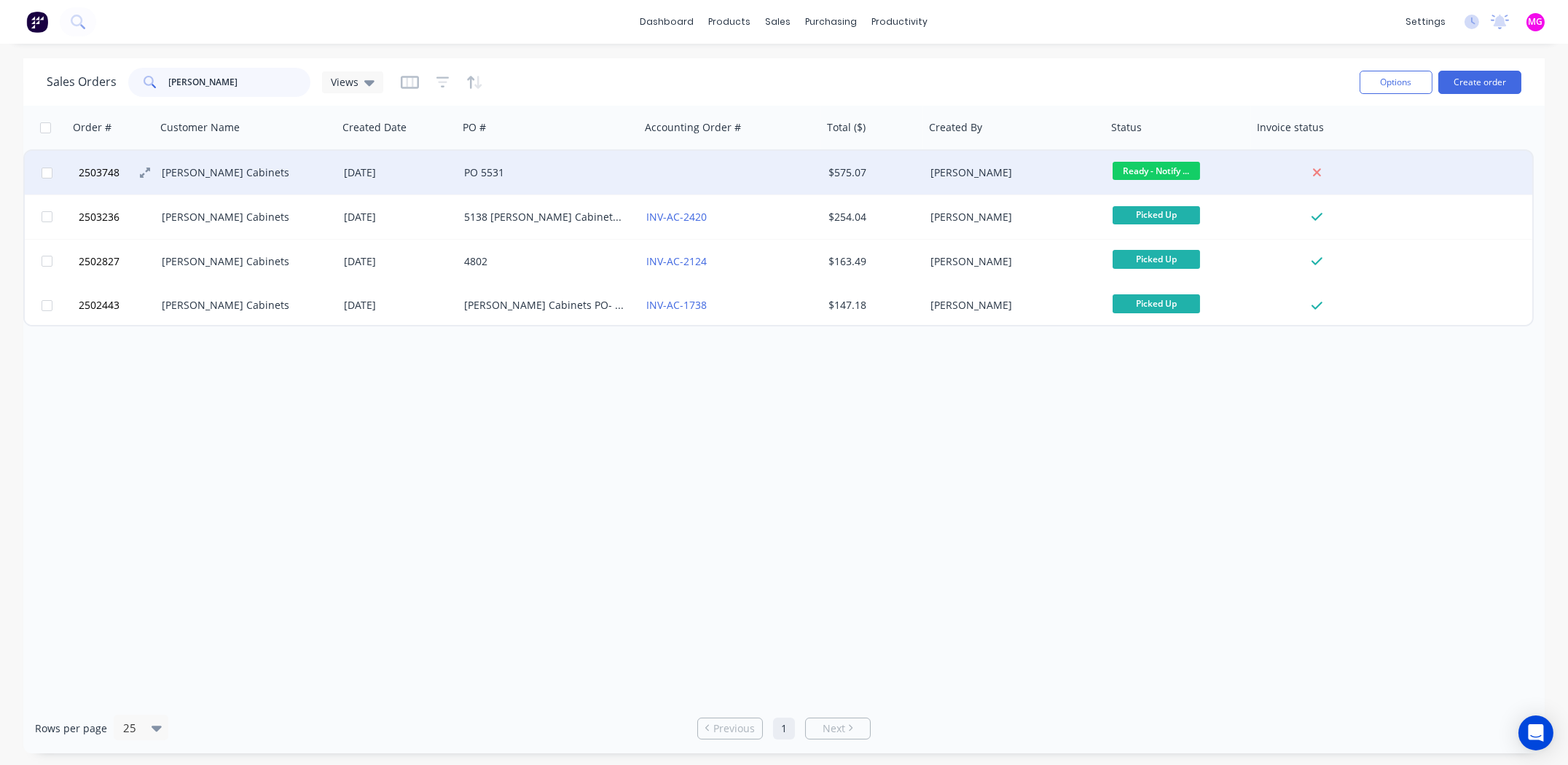
type input "nikolsons"
click at [99, 169] on span "2503748" at bounding box center [99, 172] width 41 height 15
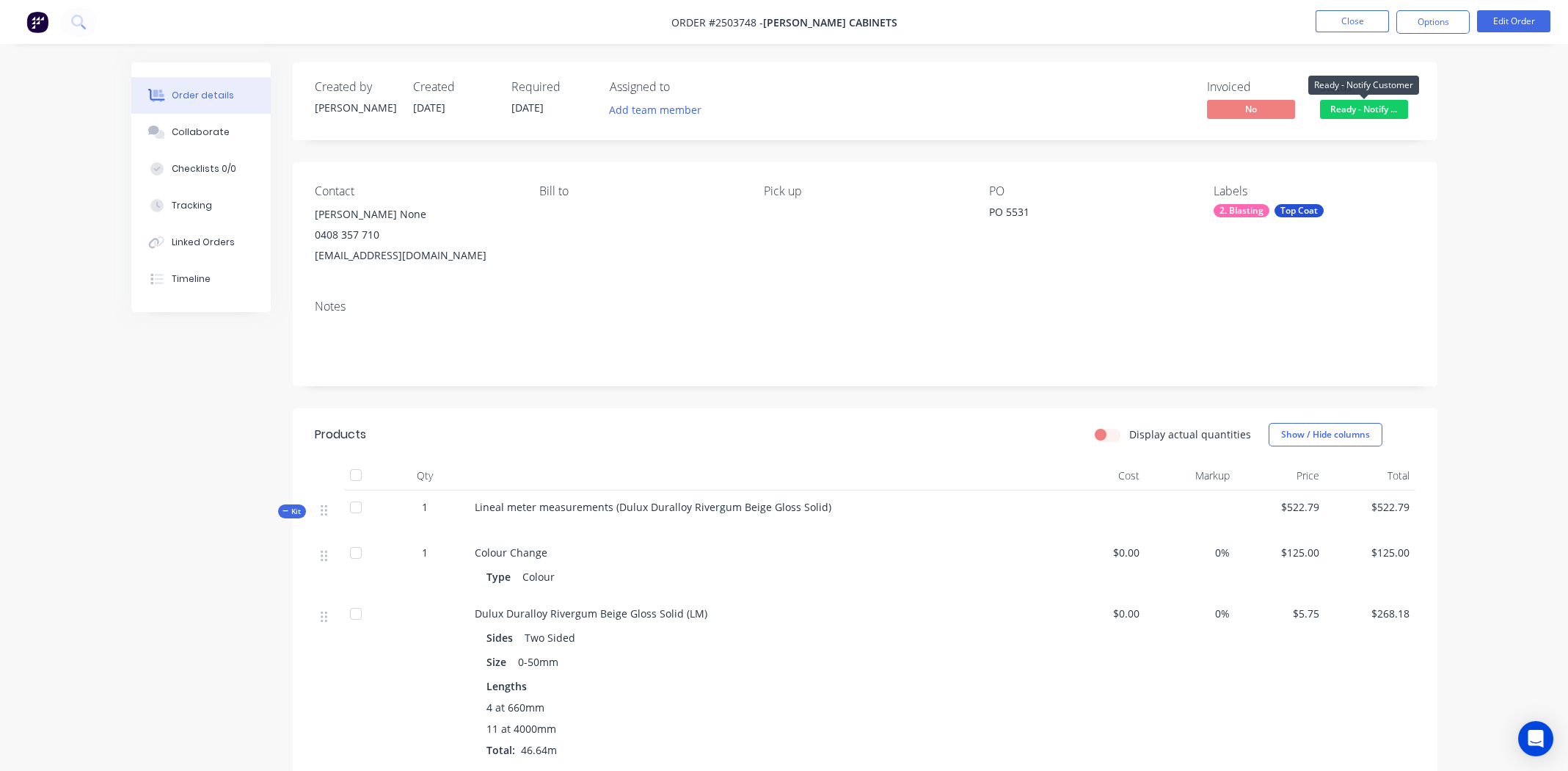
click at [1365, 112] on span "Ready - Notify ..." at bounding box center [1363, 109] width 88 height 18
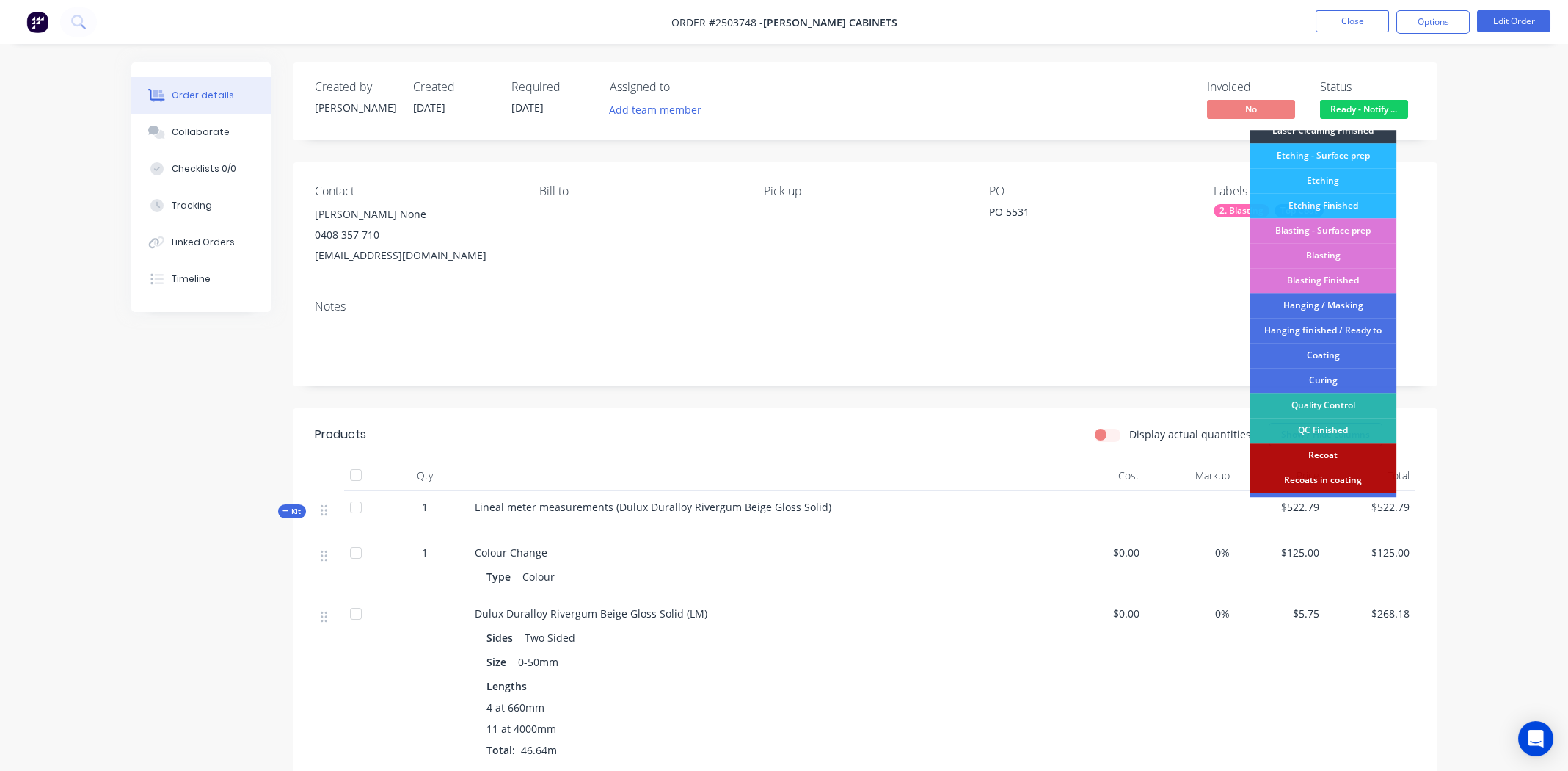
scroll to position [314, 0]
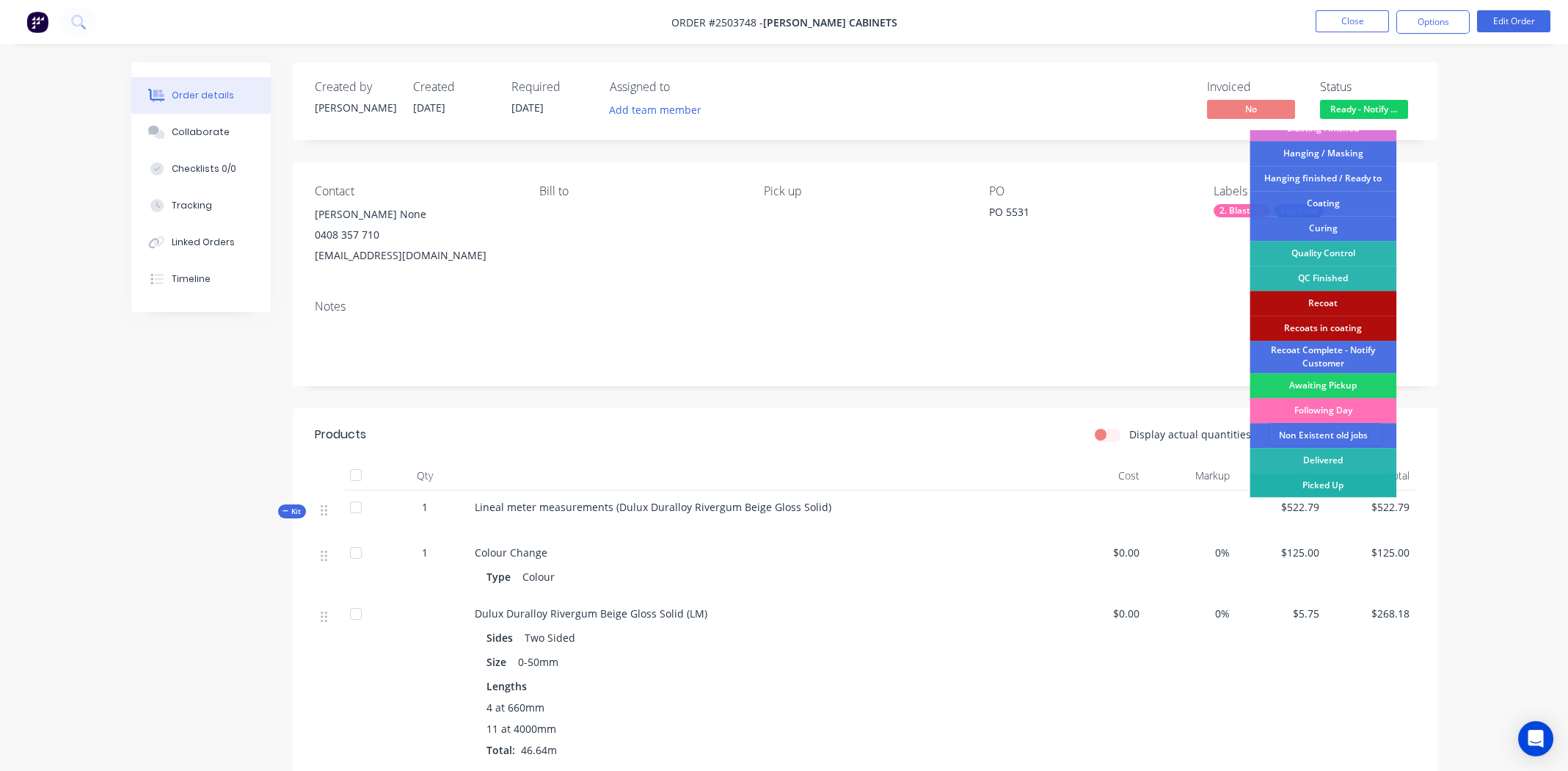
click at [1336, 480] on div "Picked Up" at bounding box center [1323, 485] width 147 height 25
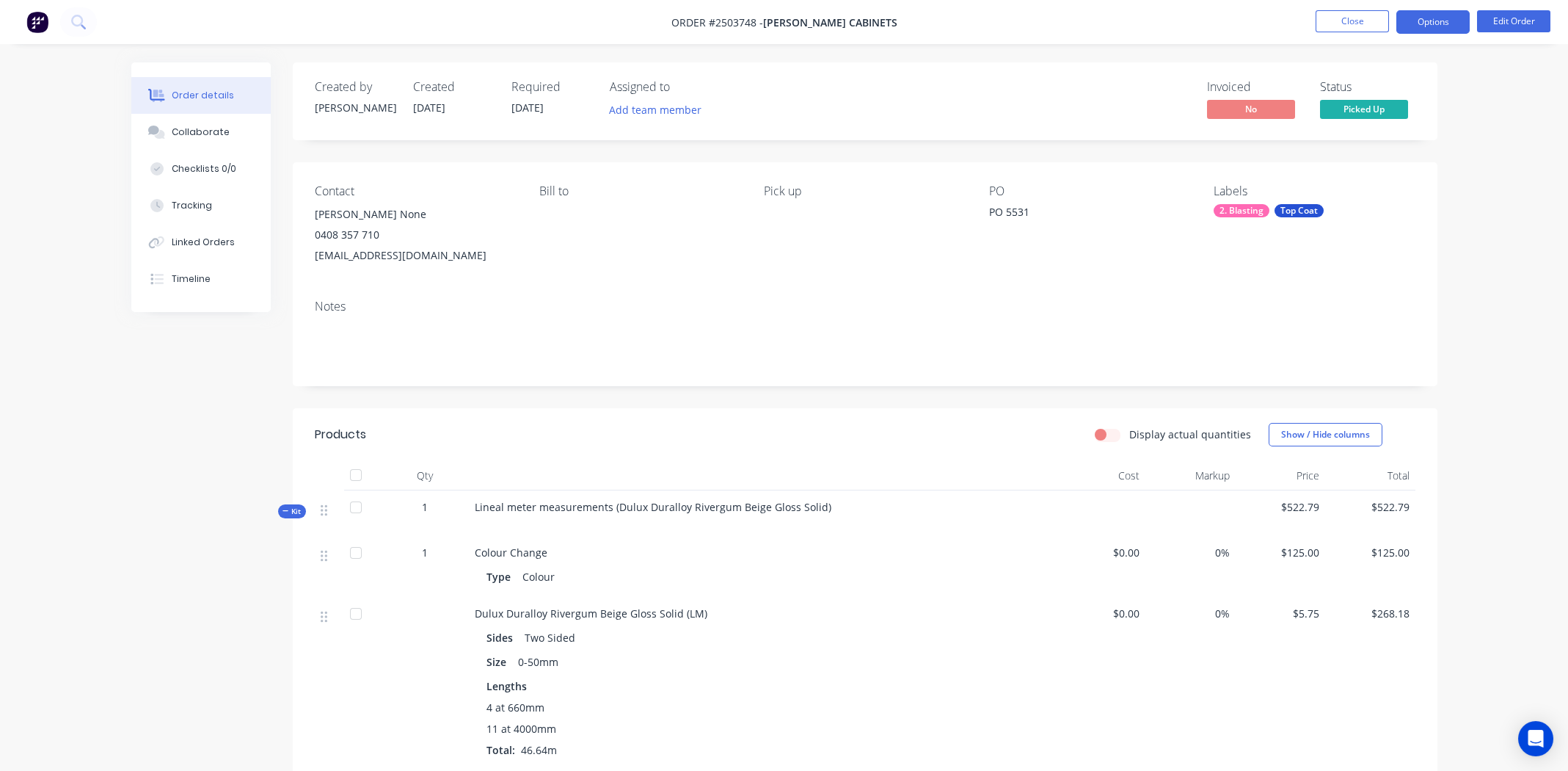
click at [1409, 17] on button "Options" at bounding box center [1433, 22] width 73 height 24
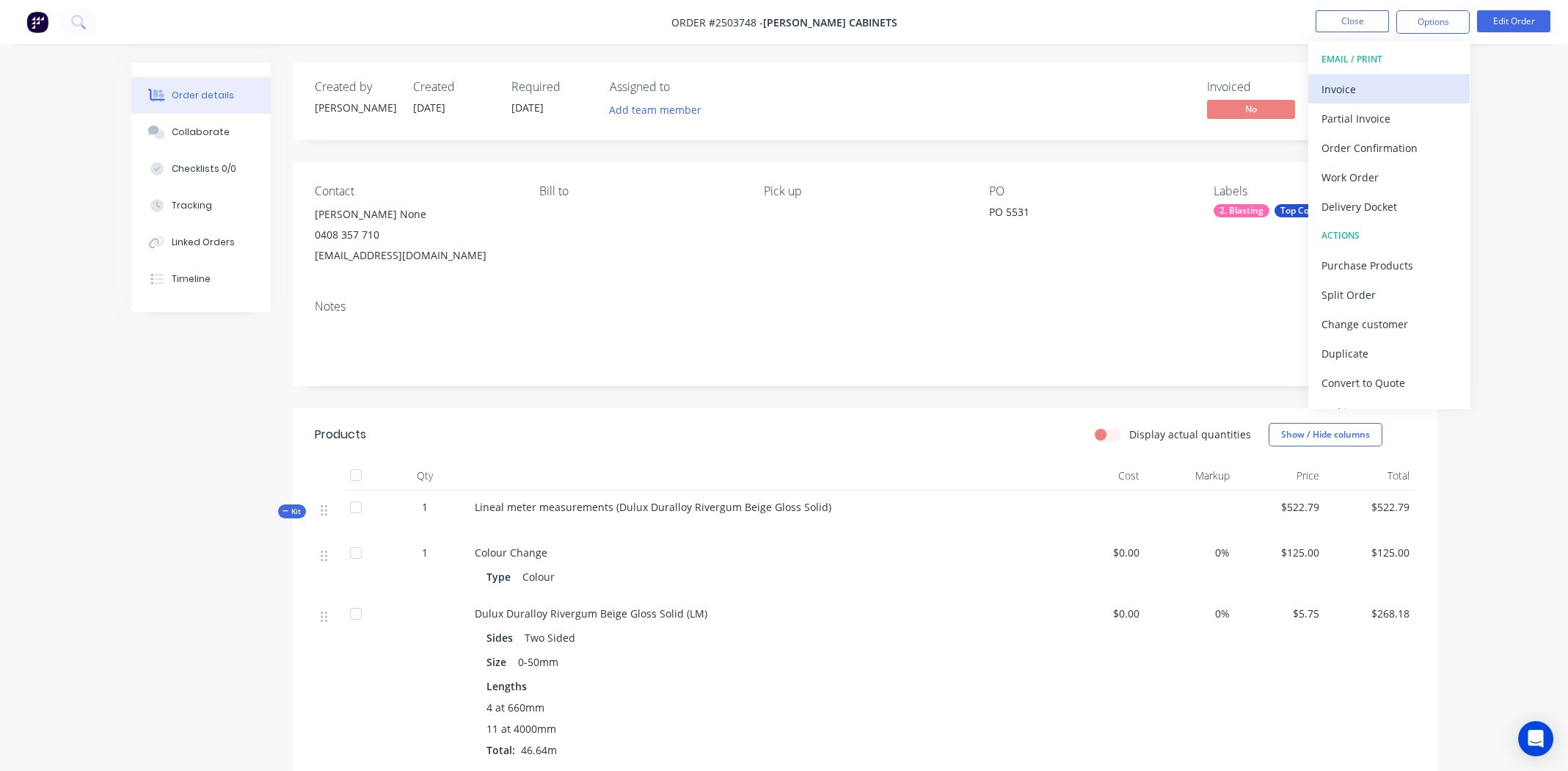
click at [1341, 84] on div "Invoice" at bounding box center [1389, 89] width 135 height 21
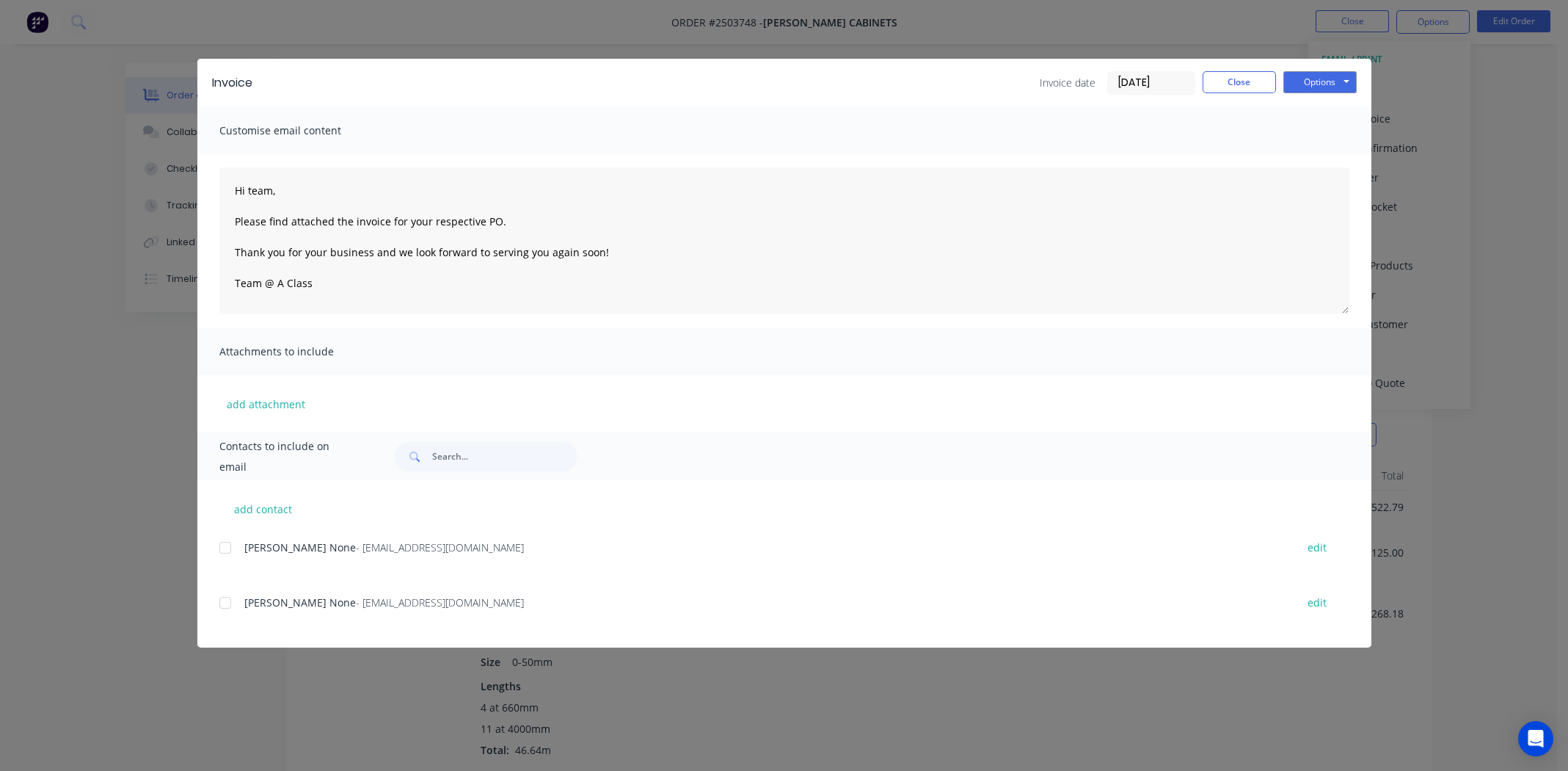
click at [224, 550] on div at bounding box center [225, 548] width 30 height 30
click at [1315, 77] on button "Options" at bounding box center [1320, 82] width 73 height 22
click at [1325, 151] on button "Email" at bounding box center [1330, 157] width 94 height 24
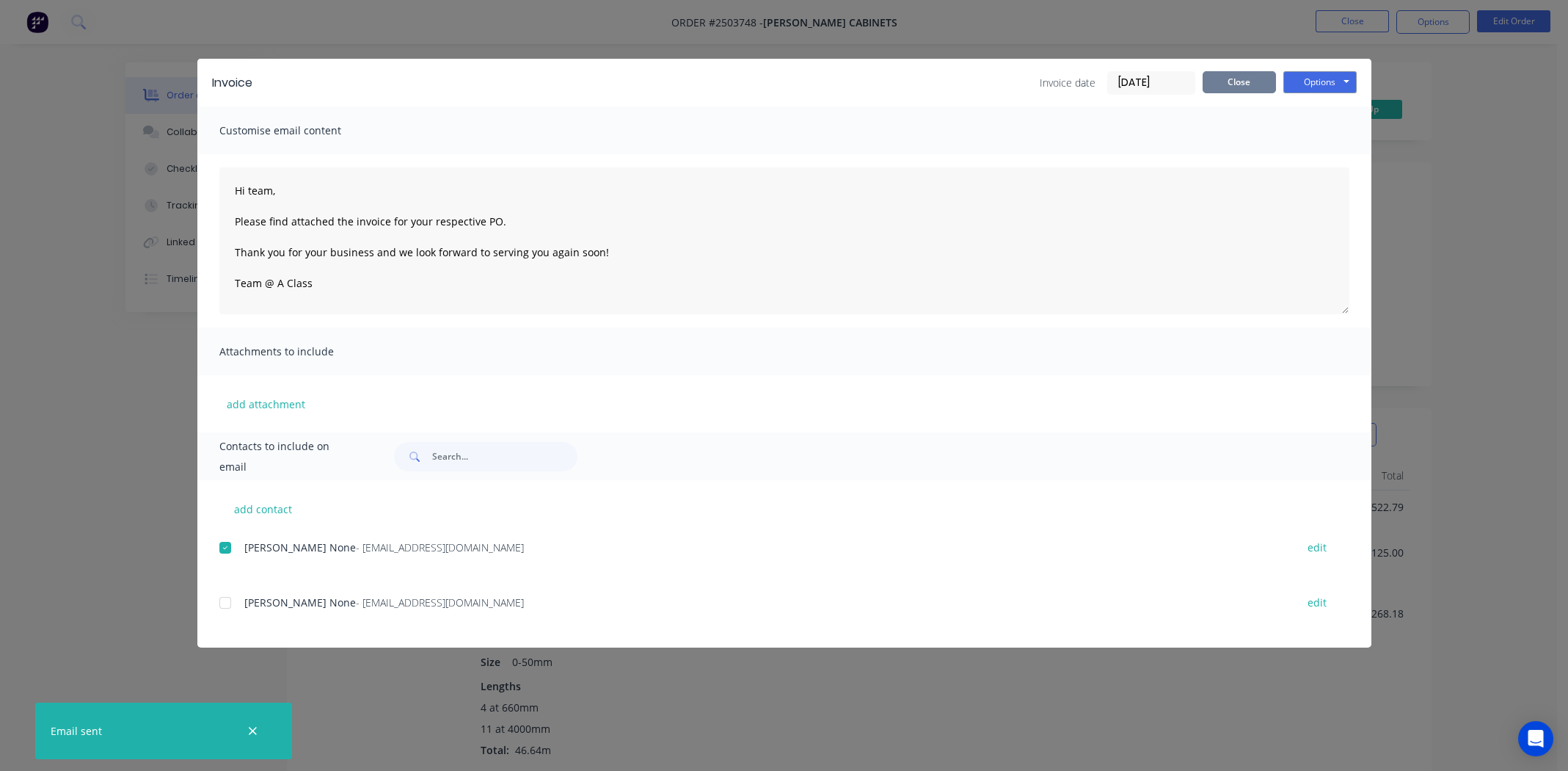
click at [1259, 82] on button "Close" at bounding box center [1240, 82] width 73 height 22
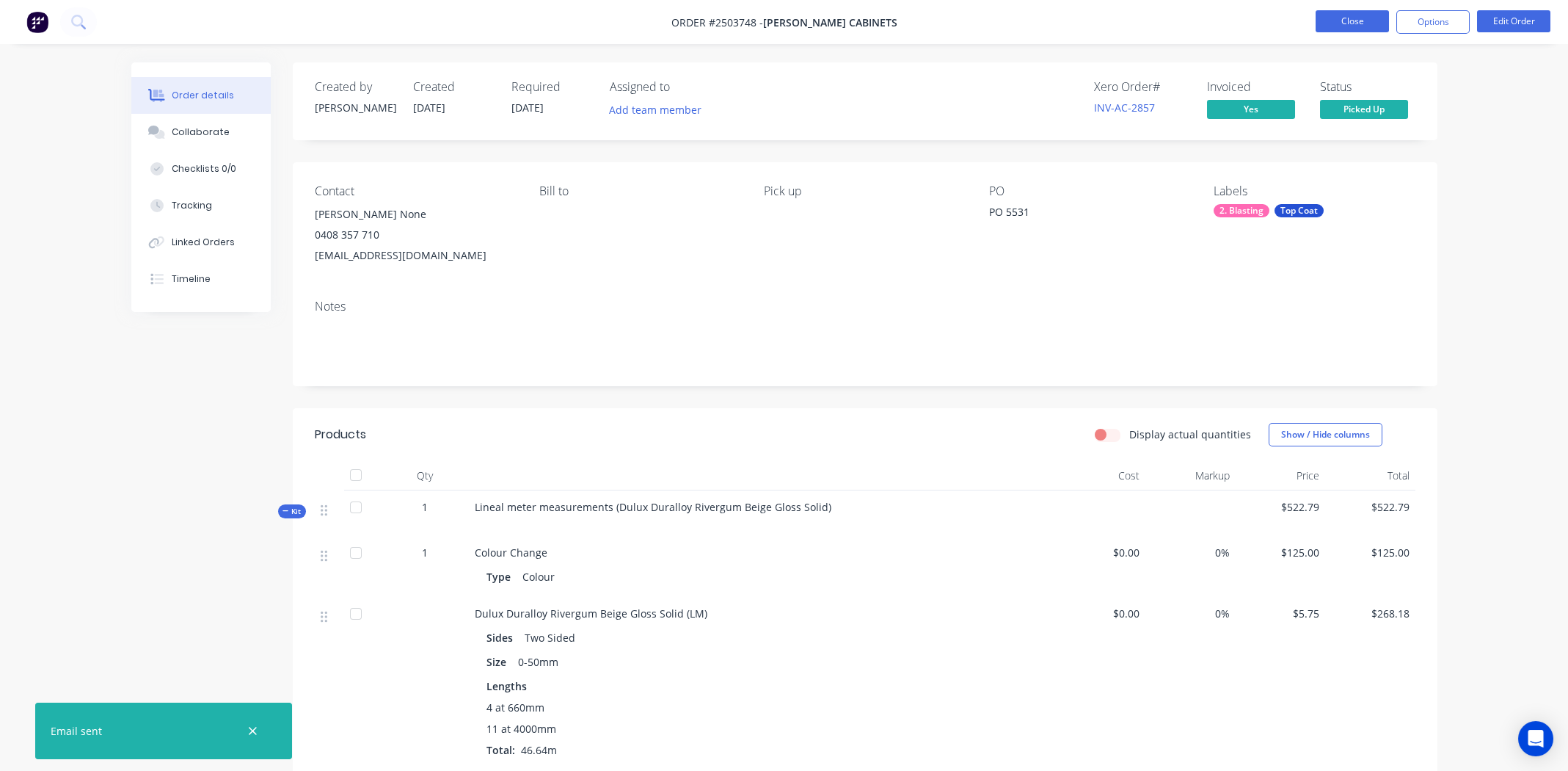
click at [1347, 17] on button "Close" at bounding box center [1352, 21] width 73 height 22
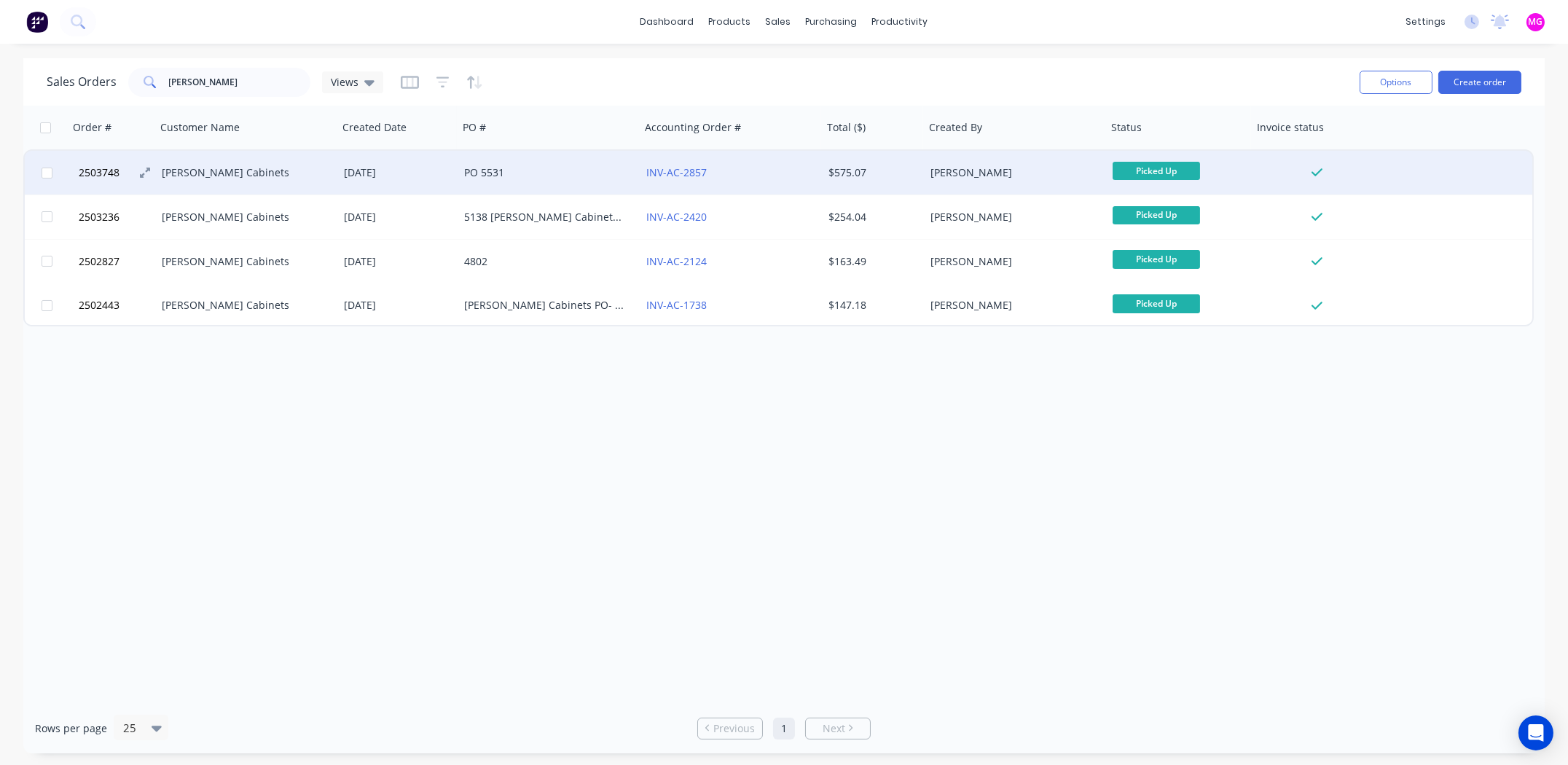
click at [105, 174] on span "2503748" at bounding box center [99, 172] width 41 height 15
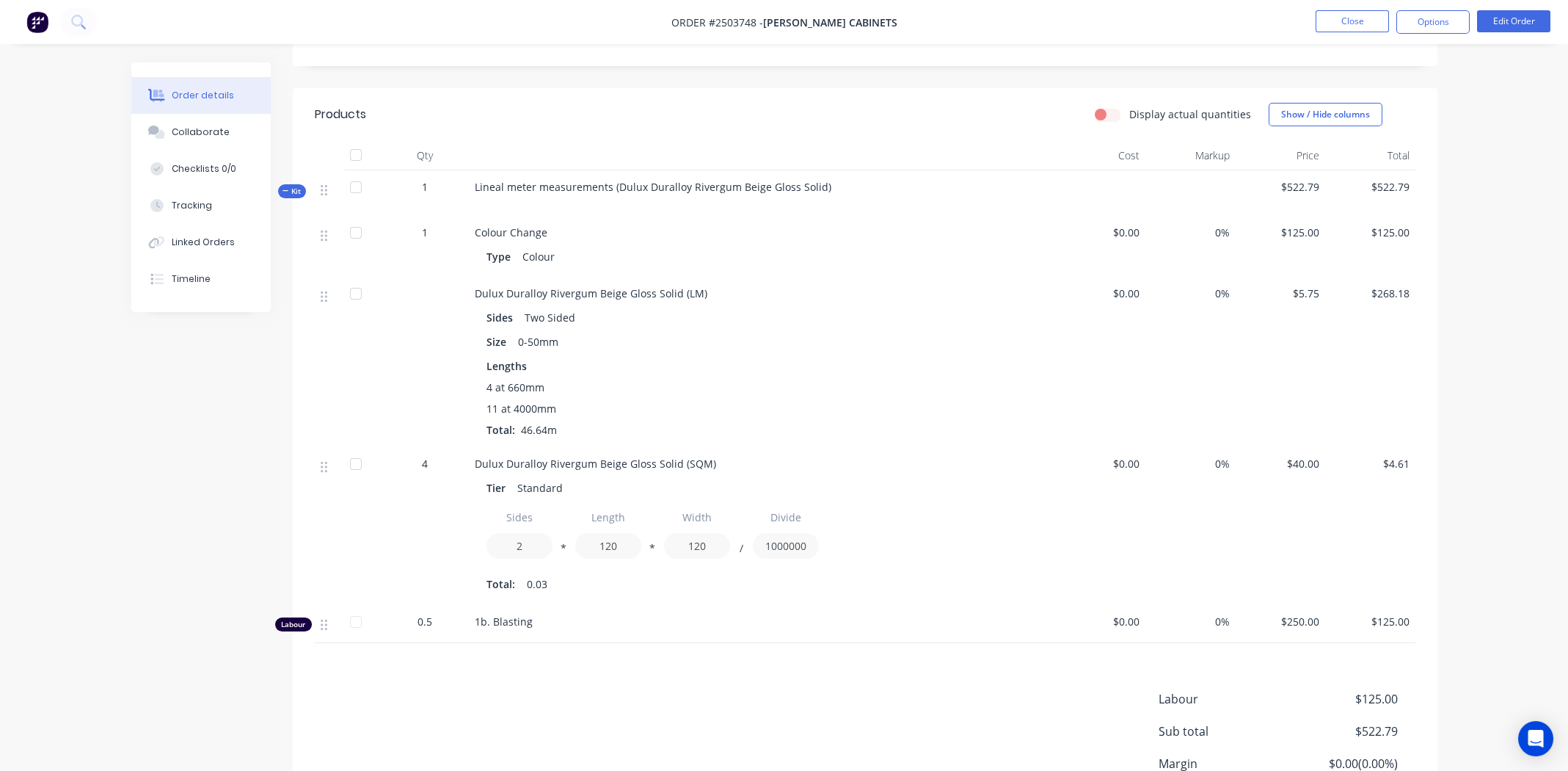
scroll to position [367, 0]
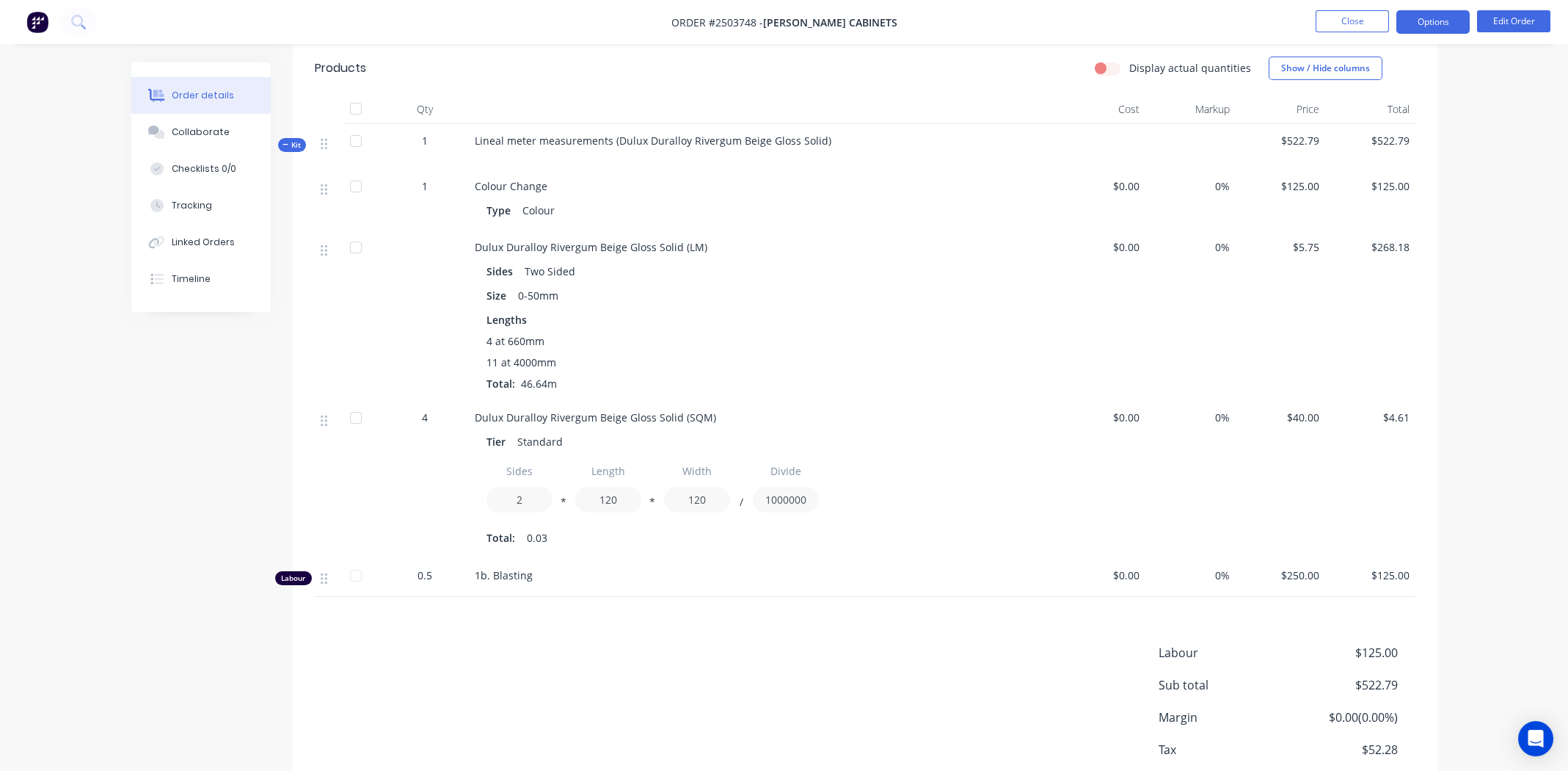
click at [1417, 21] on button "Options" at bounding box center [1433, 22] width 73 height 24
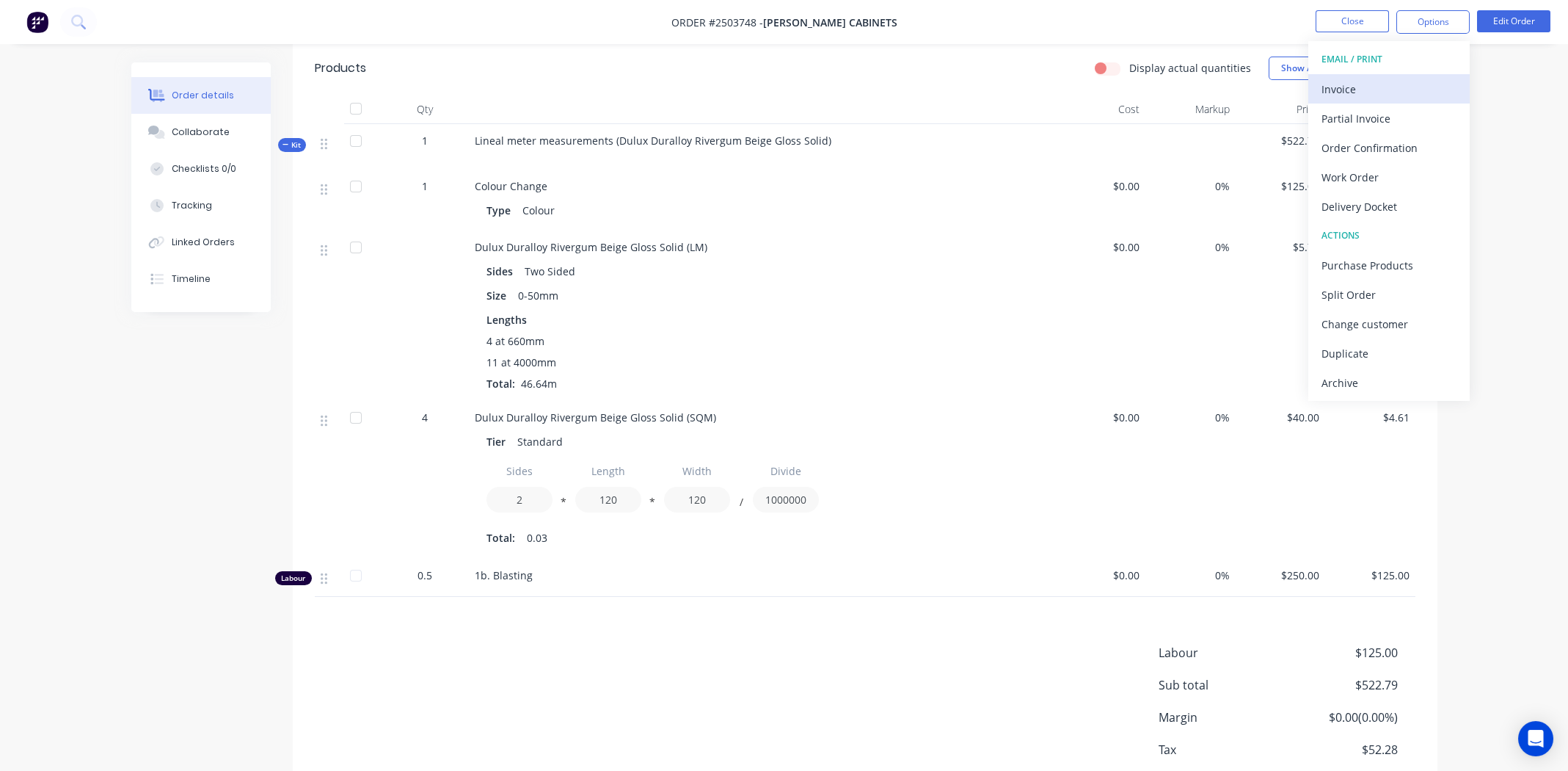
click at [1331, 85] on div "Invoice" at bounding box center [1389, 89] width 135 height 21
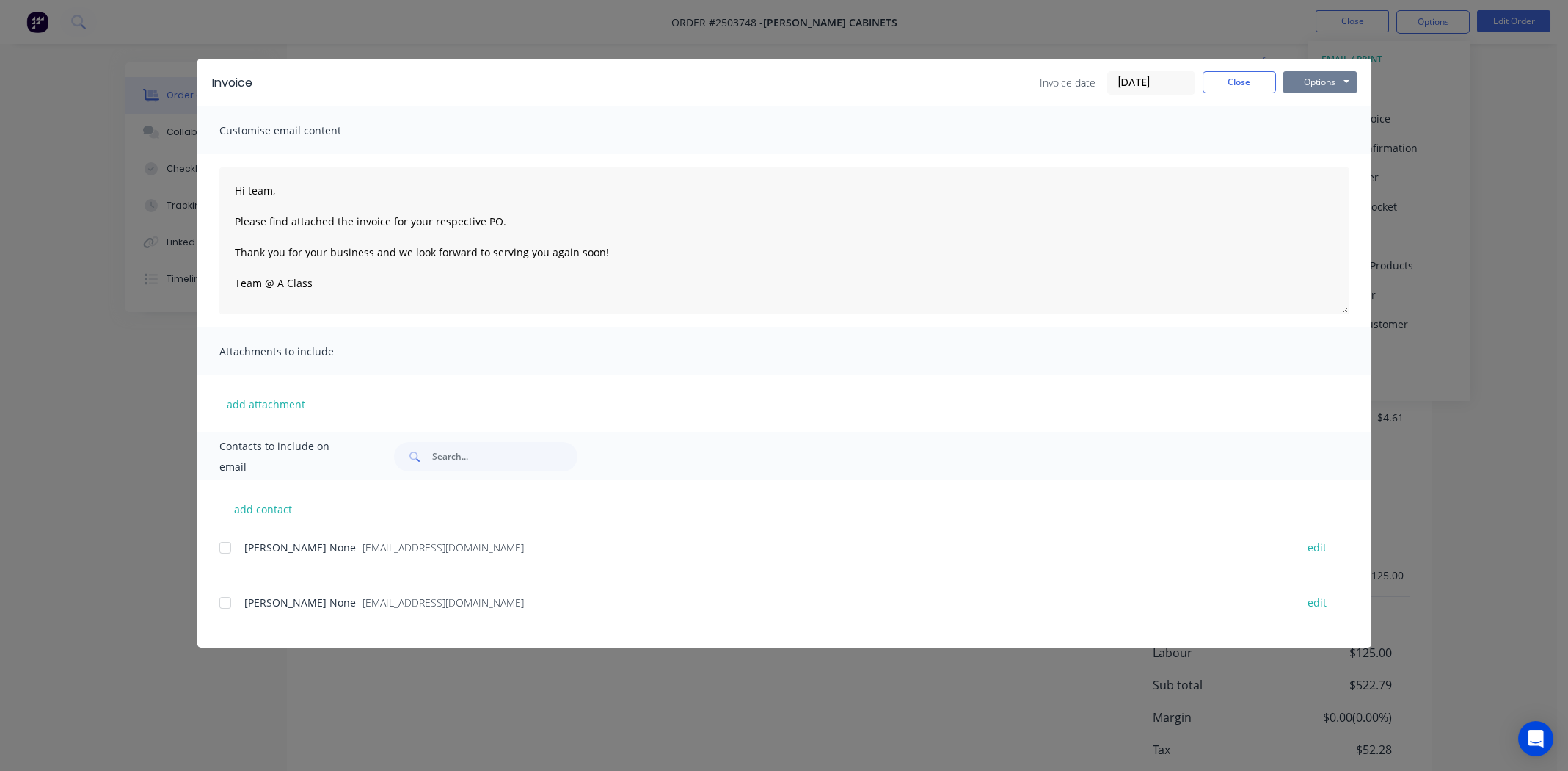
click at [1319, 87] on button "Options" at bounding box center [1320, 82] width 73 height 22
click at [1310, 138] on button "Print" at bounding box center [1330, 132] width 94 height 24
click at [1235, 85] on button "Close" at bounding box center [1240, 82] width 73 height 22
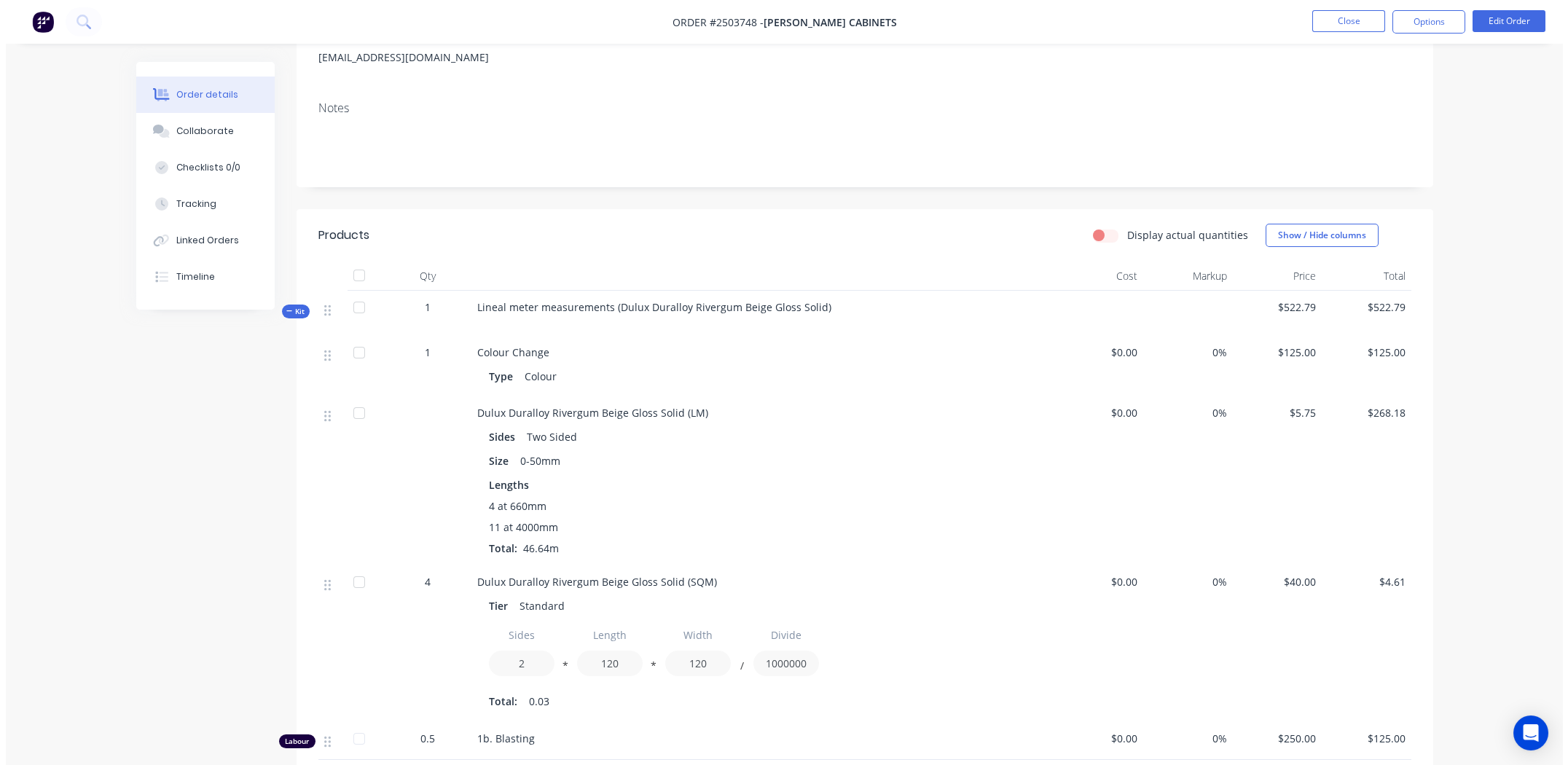
scroll to position [0, 0]
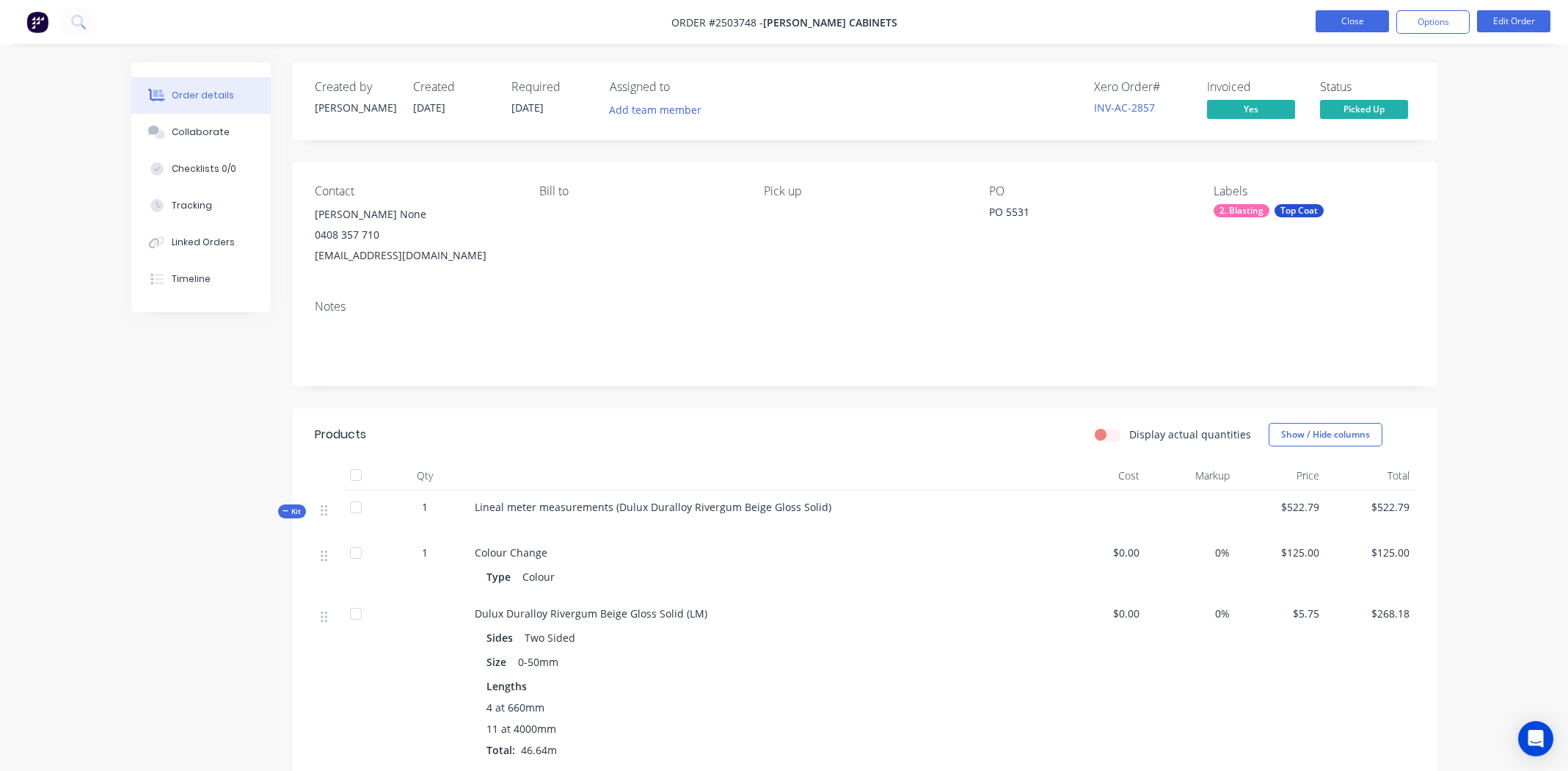
click at [1354, 15] on button "Close" at bounding box center [1352, 21] width 73 height 22
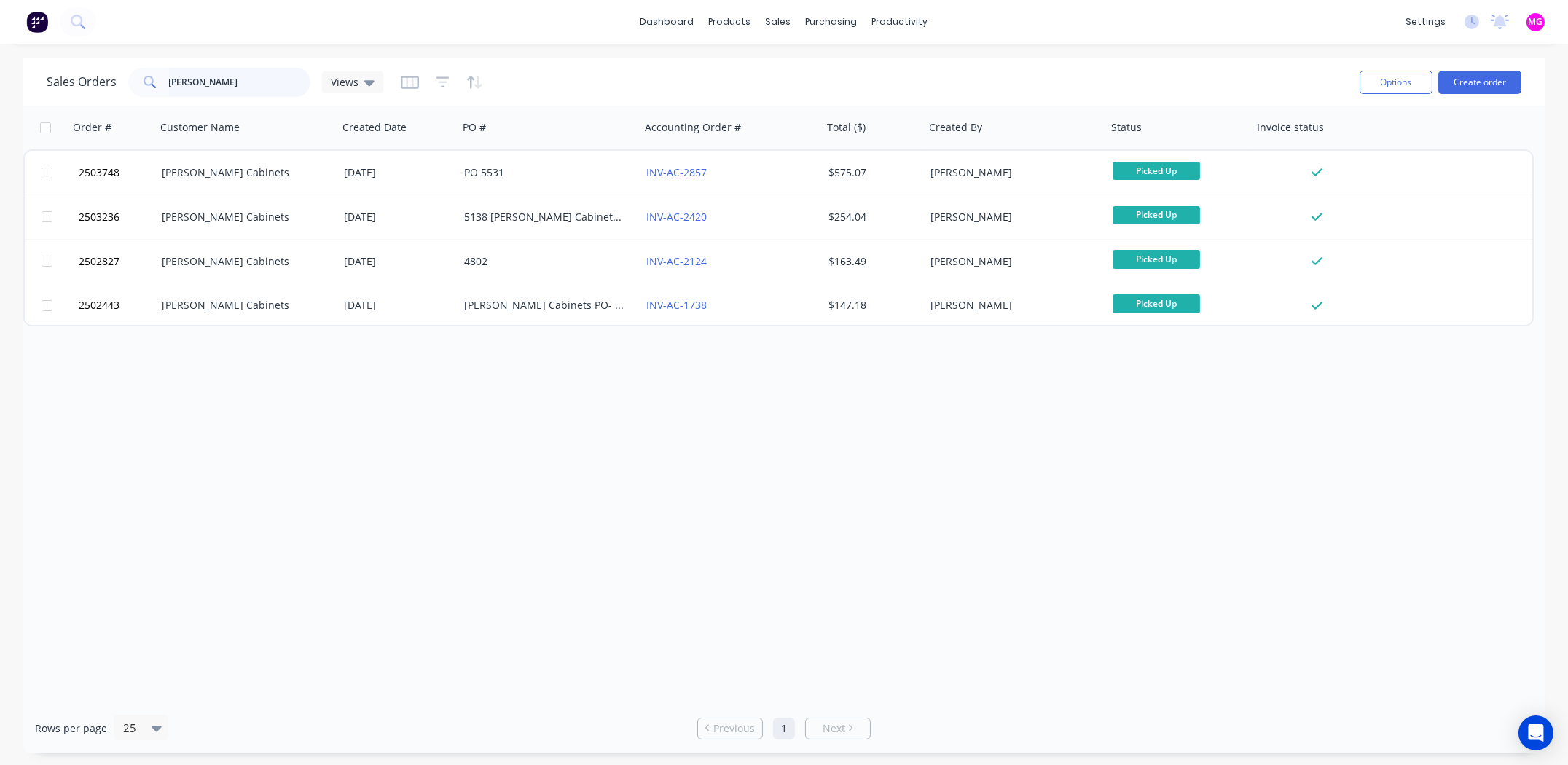
click at [254, 78] on input "nikolsons" at bounding box center [240, 82] width 142 height 29
type input "cm steel"
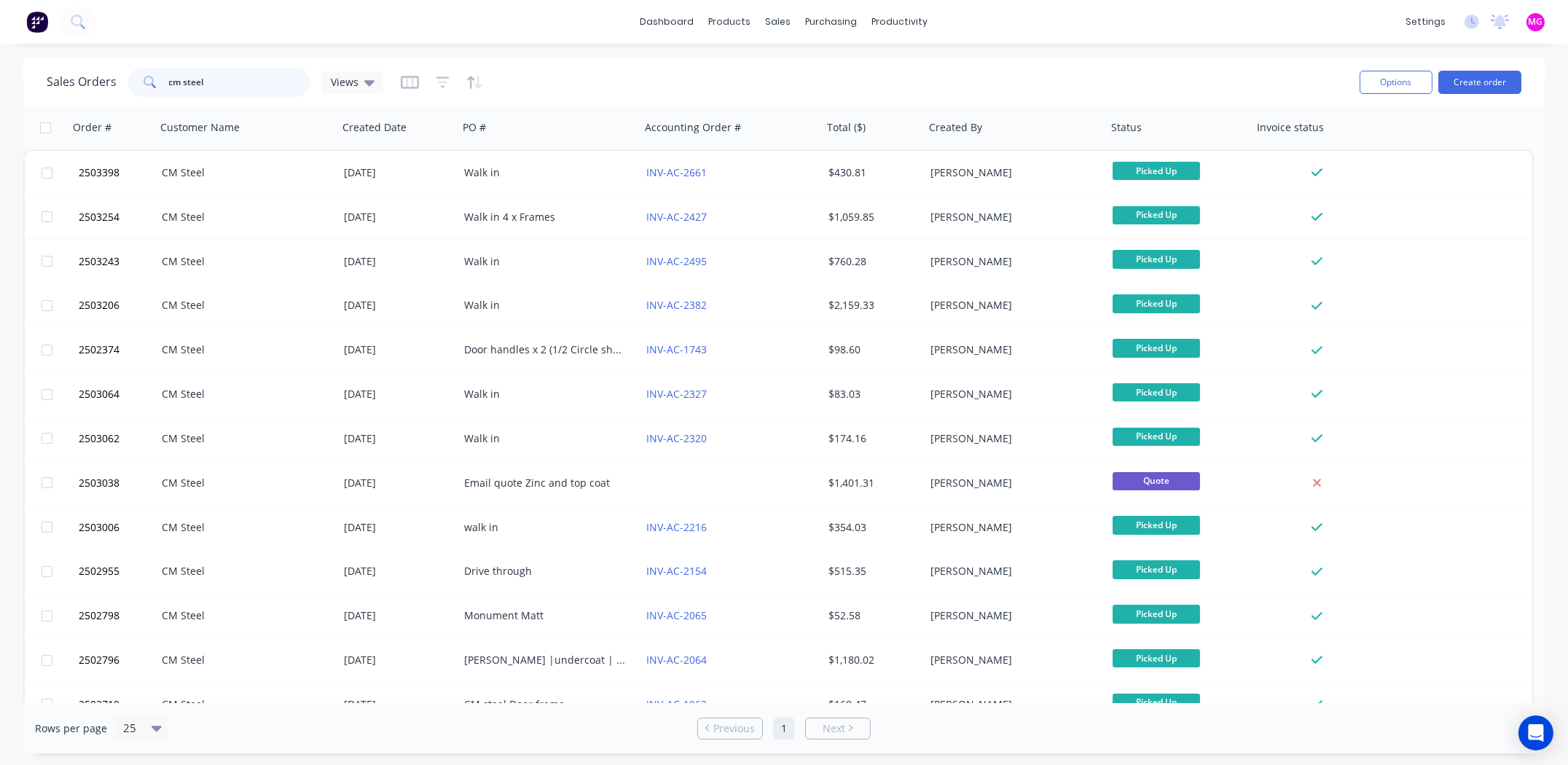
click at [237, 76] on input "cm steel" at bounding box center [240, 82] width 142 height 29
click at [236, 76] on input "cm steel" at bounding box center [240, 82] width 142 height 29
click at [235, 76] on input "cm steel" at bounding box center [240, 82] width 142 height 29
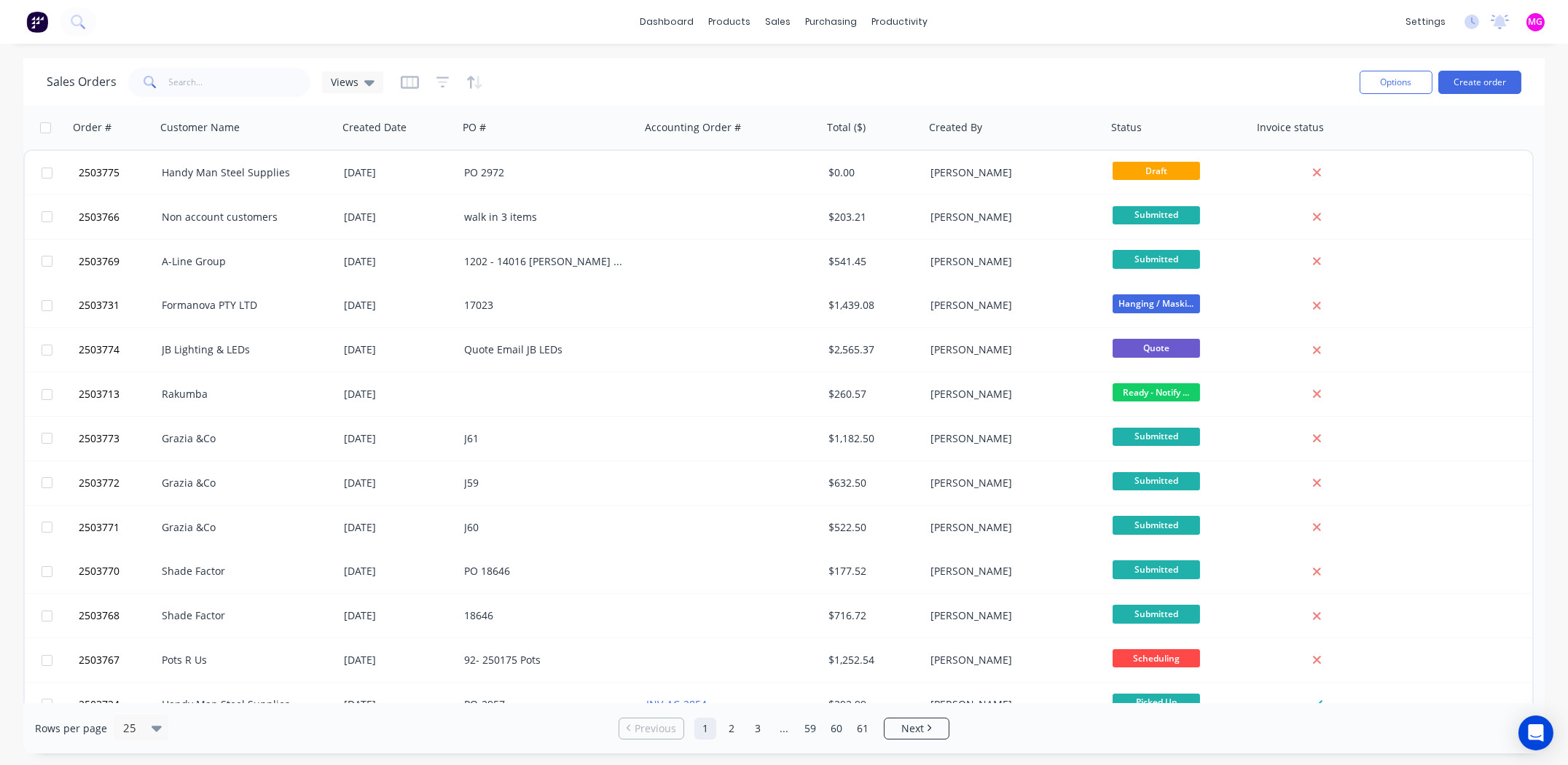
click at [1181, 81] on div "Sales Orders Views" at bounding box center [697, 81] width 1301 height 35
click at [210, 79] on input "text" at bounding box center [240, 82] width 142 height 29
click at [201, 74] on input "text" at bounding box center [240, 82] width 142 height 29
type input "handyman"
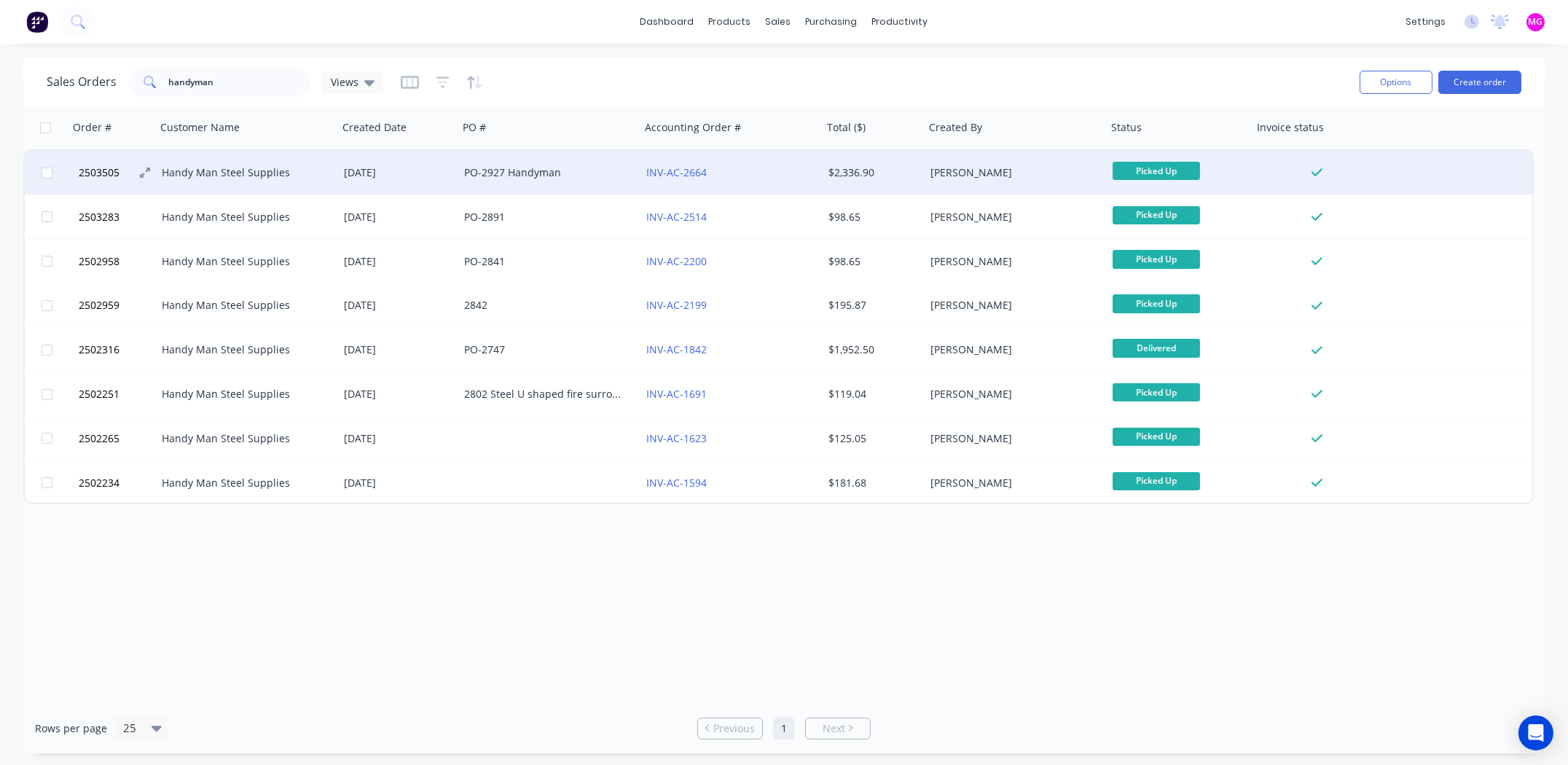
click at [109, 172] on span "2503505" at bounding box center [99, 172] width 41 height 15
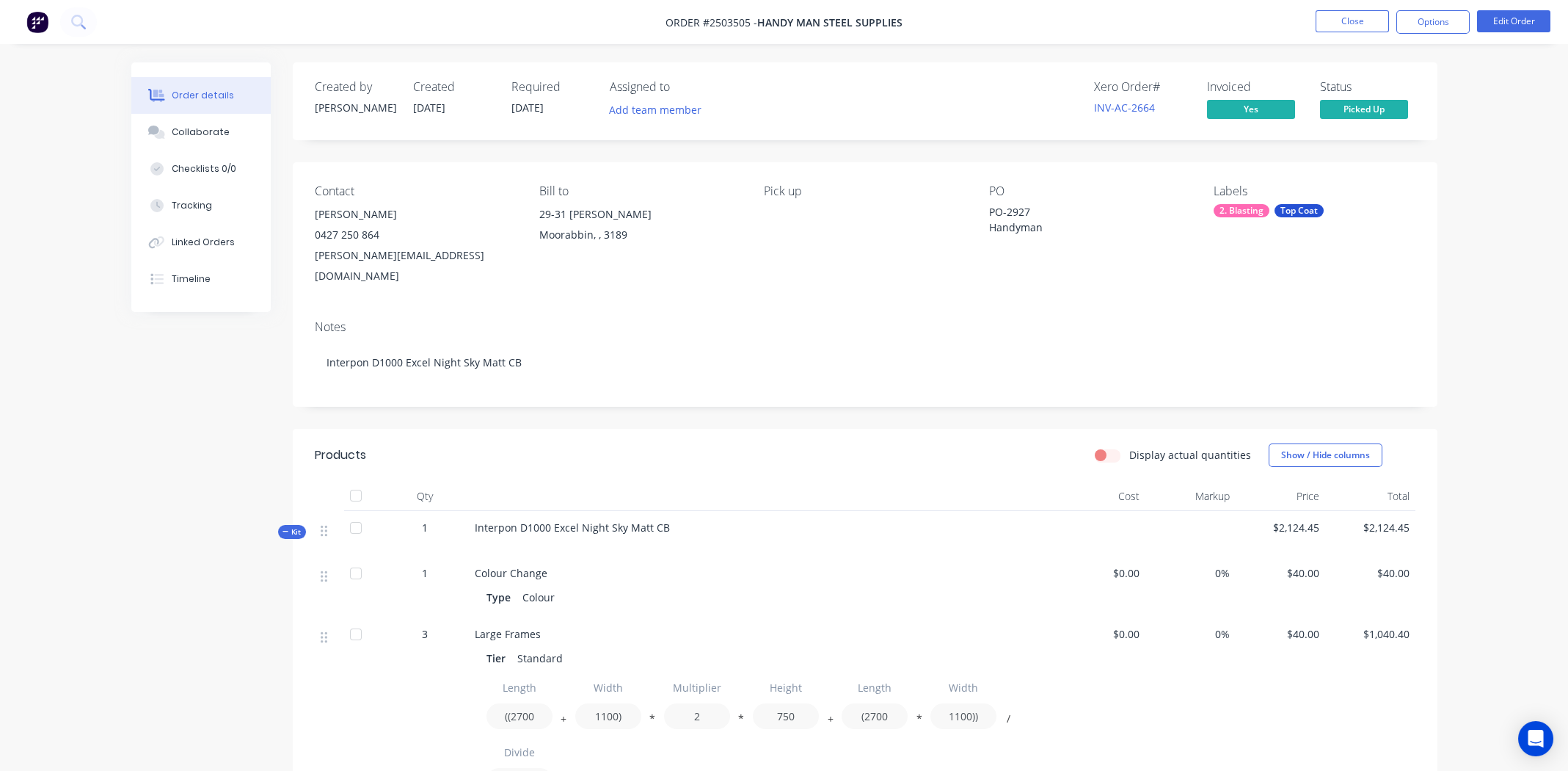
click at [746, 276] on div "Contact Glenn 0427 250 864 glenn@steelconfabrications.com.au Bill to 29-31 Nell…" at bounding box center [865, 235] width 1145 height 146
click at [802, 241] on div "Pick up" at bounding box center [864, 235] width 201 height 102
click at [1352, 23] on button "Close" at bounding box center [1352, 21] width 73 height 22
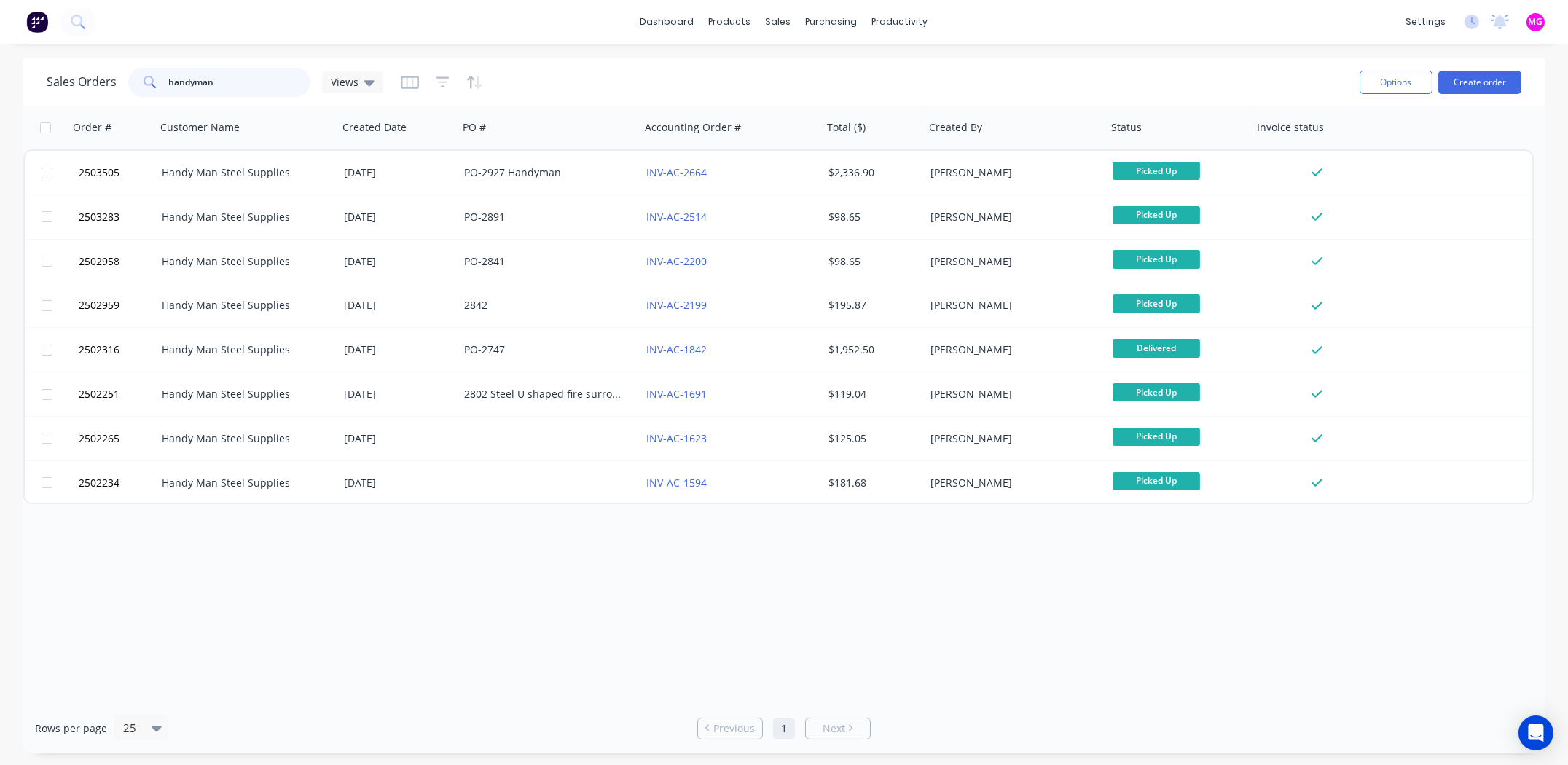
click at [230, 73] on input "handyman" at bounding box center [240, 82] width 142 height 29
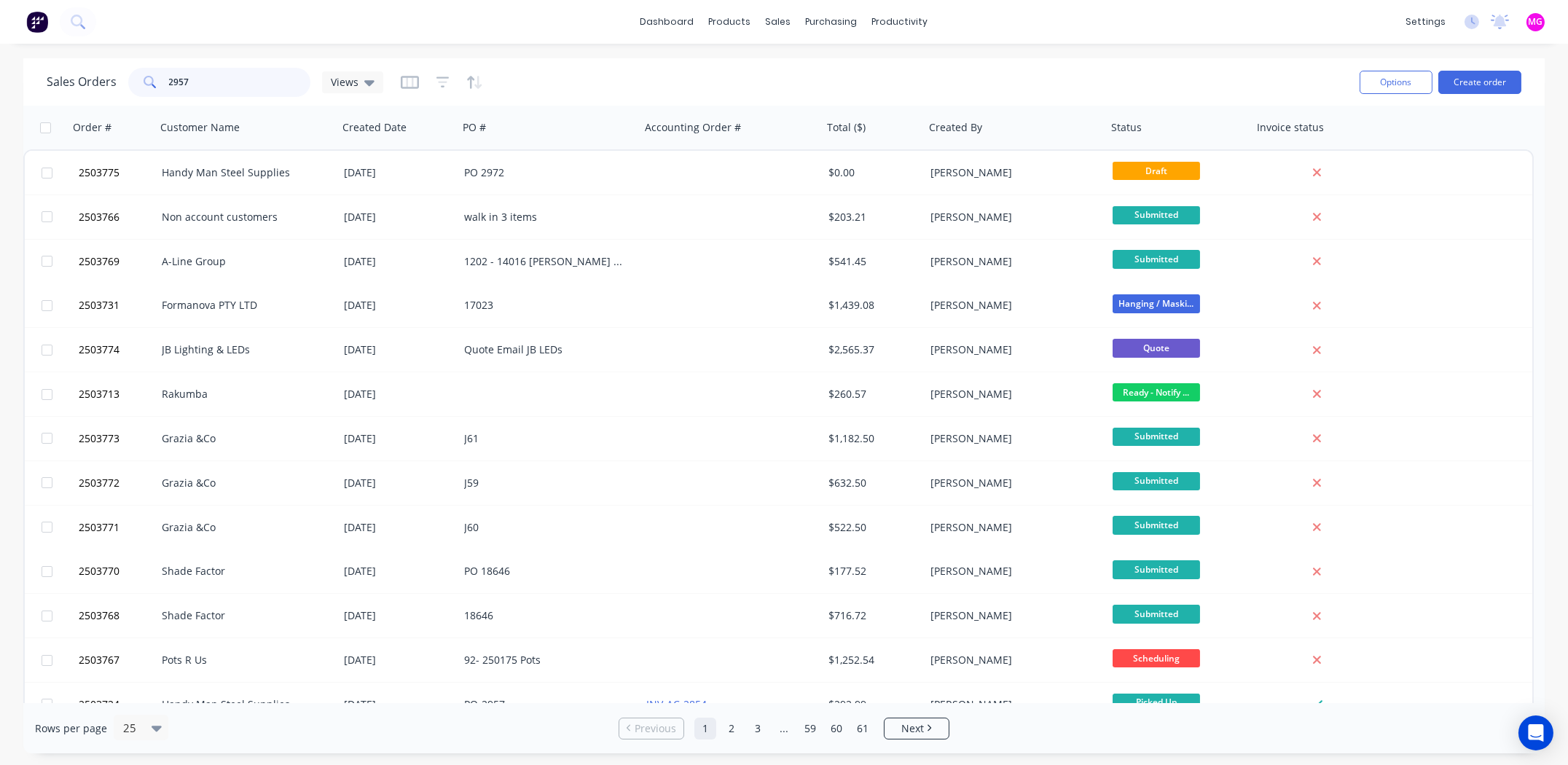
type input "2957"
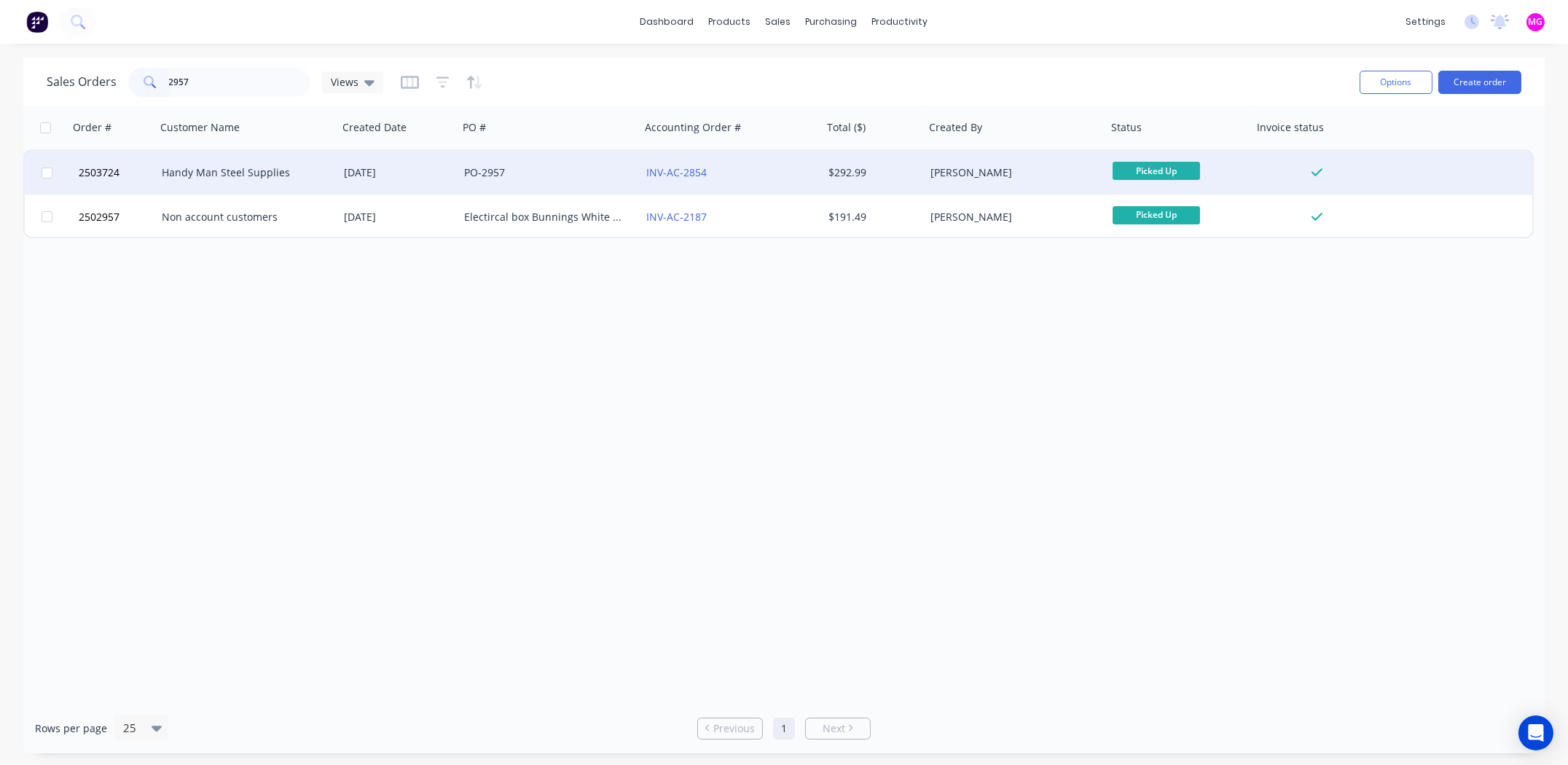
click at [217, 173] on div "Handy Man Steel Supplies" at bounding box center [242, 172] width 162 height 15
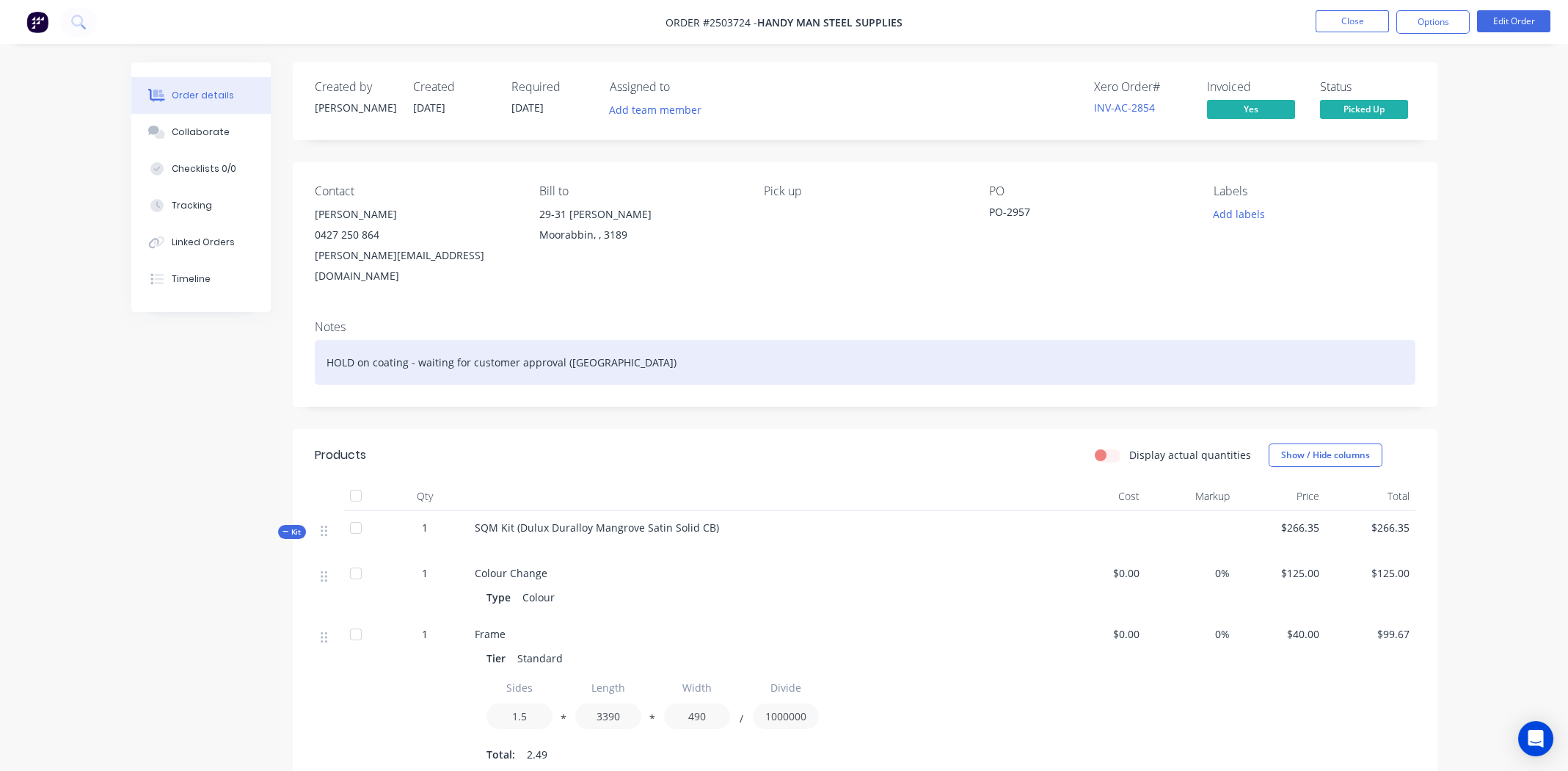
click at [769, 342] on div "HOLD on coating - waiting for customer approval (Mangrove)" at bounding box center [865, 362] width 1100 height 44
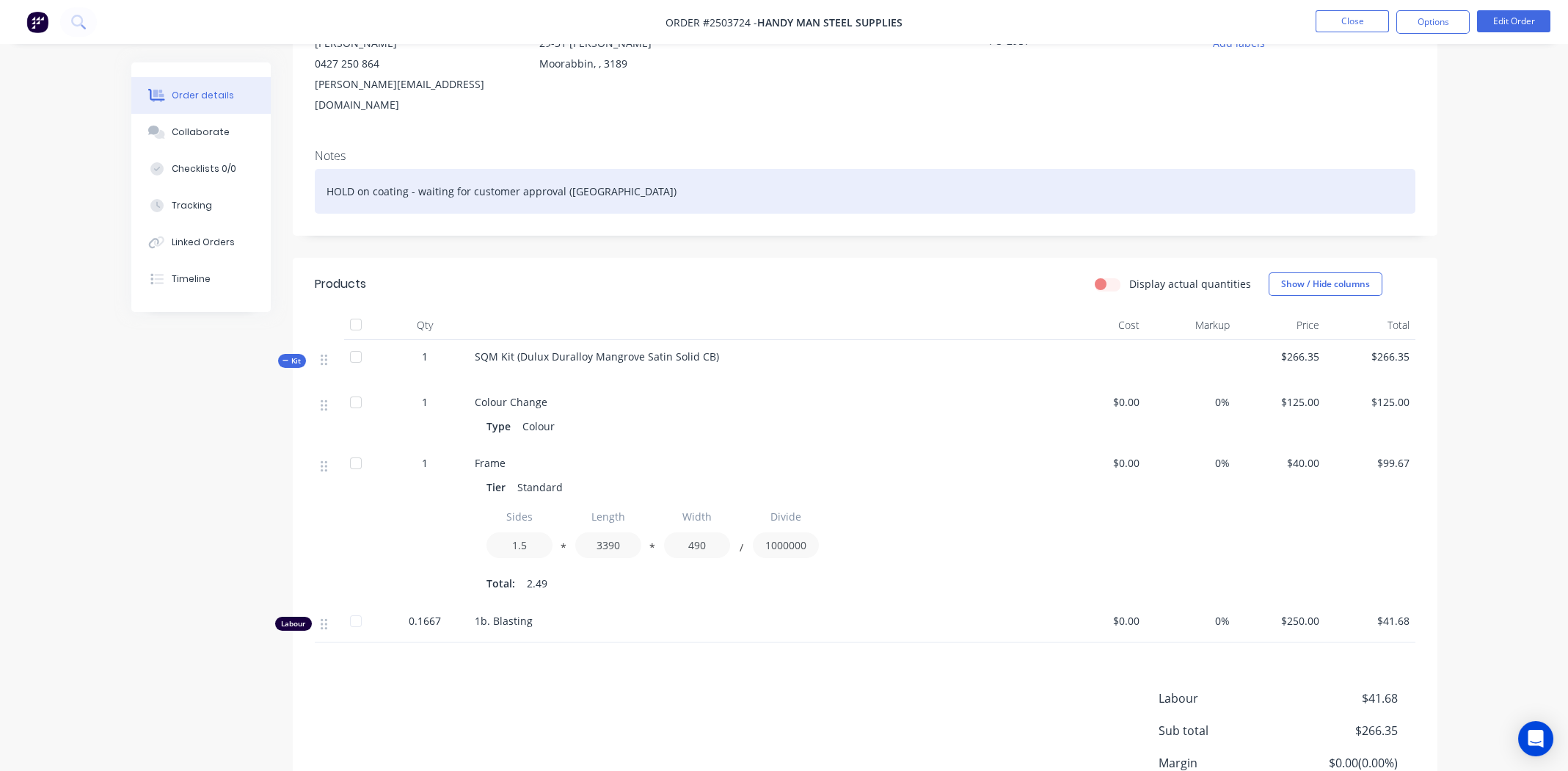
scroll to position [220, 0]
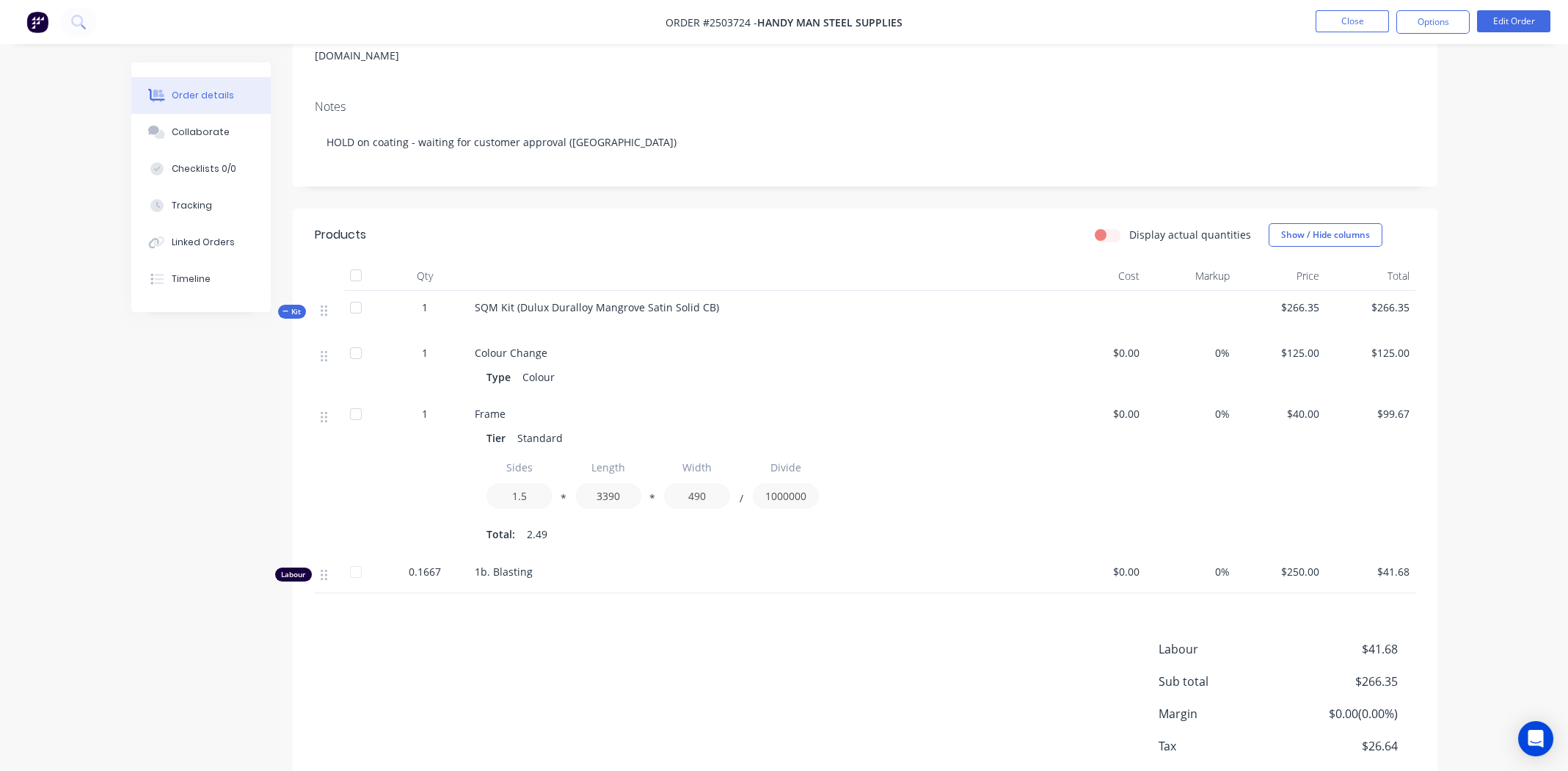
click at [717, 555] on div "1b. Blasting" at bounding box center [763, 574] width 587 height 38
click at [730, 533] on div "Frame Tier Standard Sides 1.5 * Length 3390 * Width 490 / Divide 1000000 Total:…" at bounding box center [763, 476] width 587 height 158
click at [920, 315] on div at bounding box center [762, 321] width 575 height 11
click at [907, 261] on div at bounding box center [763, 276] width 587 height 30
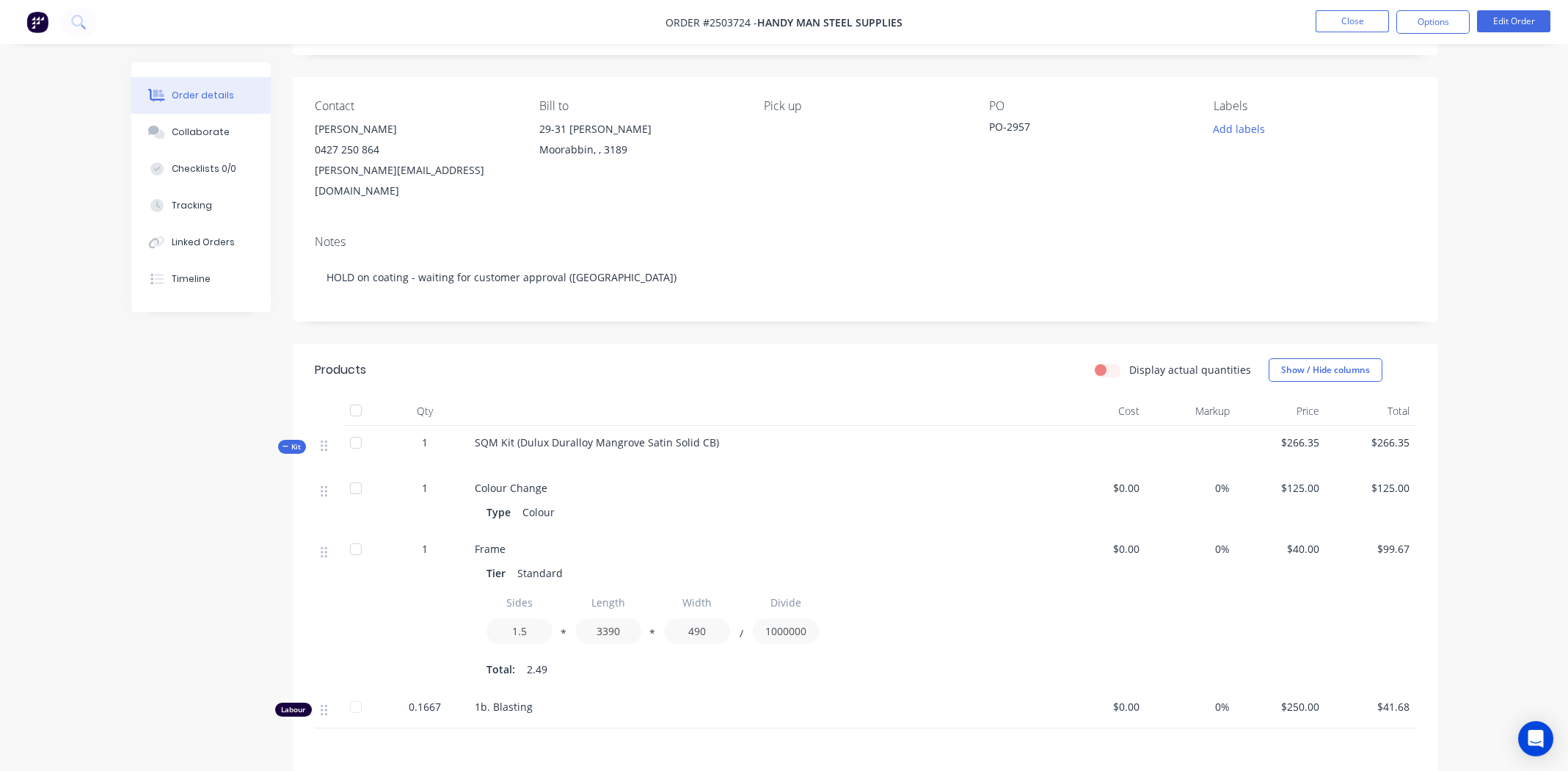
scroll to position [0, 0]
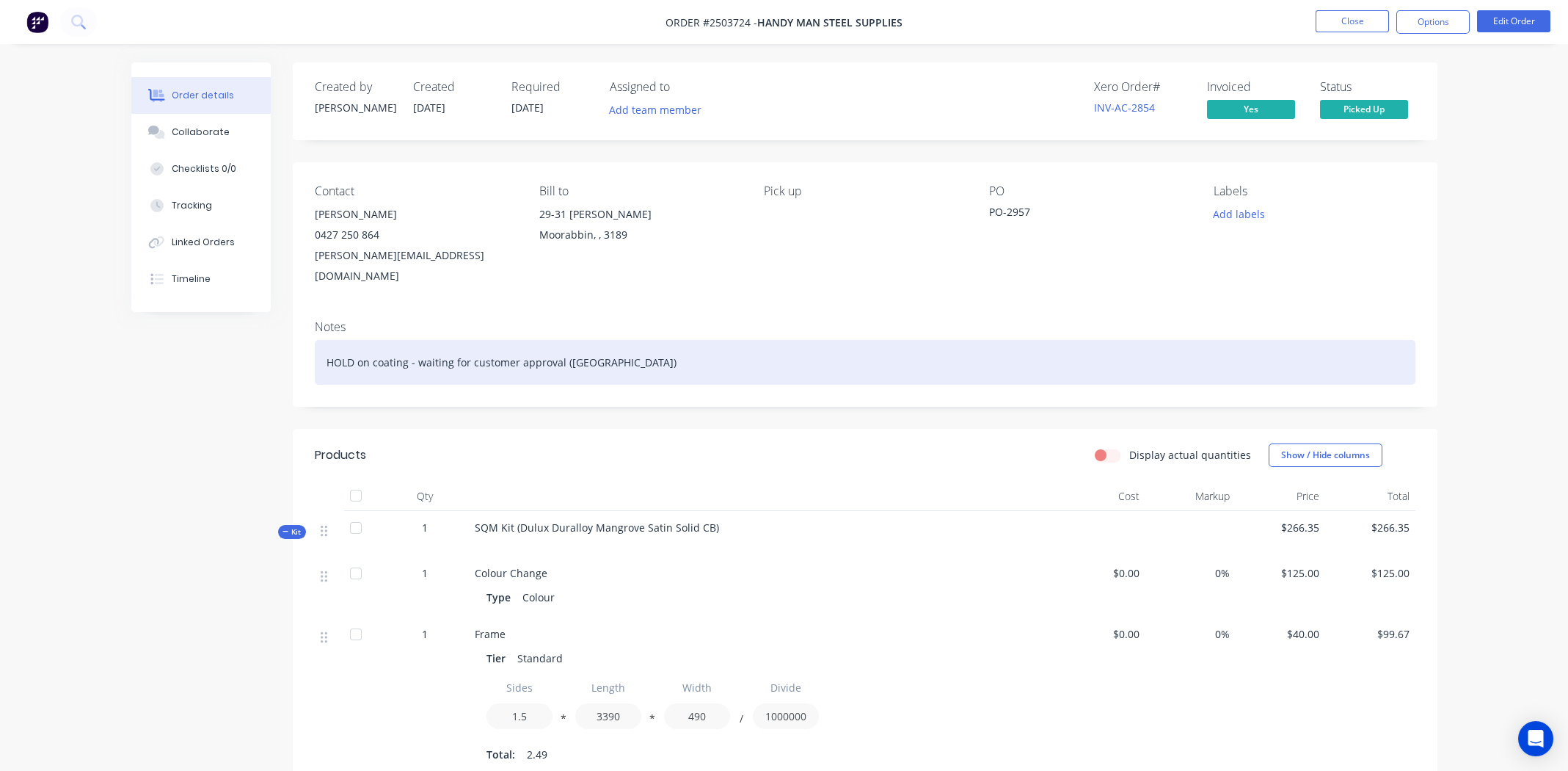
click at [665, 340] on div "HOLD on coating - waiting for customer approval (Mangrove)" at bounding box center [865, 362] width 1100 height 44
click at [723, 346] on div "HOLD on coating - waiting for customer approval (Mangrove)" at bounding box center [865, 362] width 1100 height 44
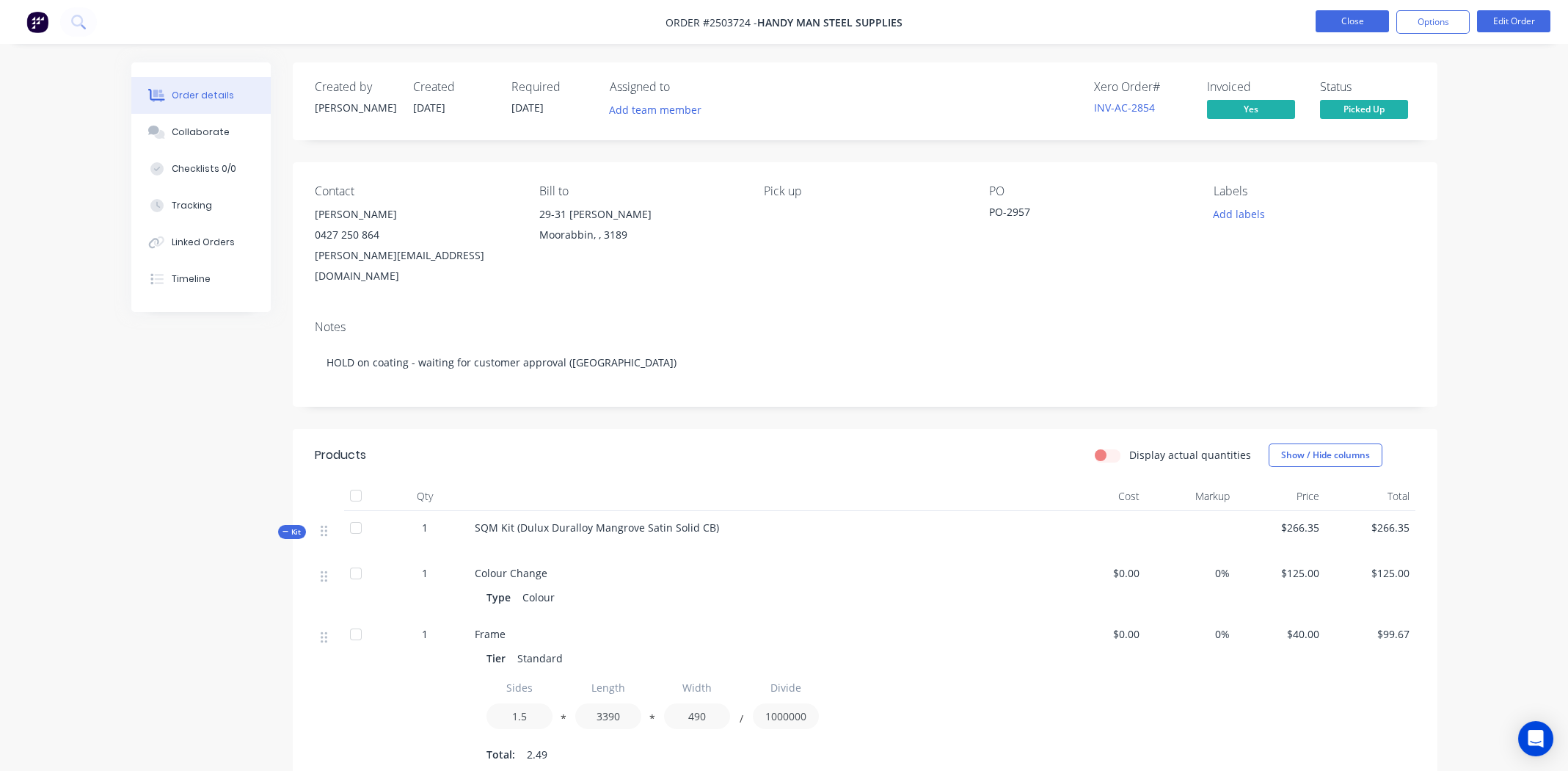
click at [1332, 13] on button "Close" at bounding box center [1352, 21] width 73 height 22
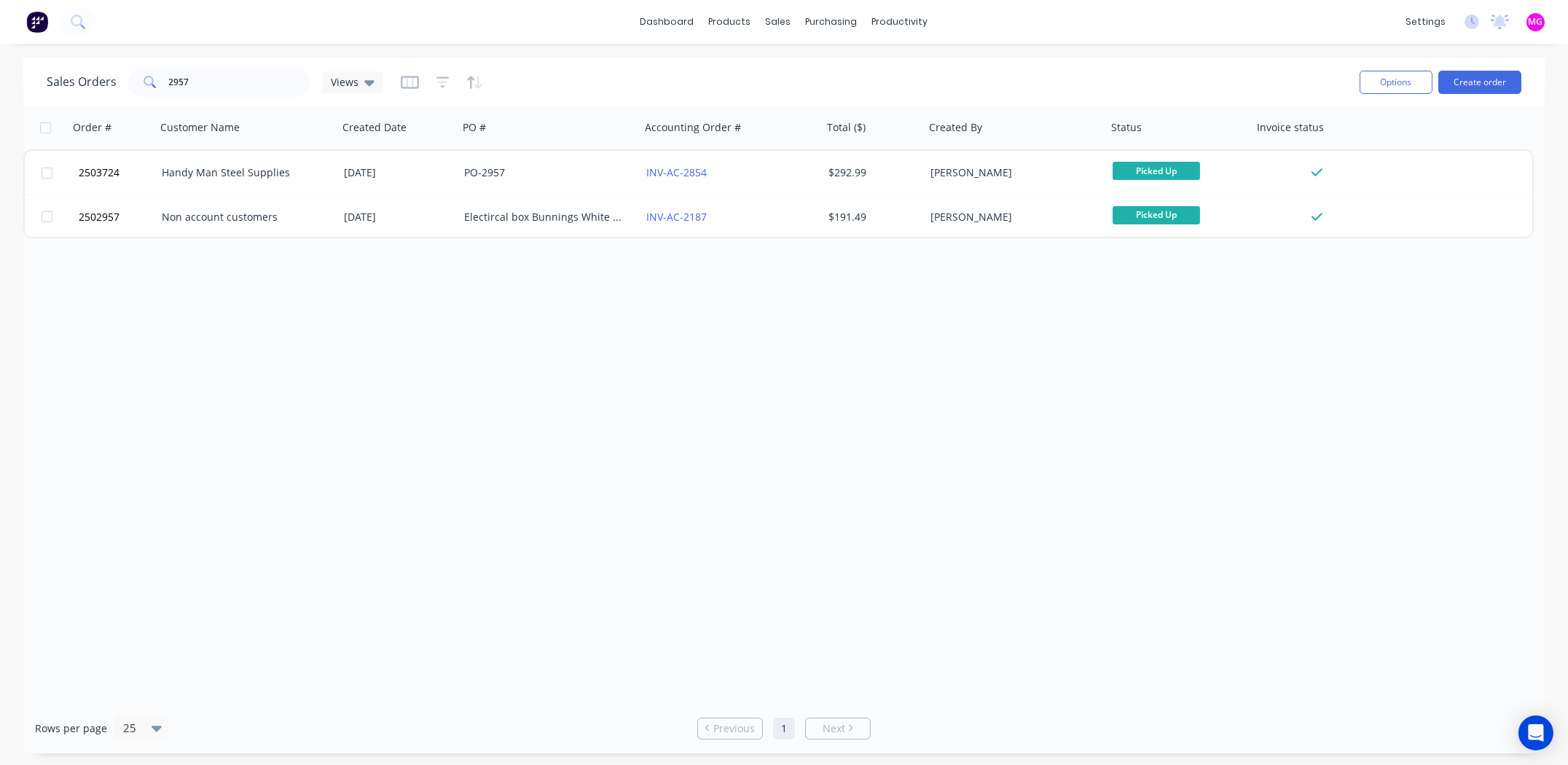
click at [215, 67] on div "Sales Orders 2957 Views" at bounding box center [697, 81] width 1301 height 35
click at [220, 77] on input "2957" at bounding box center [240, 82] width 142 height 29
type input "2951"
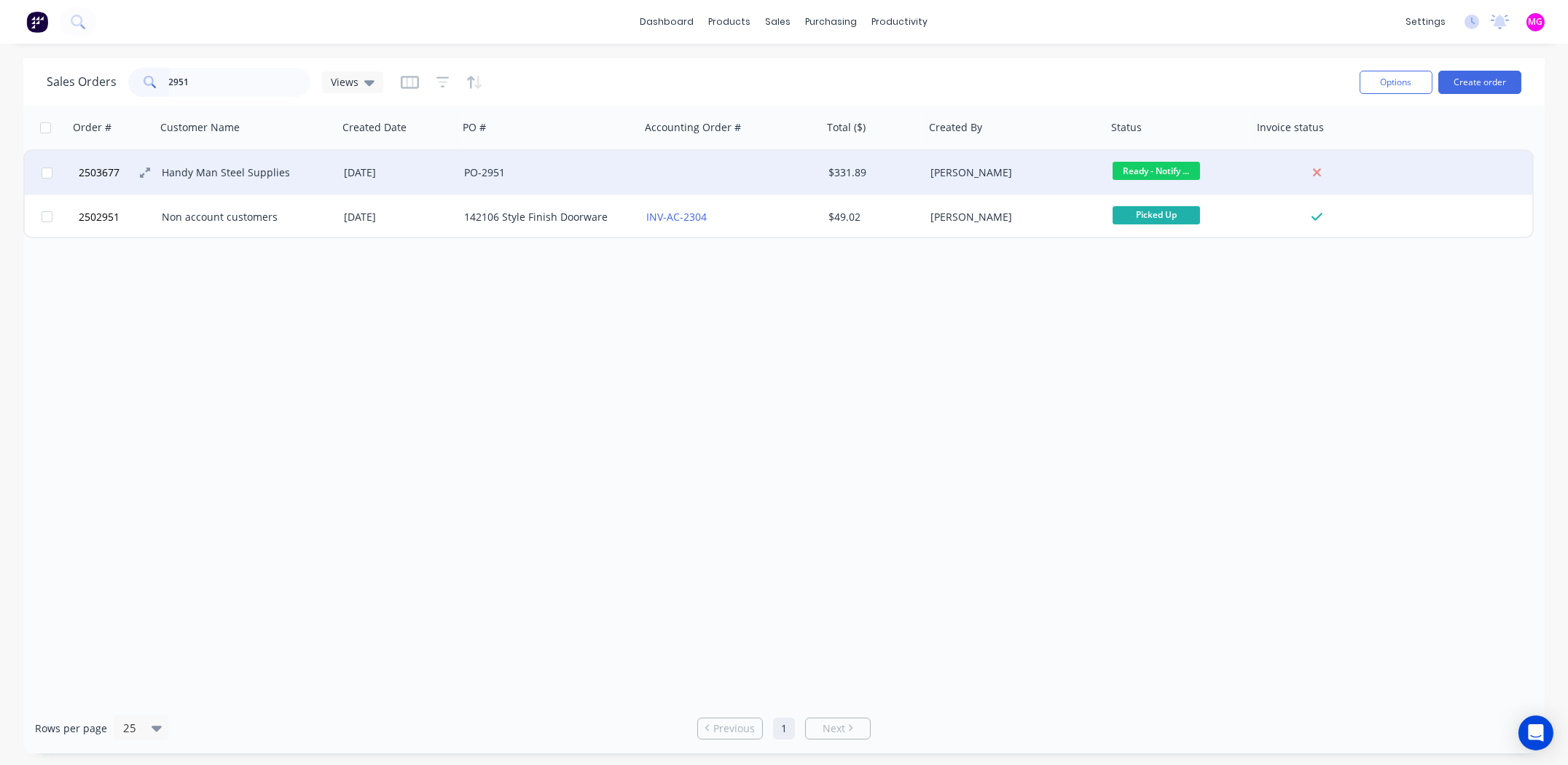
click at [111, 169] on span "2503677" at bounding box center [99, 172] width 41 height 15
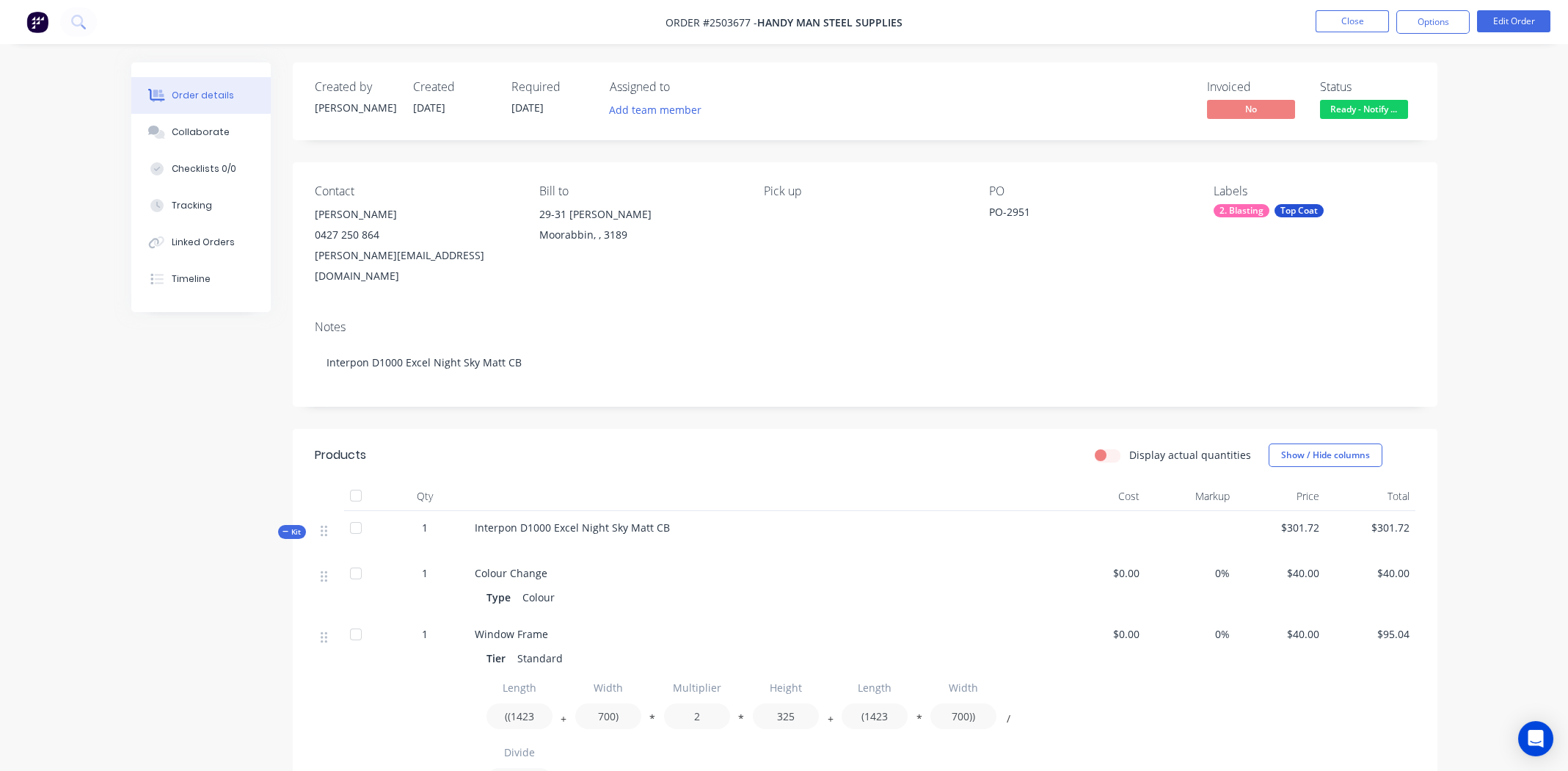
click at [1039, 213] on div "PO-2951" at bounding box center [1080, 214] width 184 height 21
click at [1016, 213] on div "PO-2951" at bounding box center [1080, 214] width 184 height 21
click at [1369, 107] on span "Ready - Notify ..." at bounding box center [1363, 109] width 88 height 18
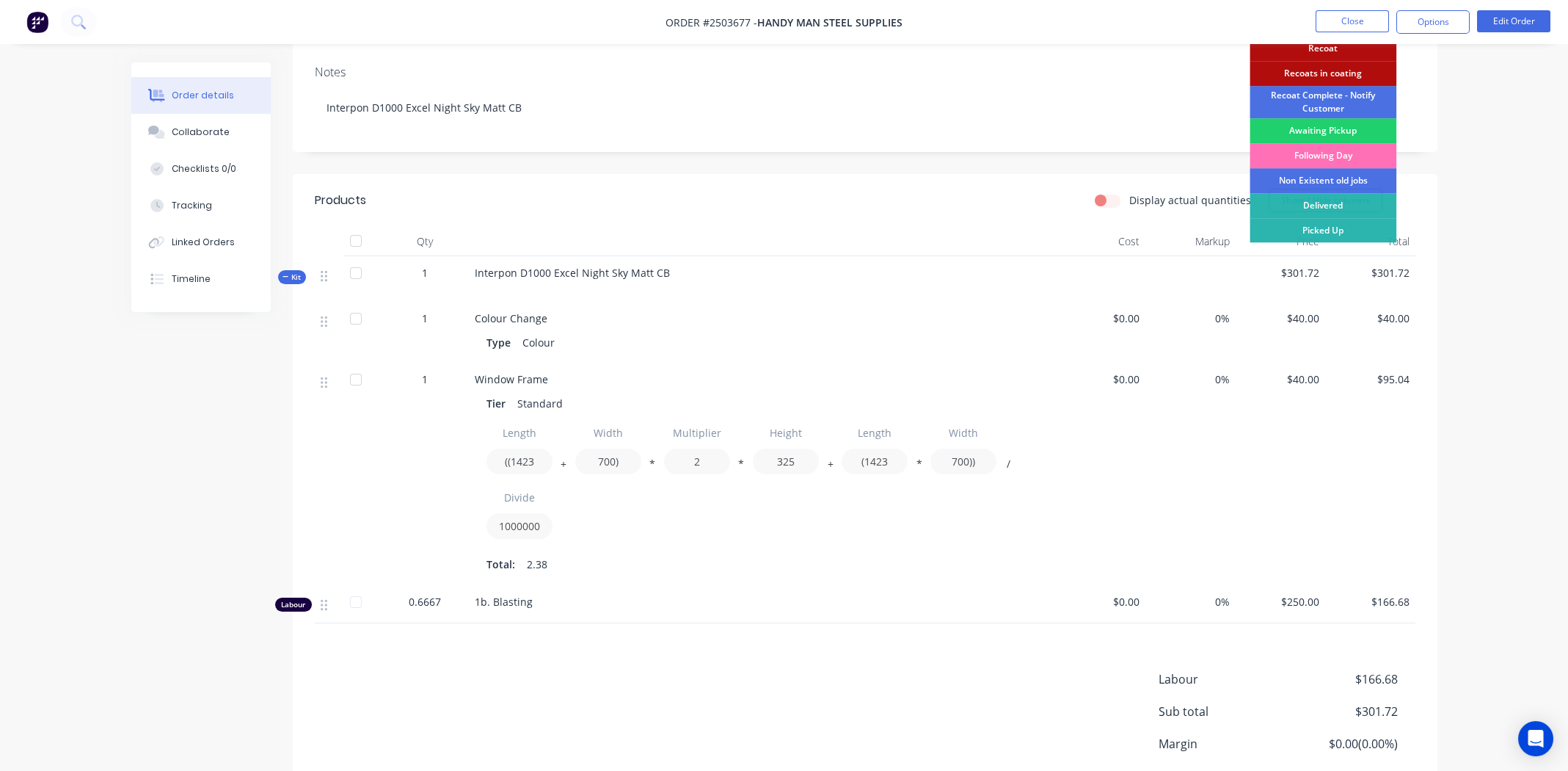
scroll to position [128, 0]
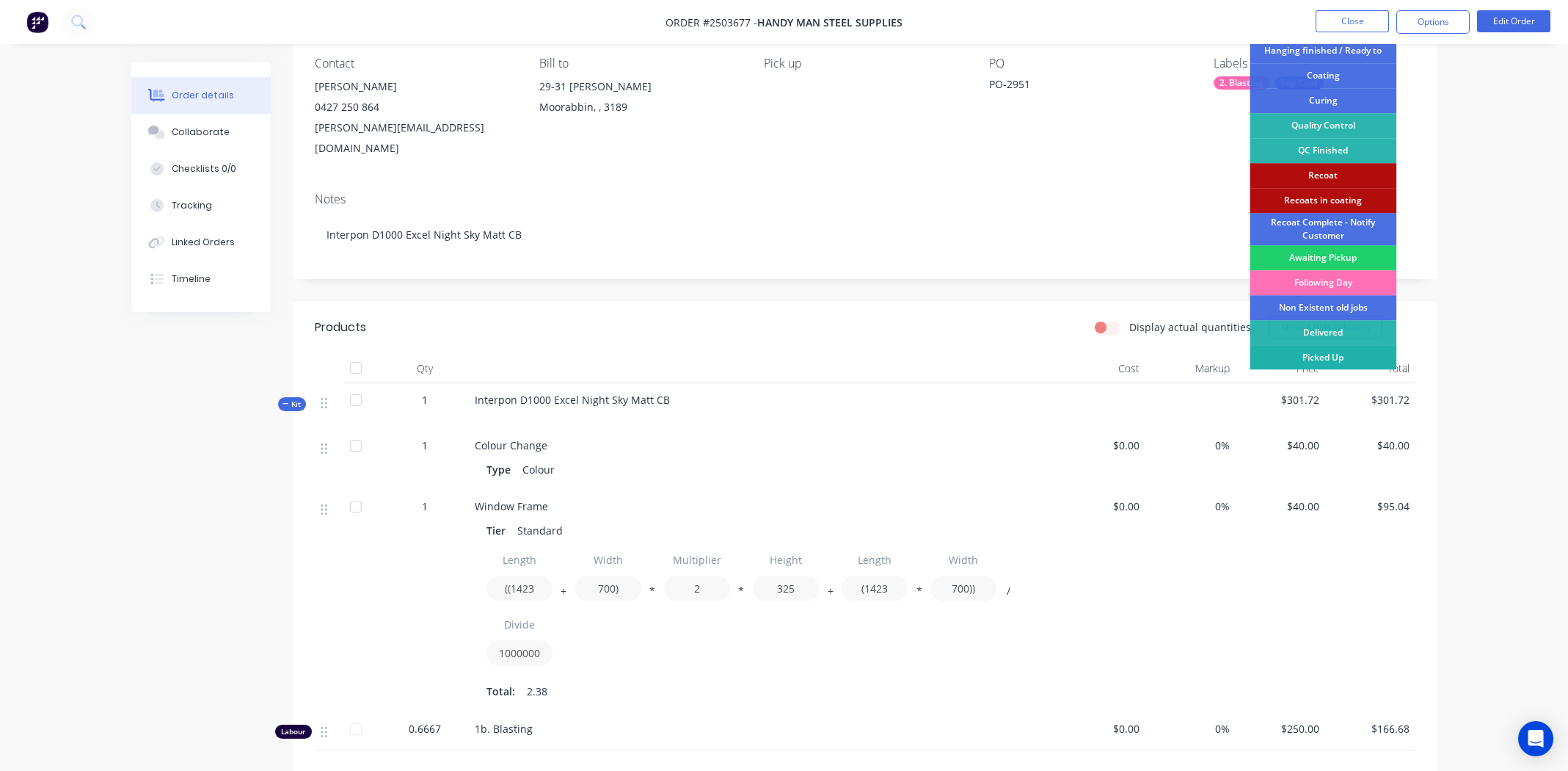
click at [1319, 353] on div "Picked Up" at bounding box center [1323, 357] width 147 height 25
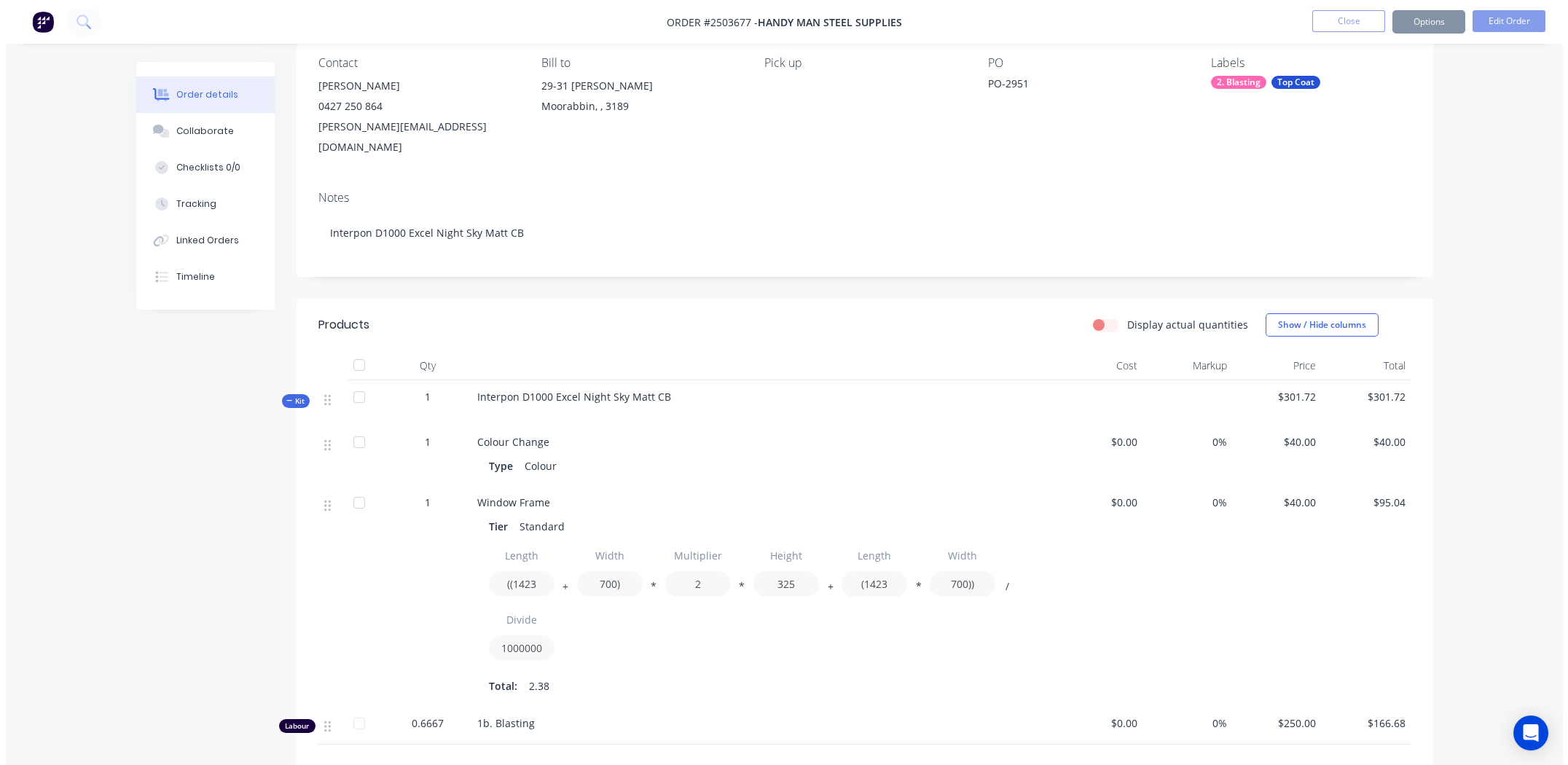
scroll to position [0, 0]
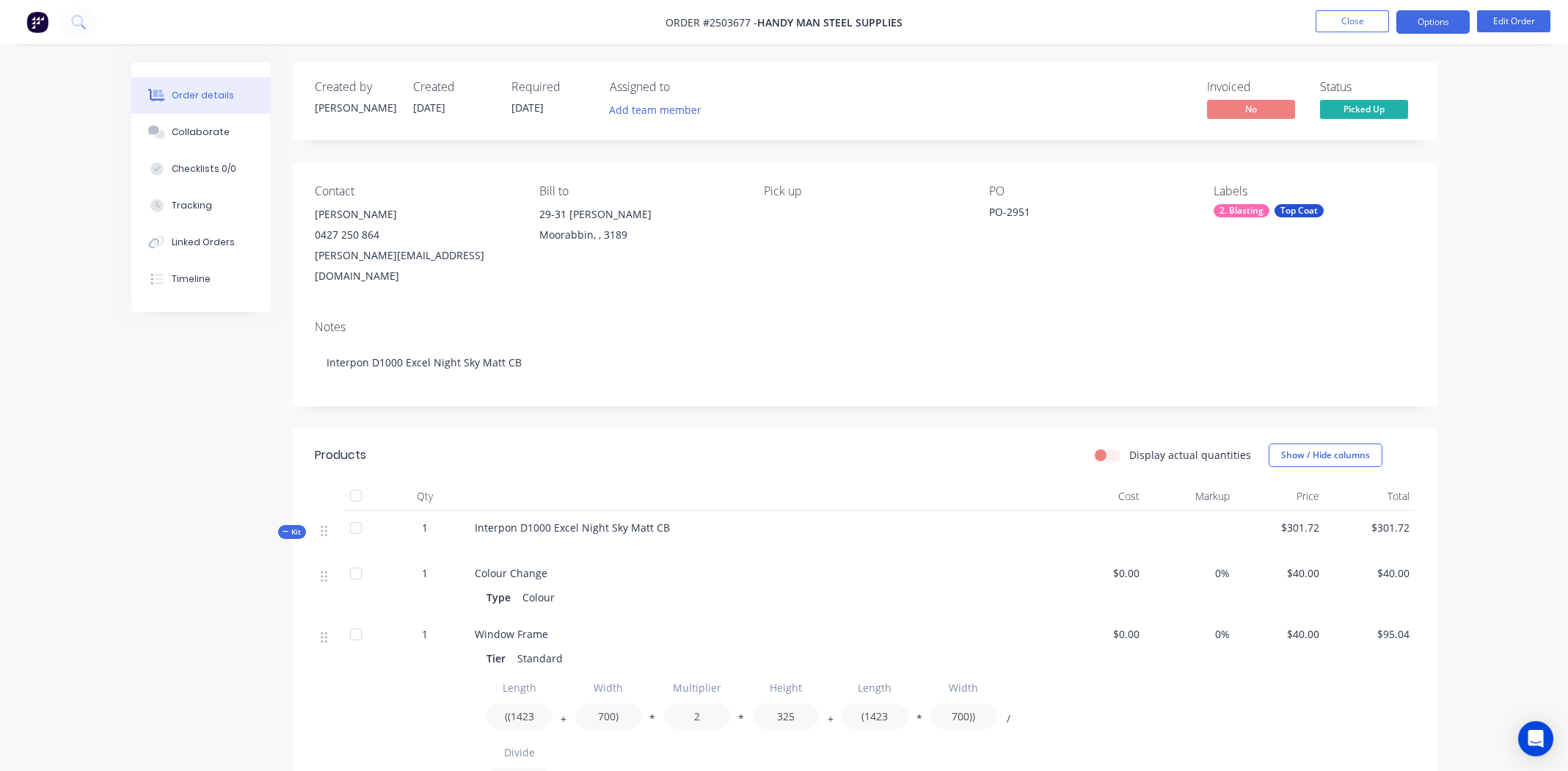
click at [1420, 24] on button "Options" at bounding box center [1433, 22] width 73 height 24
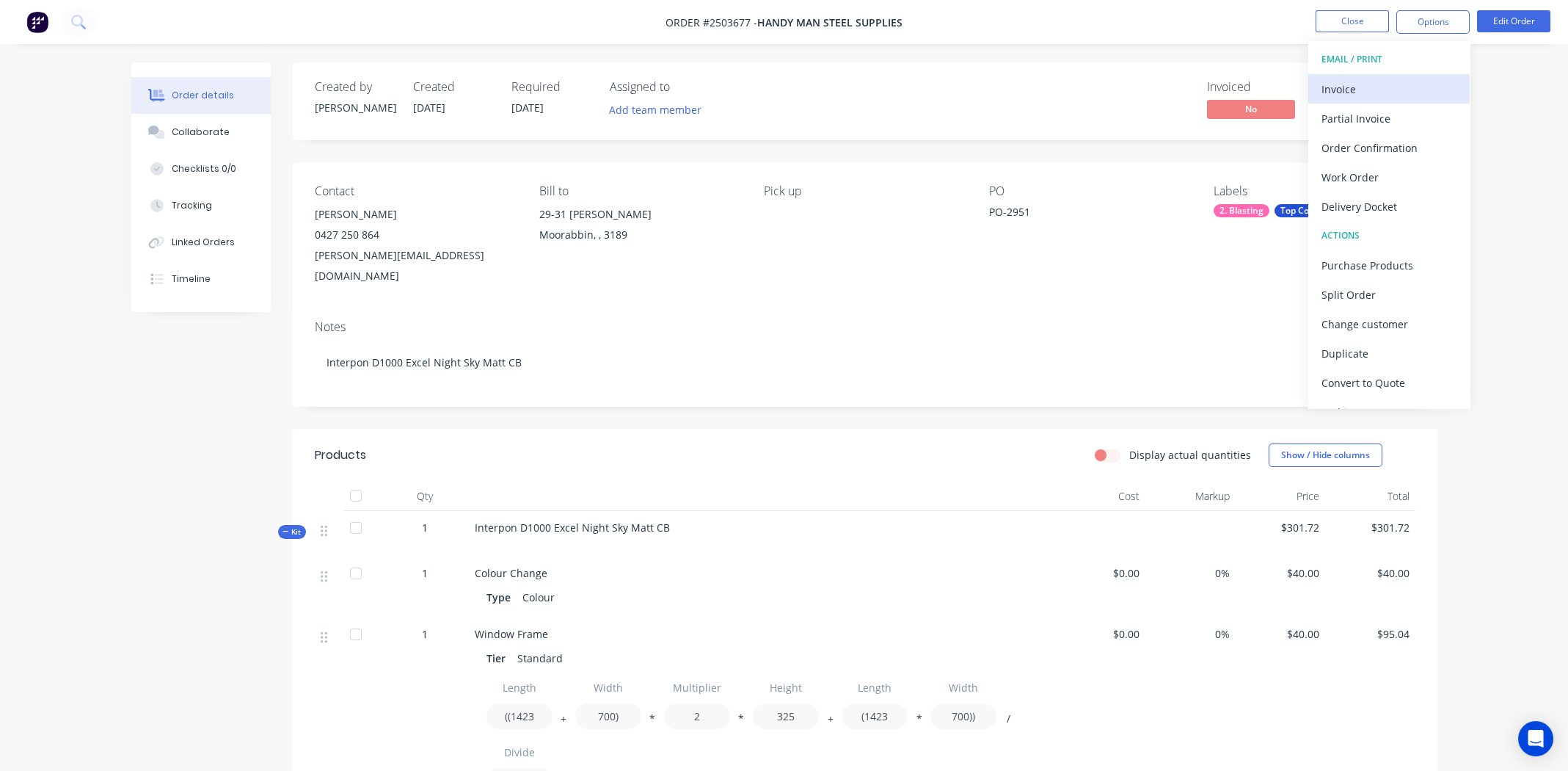
click at [1372, 84] on div "Invoice" at bounding box center [1389, 89] width 135 height 21
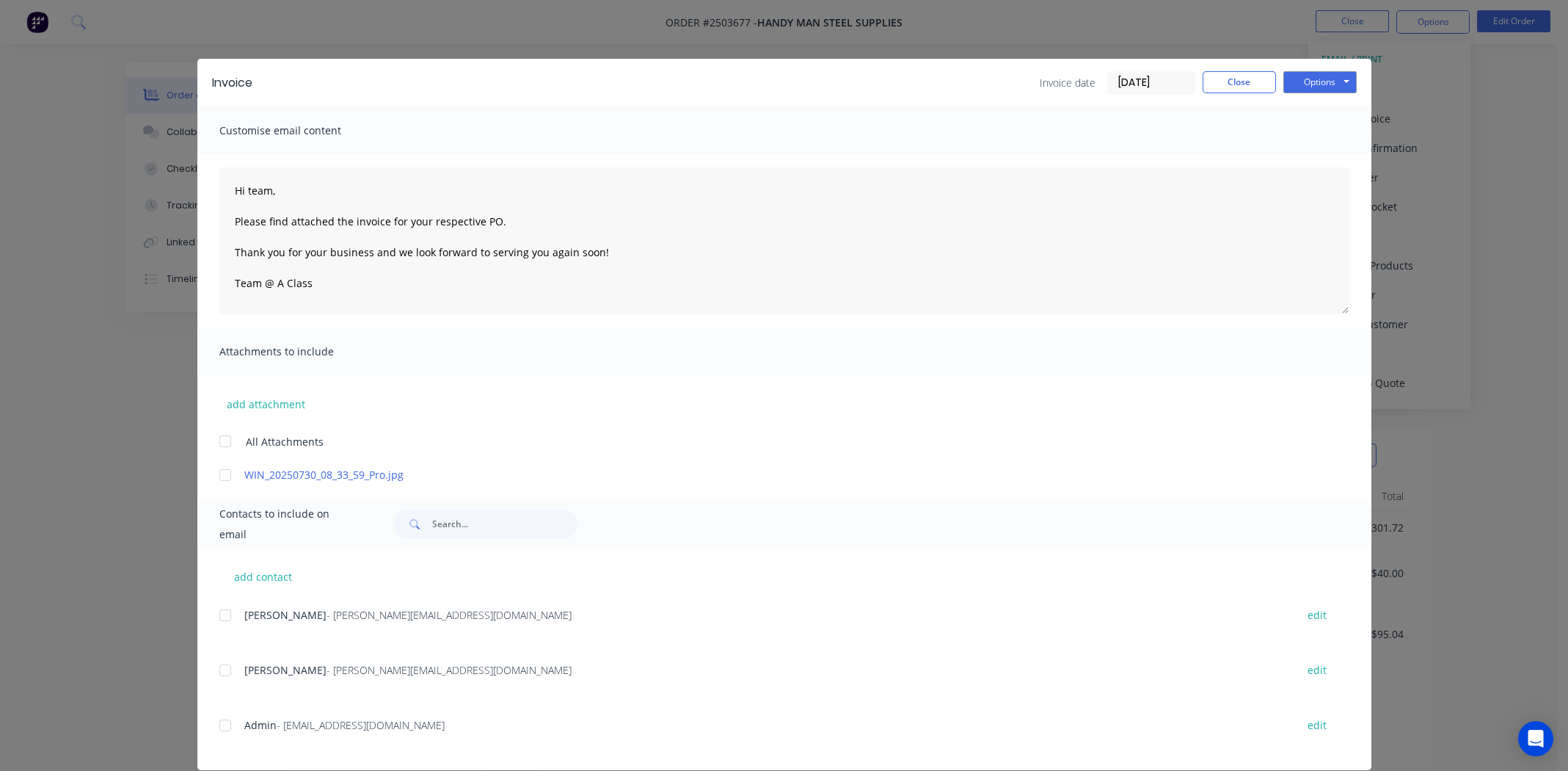
click at [218, 475] on div at bounding box center [225, 476] width 30 height 30
click at [219, 614] on div at bounding box center [225, 616] width 30 height 30
click at [218, 720] on div at bounding box center [225, 726] width 30 height 30
click at [225, 670] on div at bounding box center [225, 671] width 30 height 30
click at [1306, 66] on div "Invoice Invoice date 11/08/25 Close Options Preview Print Email" at bounding box center [784, 82] width 1174 height 48
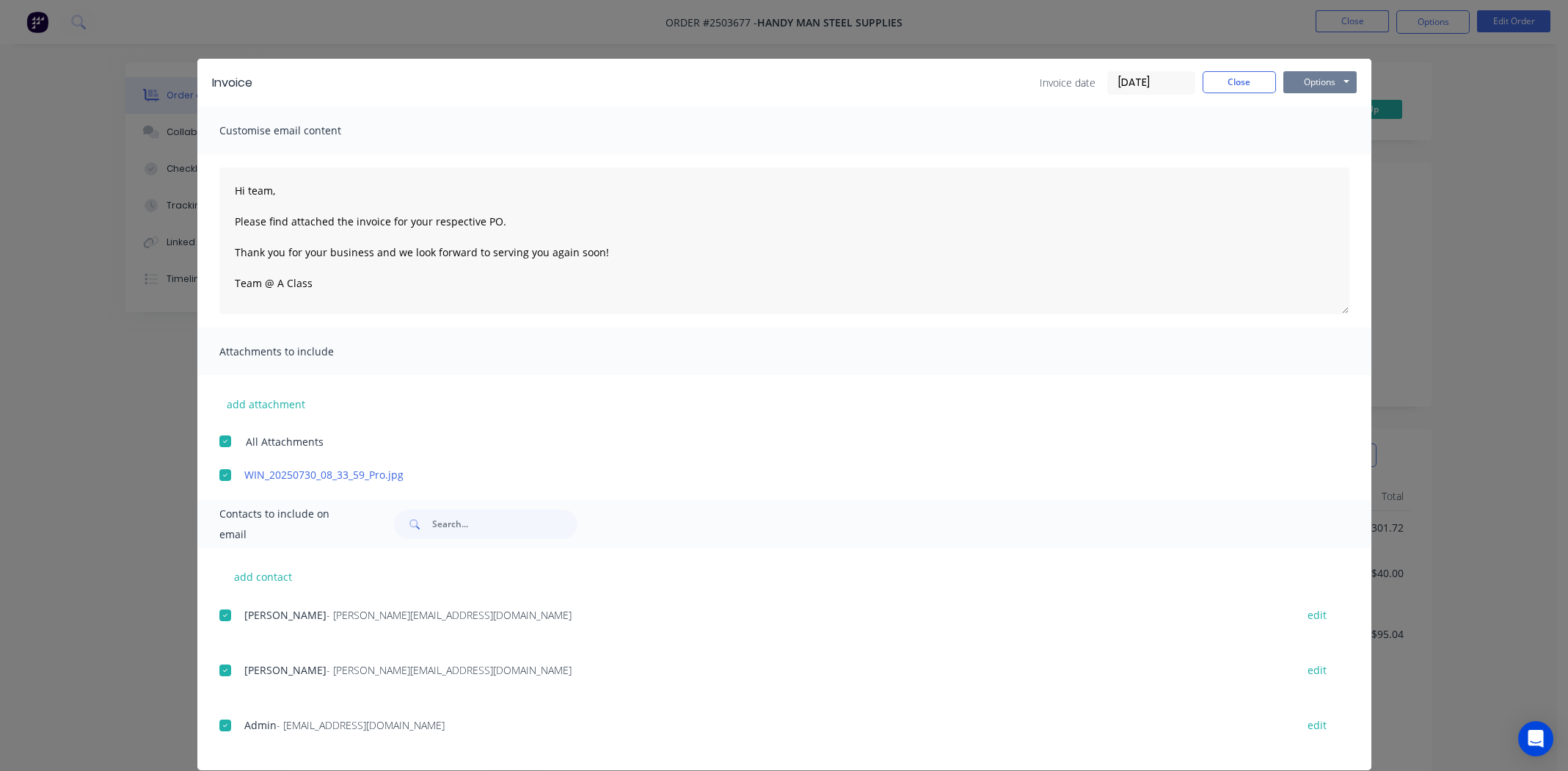
click at [1303, 74] on button "Options" at bounding box center [1320, 82] width 73 height 22
click at [1316, 154] on button "Email" at bounding box center [1330, 157] width 94 height 24
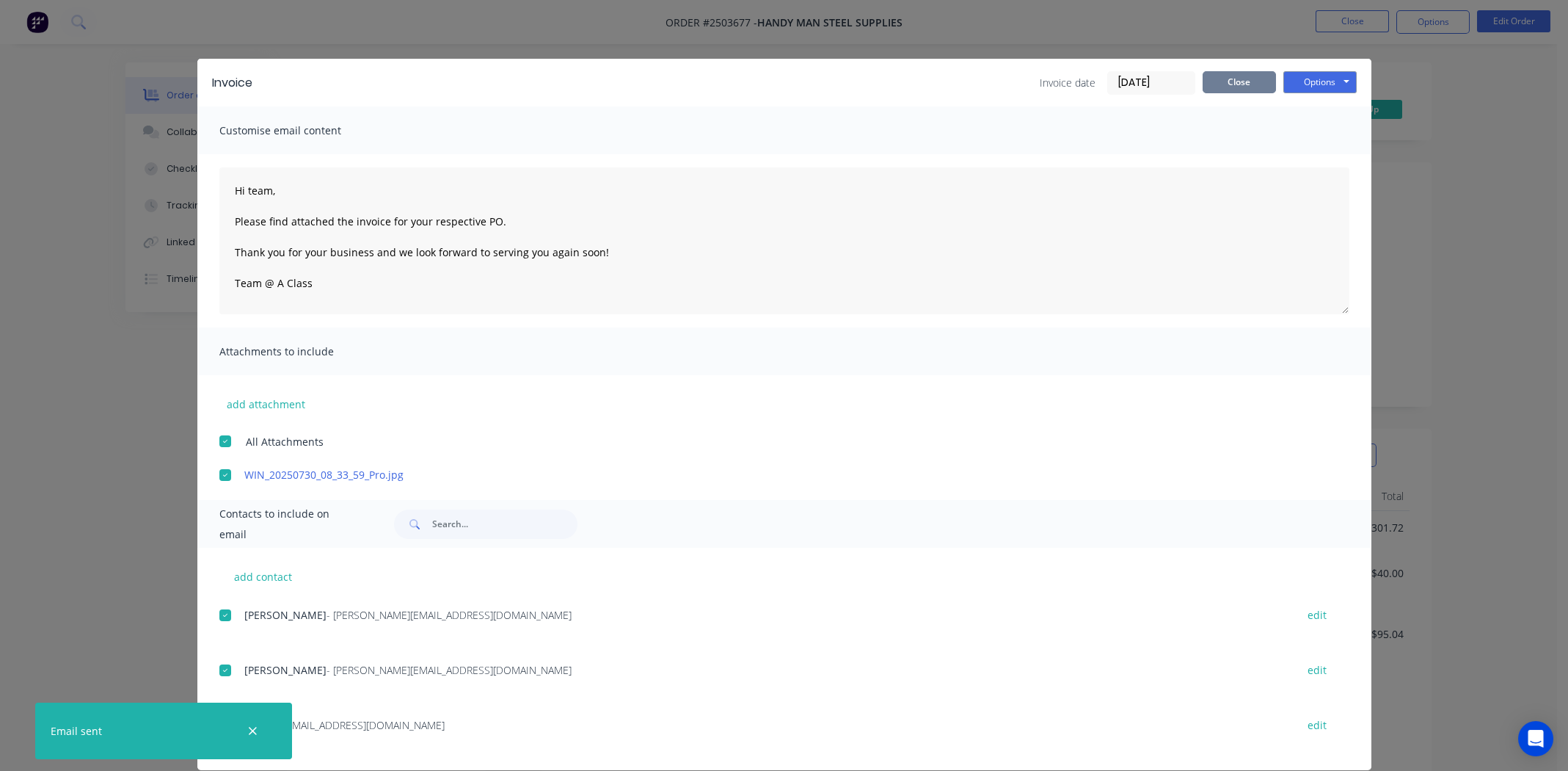
click at [1222, 78] on button "Close" at bounding box center [1240, 82] width 73 height 22
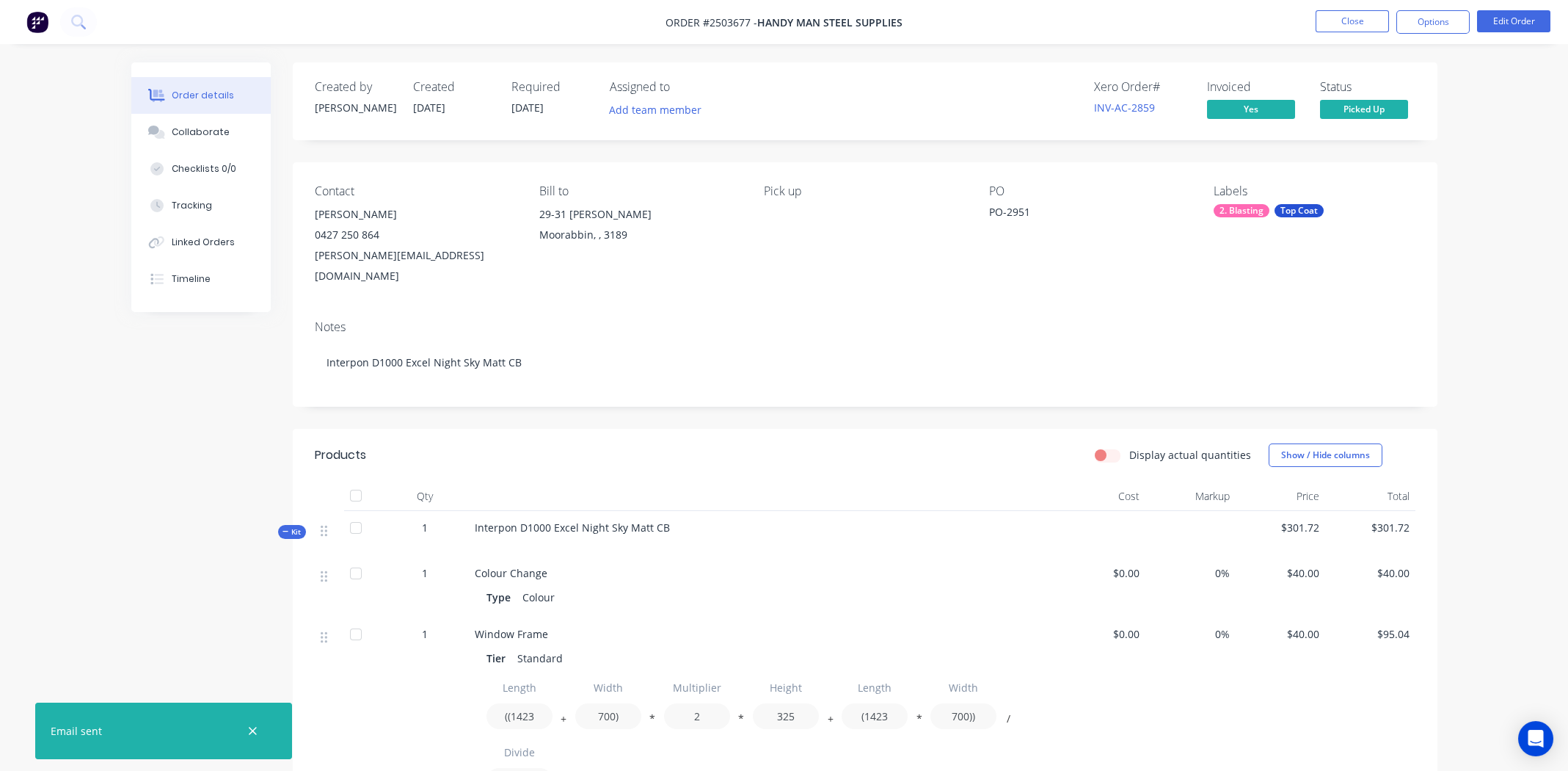
click at [1006, 285] on div "Contact Glenn 0427 250 864 glenn@steelconfabrications.com.au Bill to 29-31 Nell…" at bounding box center [865, 235] width 1145 height 146
click at [1354, 16] on button "Close" at bounding box center [1352, 21] width 73 height 22
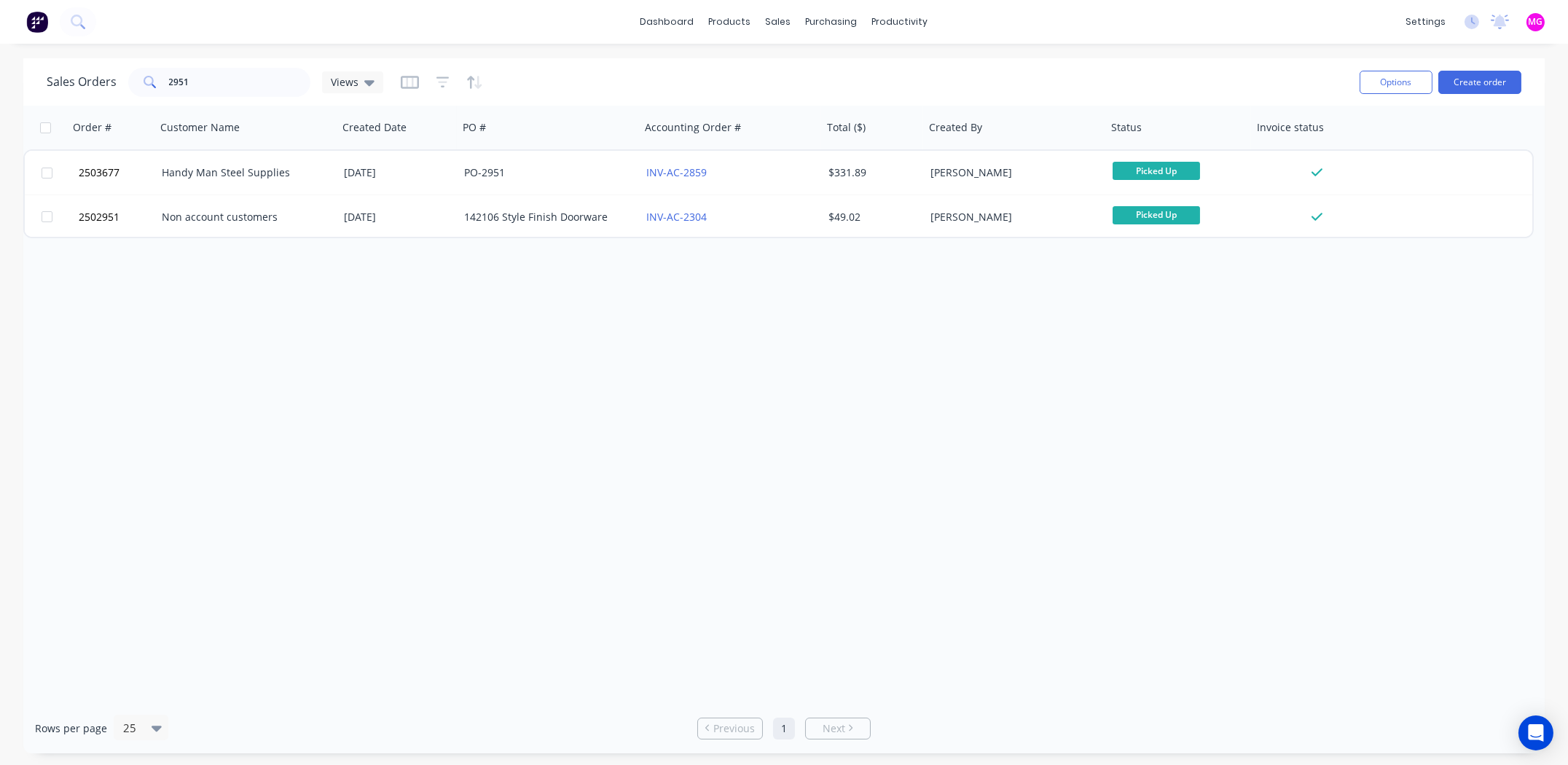
click at [851, 394] on div "Order # Customer Name Created Date PO # Accounting Order # Total ($) Created By…" at bounding box center [784, 404] width 1521 height 597
click at [216, 78] on input "2951" at bounding box center [240, 82] width 142 height 29
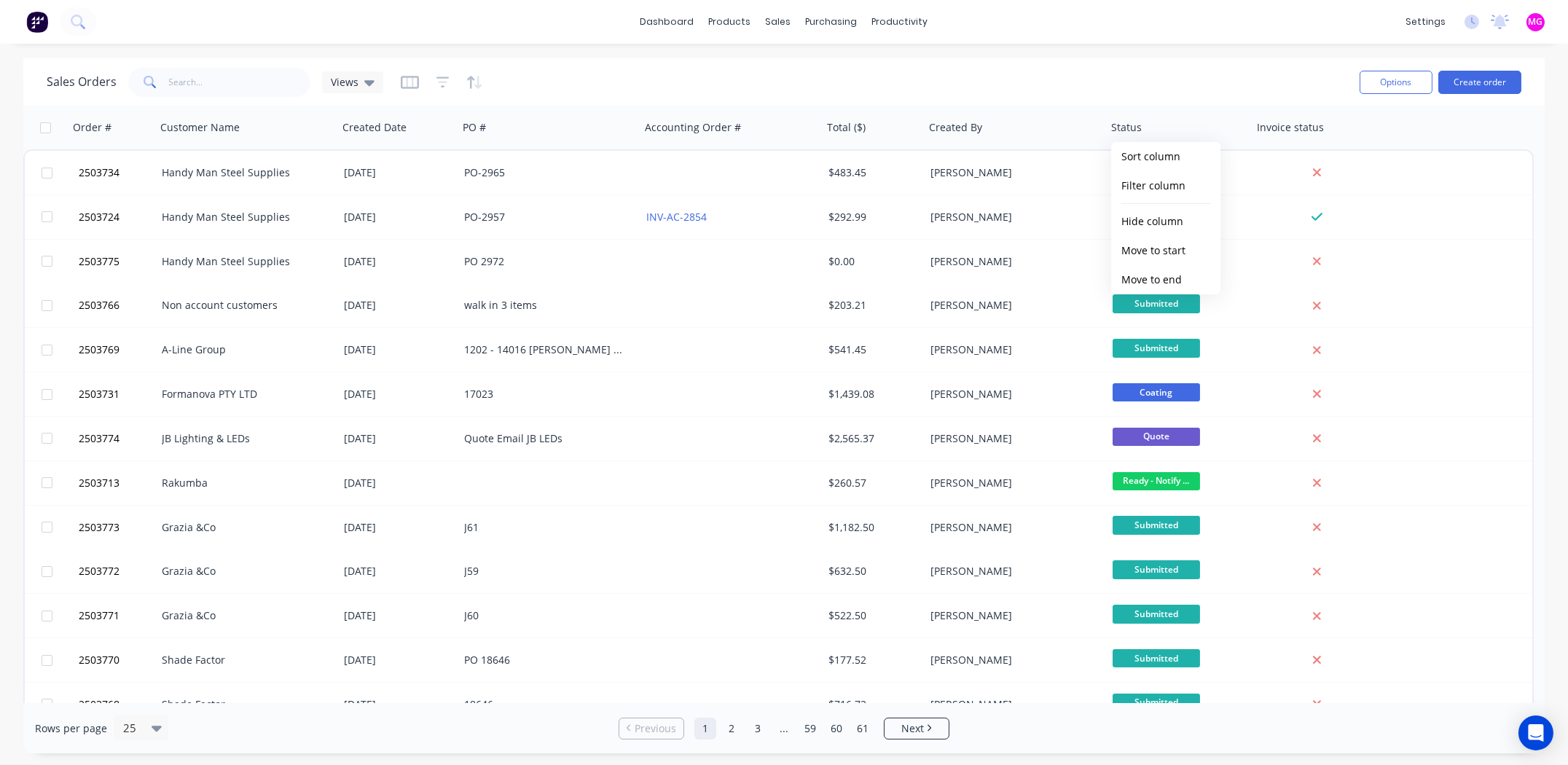
click at [1154, 22] on div "dashboard products sales purchasing productivity dashboard products Product Cat…" at bounding box center [784, 22] width 1568 height 44
click at [1219, 79] on div "Sales Orders Views" at bounding box center [697, 81] width 1301 height 35
click at [1176, 15] on div "dashboard products sales purchasing productivity dashboard products Product Cat…" at bounding box center [784, 22] width 1568 height 44
click at [1482, 81] on button "Create order" at bounding box center [1480, 82] width 83 height 23
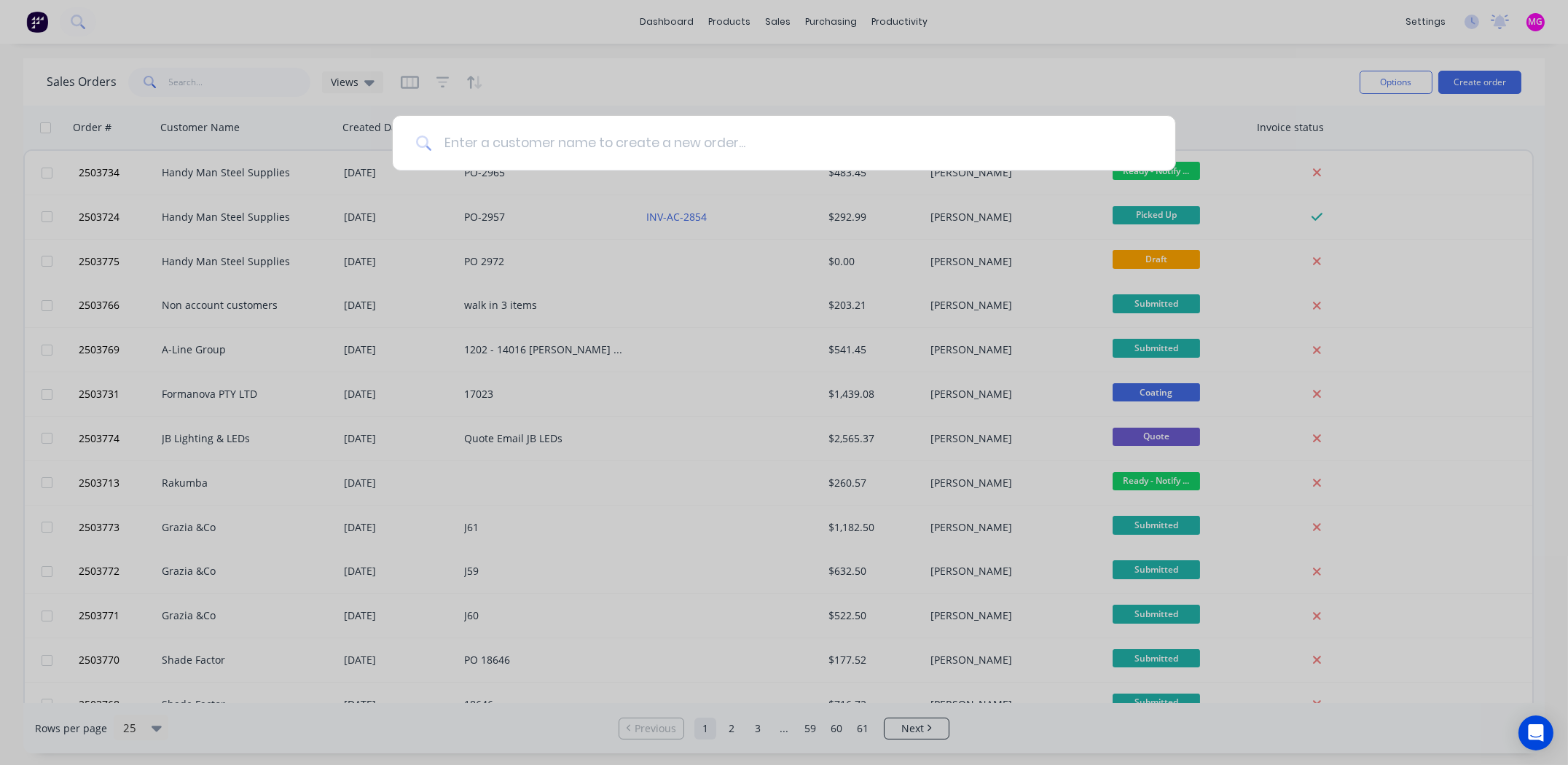
click at [525, 139] on input at bounding box center [792, 143] width 720 height 54
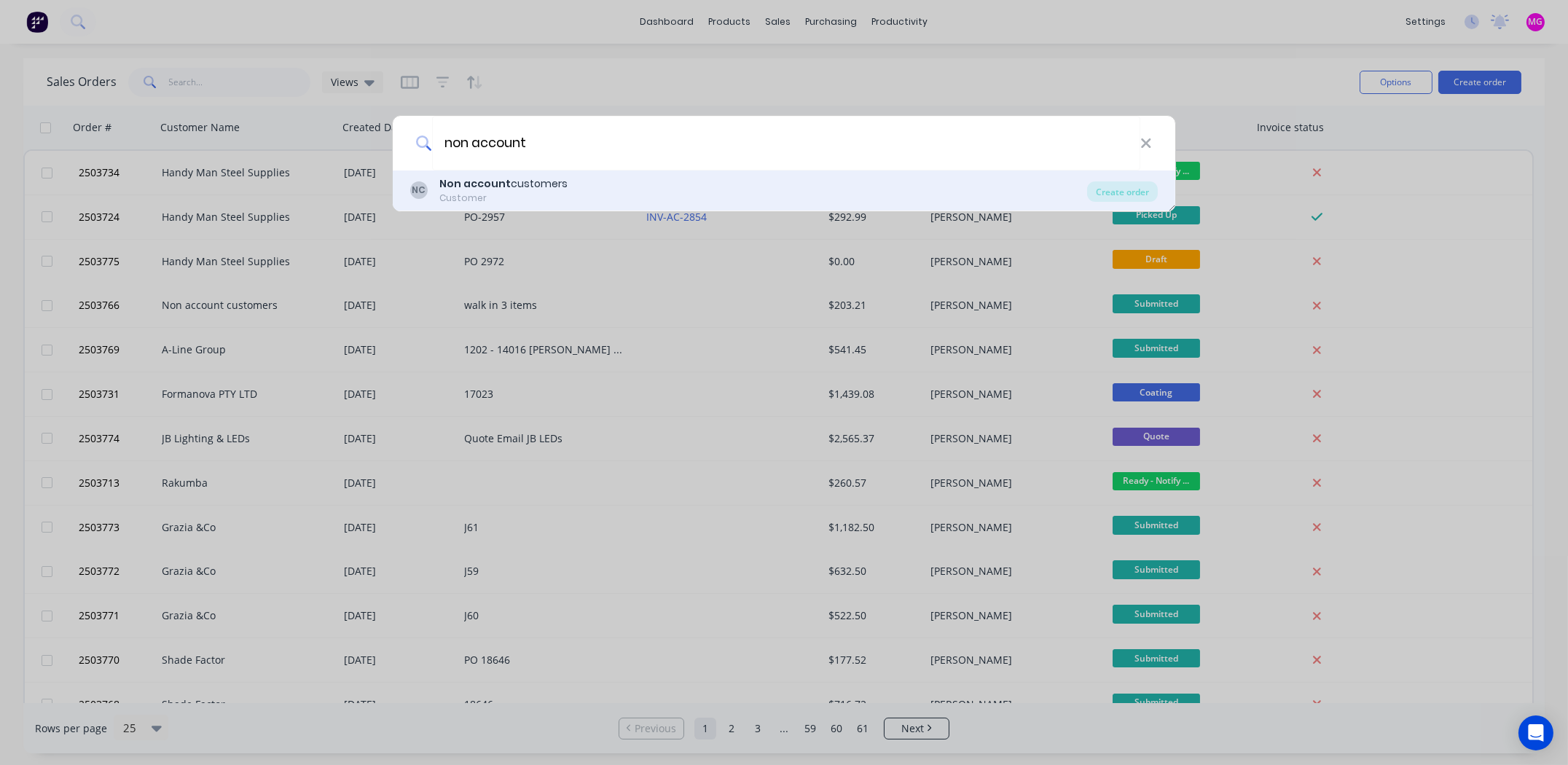
type input "non account"
click at [489, 188] on b "Non account" at bounding box center [475, 183] width 72 height 15
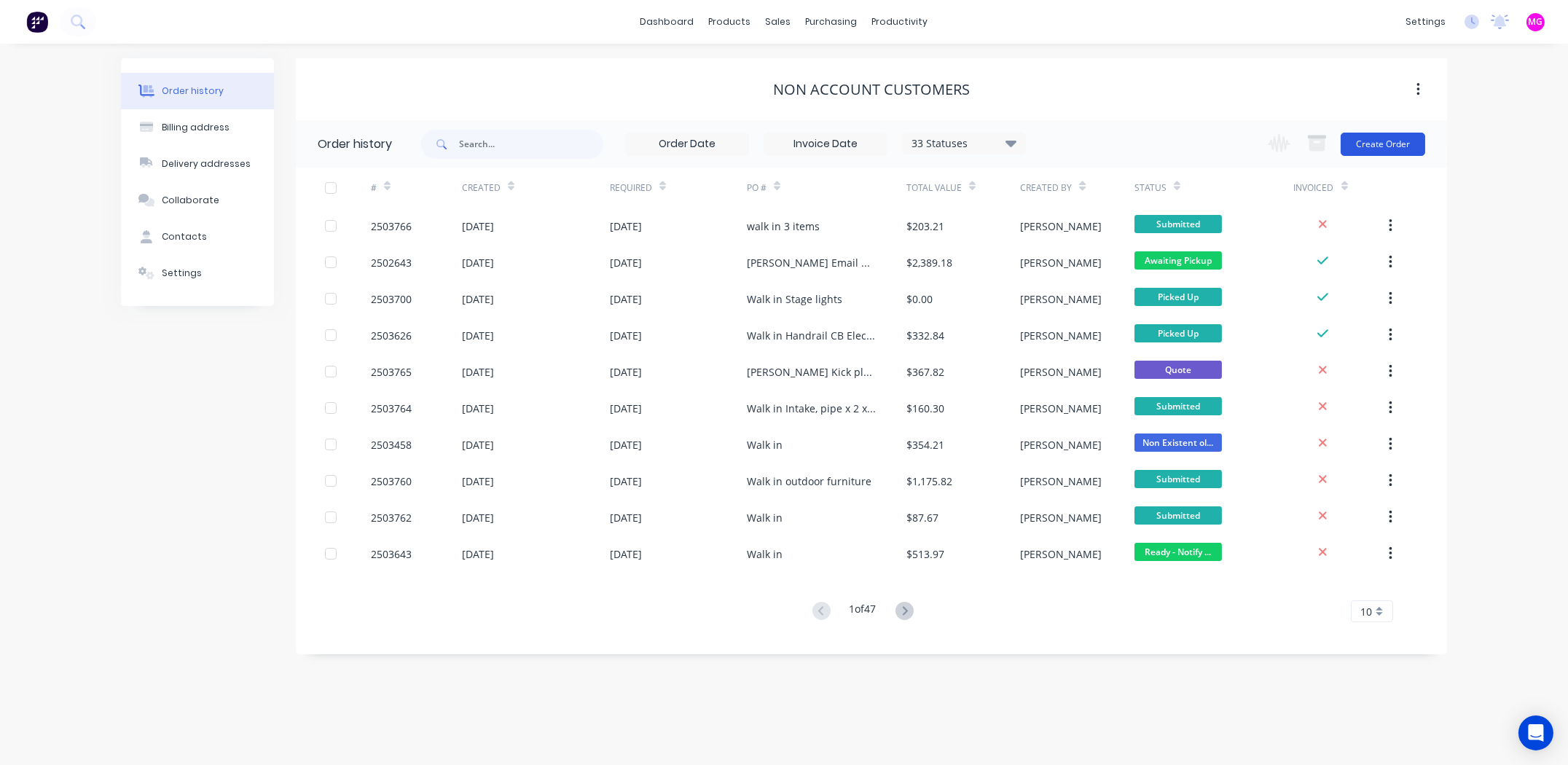
click at [1380, 137] on button "Create Order" at bounding box center [1383, 143] width 85 height 23
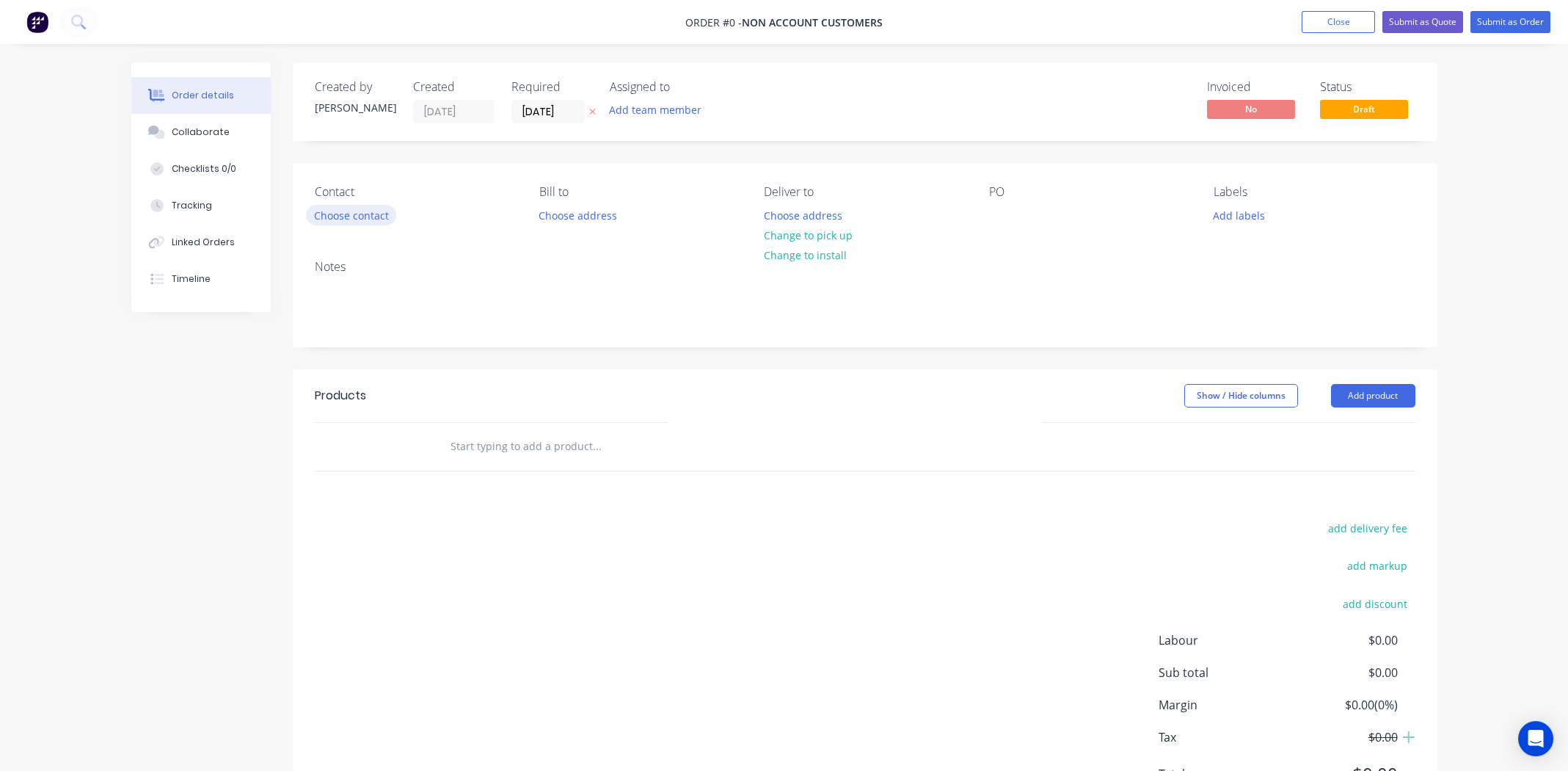
click at [364, 215] on button "Choose contact" at bounding box center [351, 214] width 91 height 20
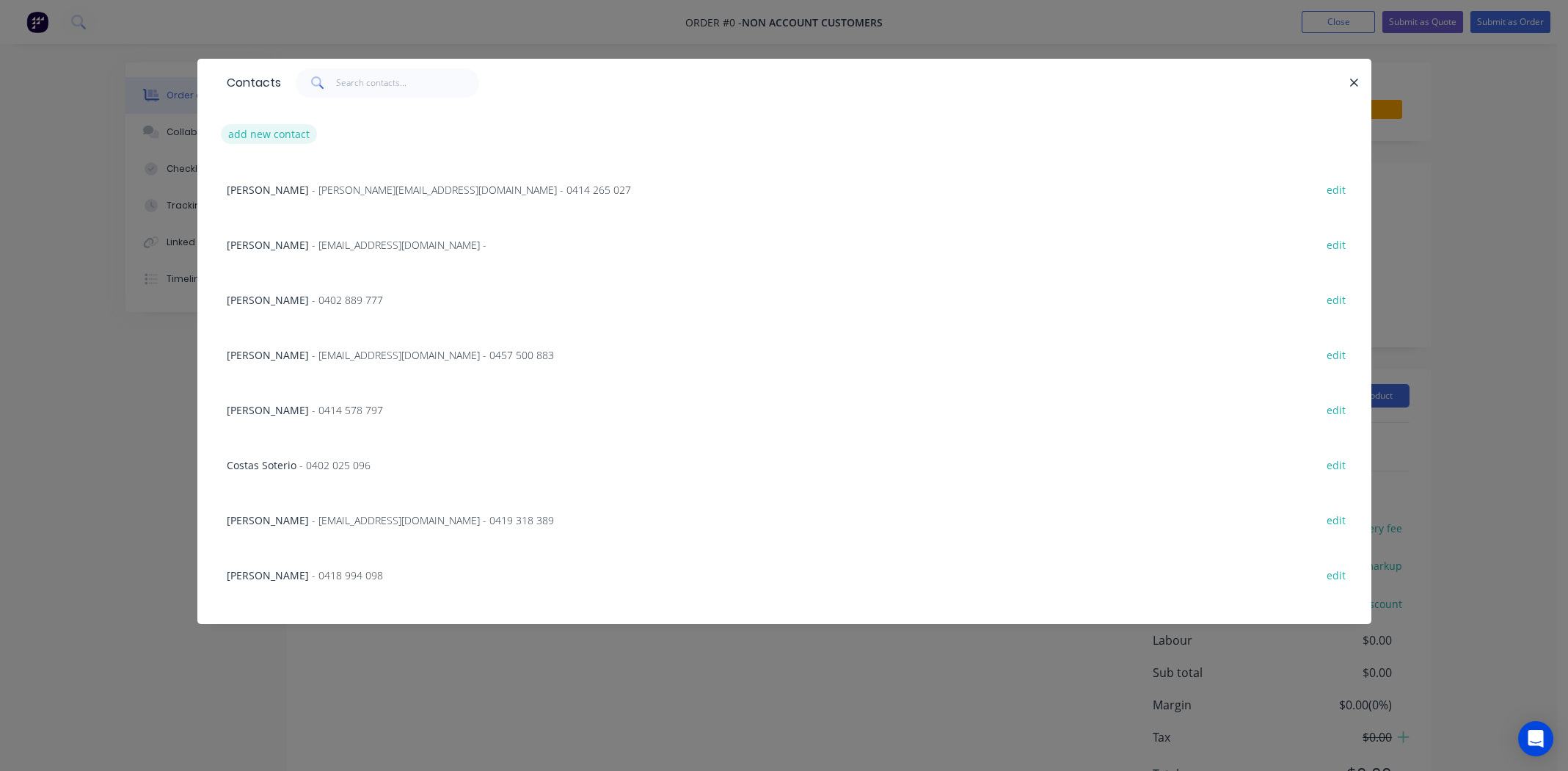
click at [255, 134] on button "add new contact" at bounding box center [269, 133] width 97 height 20
select select "AU"
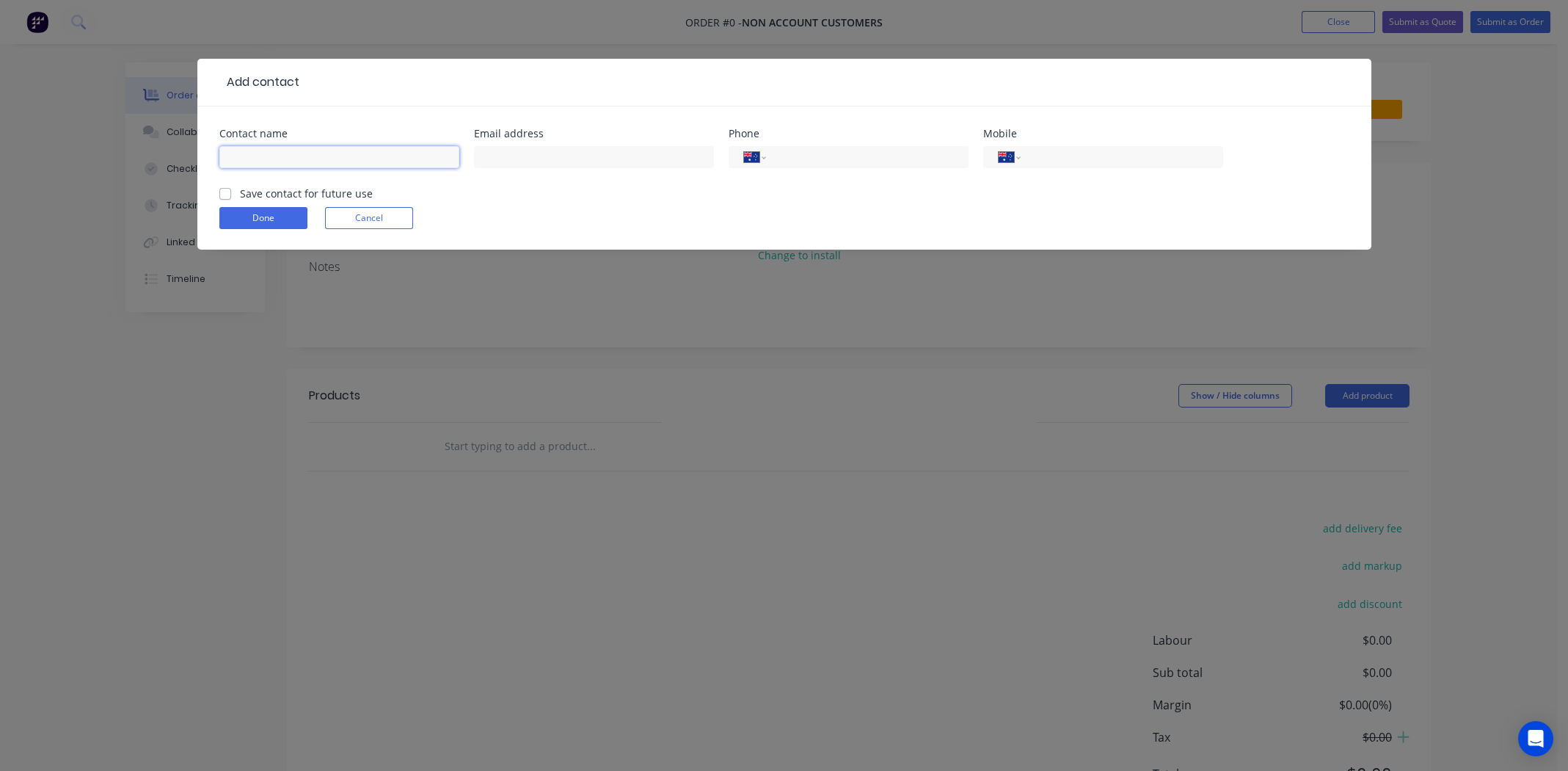
click at [273, 154] on input "text" at bounding box center [340, 157] width 240 height 22
type input "Fergus Murphy"
click at [1087, 158] on input "tel" at bounding box center [1119, 157] width 176 height 17
type input "0420 815 933"
click at [240, 194] on label "Save contact for future use" at bounding box center [306, 193] width 133 height 16
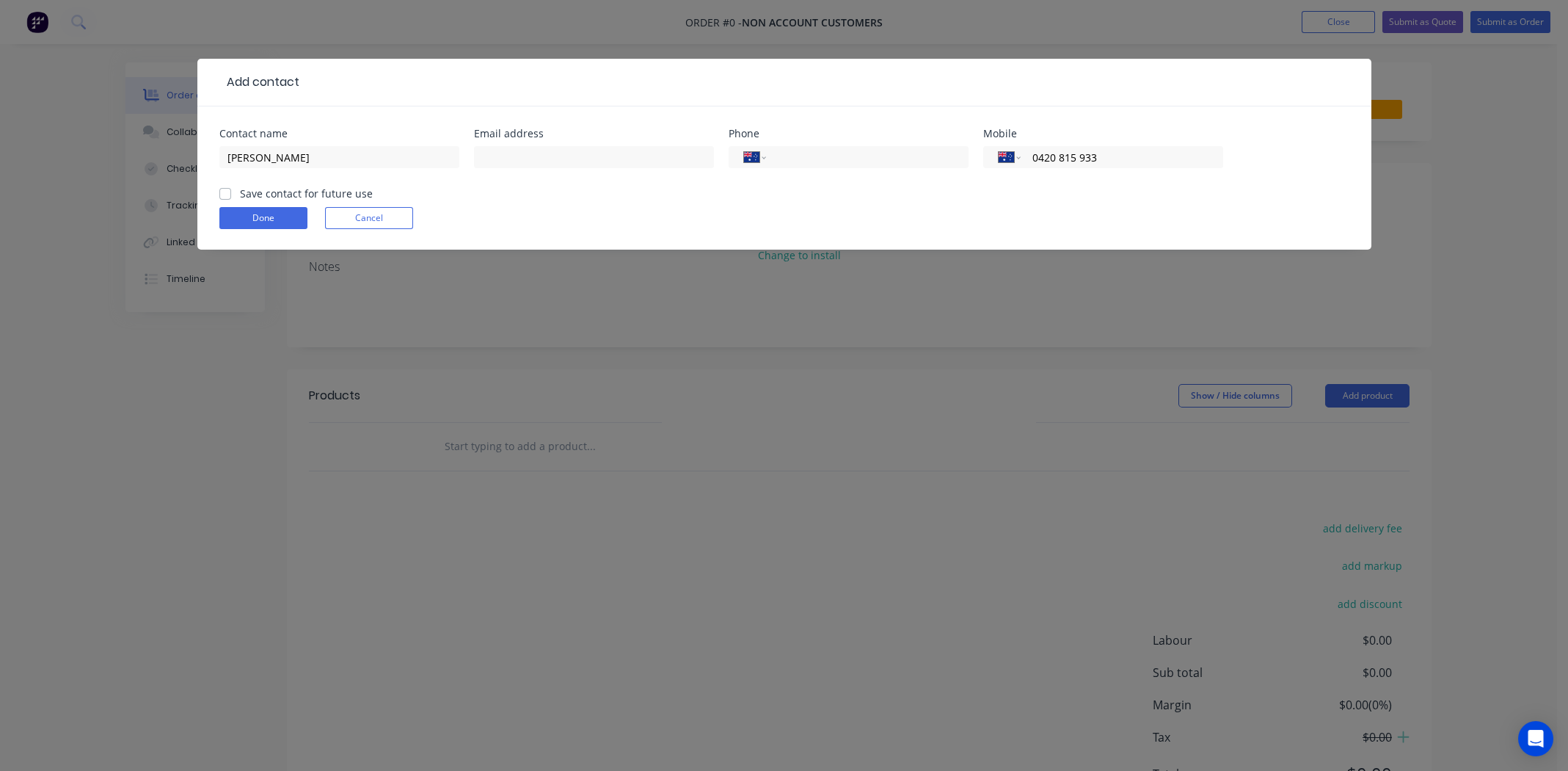
click at [226, 194] on input "Save contact for future use" at bounding box center [225, 193] width 11 height 14
checkbox input "true"
click at [258, 209] on button "Done" at bounding box center [263, 218] width 88 height 22
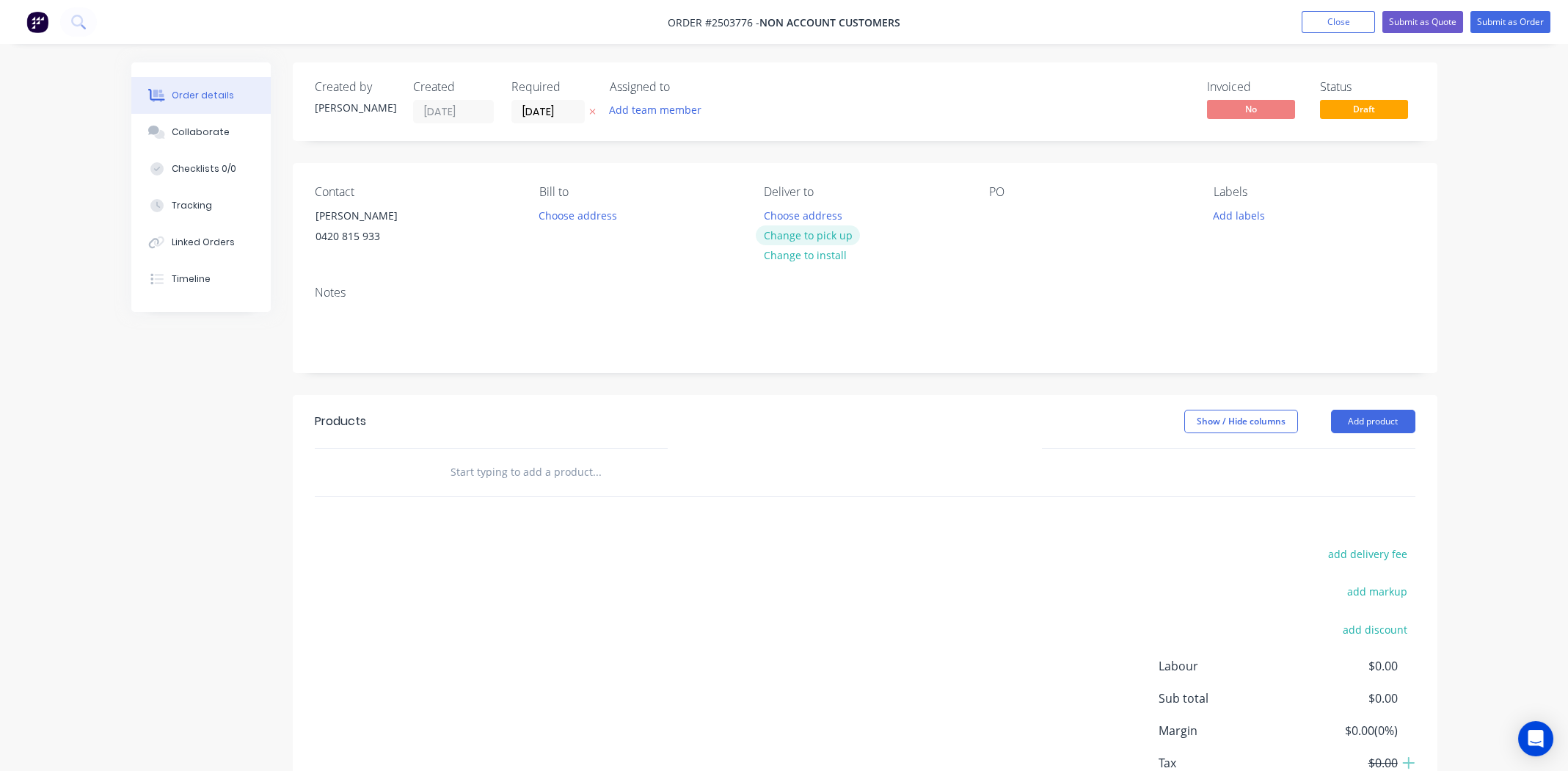
click at [835, 234] on button "Change to pick up" at bounding box center [808, 235] width 104 height 20
click at [1016, 213] on div "PO" at bounding box center [1089, 218] width 201 height 67
click at [996, 225] on div at bounding box center [1000, 215] width 24 height 21
click at [1005, 213] on div "iQuote Walk in" at bounding box center [1019, 223] width 59 height 37
click at [1221, 216] on button "Add labels" at bounding box center [1240, 214] width 68 height 20
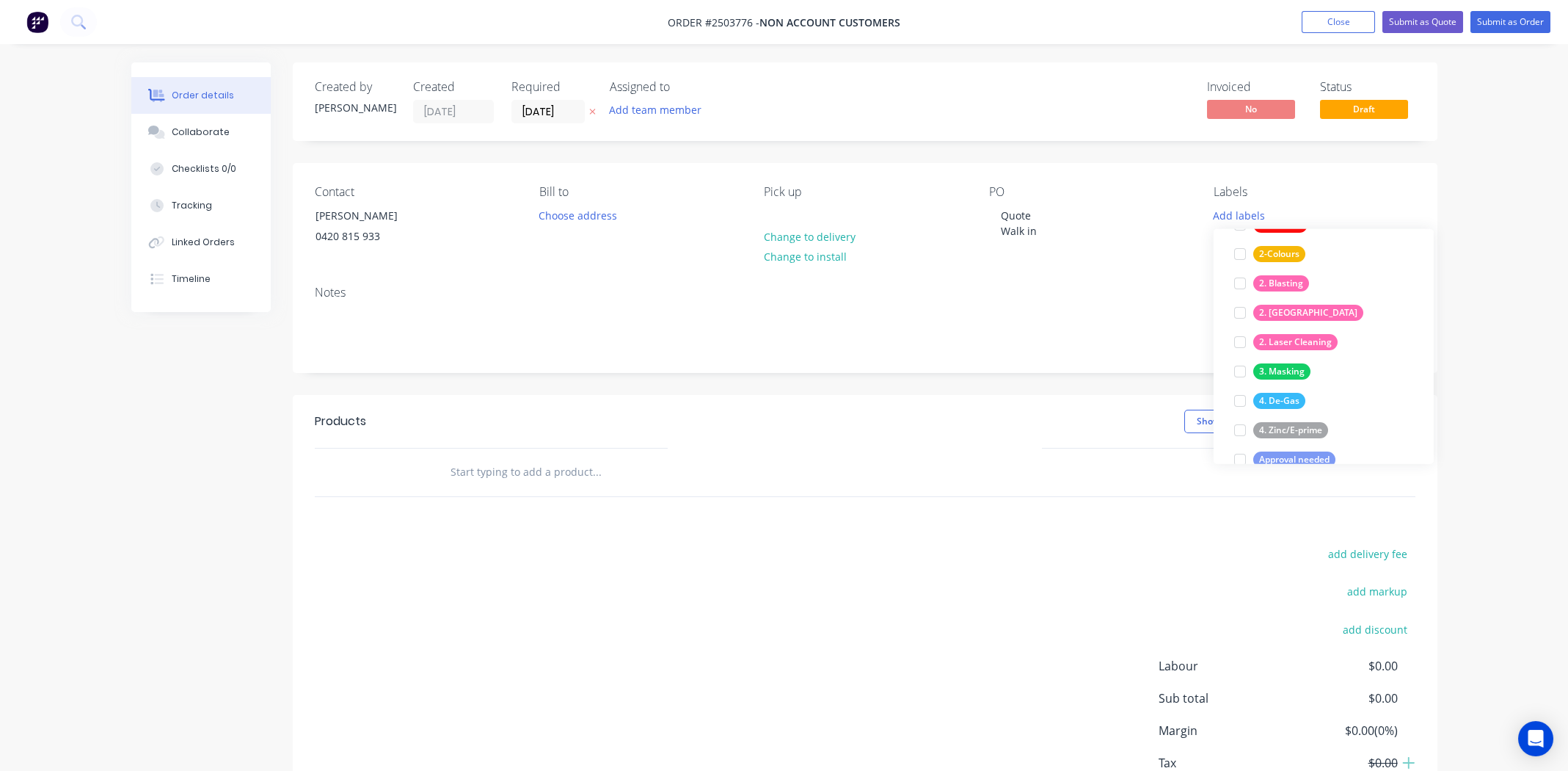
scroll to position [146, 0]
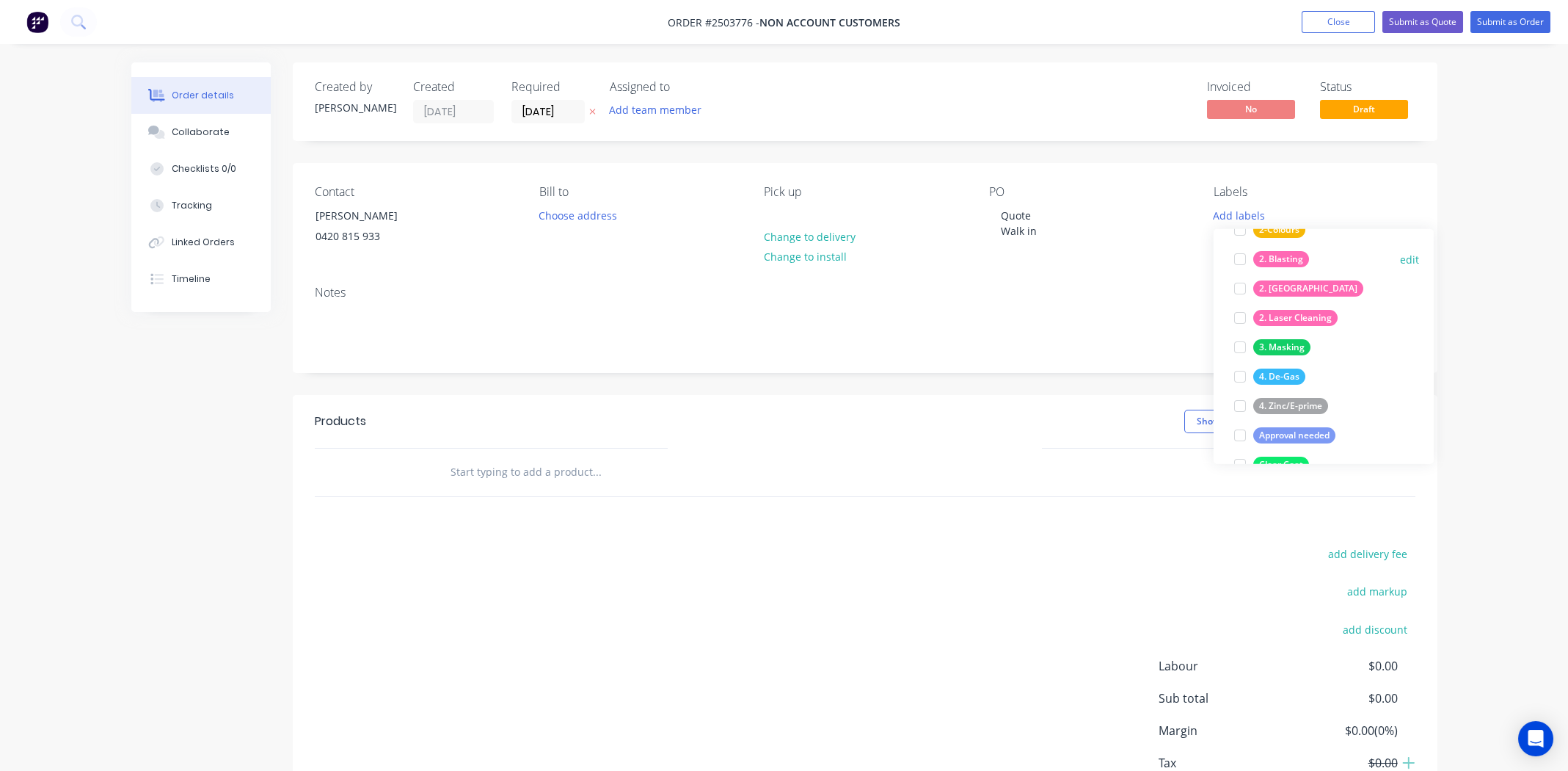
click at [1236, 257] on div at bounding box center [1241, 260] width 30 height 30
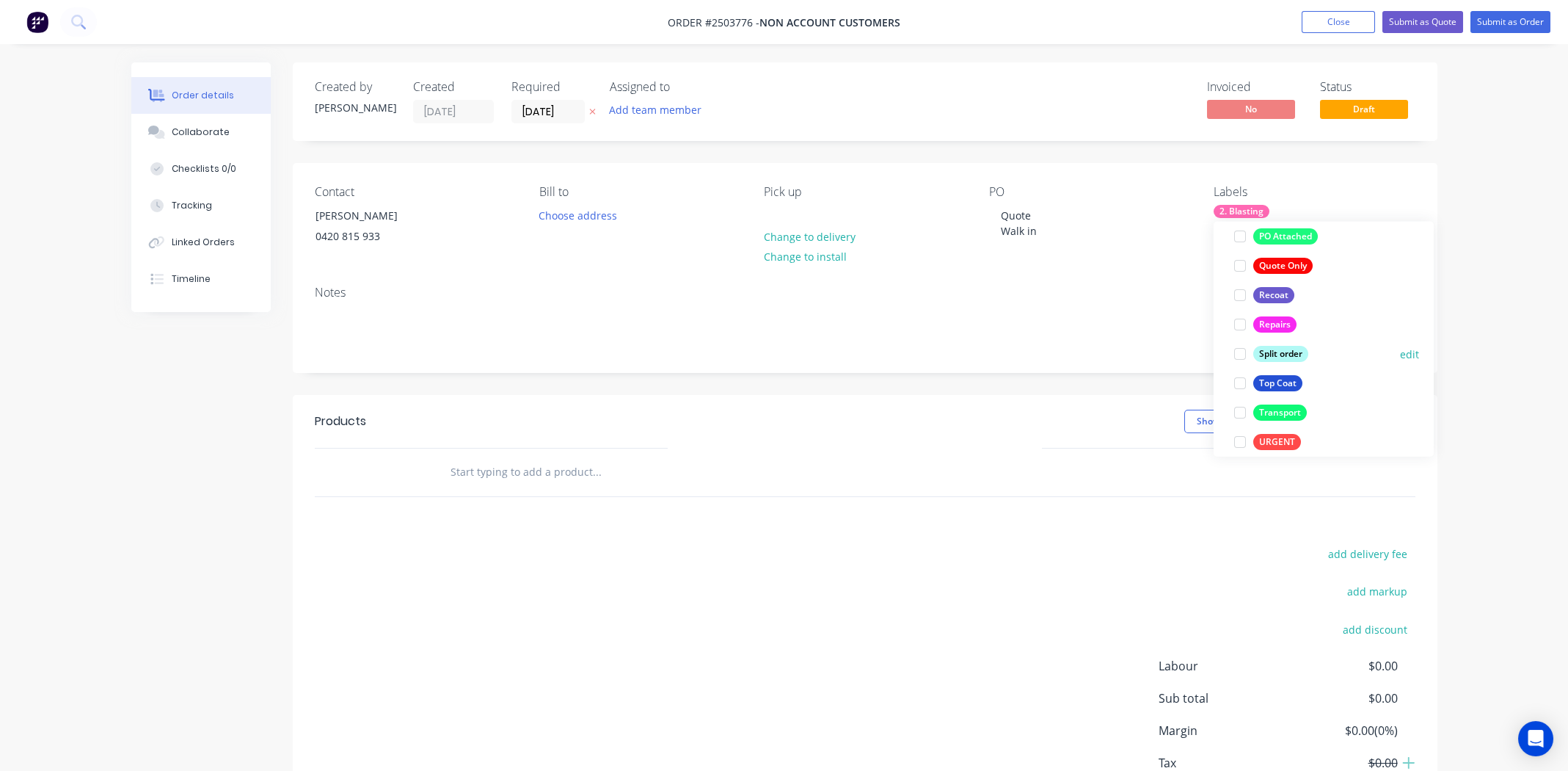
scroll to position [969, 0]
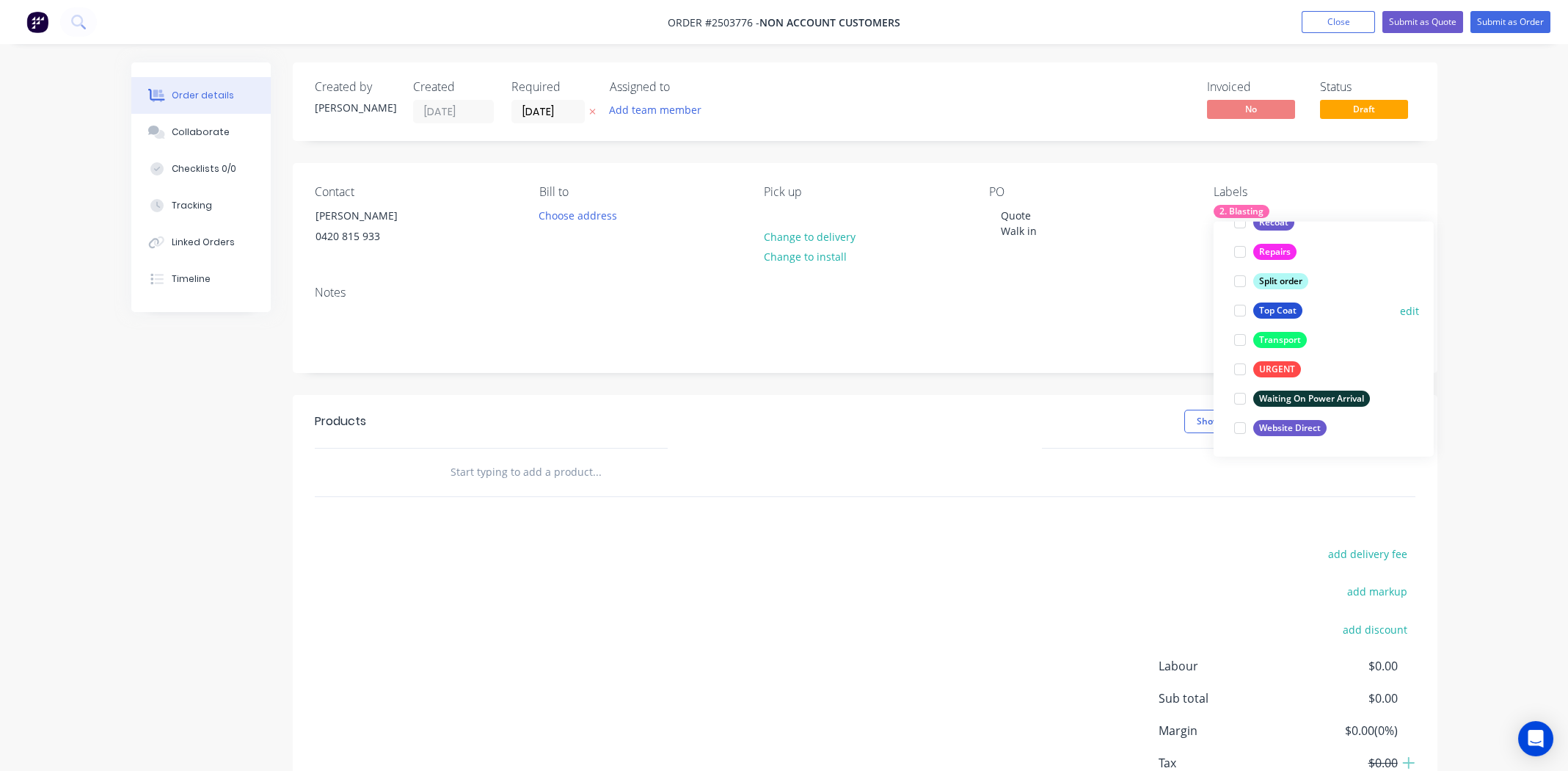
click at [1241, 310] on div at bounding box center [1241, 311] width 30 height 30
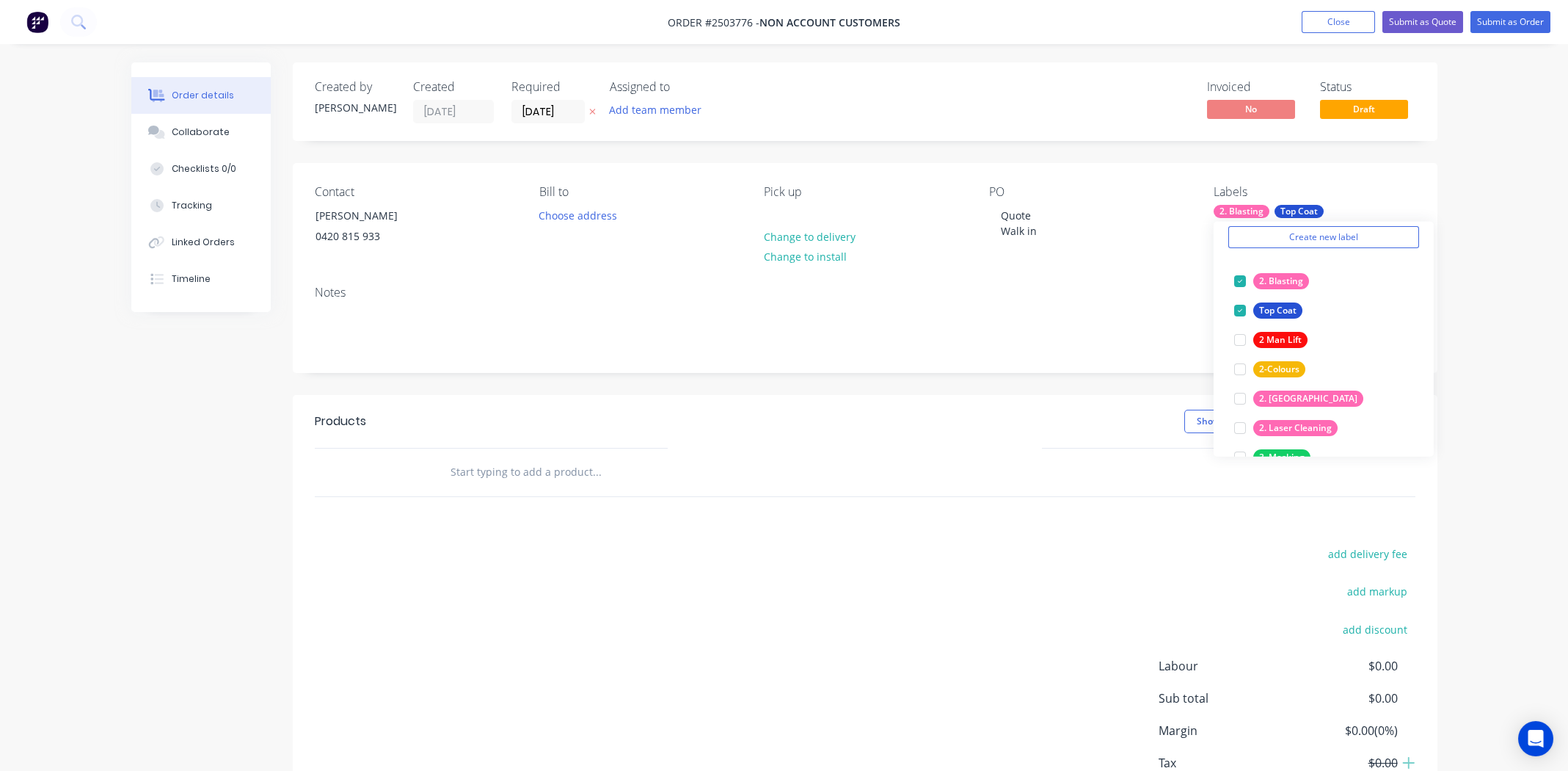
drag, startPoint x: 890, startPoint y: 559, endPoint x: 1074, endPoint y: 549, distance: 184.3
click at [891, 558] on div "add delivery fee add markup add discount Labour $0.00 Sub total $0.00 Margin $0…" at bounding box center [865, 686] width 1100 height 283
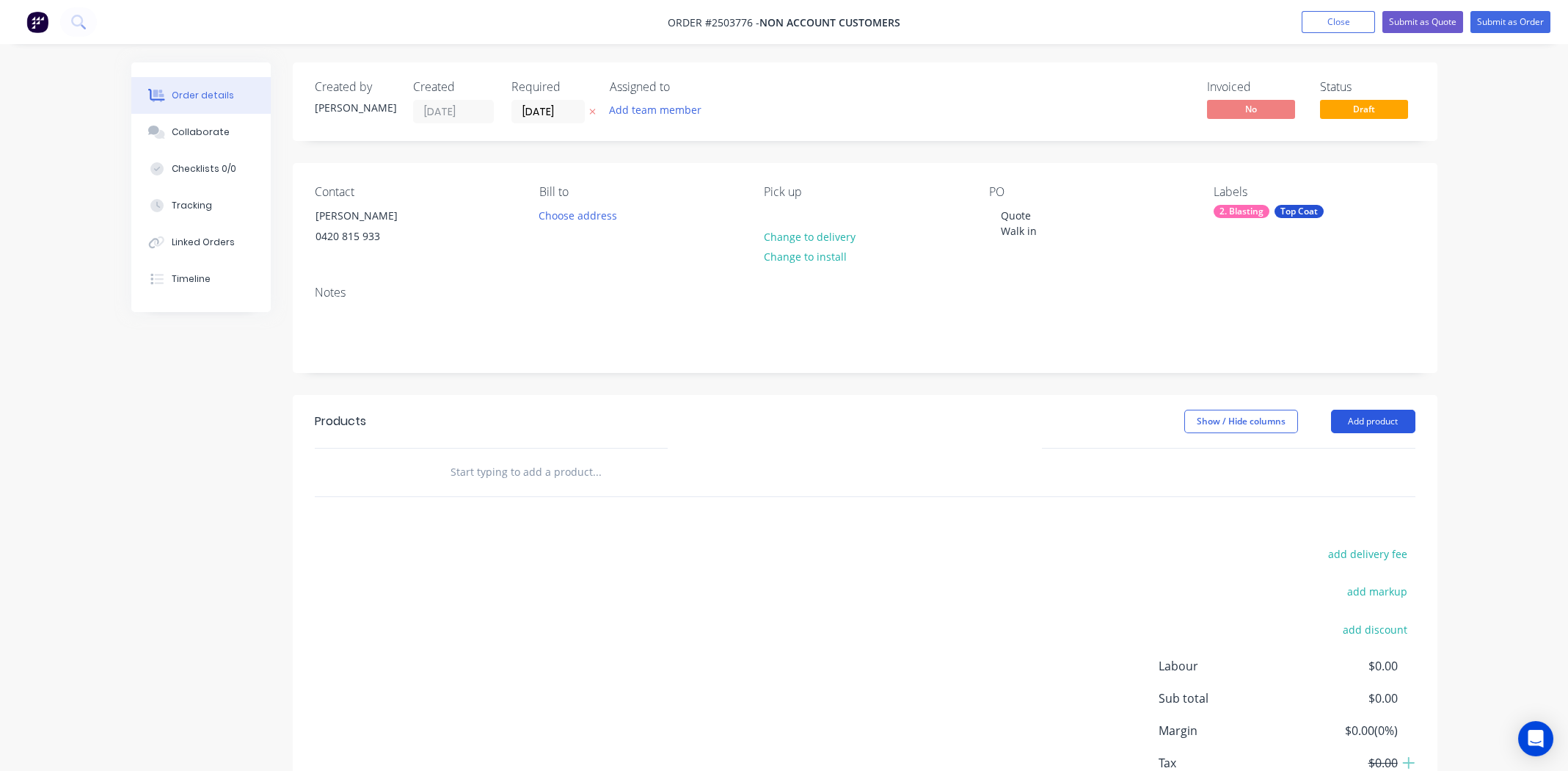
click at [1370, 422] on button "Add product" at bounding box center [1373, 421] width 84 height 24
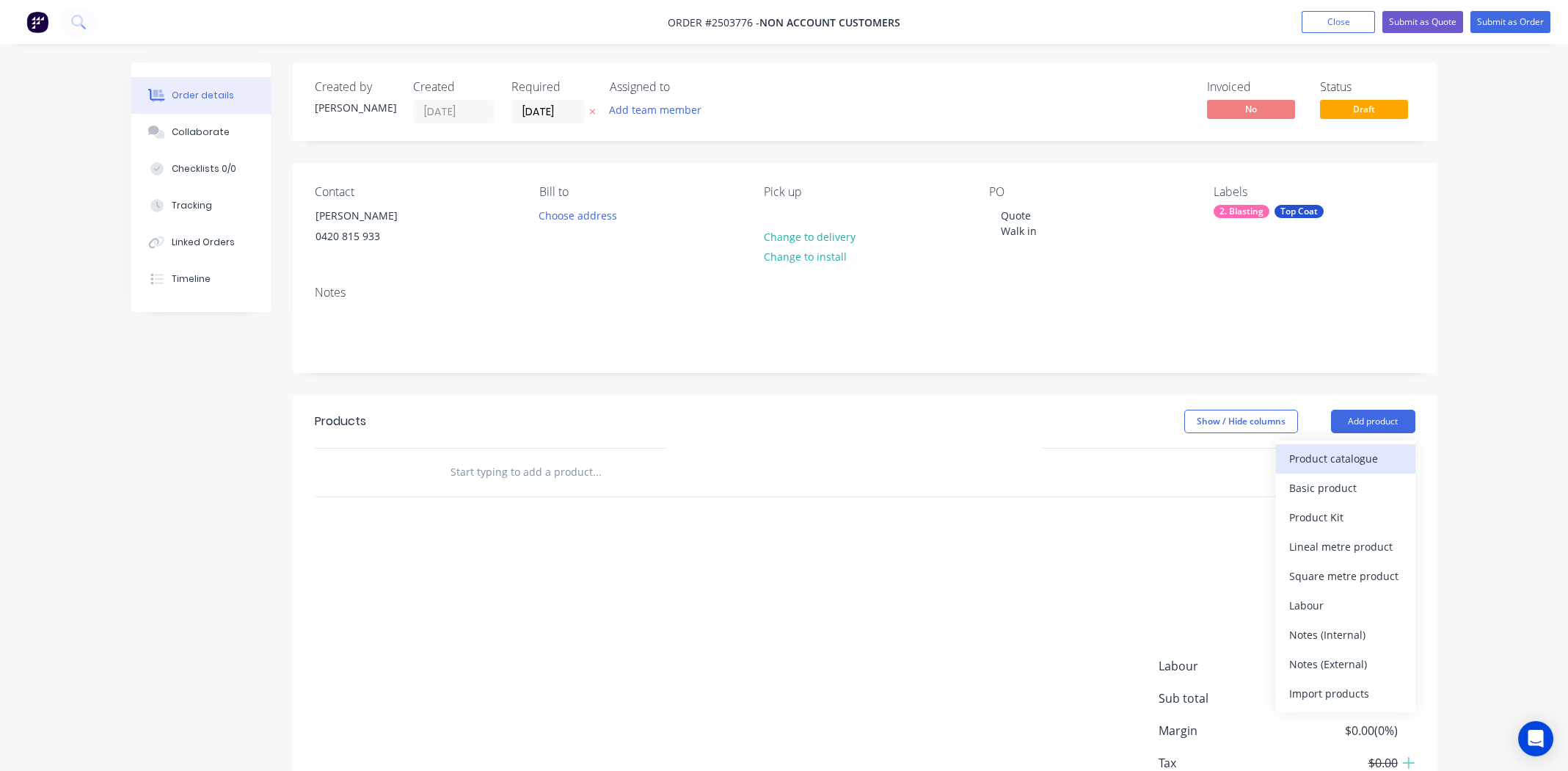
click at [1332, 457] on div "Product catalogue" at bounding box center [1346, 458] width 113 height 21
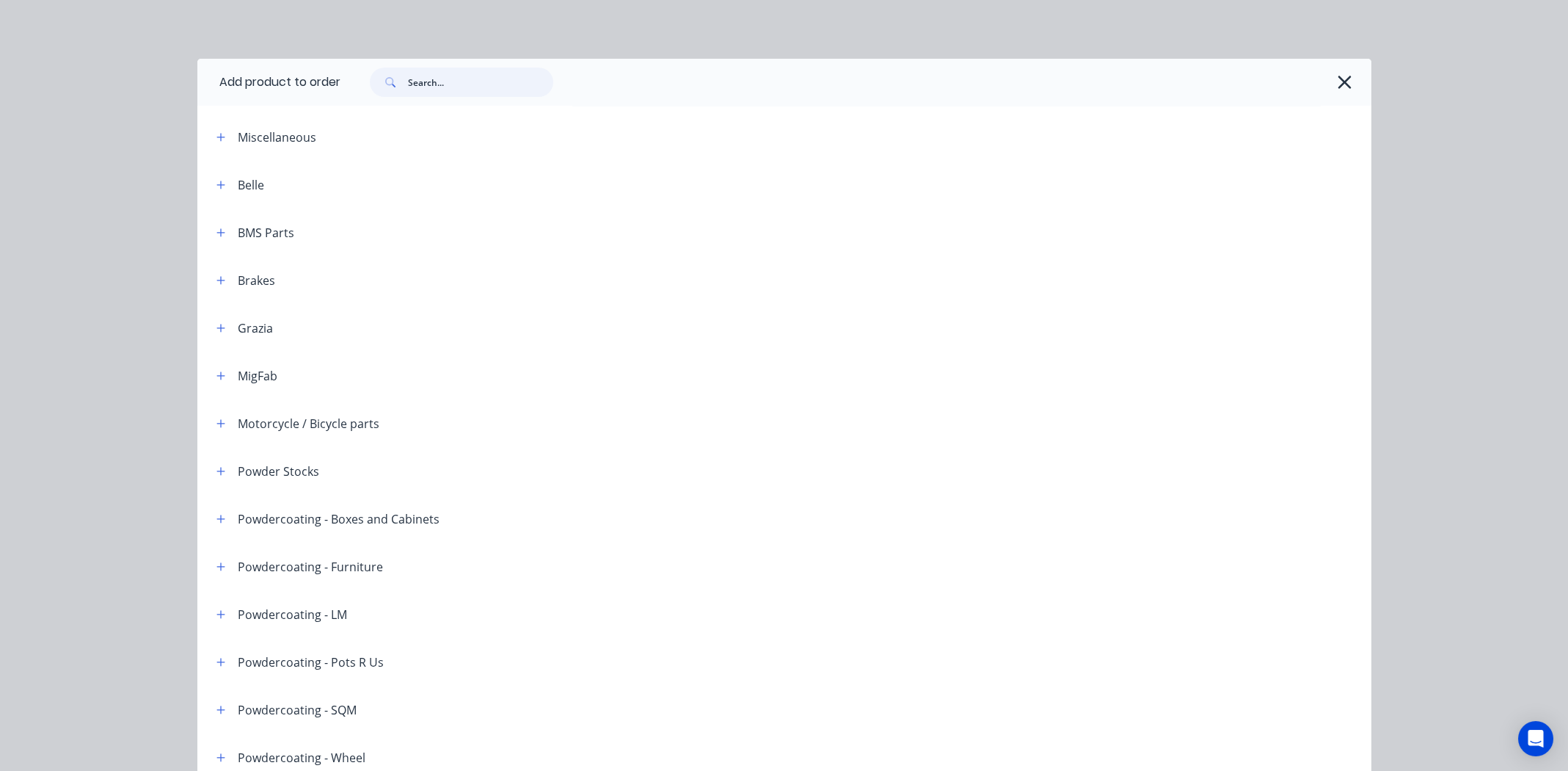
click at [437, 84] on input "text" at bounding box center [481, 83] width 145 height 30
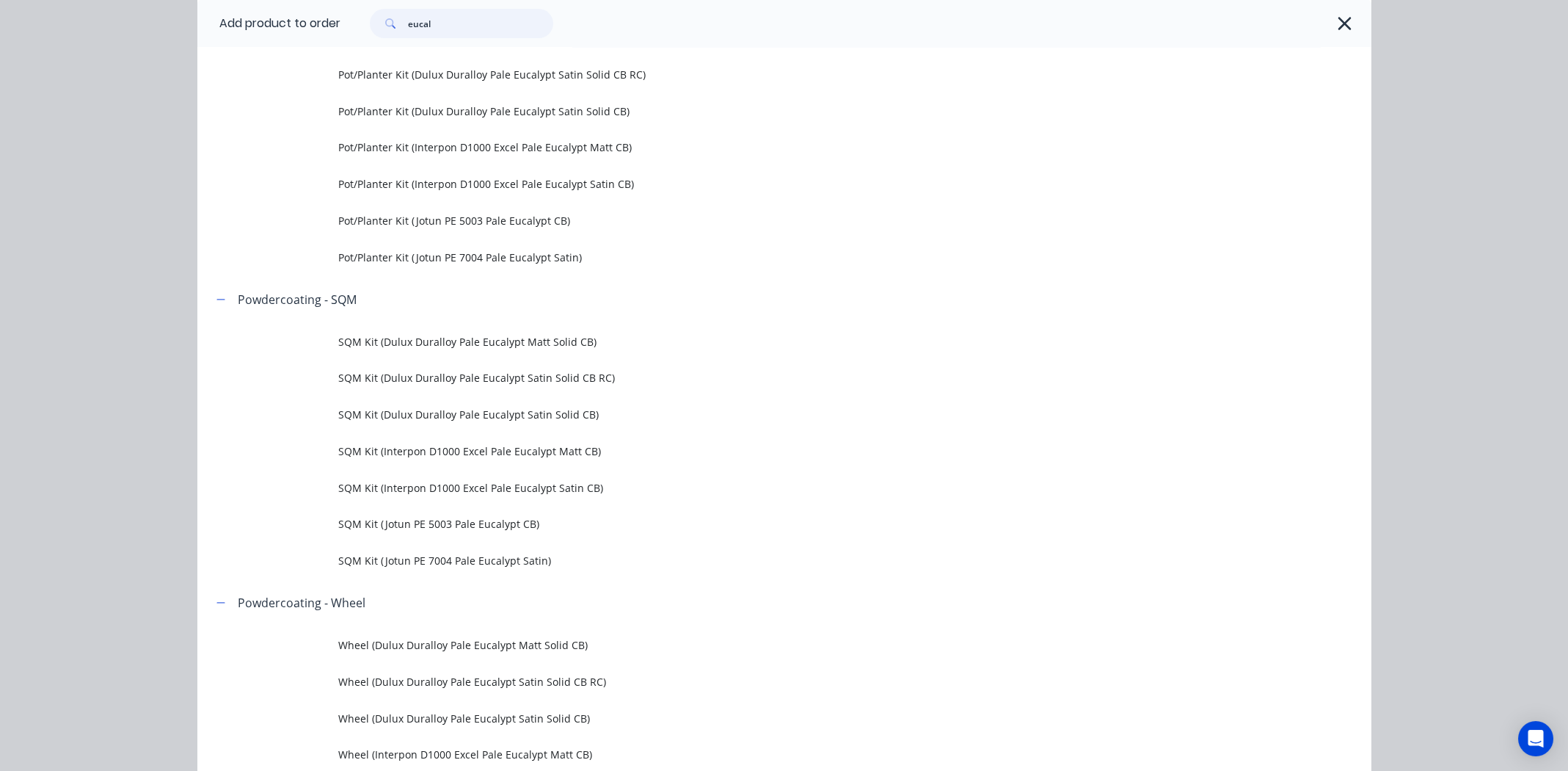
scroll to position [1468, 0]
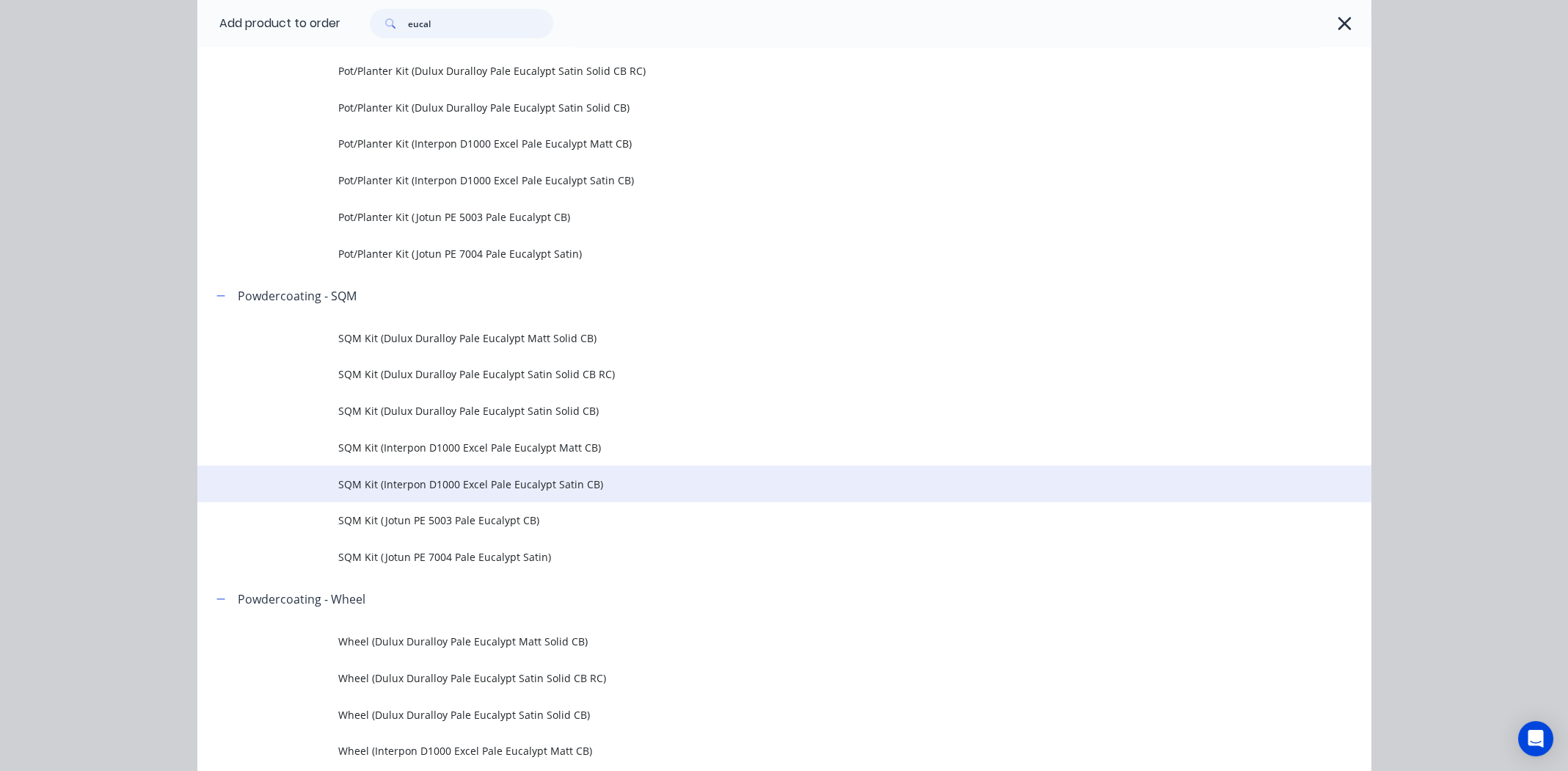
type input "eucal"
click at [540, 484] on span "SQM Kit (Interpon D1000 Excel Pale Eucalypt Satin CB)" at bounding box center [751, 484] width 826 height 16
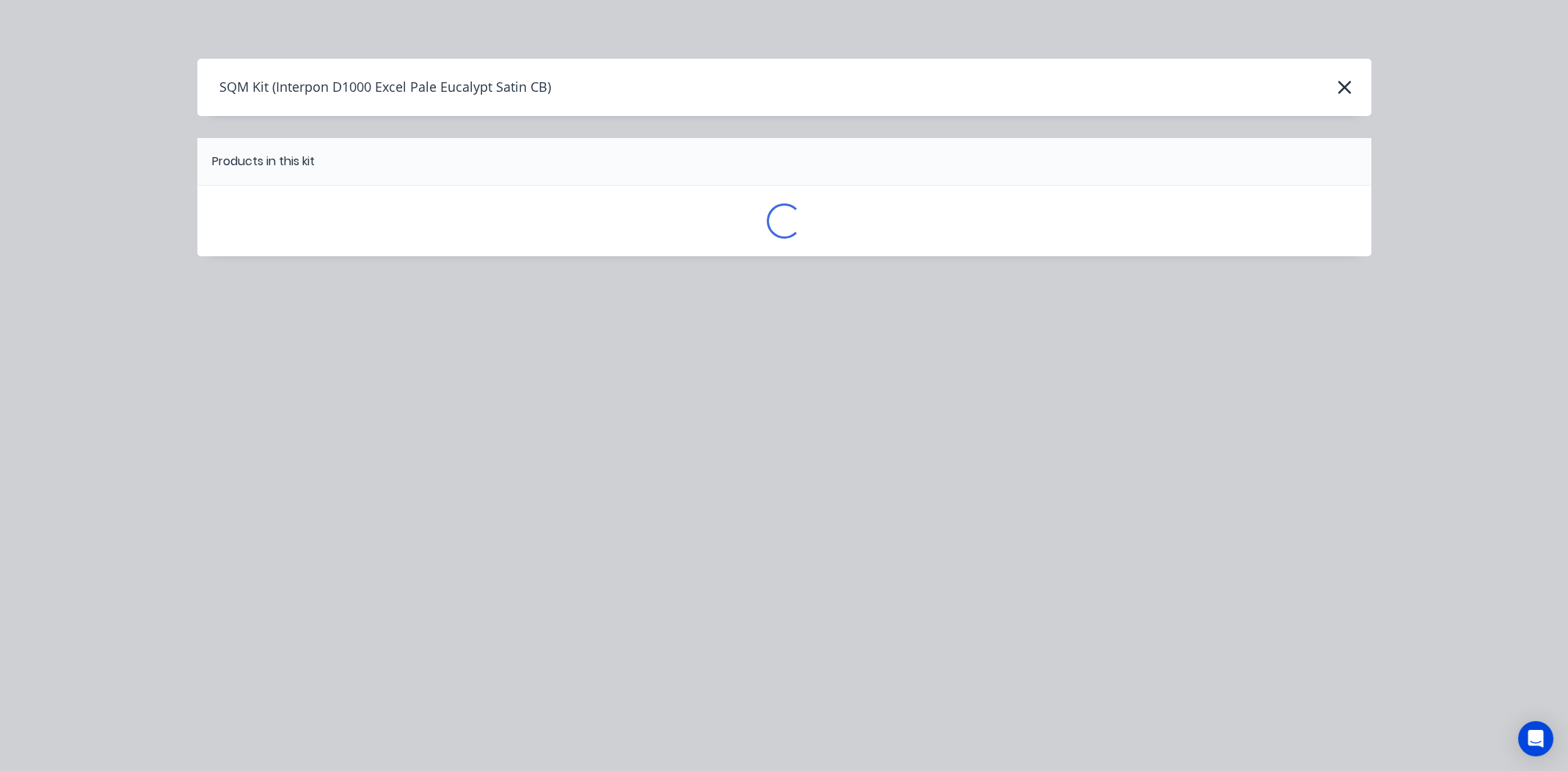
scroll to position [0, 0]
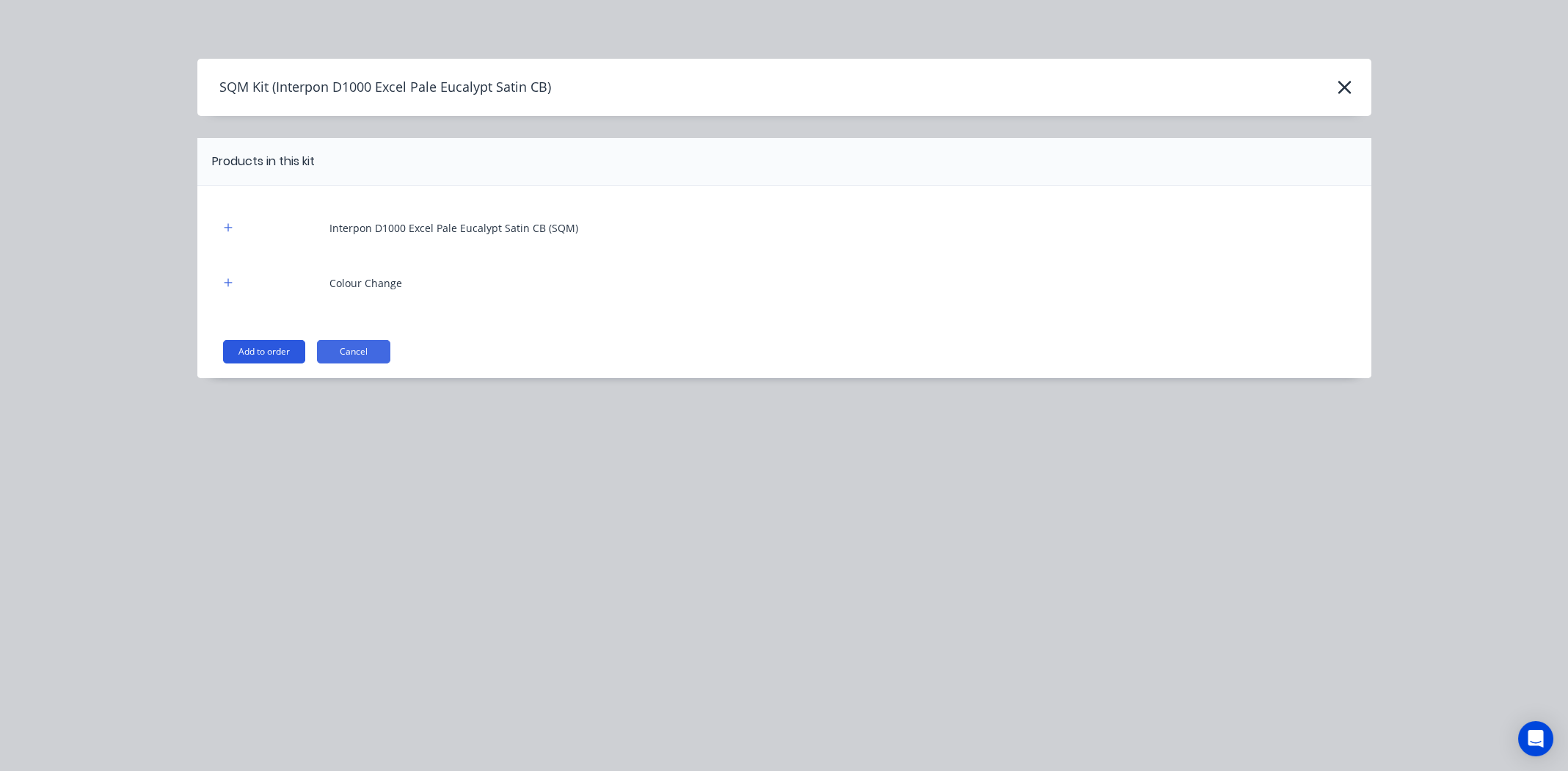
click at [264, 348] on button "Add to order" at bounding box center [264, 351] width 82 height 24
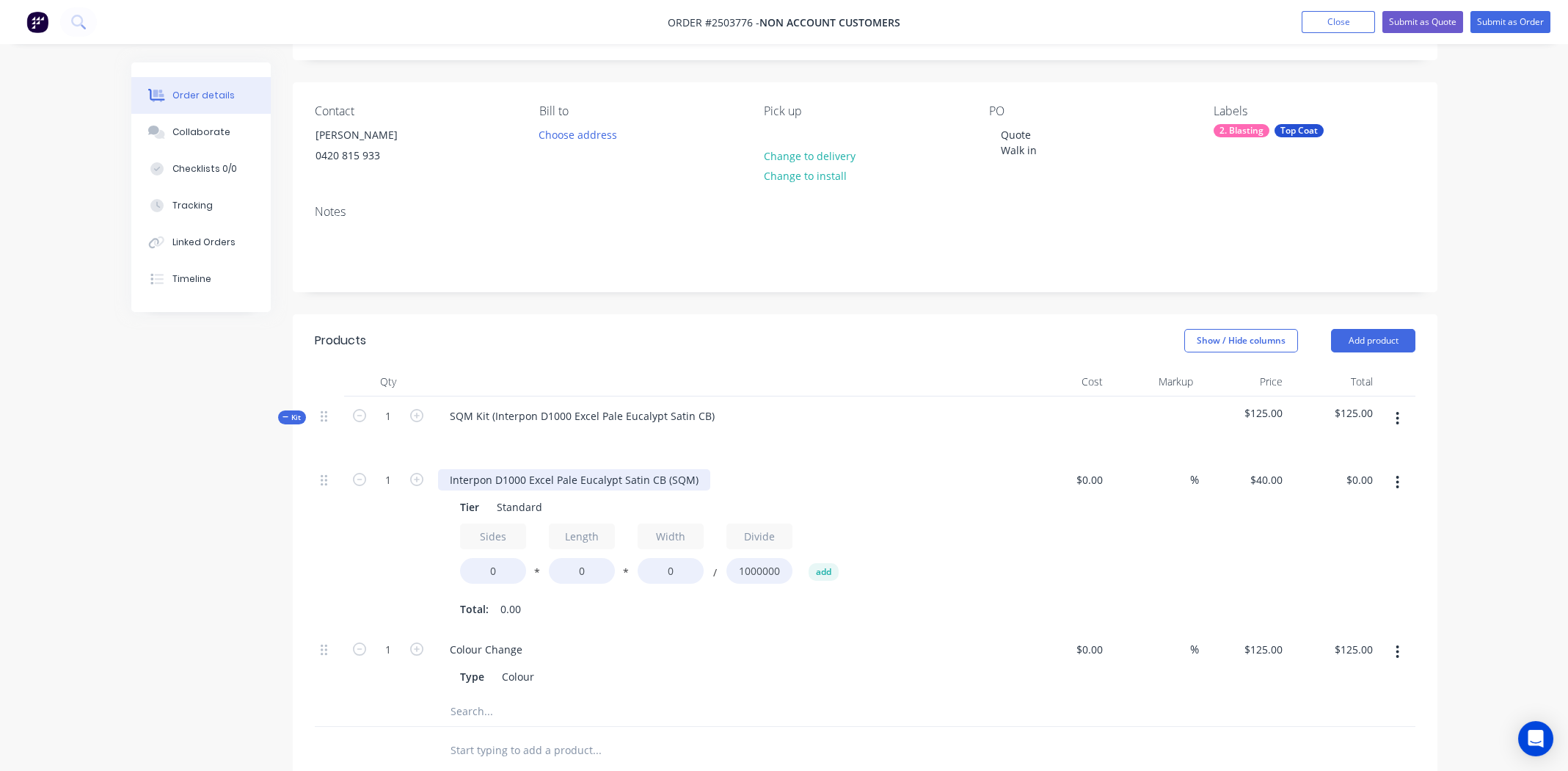
scroll to position [293, 0]
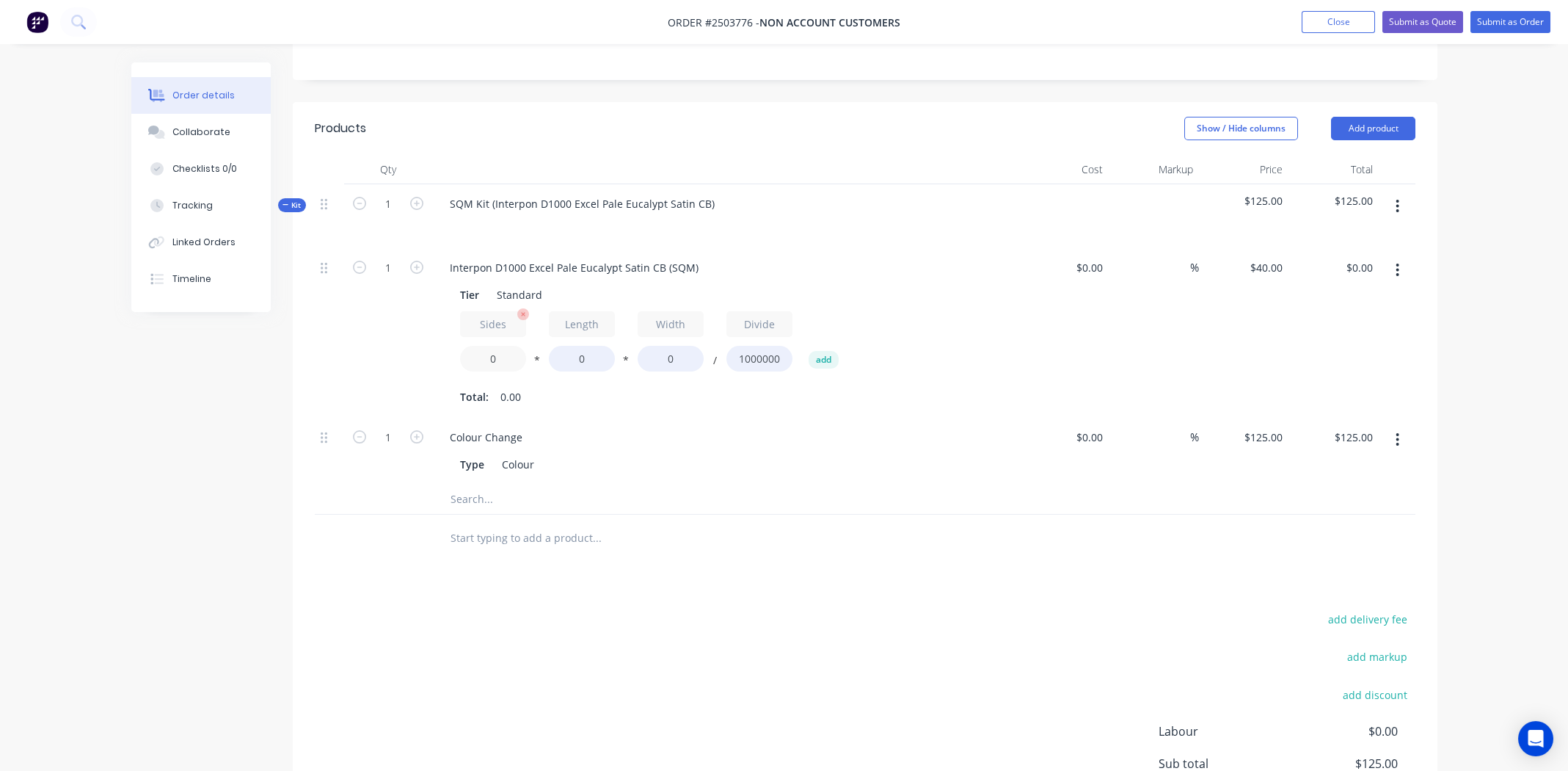
click at [493, 362] on input "0" at bounding box center [494, 359] width 66 height 26
type input "1.9"
click at [583, 360] on input "0" at bounding box center [582, 359] width 66 height 26
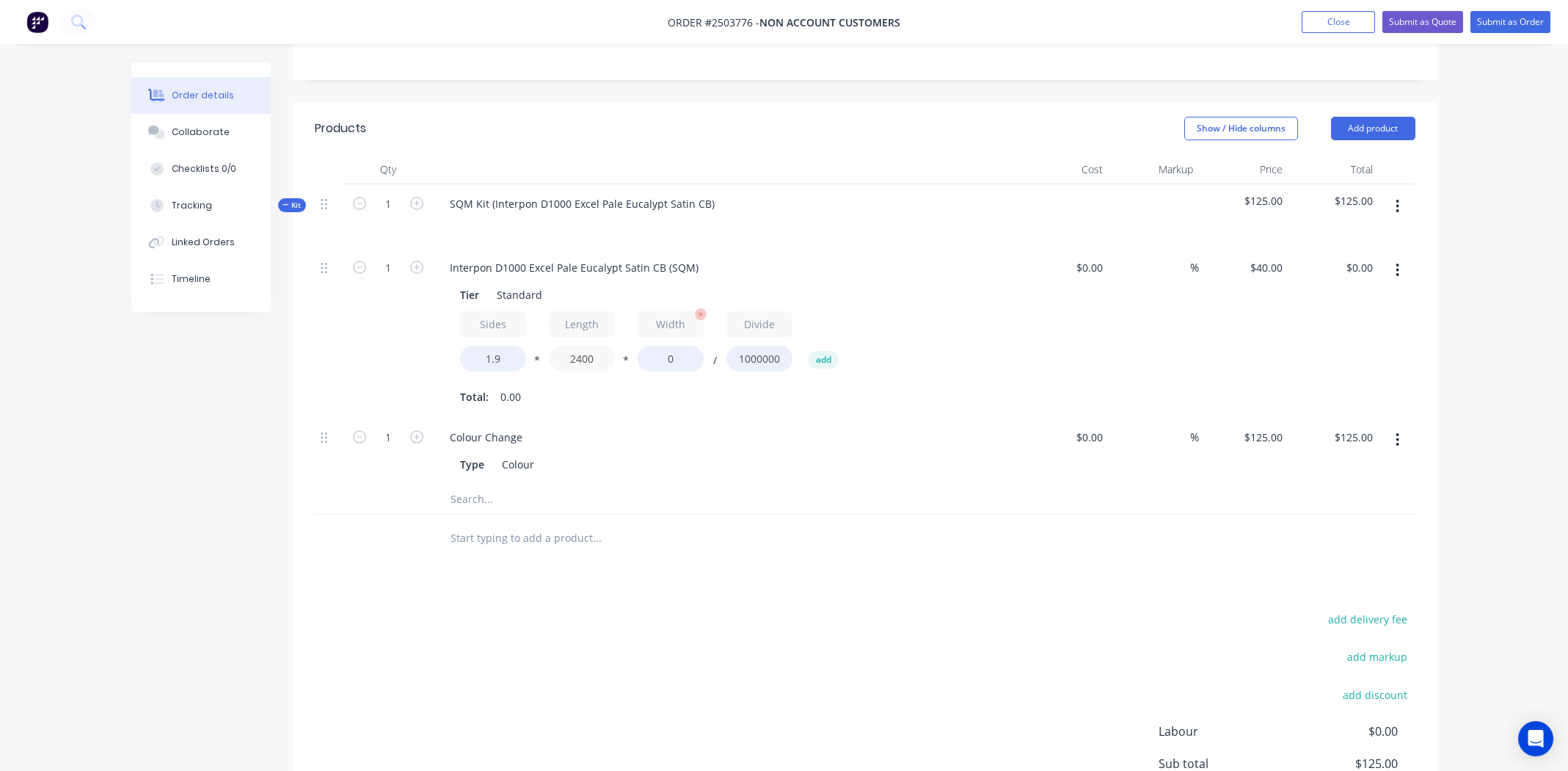
type input "2400"
click at [671, 362] on input "0" at bounding box center [671, 359] width 66 height 26
type input "1200"
type input "$218.88"
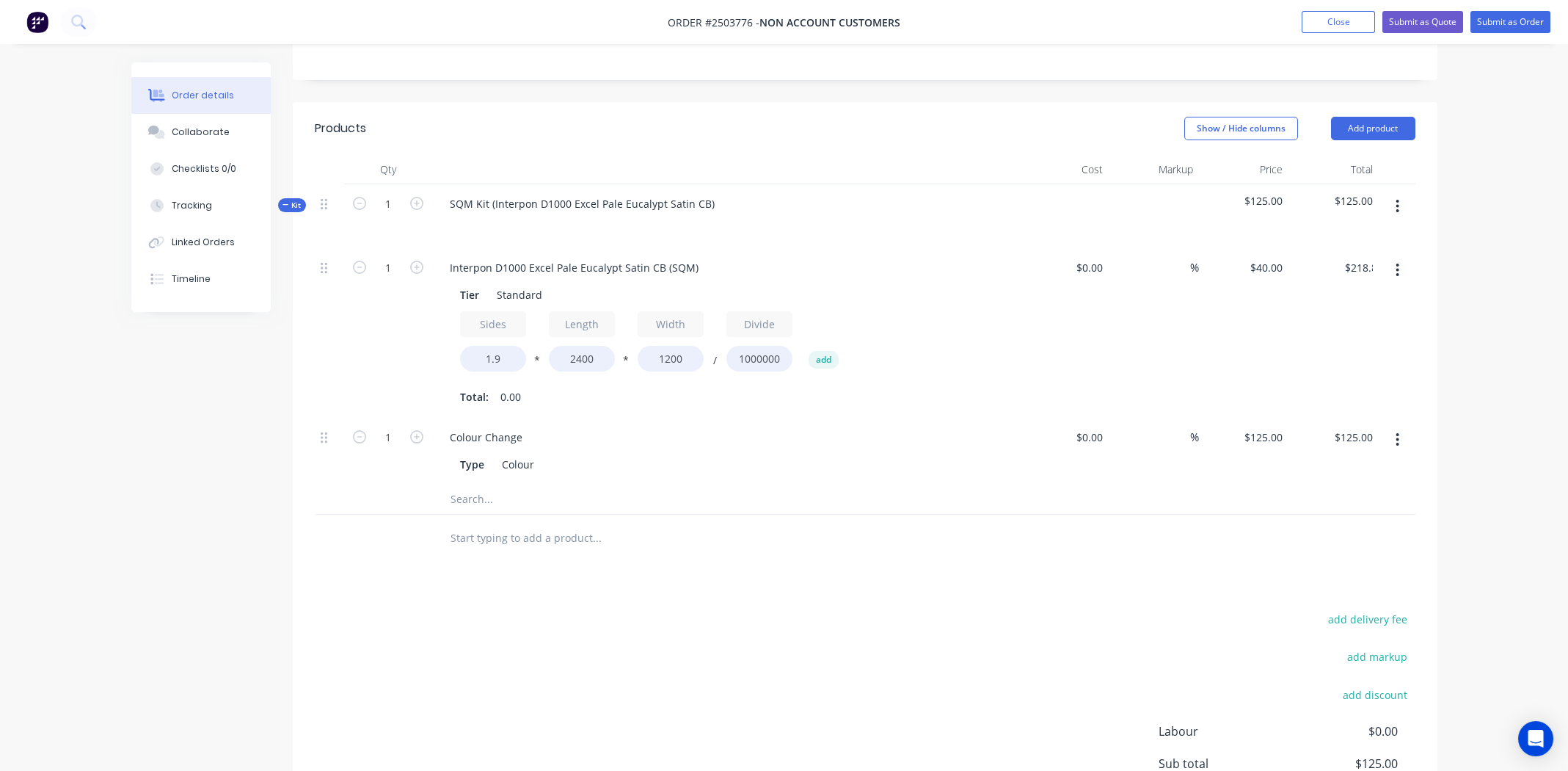
click at [961, 262] on div "Interpon D1000 Excel Pale Eucalypt Satin CB (SQM)" at bounding box center [725, 267] width 575 height 21
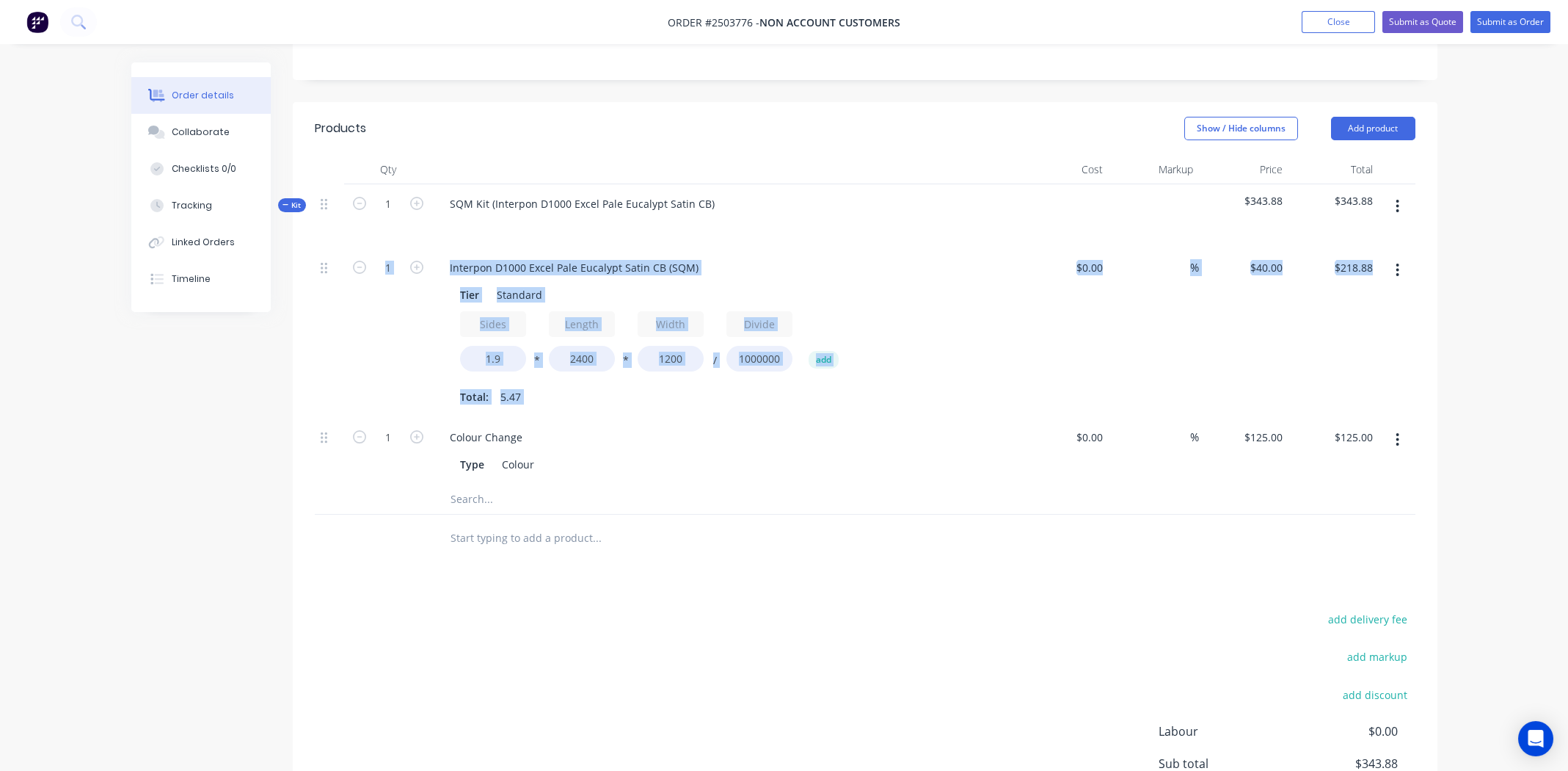
drag, startPoint x: 320, startPoint y: 439, endPoint x: 350, endPoint y: 347, distance: 96.8
click at [350, 347] on div "1 Interpon D1000 Excel Pale Eucalypt Satin CB (SQM) Tier Standard Sides 1.9 * L…" at bounding box center [865, 366] width 1100 height 236
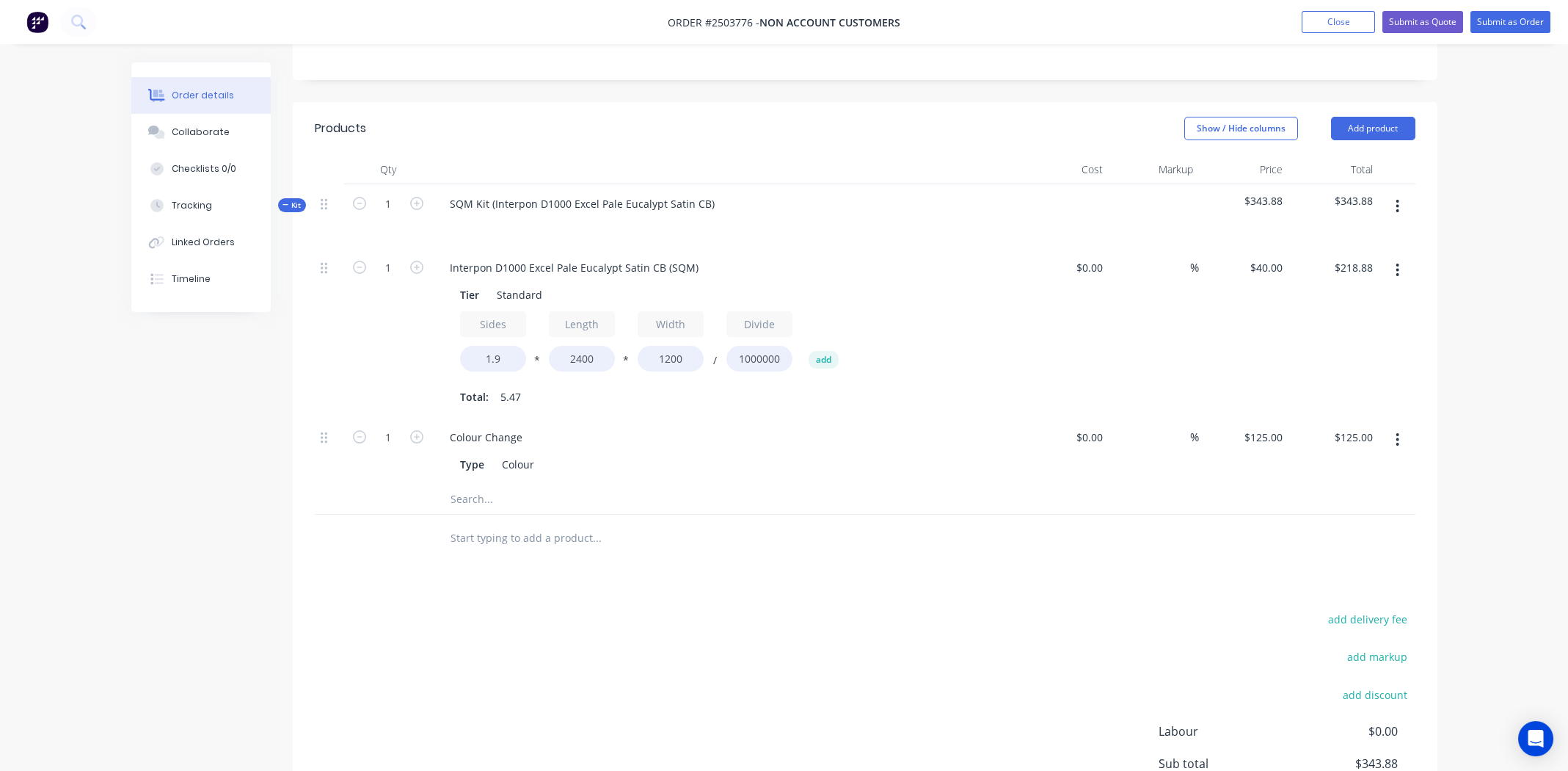
click at [663, 440] on div "Colour Change" at bounding box center [725, 437] width 575 height 21
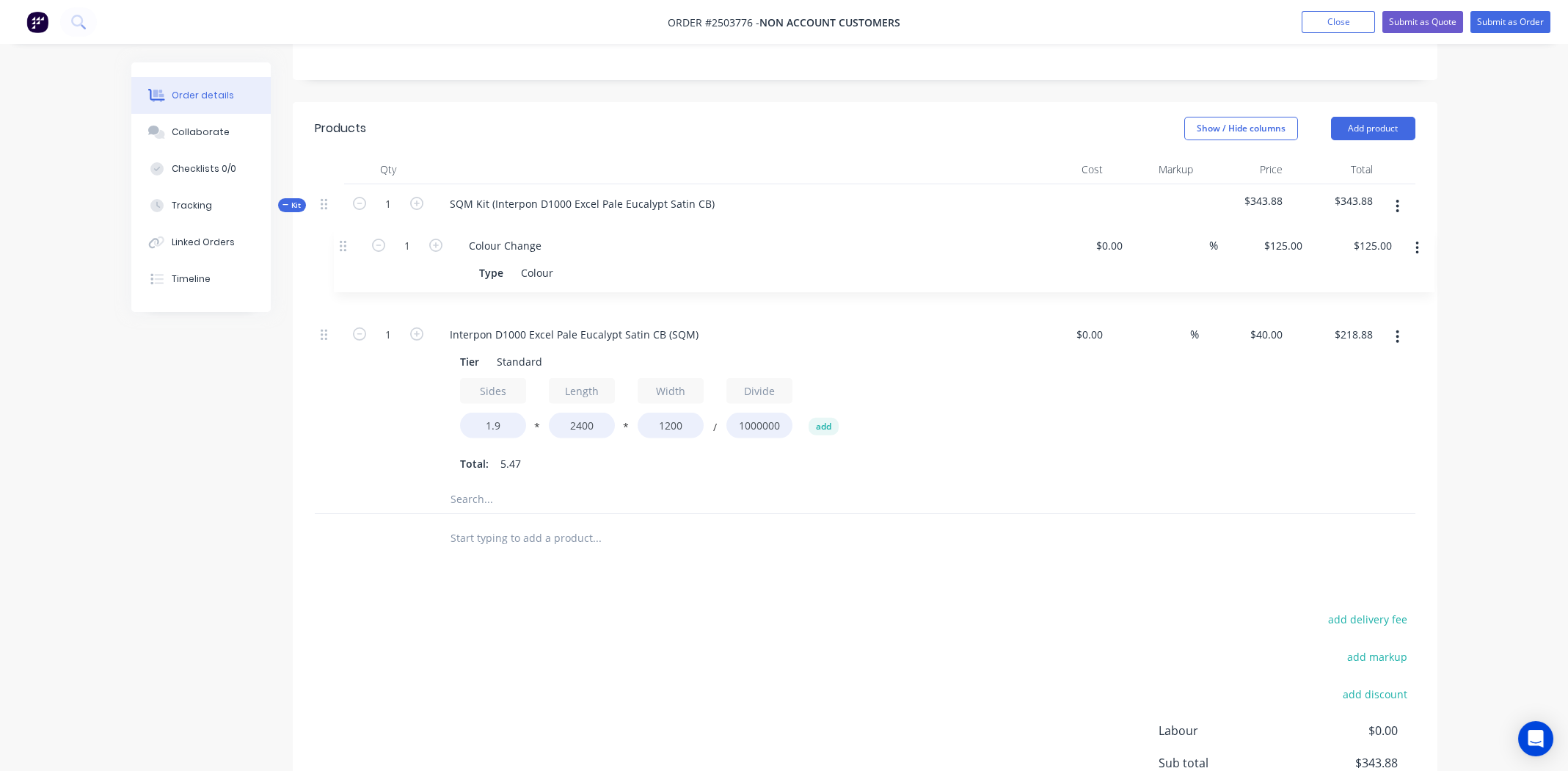
drag, startPoint x: 324, startPoint y: 439, endPoint x: 347, endPoint y: 247, distance: 193.4
click at [347, 248] on div "1 Interpon D1000 Excel Pale Eucalypt Satin CB (SQM) Tier Standard Sides 1.9 * L…" at bounding box center [865, 366] width 1100 height 236
click at [505, 425] on input "1.9" at bounding box center [494, 426] width 66 height 26
click at [1217, 440] on div "$40.00 $40.00" at bounding box center [1244, 400] width 91 height 170
click at [1394, 199] on button "button" at bounding box center [1398, 206] width 35 height 26
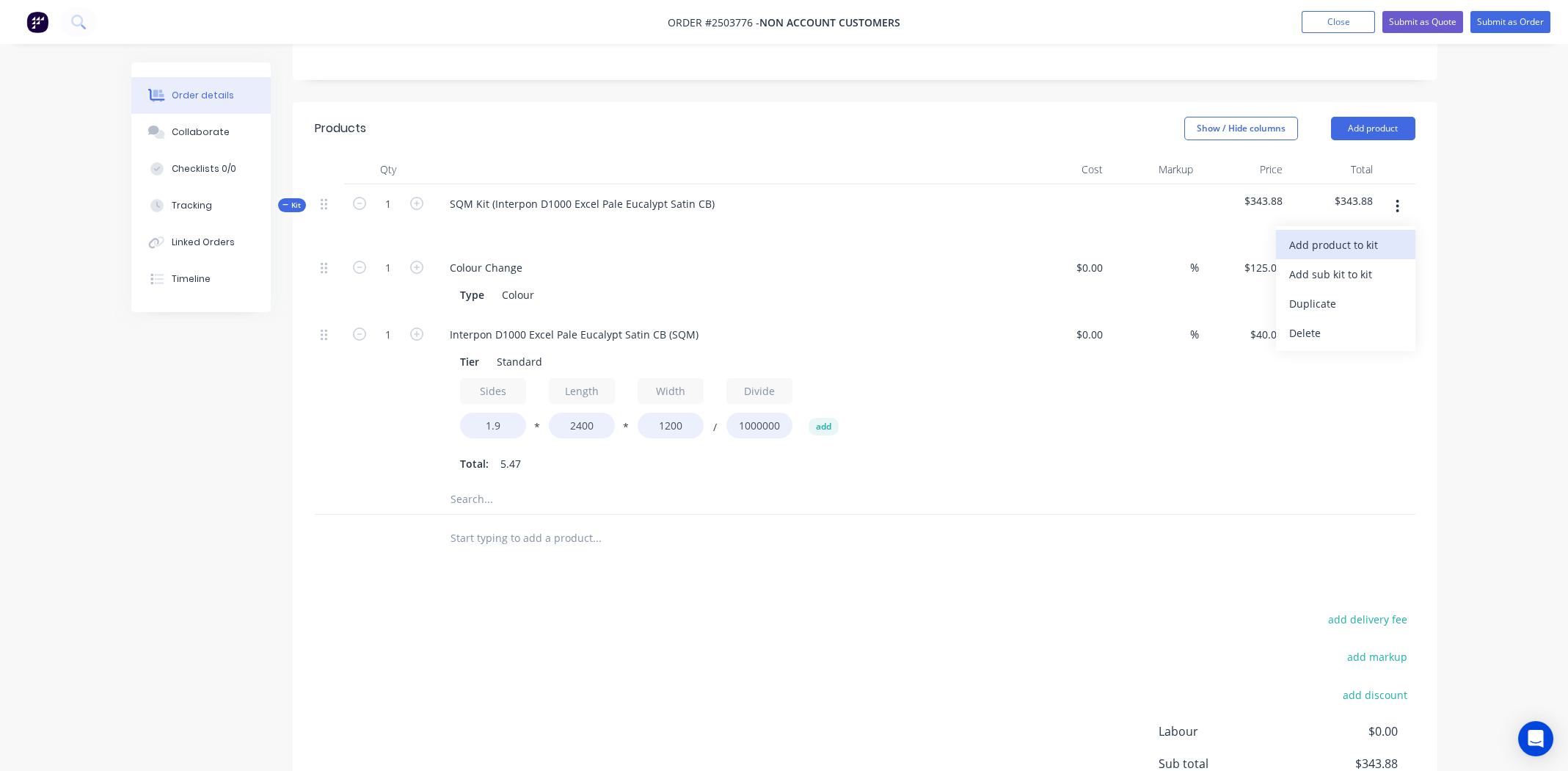
click at [1359, 247] on div "Add product to kit" at bounding box center [1346, 245] width 113 height 21
click at [965, 139] on header "Products Show / Hide columns Add product" at bounding box center [865, 128] width 1145 height 53
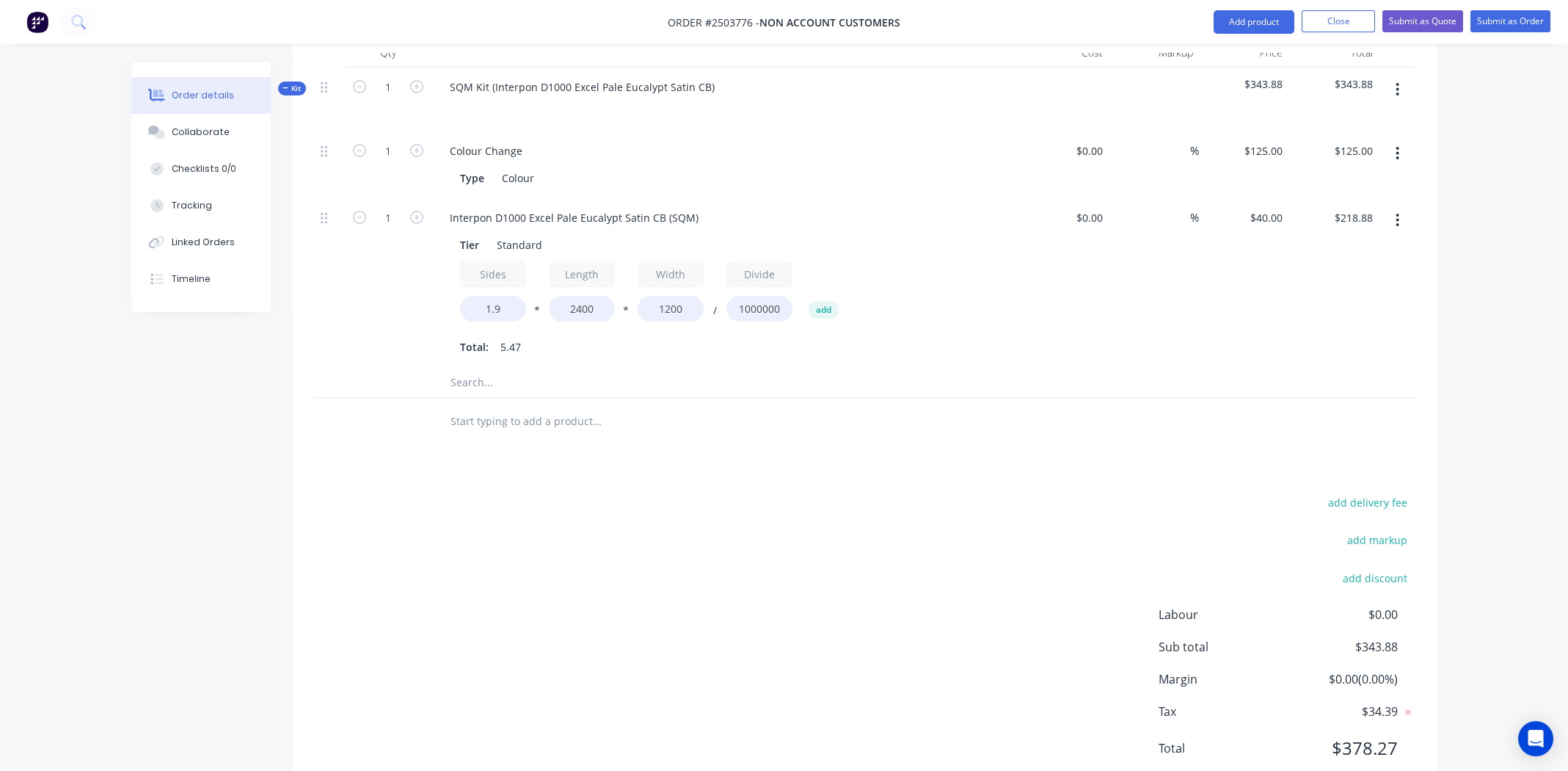
scroll to position [384, 0]
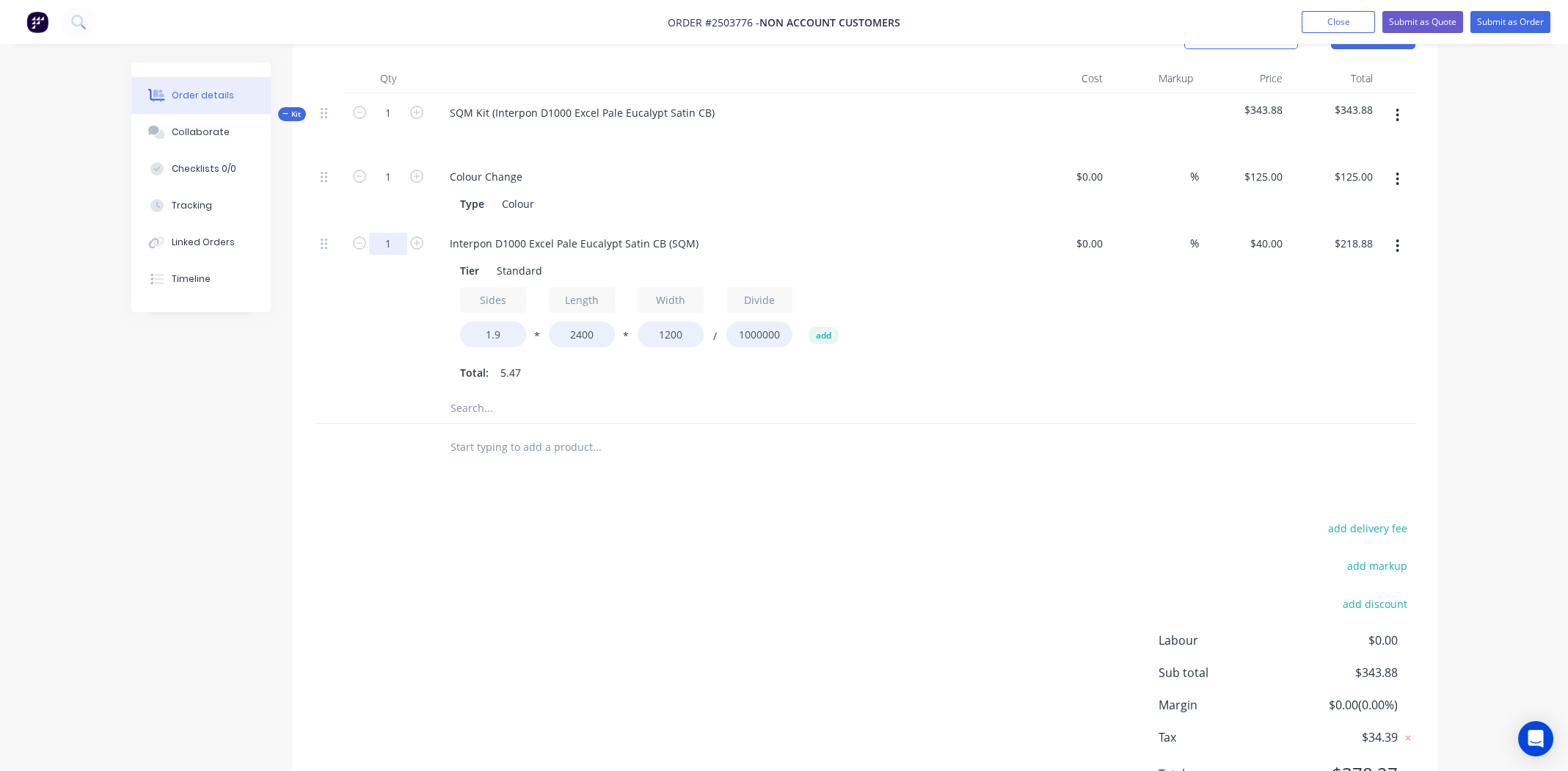
click at [390, 188] on input "1" at bounding box center [388, 177] width 38 height 22
type input "150"
type input "$32,832.00"
click at [946, 499] on div "Products Show / Hide columns Add product Qty Cost Markup Price Total Kit 1 SQM …" at bounding box center [865, 417] width 1145 height 813
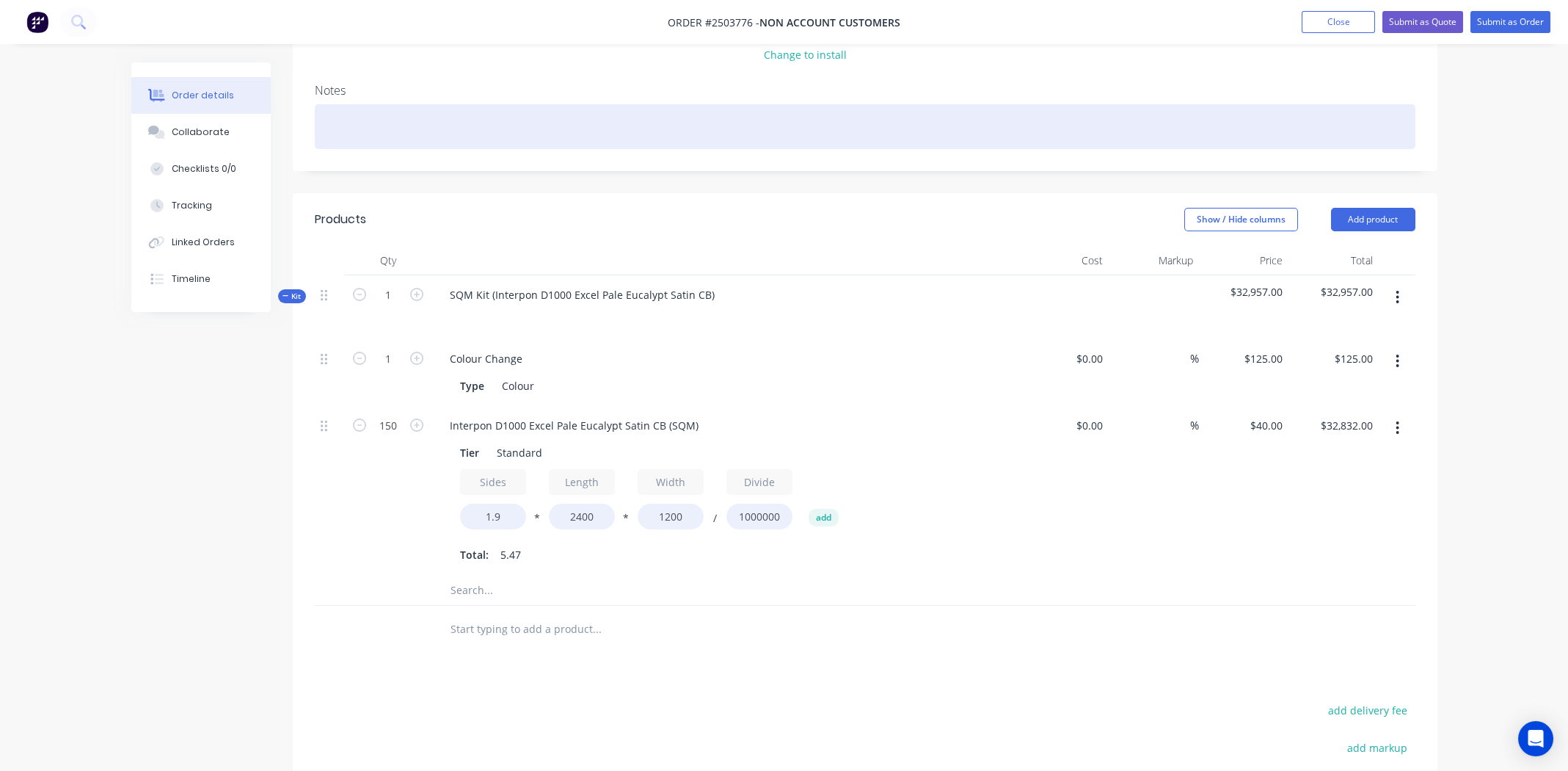
scroll to position [457, 0]
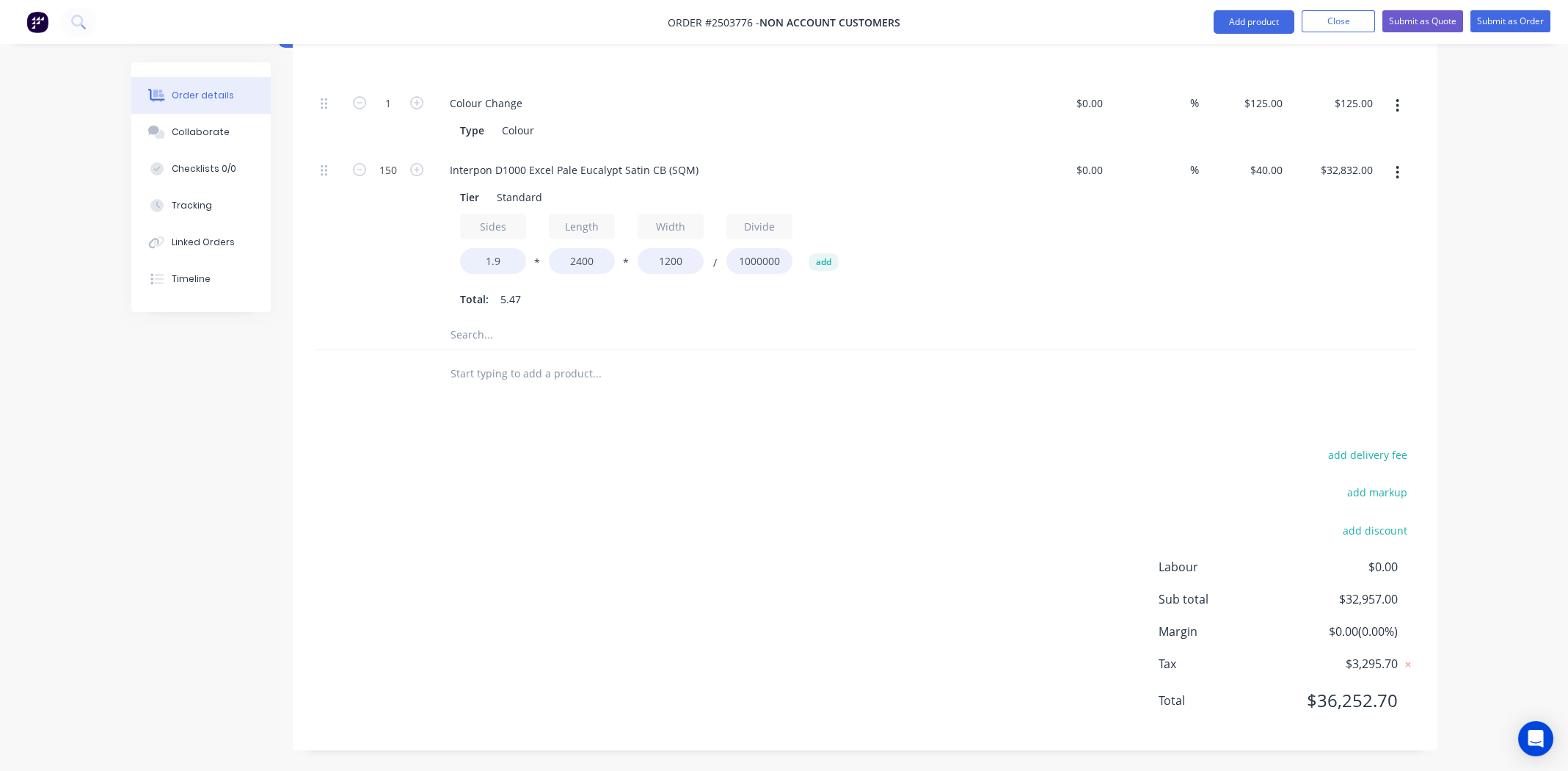
click at [1063, 333] on div at bounding box center [865, 335] width 1100 height 30
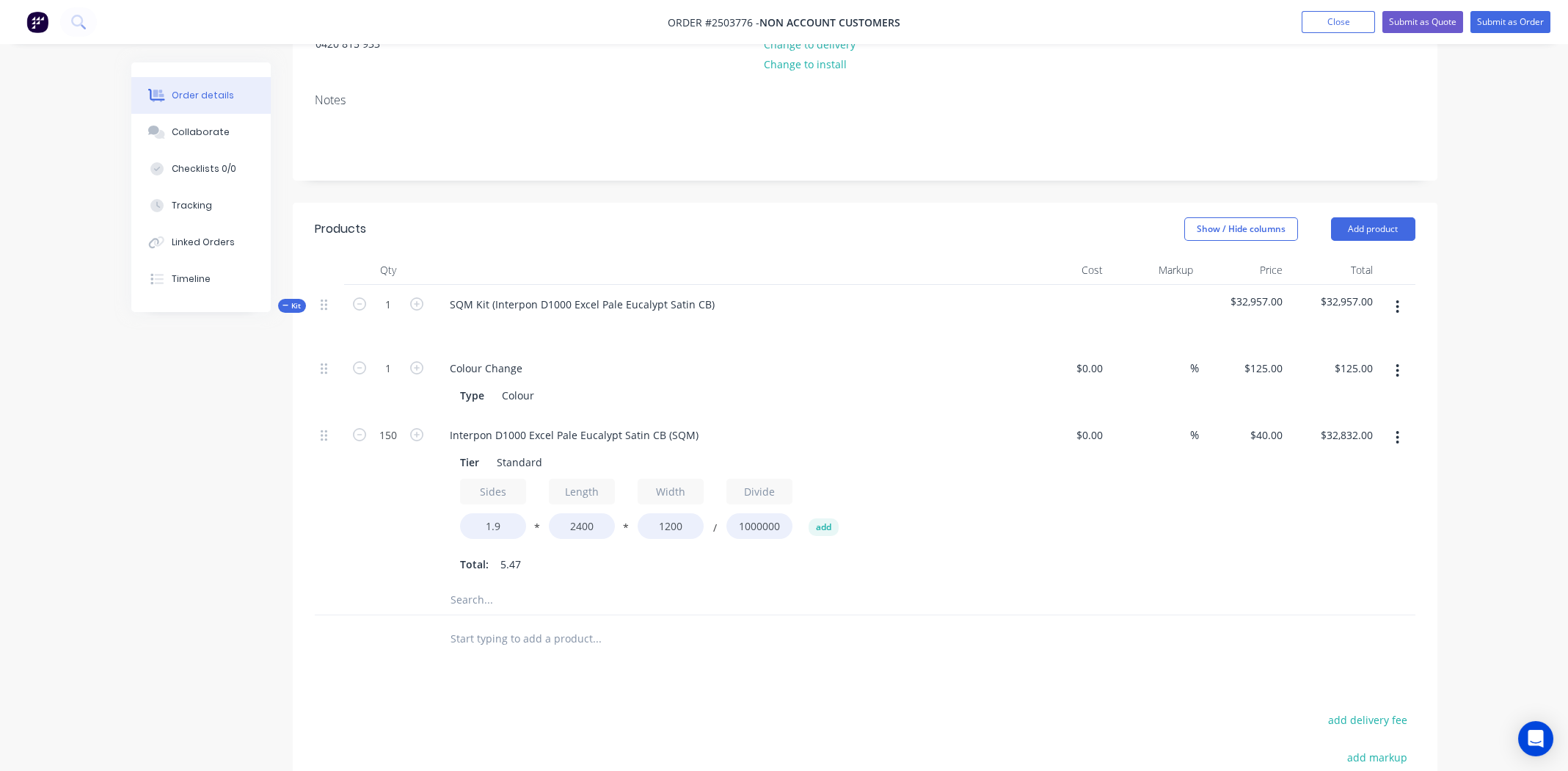
scroll to position [164, 0]
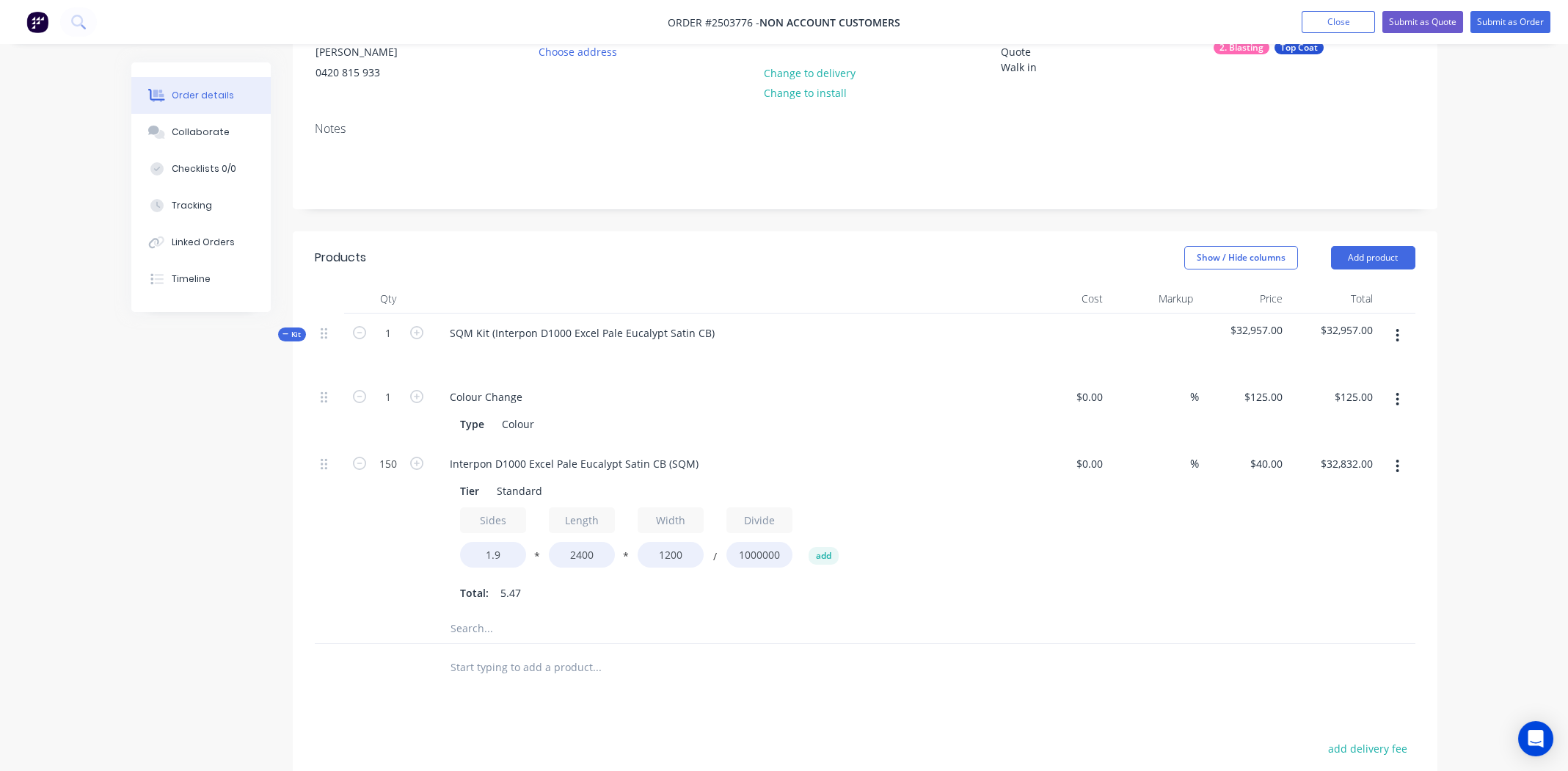
click at [1400, 330] on button "button" at bounding box center [1398, 335] width 35 height 26
click at [1340, 375] on div "Add product to kit" at bounding box center [1346, 374] width 113 height 21
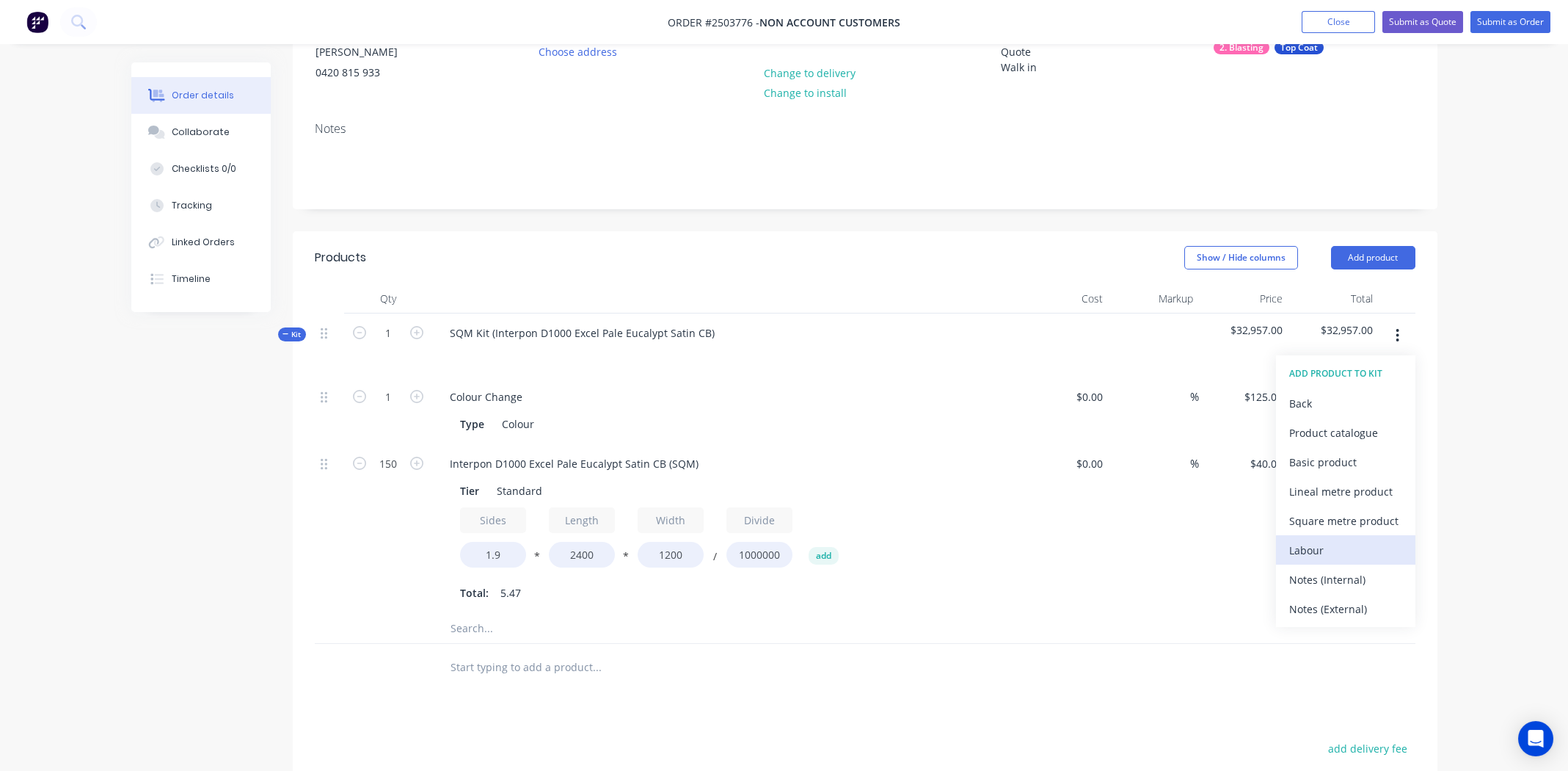
click at [1316, 544] on div "Labour" at bounding box center [1346, 551] width 113 height 21
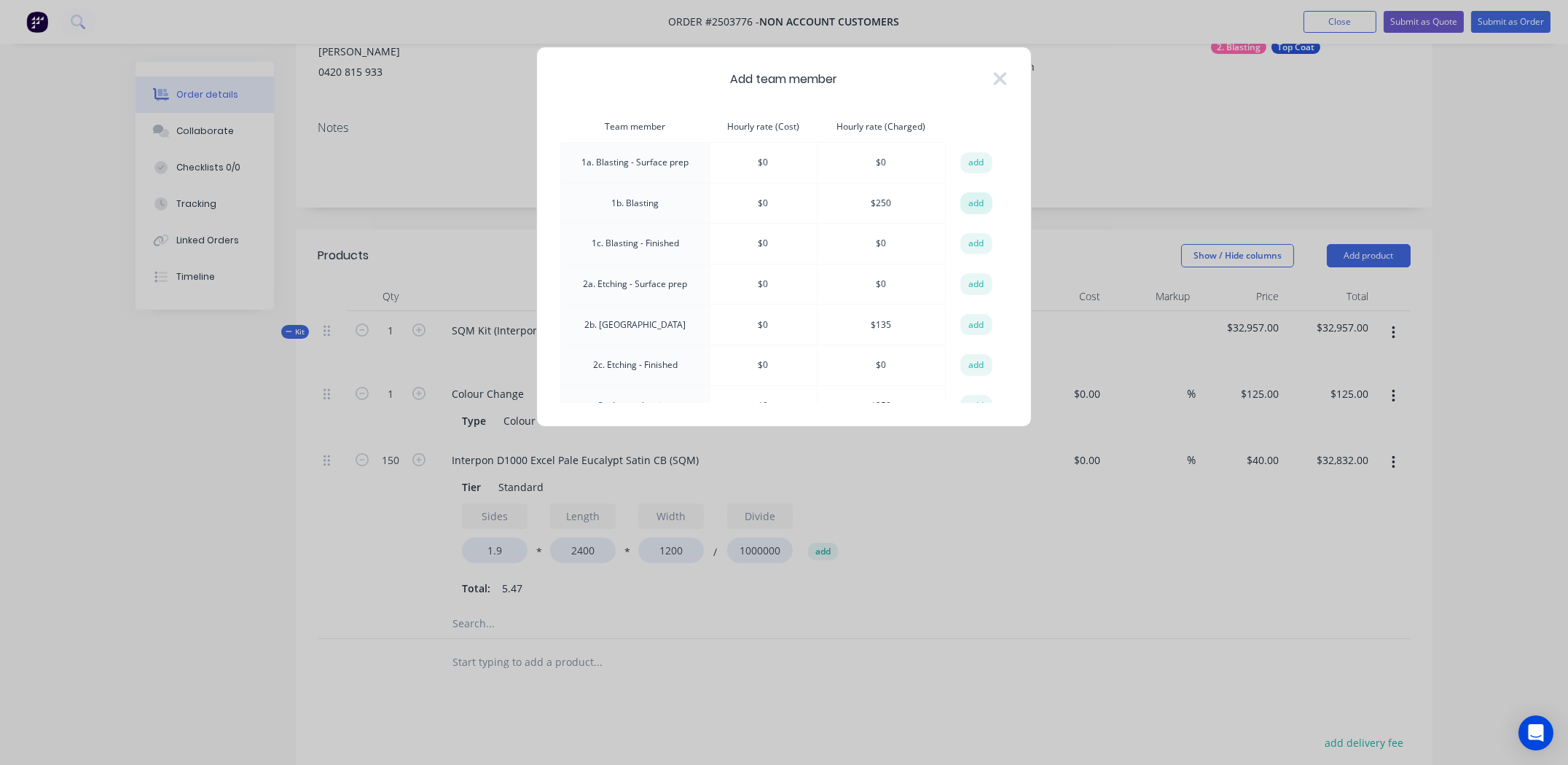
click at [978, 199] on button "add" at bounding box center [976, 203] width 32 height 22
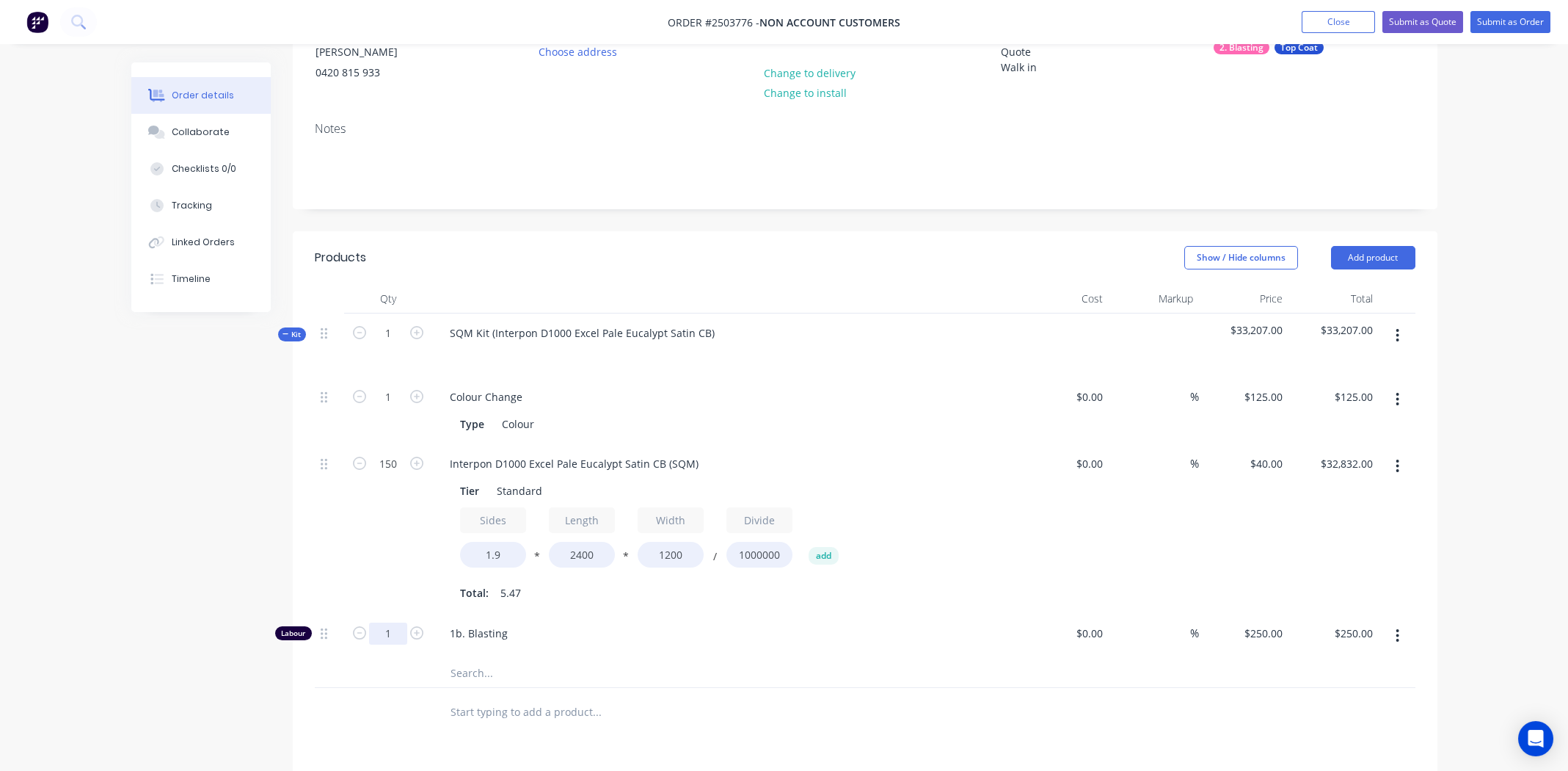
paste input "8.550539286"
type input "8.5505"
type input "$2,137.63"
click at [661, 675] on input "text" at bounding box center [596, 673] width 293 height 30
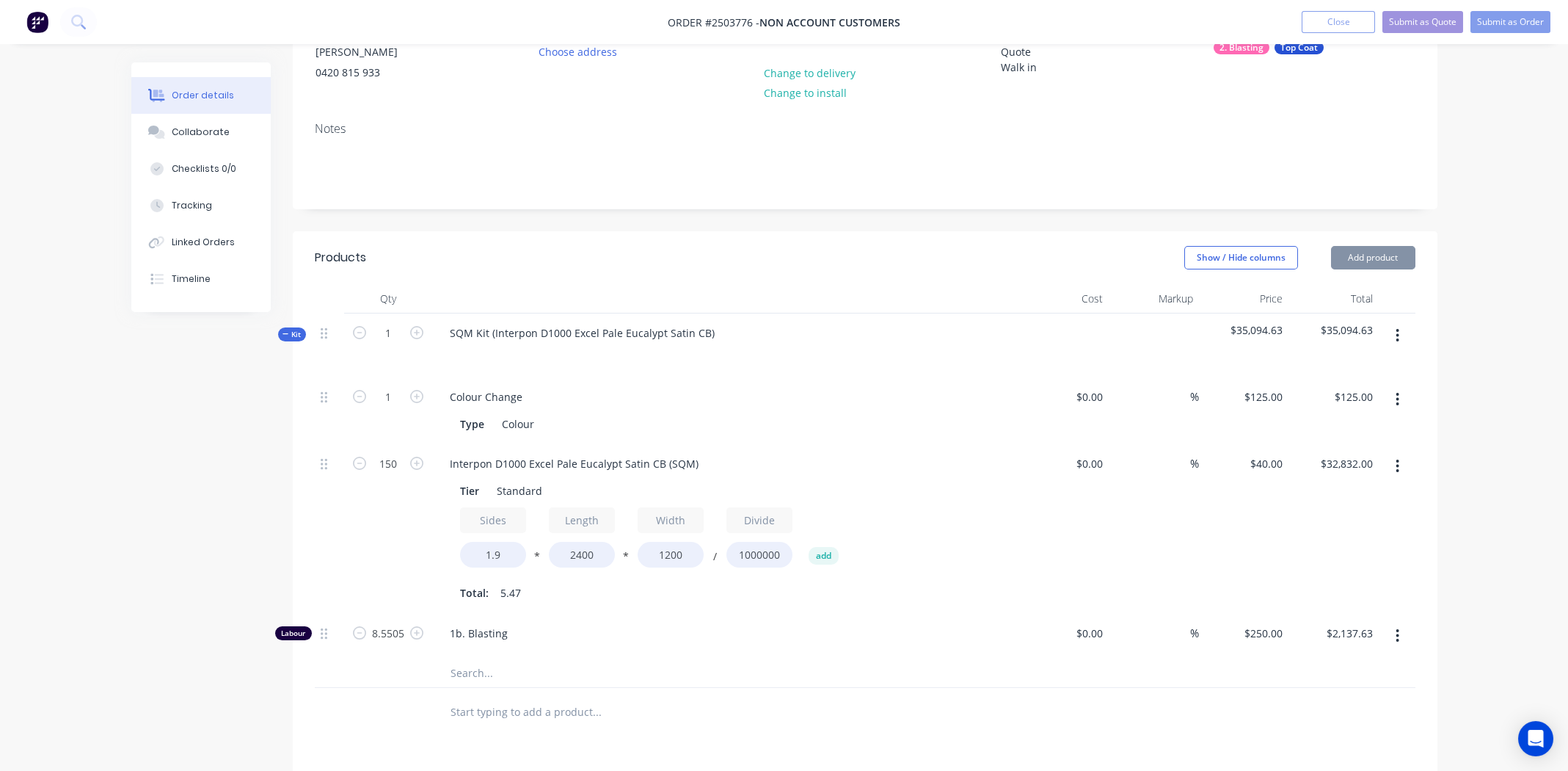
scroll to position [0, 0]
click at [390, 409] on input "8.5505" at bounding box center [388, 396] width 38 height 22
paste input "17.101078572"
type input "17.1011"
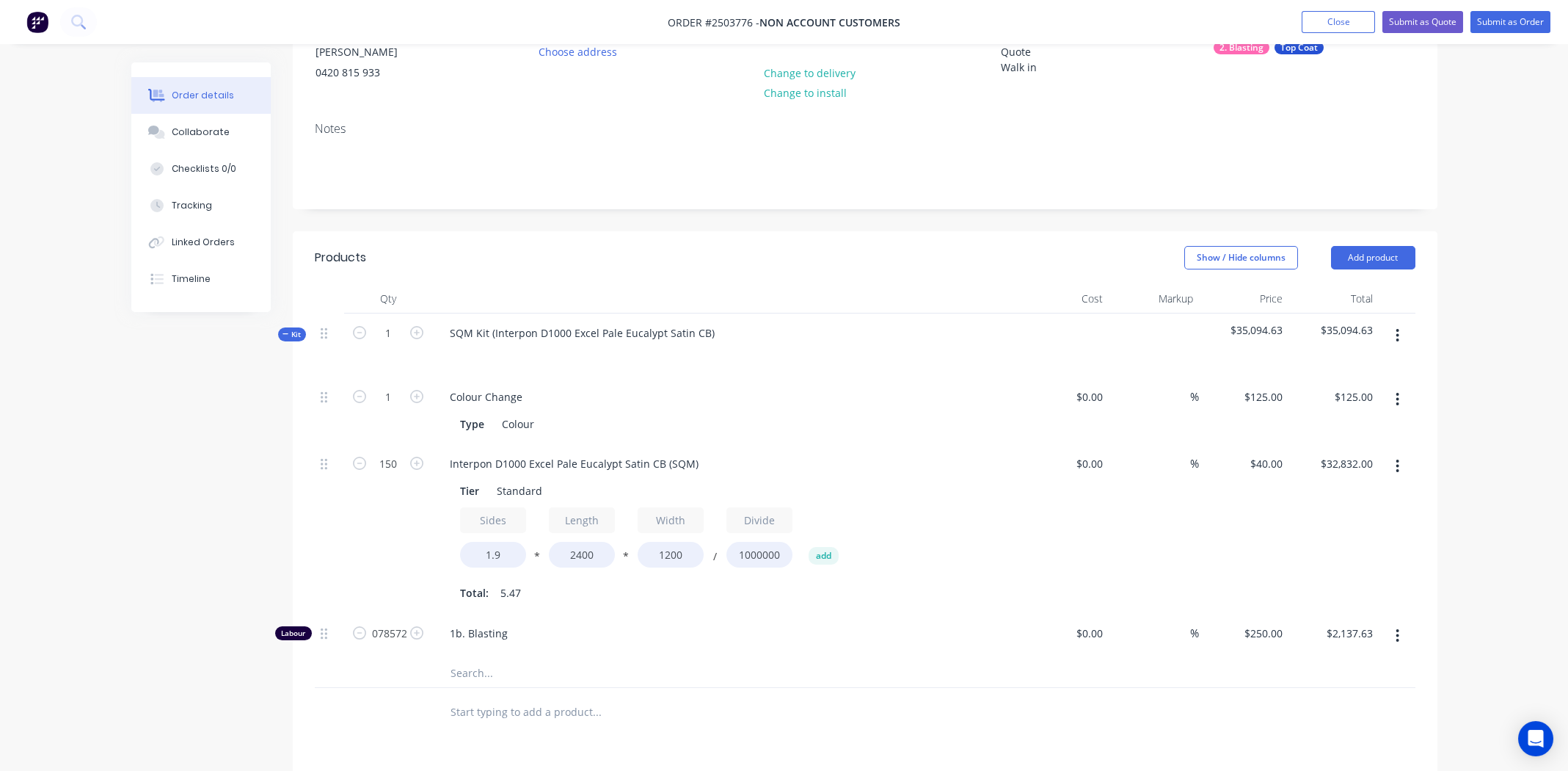
type input "$4,275.28"
click at [903, 626] on span "1b. Blasting" at bounding box center [731, 633] width 563 height 16
click at [960, 661] on div at bounding box center [865, 673] width 1100 height 30
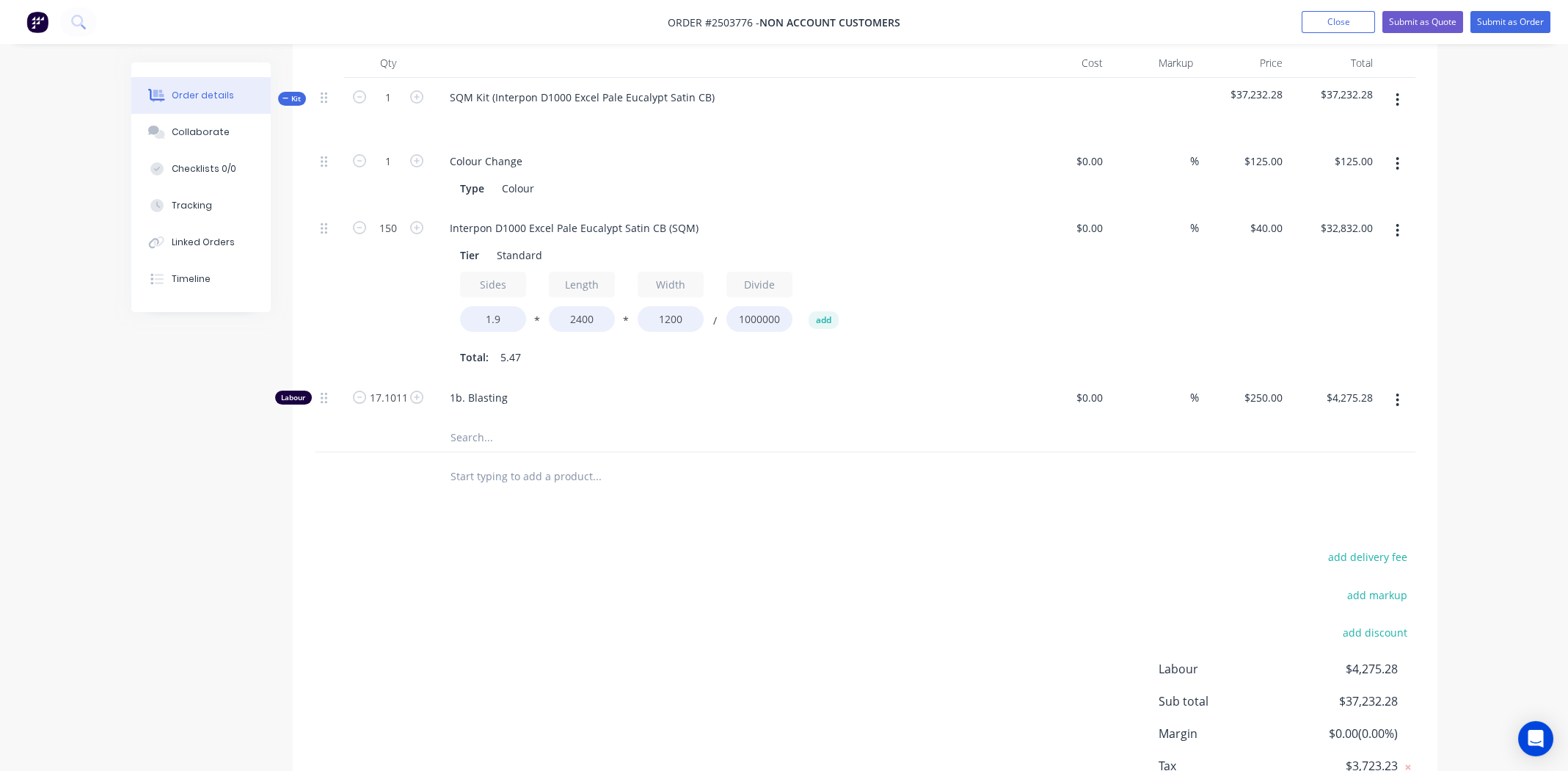
scroll to position [457, 0]
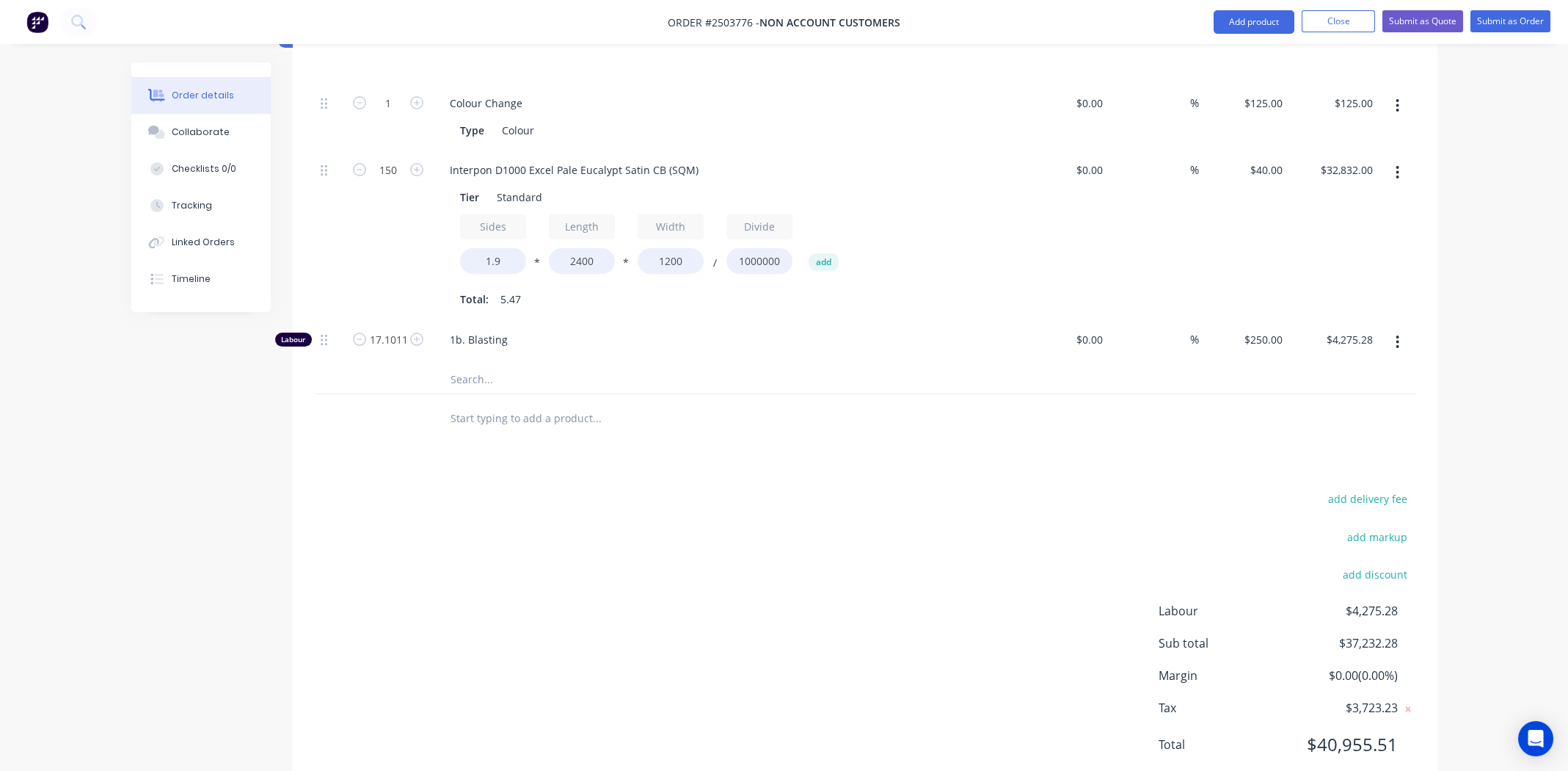
click at [659, 525] on div "add delivery fee add markup add discount Labour $4,275.28 Sub total $37,232.28 …" at bounding box center [865, 630] width 1100 height 283
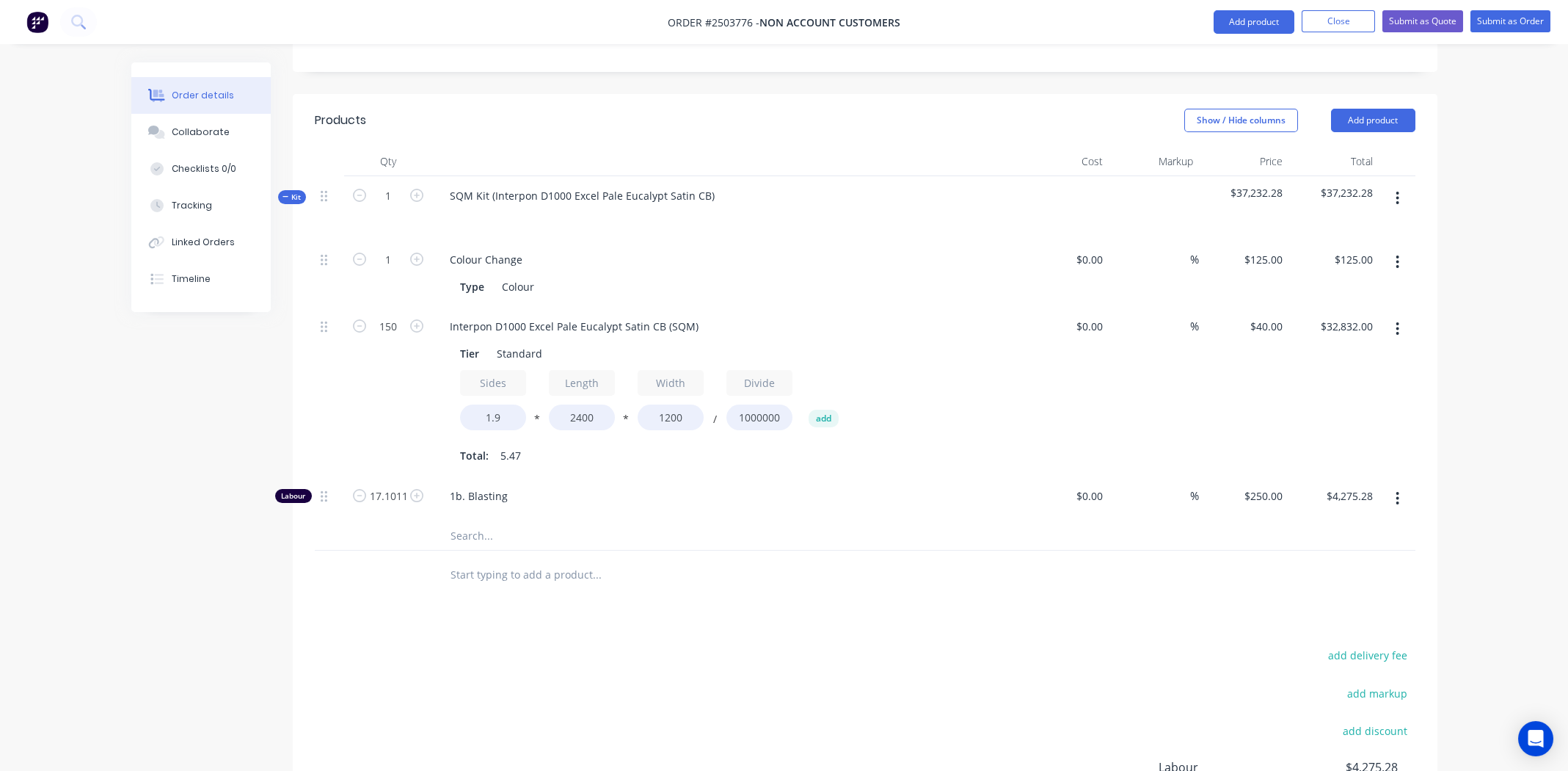
scroll to position [281, 0]
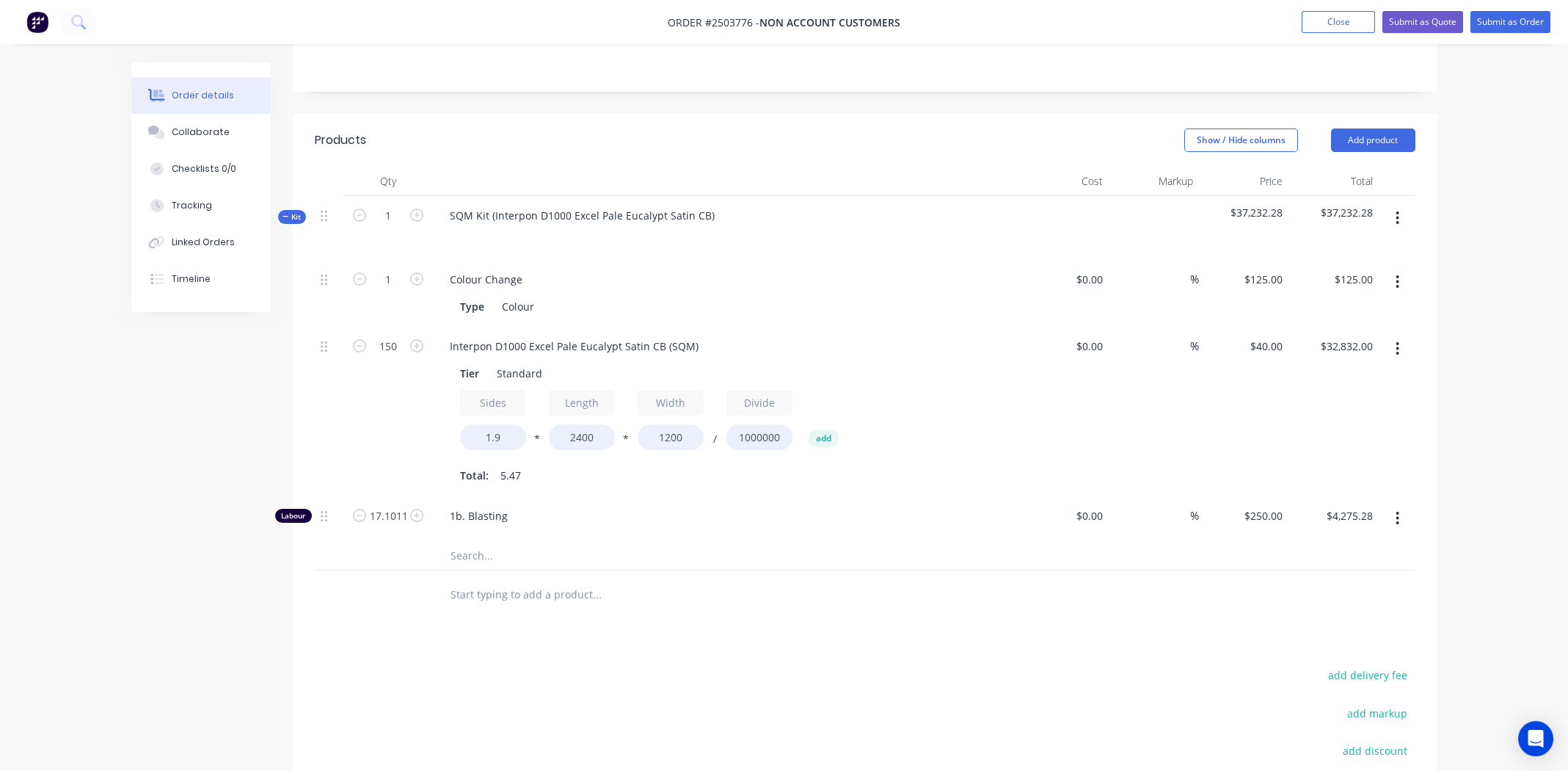
click at [853, 577] on div at bounding box center [696, 594] width 528 height 48
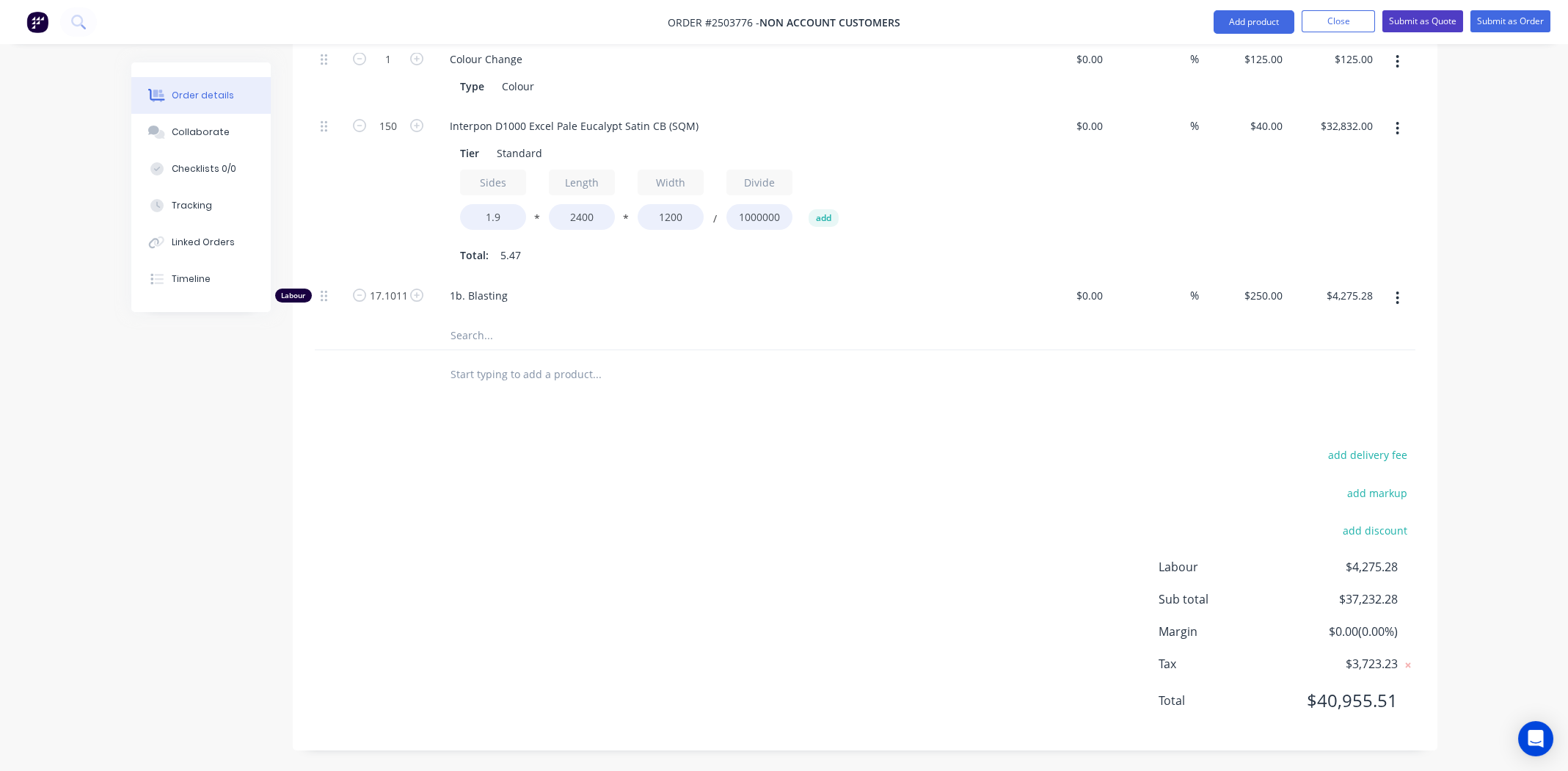
click at [1409, 22] on button "Submit as Quote" at bounding box center [1423, 21] width 81 height 22
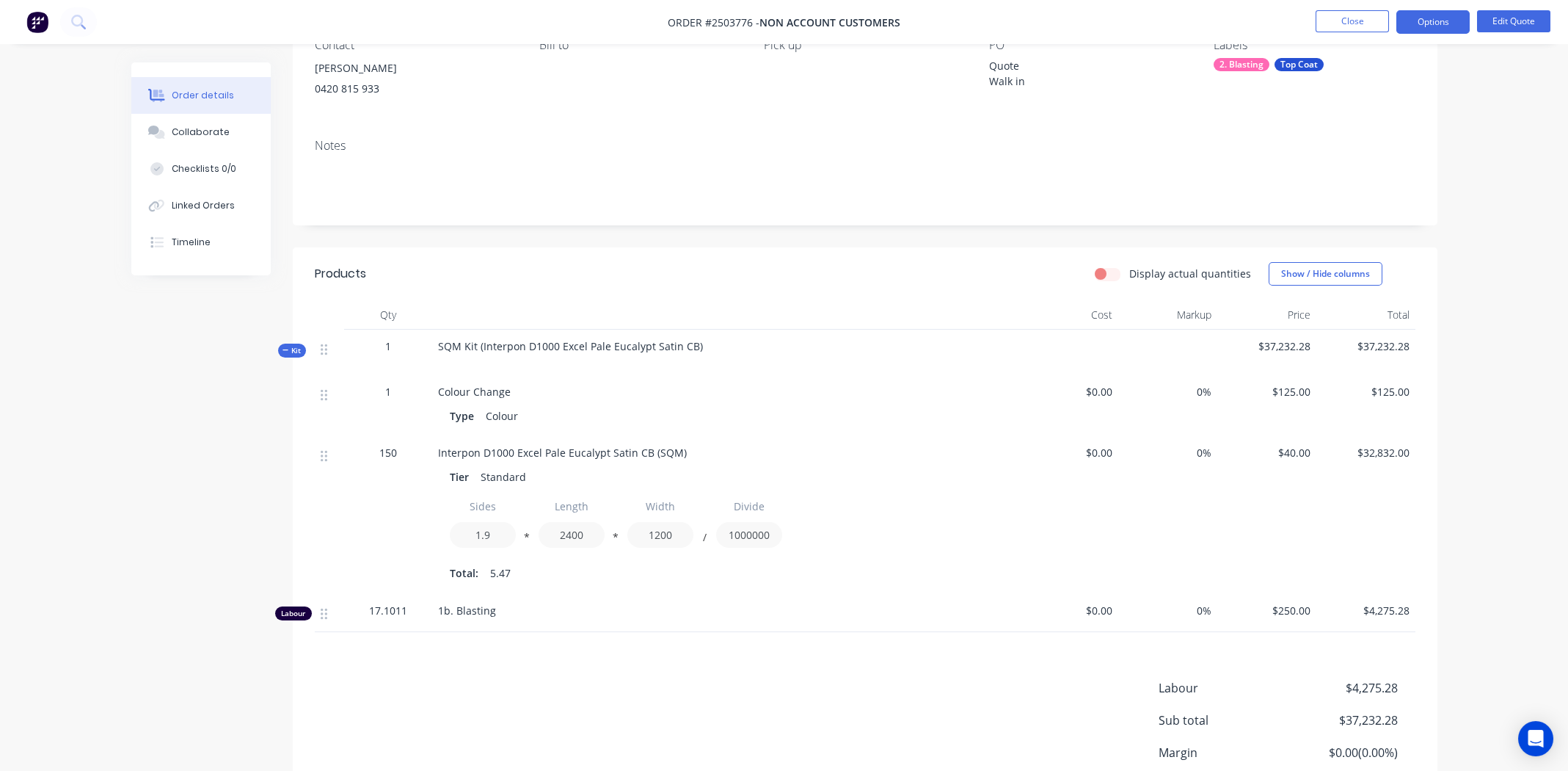
scroll to position [269, 0]
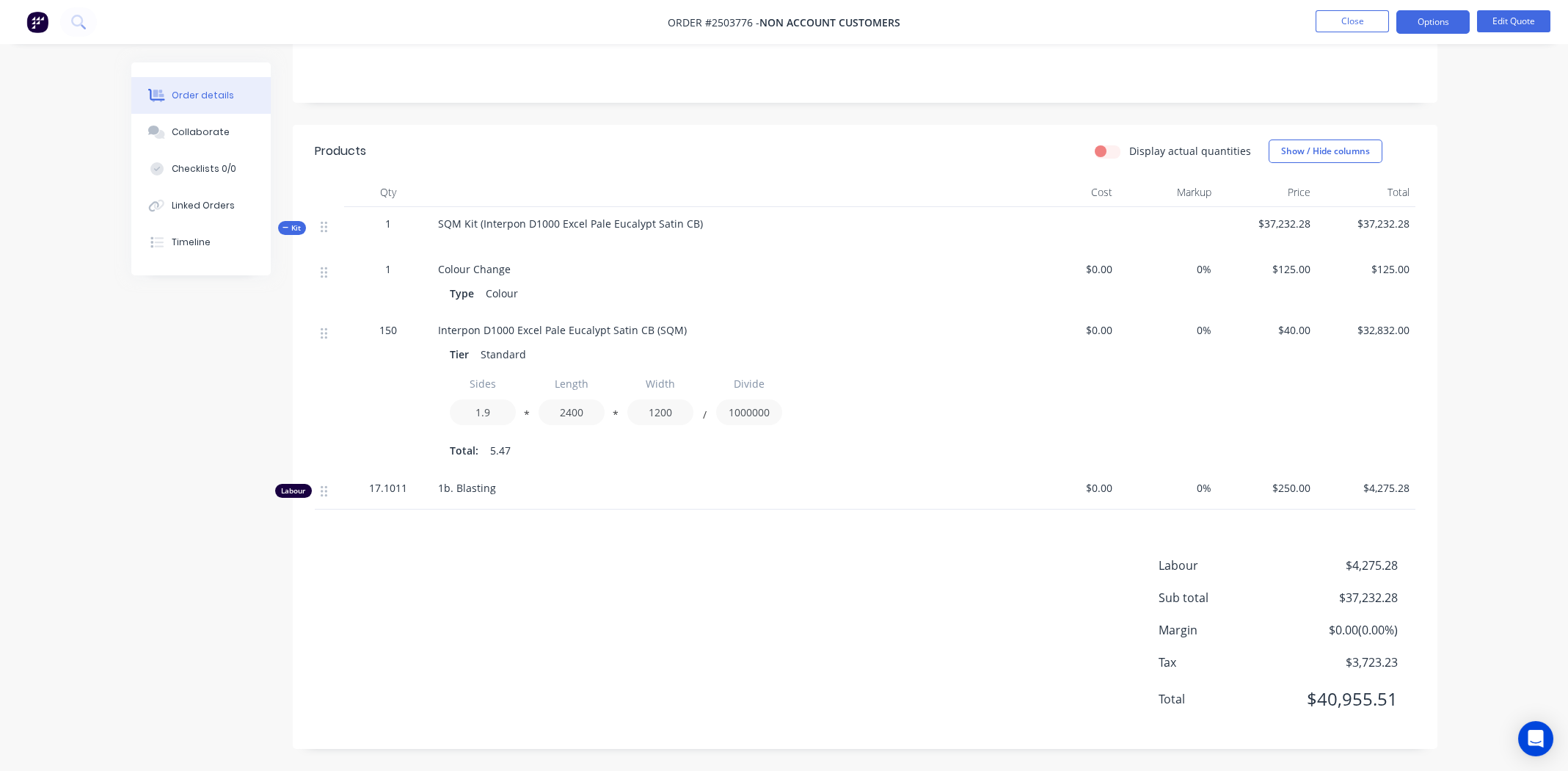
click at [1395, 736] on div "Products Display actual quantities Show / Hide columns Qty Cost Markup Price To…" at bounding box center [865, 436] width 1145 height 624
click at [698, 703] on div "Labour $4,275.28 Sub total $37,232.28 Margin $0.00 ( 0.00 %) Tax $3,723.23 Tota…" at bounding box center [865, 642] width 1100 height 171
click at [505, 640] on div "Labour $4,275.28 Sub total $37,232.28 Margin $0.00 ( 0.00 %) Tax $3,723.23 Tota…" at bounding box center [865, 642] width 1100 height 171
click at [631, 650] on div "Labour $4,275.28 Sub total $37,232.28 Margin $0.00 ( 0.00 %) Tax $3,723.23 Tota…" at bounding box center [865, 642] width 1100 height 171
click at [824, 638] on div "Labour $4,275.28 Sub total $37,232.28 Margin $0.00 ( 0.00 %) Tax $3,723.23 Tota…" at bounding box center [865, 642] width 1100 height 171
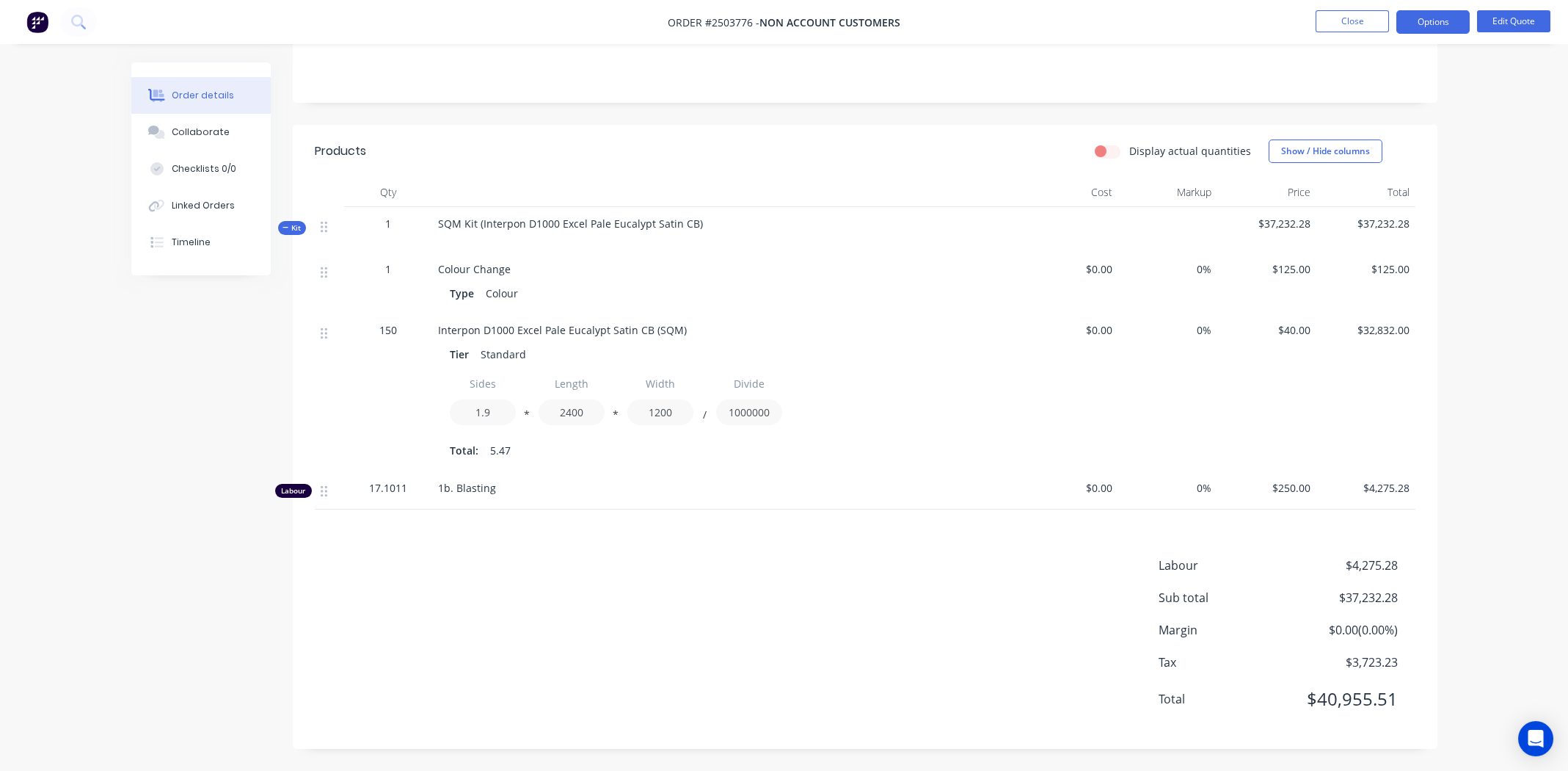
click at [833, 680] on div "Labour $4,275.28 Sub total $37,232.28 Margin $0.00 ( 0.00 %) Tax $3,723.23 Tota…" at bounding box center [865, 642] width 1100 height 171
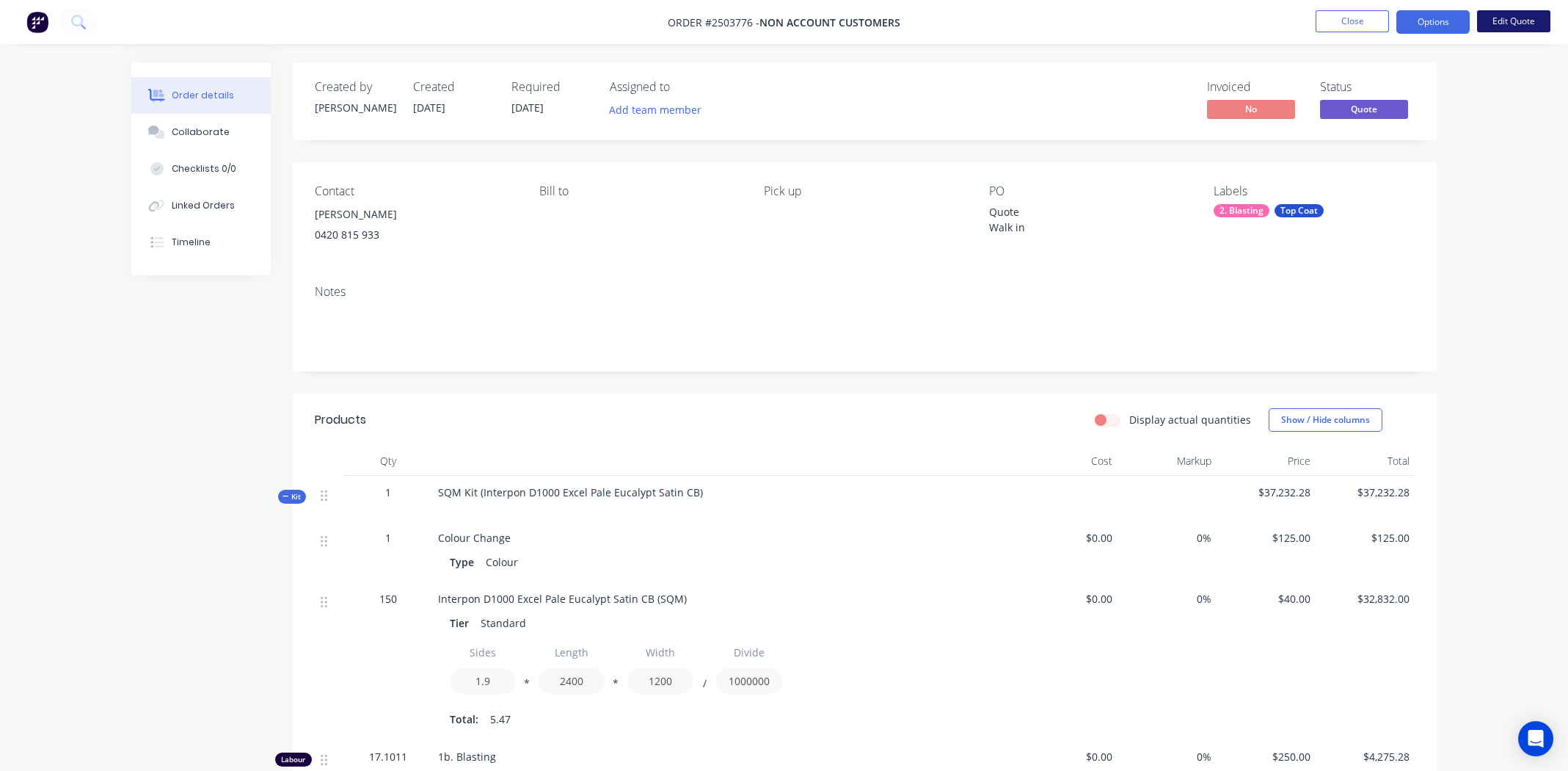
click at [1514, 21] on button "Edit Quote" at bounding box center [1514, 21] width 73 height 22
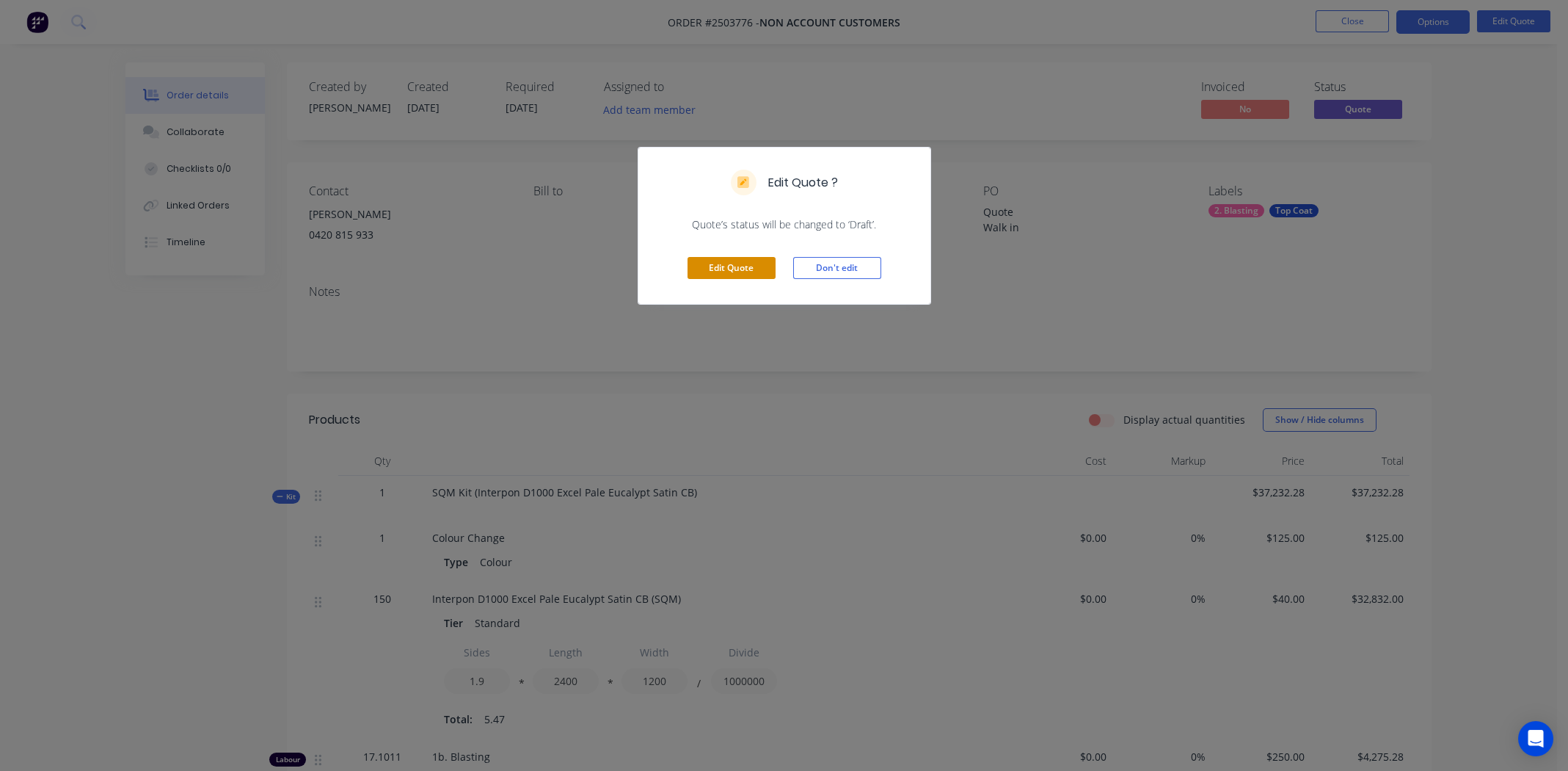
click at [747, 267] on button "Edit Quote" at bounding box center [731, 267] width 88 height 22
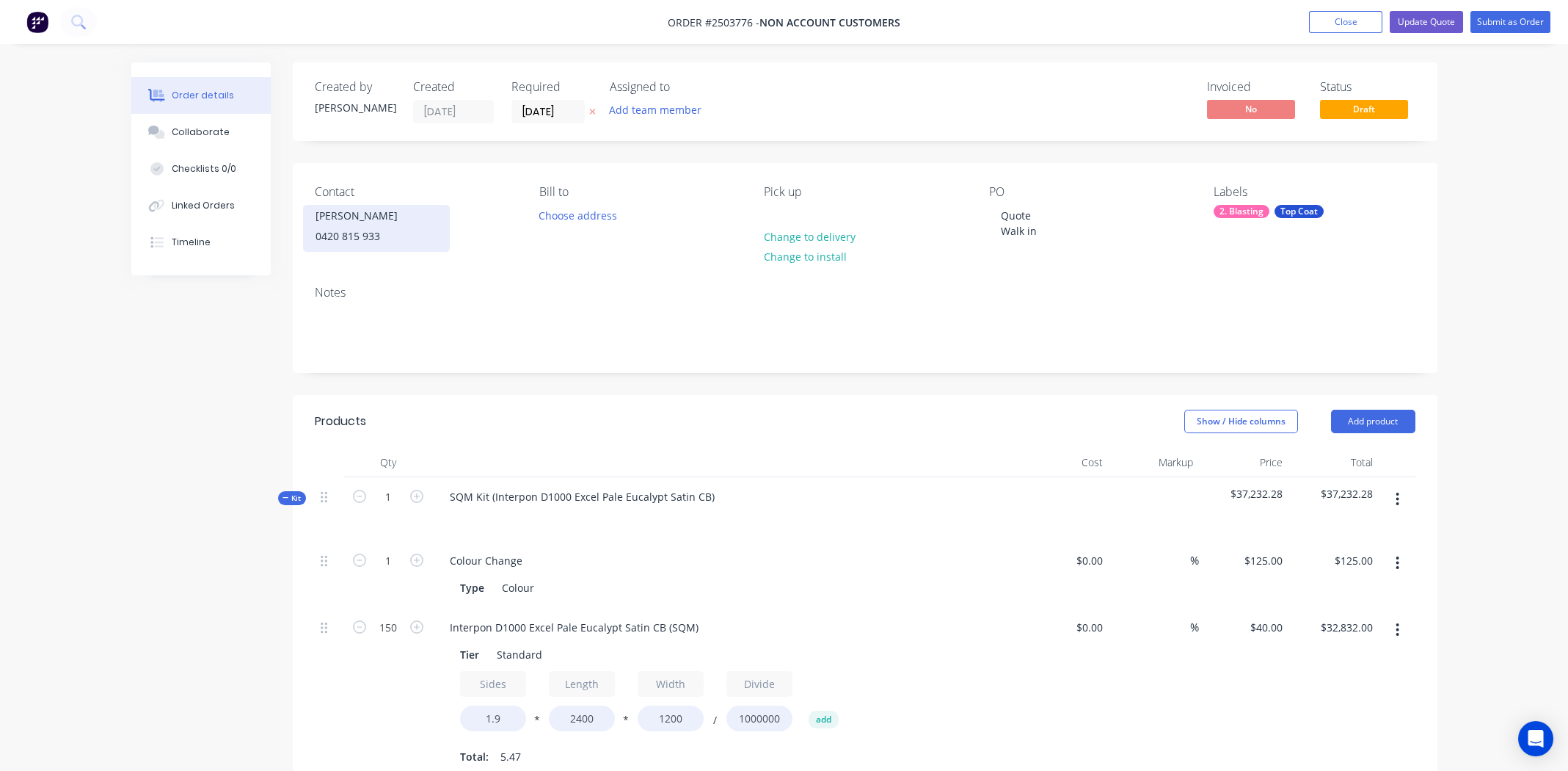
click at [400, 221] on div "Fergus Murphy" at bounding box center [376, 216] width 122 height 21
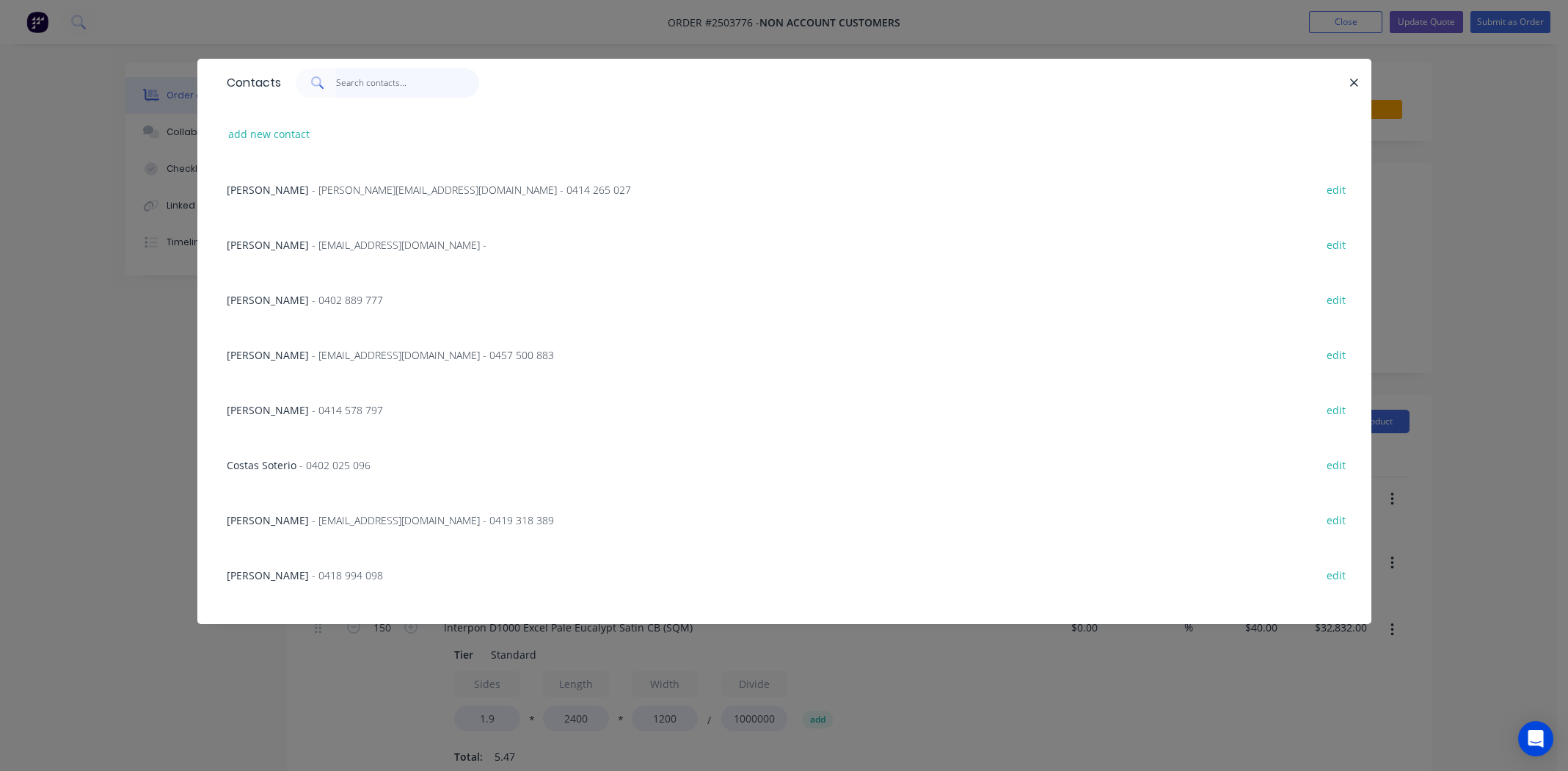
click at [382, 86] on input "text" at bounding box center [407, 83] width 143 height 30
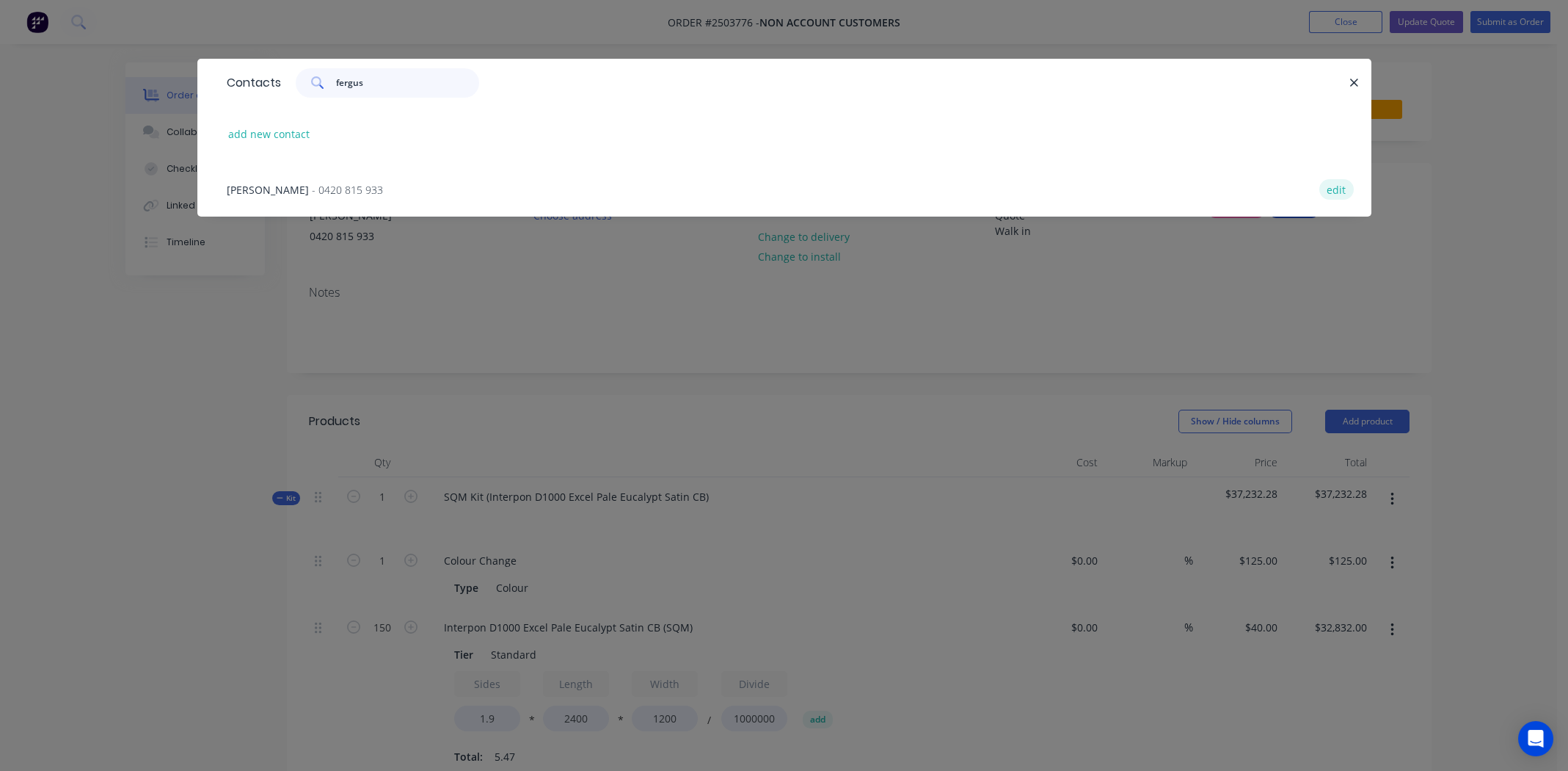
type input "fergus"
click at [1330, 193] on button "edit" at bounding box center [1337, 189] width 35 height 20
select select "AU"
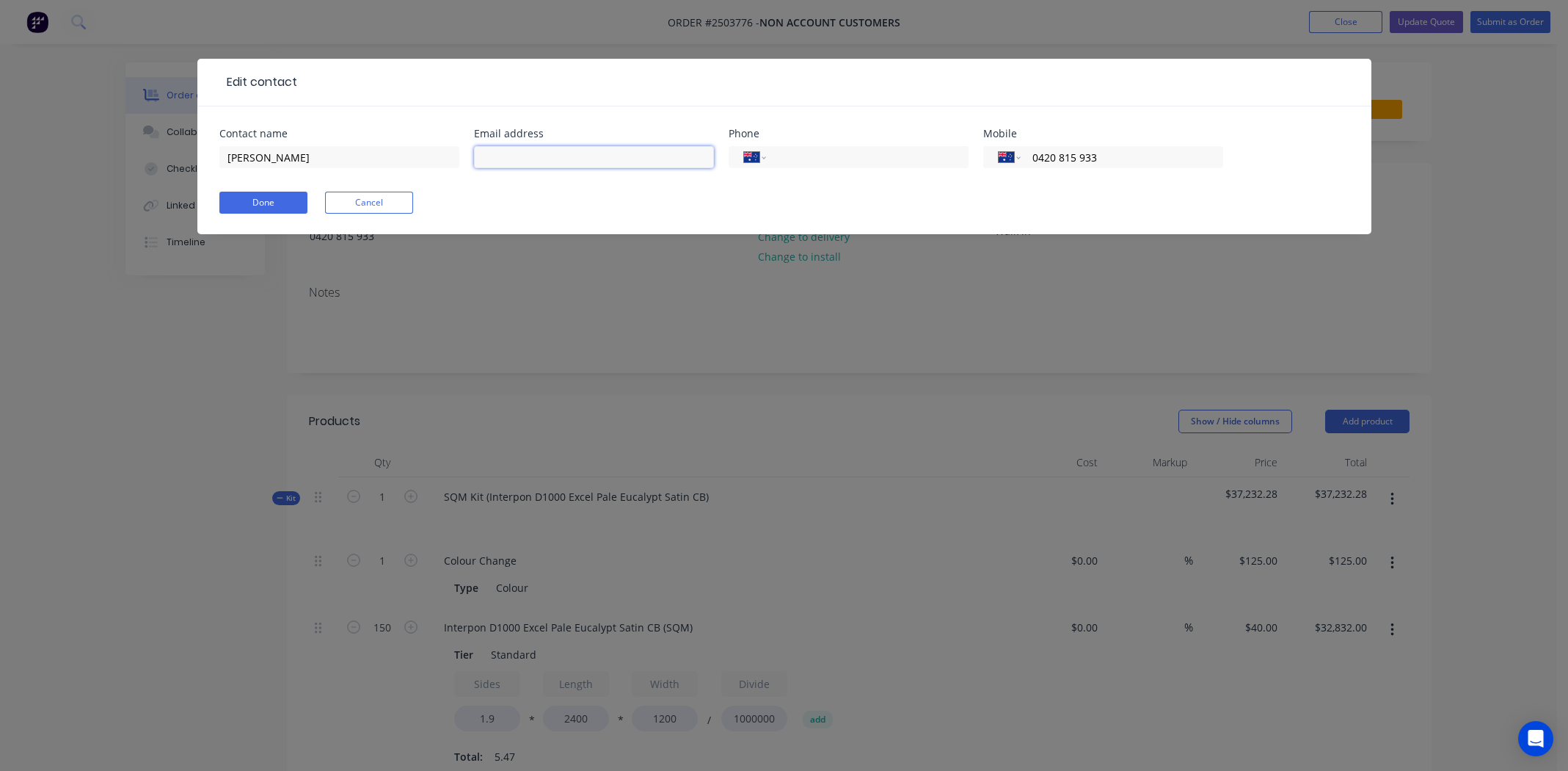
click at [560, 153] on input "text" at bounding box center [595, 157] width 240 height 22
type input "fergus@cladcarpentry.com.au"
click at [280, 197] on button "Done" at bounding box center [263, 202] width 88 height 22
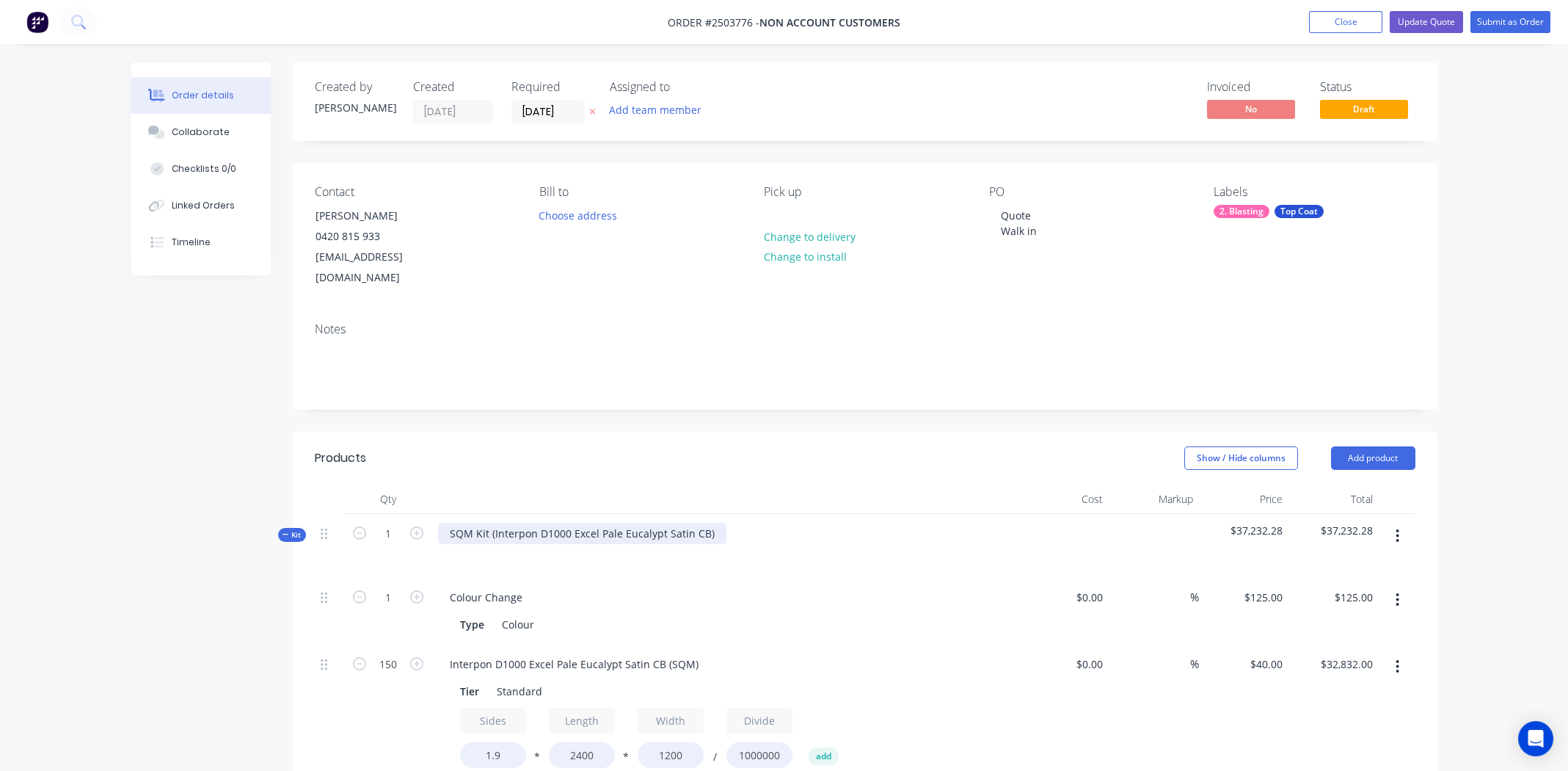
click at [713, 523] on div "SQM Kit (Interpon D1000 Excel Pale Eucalypt Satin CB)" at bounding box center [582, 533] width 288 height 21
click at [493, 523] on div "SQM Kit (Interpon D1000 Excel Pale Eucalypt Satin CB" at bounding box center [581, 533] width 286 height 21
click at [548, 523] on div "Interpon D1000 Excel Pale Eucalypt Satin CB" at bounding box center [558, 533] width 240 height 21
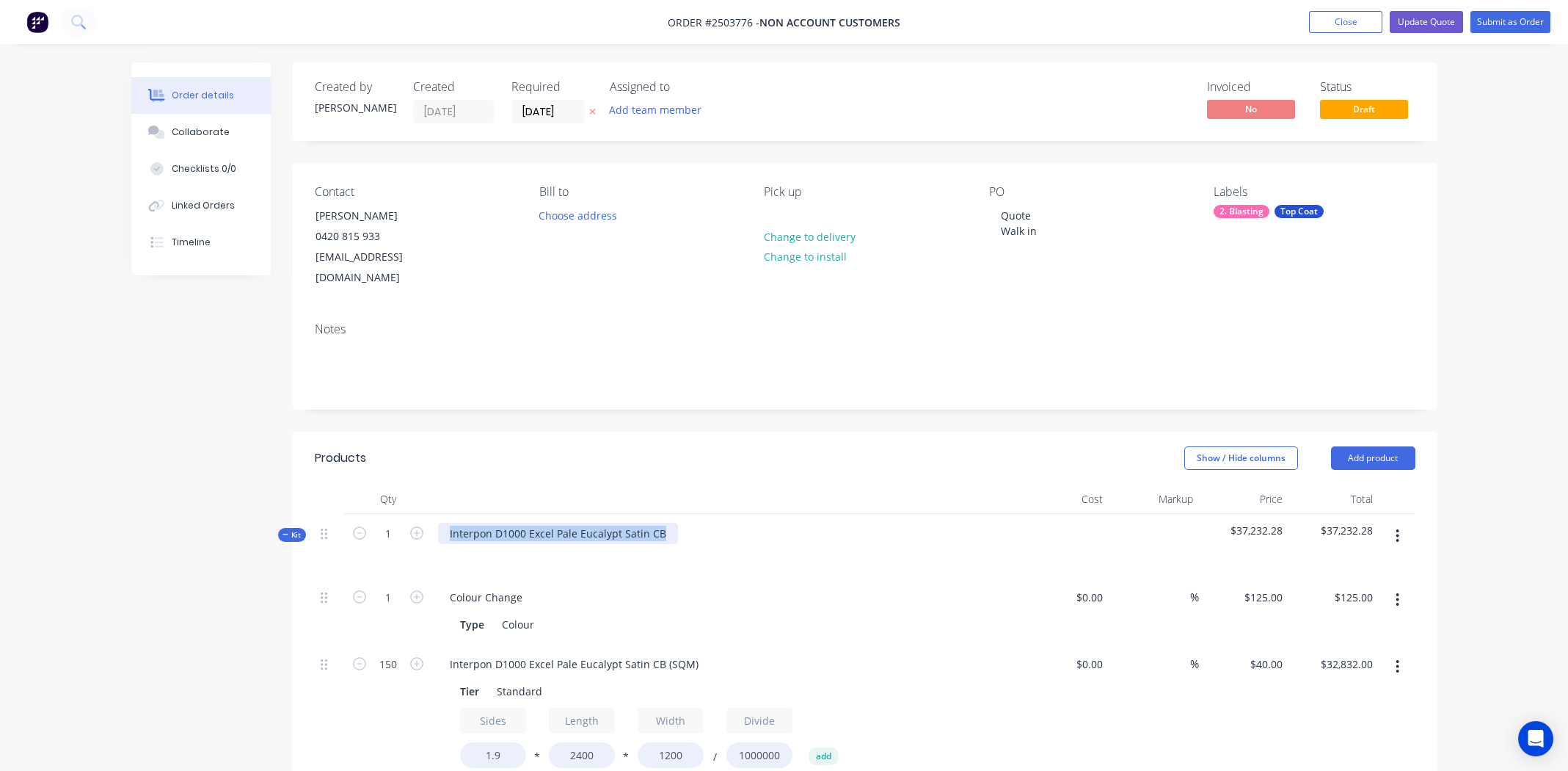
copy div "Interpon D1000 Excel Pale Eucalypt Satin CB"
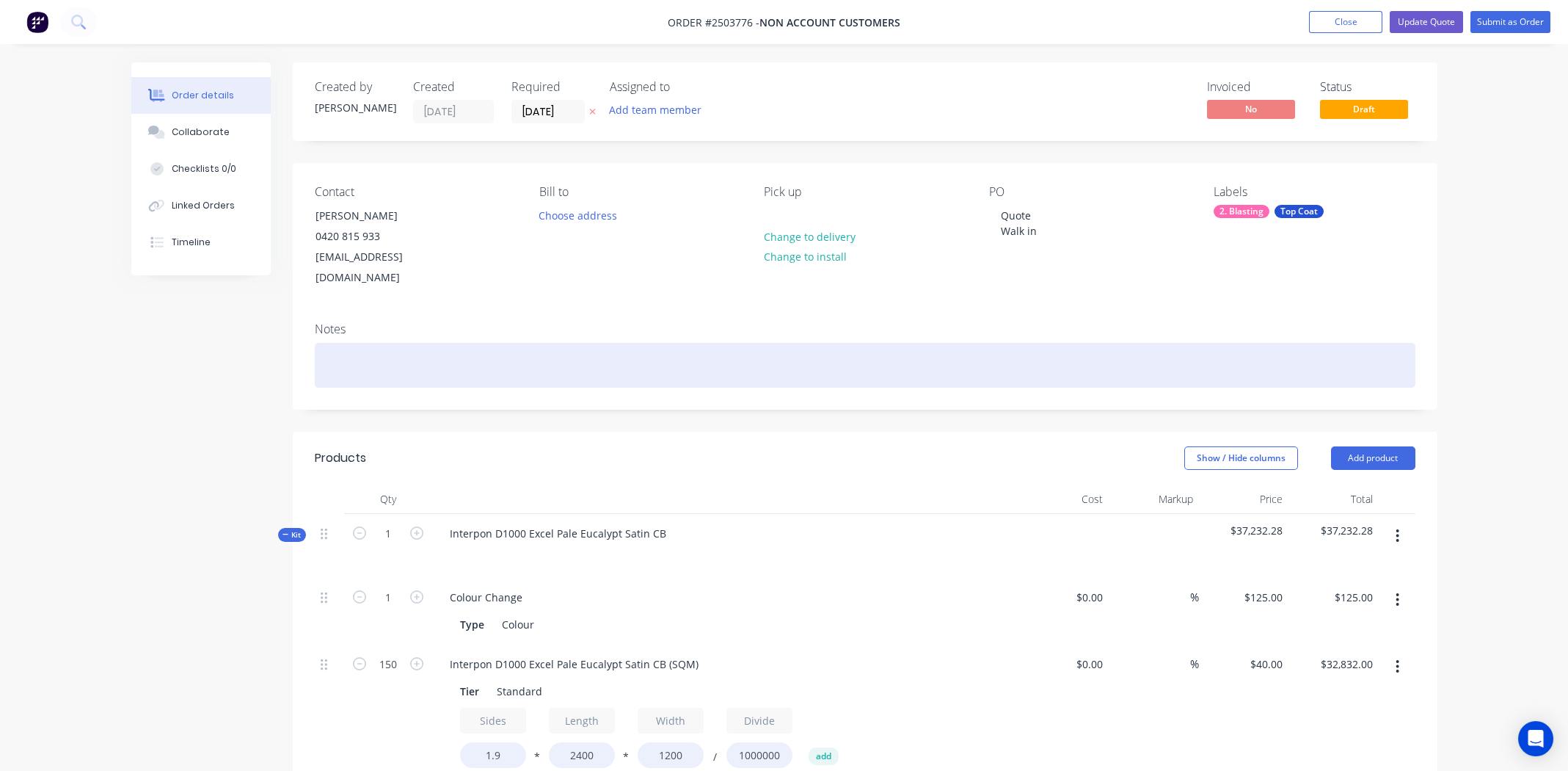
click at [421, 353] on div at bounding box center [865, 365] width 1100 height 44
paste div
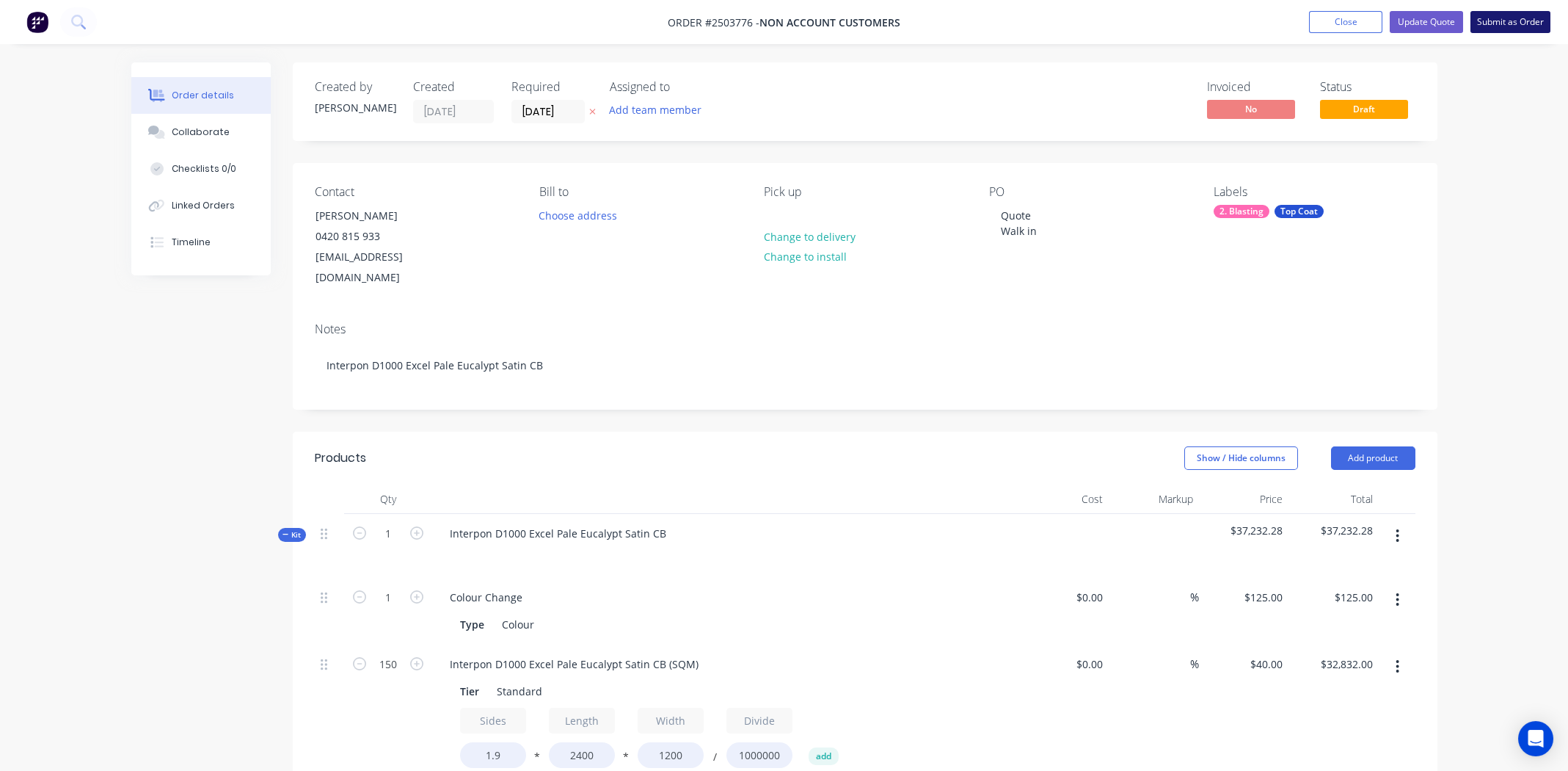
click at [1514, 13] on button "Submit as Order" at bounding box center [1511, 22] width 80 height 22
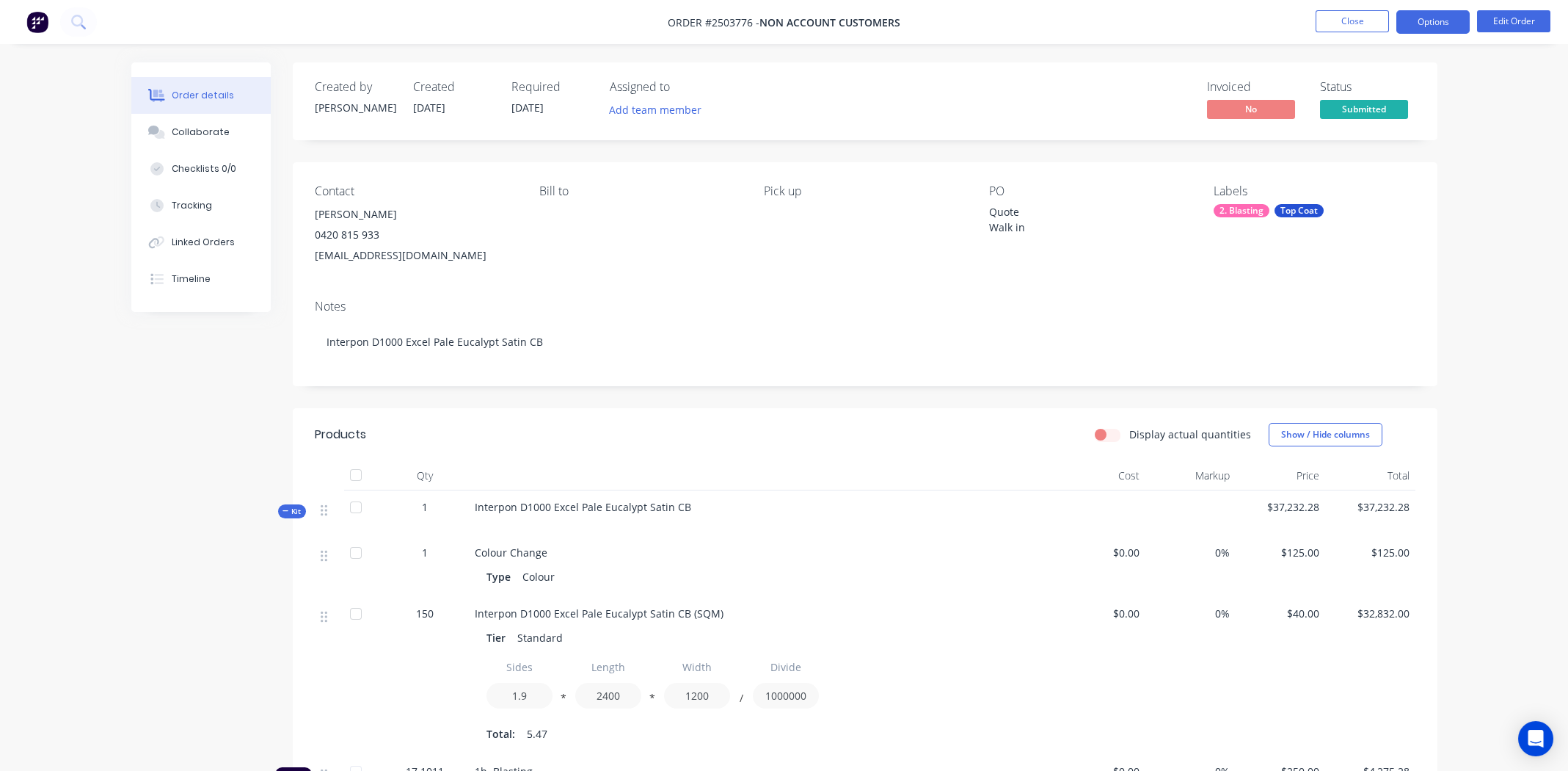
click at [1445, 23] on button "Options" at bounding box center [1433, 22] width 73 height 24
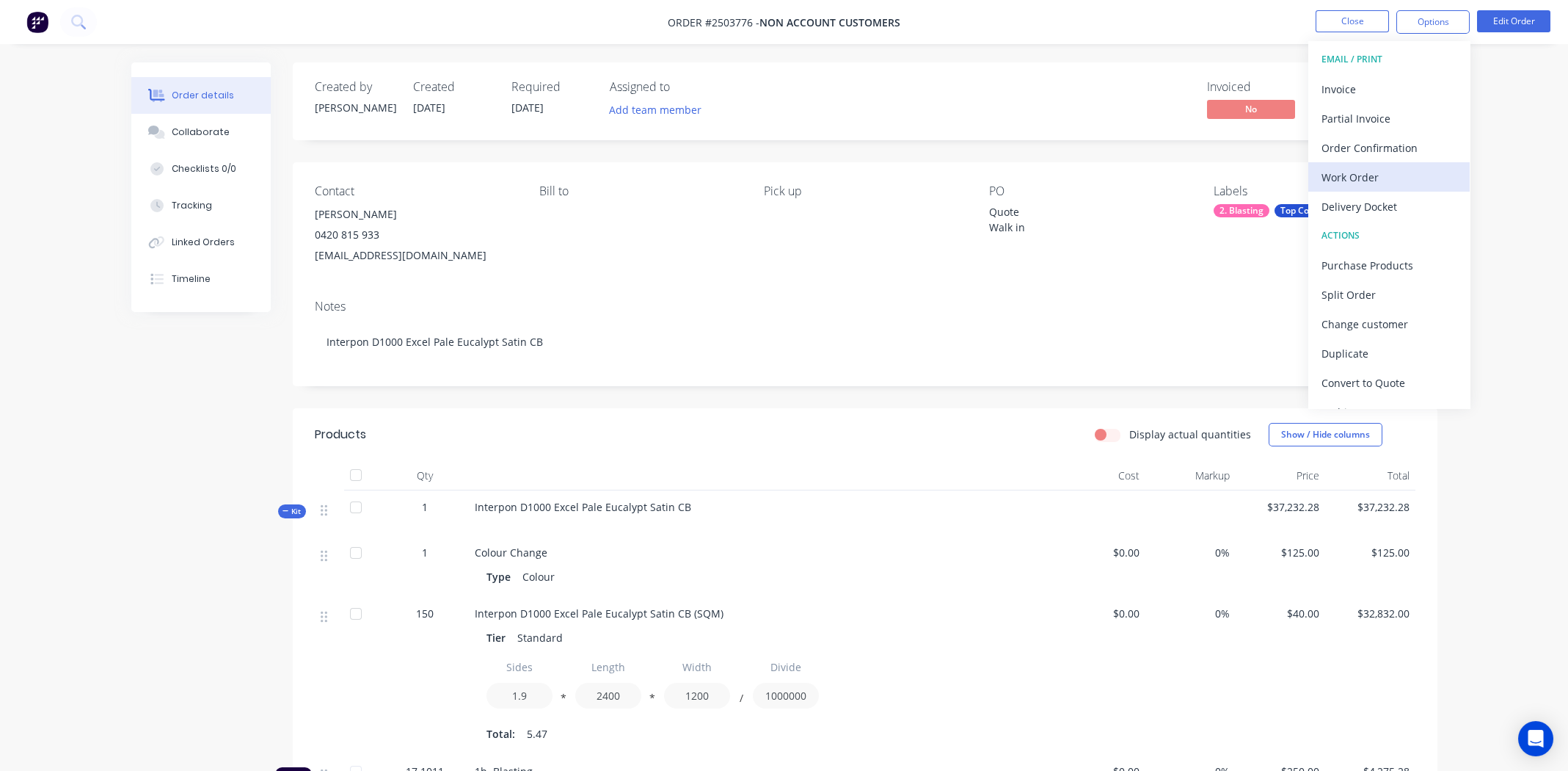
click at [1355, 175] on div "Work Order" at bounding box center [1389, 177] width 135 height 21
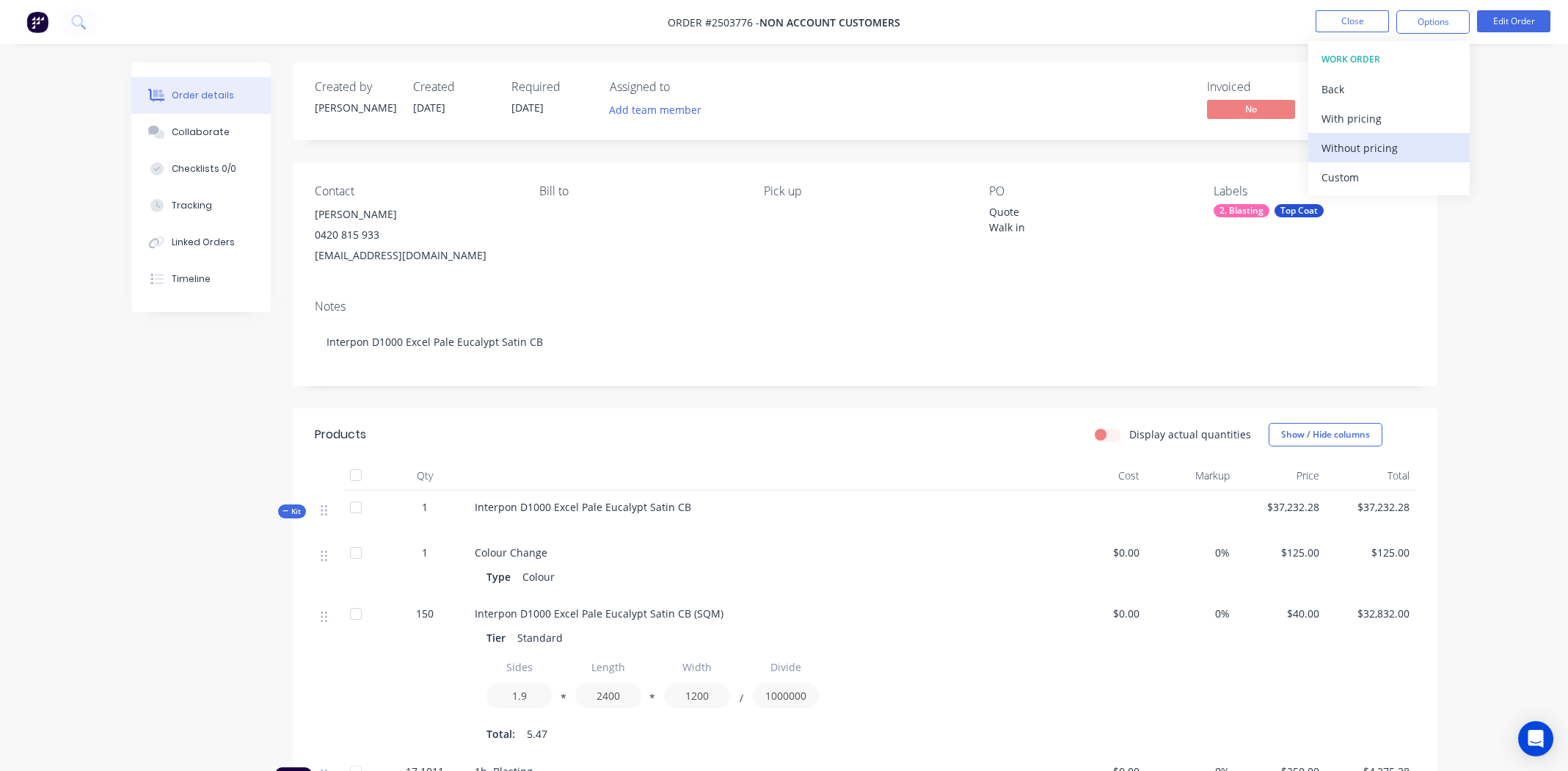
click at [1353, 147] on div "Without pricing" at bounding box center [1389, 148] width 135 height 21
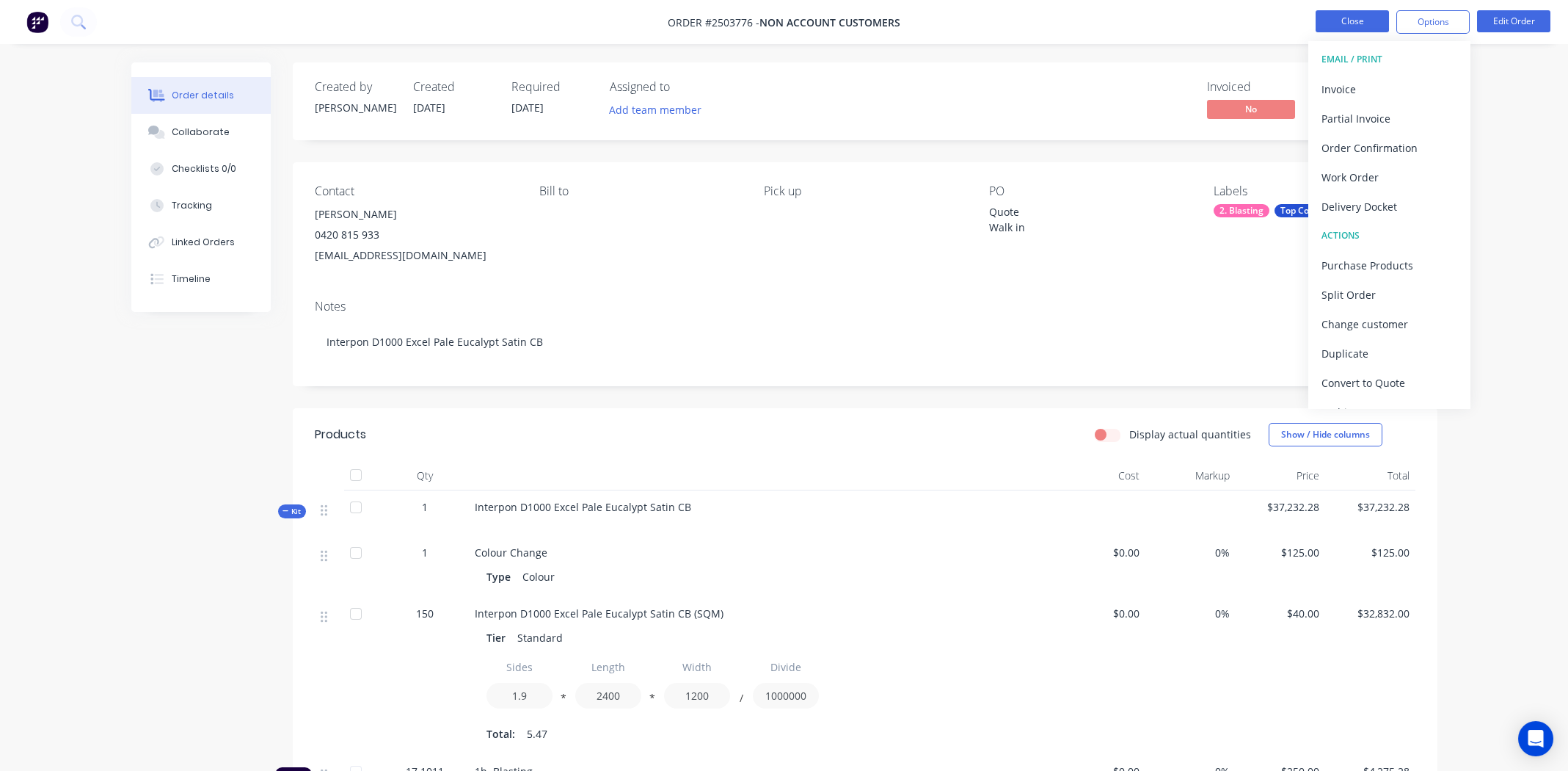
click at [1324, 26] on button "Close" at bounding box center [1352, 21] width 73 height 22
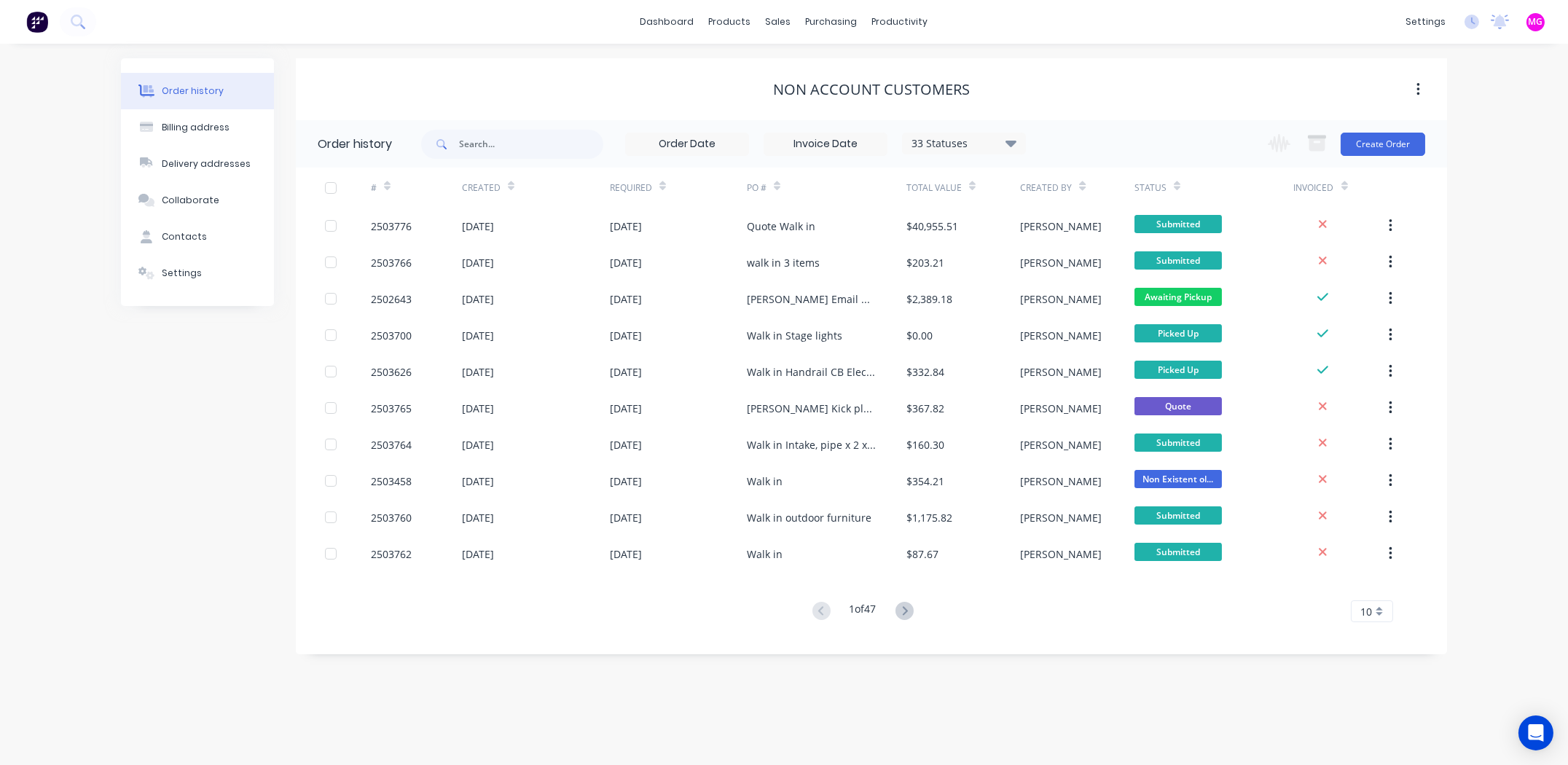
click at [1204, 17] on div "dashboard products sales purchasing productivity dashboard products Product Cat…" at bounding box center [784, 22] width 1568 height 44
click at [138, 405] on div "Order history Billing address Delivery addresses Collaborate Contacts Settings" at bounding box center [197, 356] width 153 height 596
